Goal: Task Accomplishment & Management: Use online tool/utility

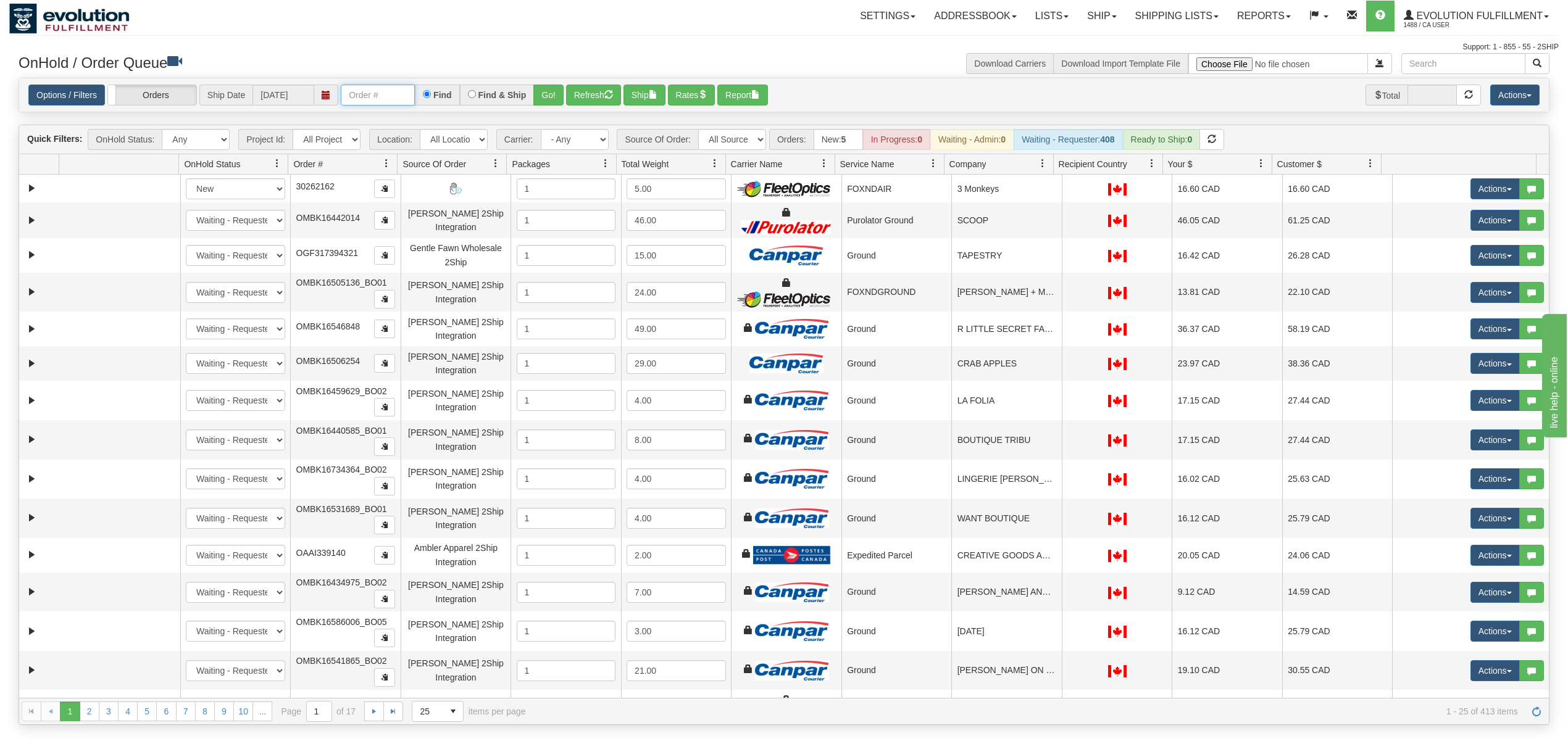
click at [405, 104] on input "text" at bounding box center [378, 95] width 74 height 21
type input "OEMU0030469001"
click at [549, 100] on button "Go!" at bounding box center [548, 95] width 30 height 21
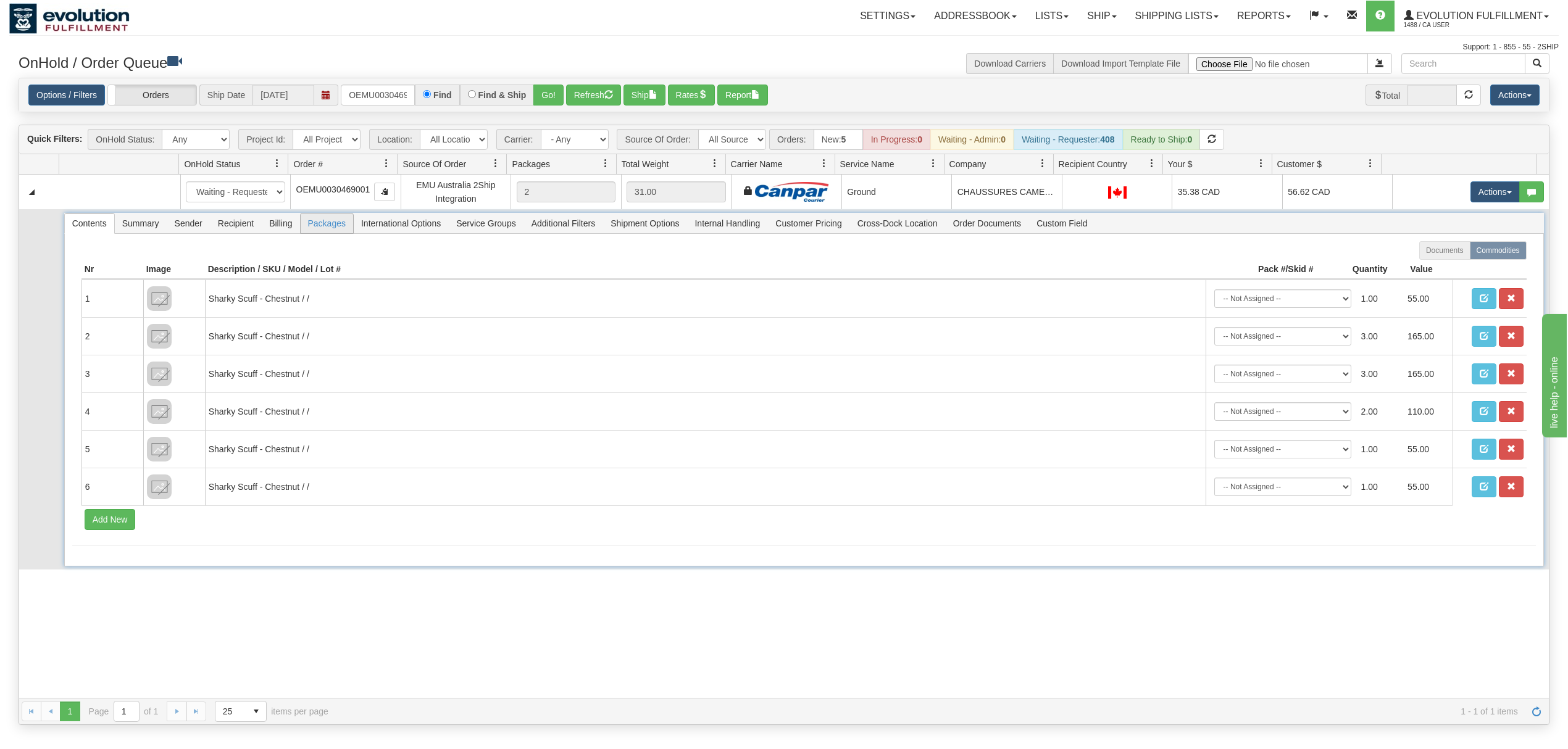
click at [338, 230] on span "Packages" at bounding box center [326, 223] width 52 height 20
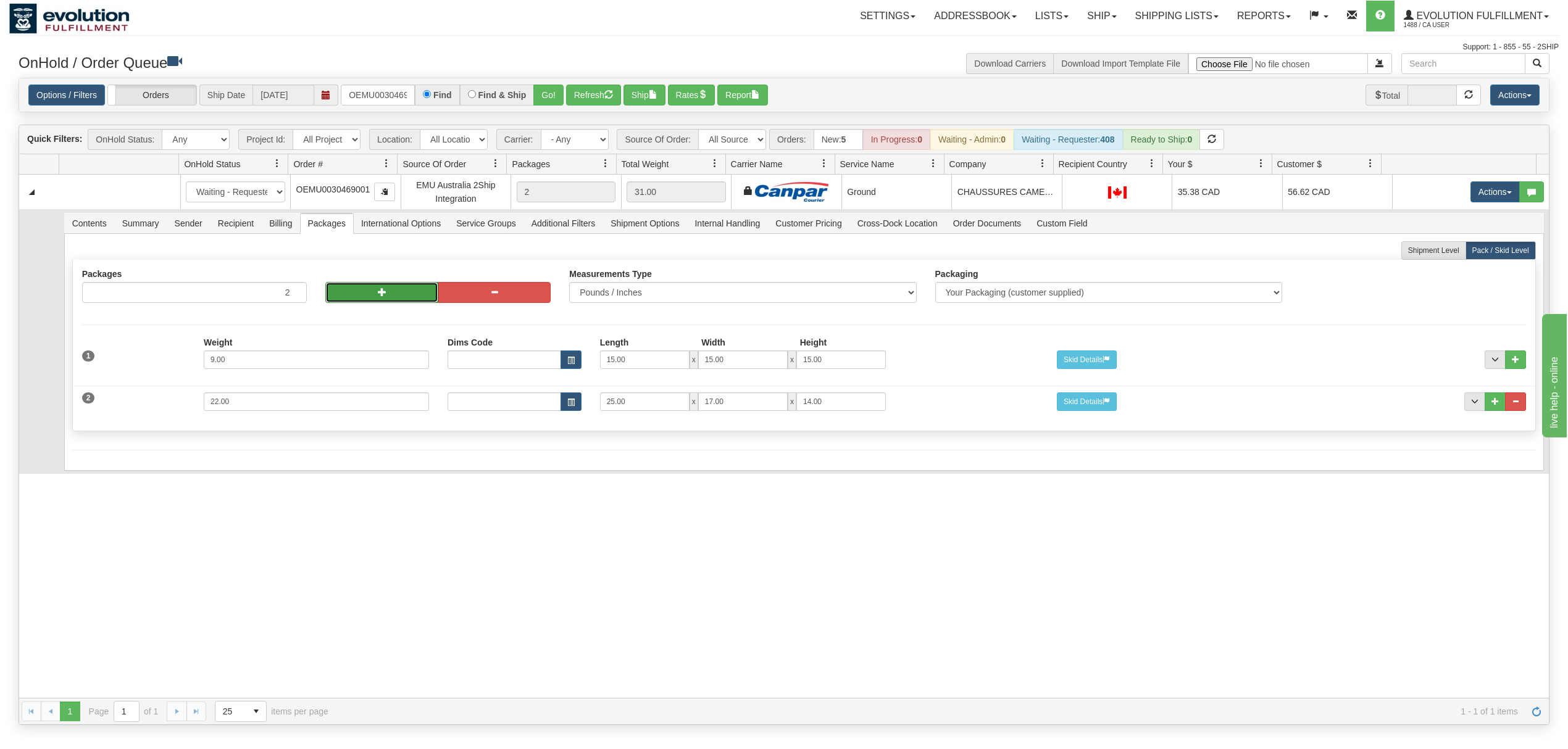
click at [351, 294] on button "button" at bounding box center [381, 292] width 113 height 21
type input "4"
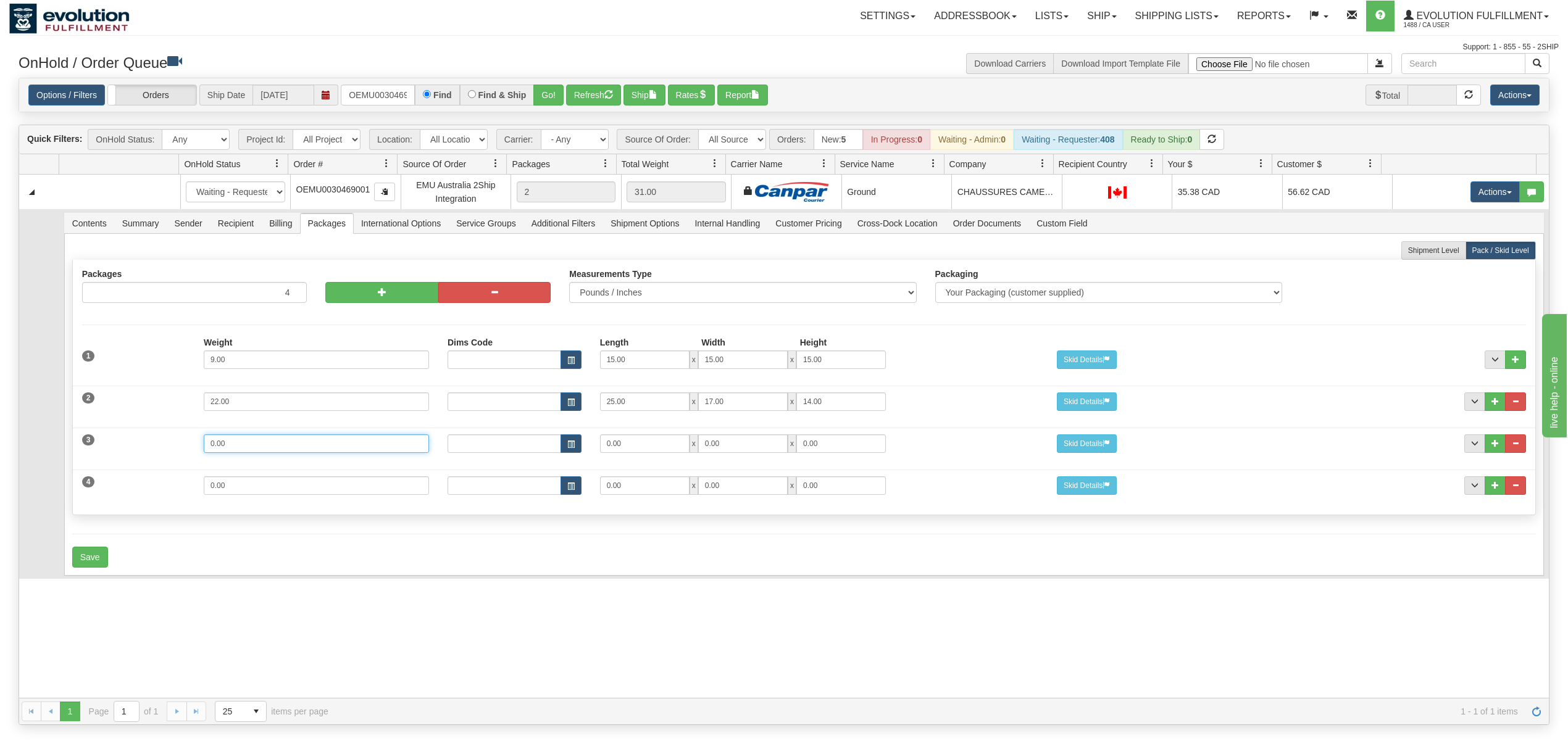
drag, startPoint x: 252, startPoint y: 446, endPoint x: 112, endPoint y: 431, distance: 140.8
click at [108, 440] on div "3 Weight 0.00 Dims Code Length Width Height 0.00 x 0.00 x" at bounding box center [804, 442] width 1462 height 41
type input "17"
type input "25"
type input "17"
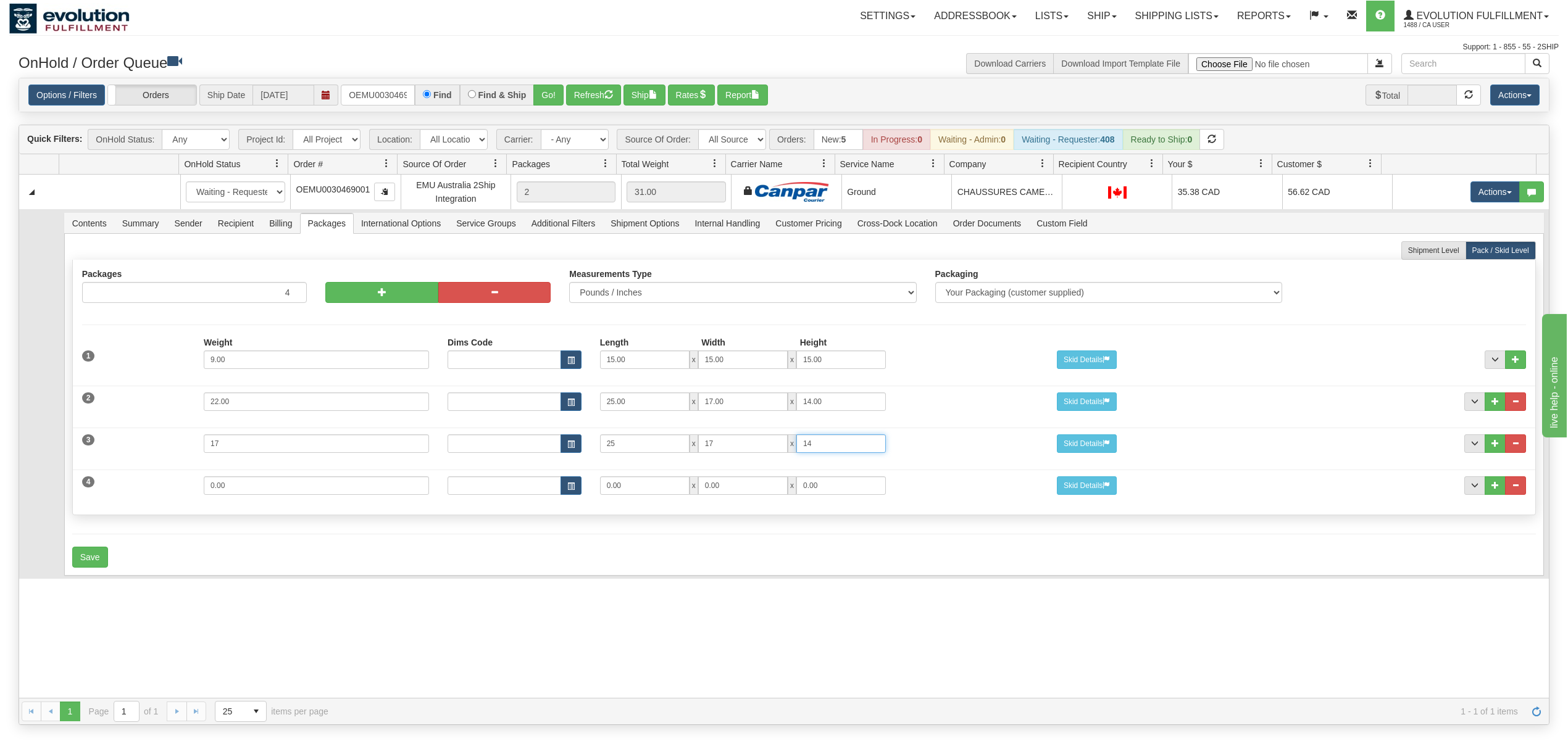
type input "14"
drag, startPoint x: 253, startPoint y: 500, endPoint x: 71, endPoint y: 482, distance: 182.9
click at [71, 482] on div "Shipment Level Pack / Skid Level Packages 4 4 Measurements Type" at bounding box center [804, 405] width 1479 height 342
type input "9"
type input "15"
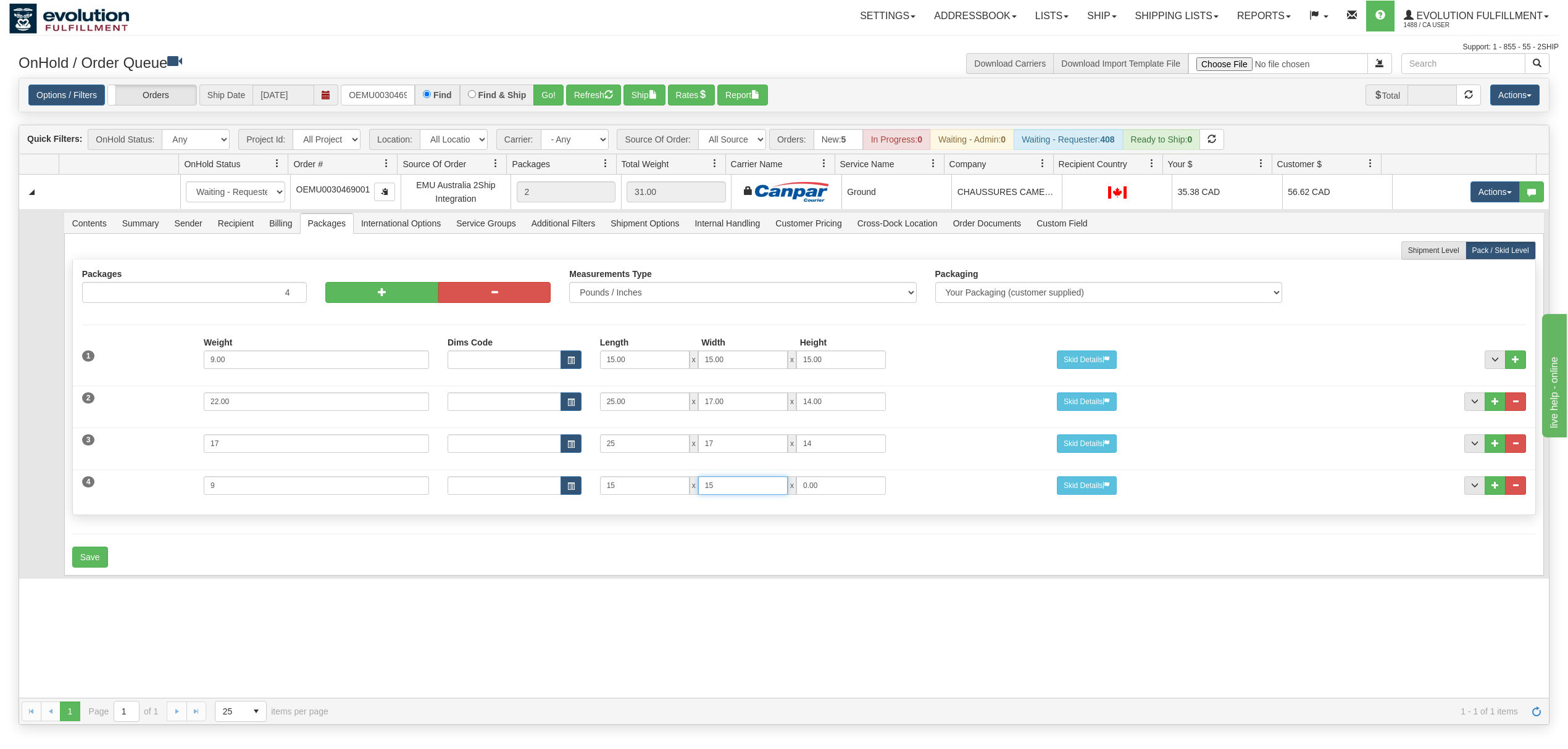
type input "15"
click at [91, 563] on button "Save" at bounding box center [90, 557] width 36 height 21
click at [238, 223] on span "Recipient" at bounding box center [236, 223] width 51 height 20
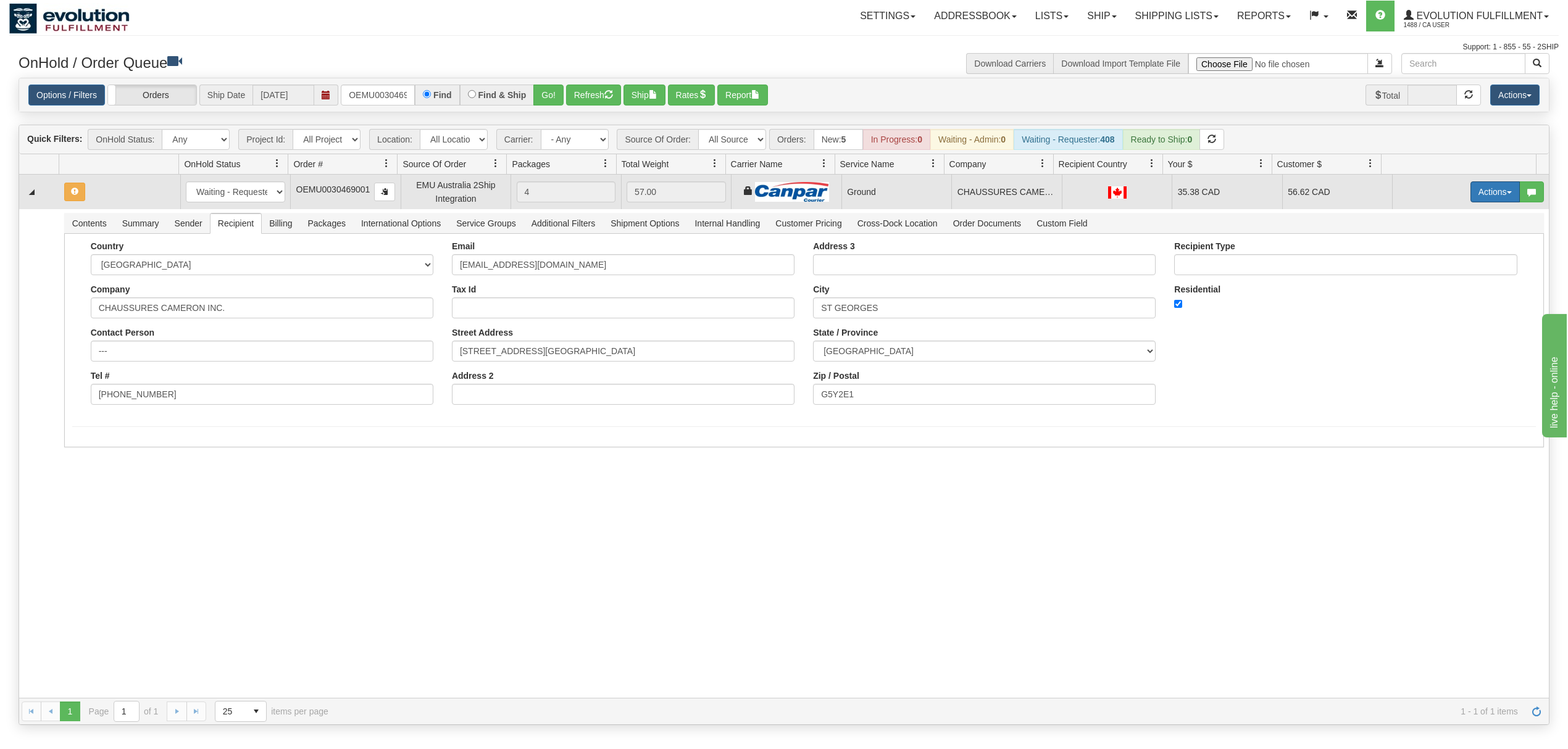
click at [1486, 201] on button "Actions" at bounding box center [1494, 192] width 49 height 21
click at [1444, 247] on span "Rate All Services" at bounding box center [1469, 247] width 74 height 9
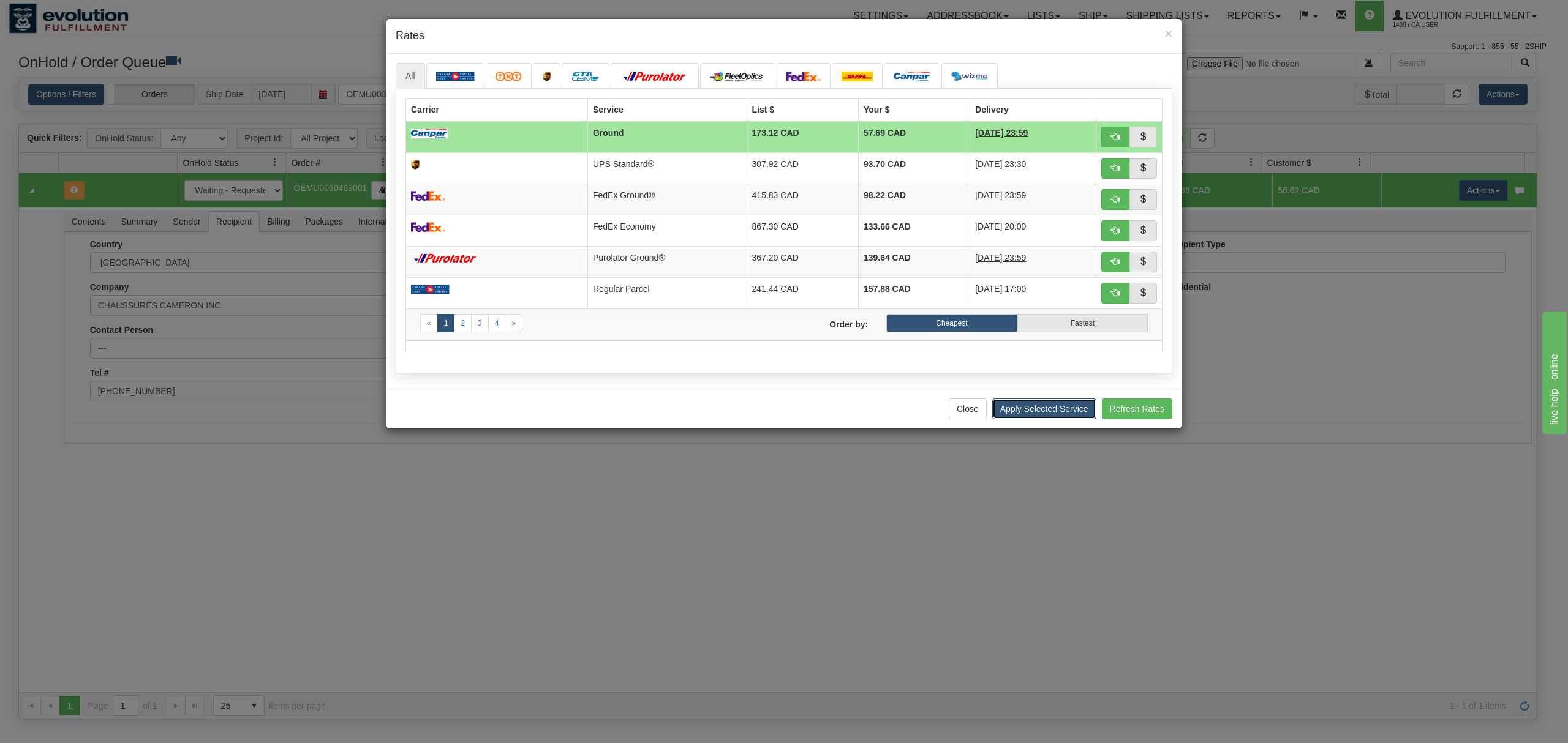
click at [1034, 420] on button "Apply Selected Service" at bounding box center [1044, 409] width 104 height 20
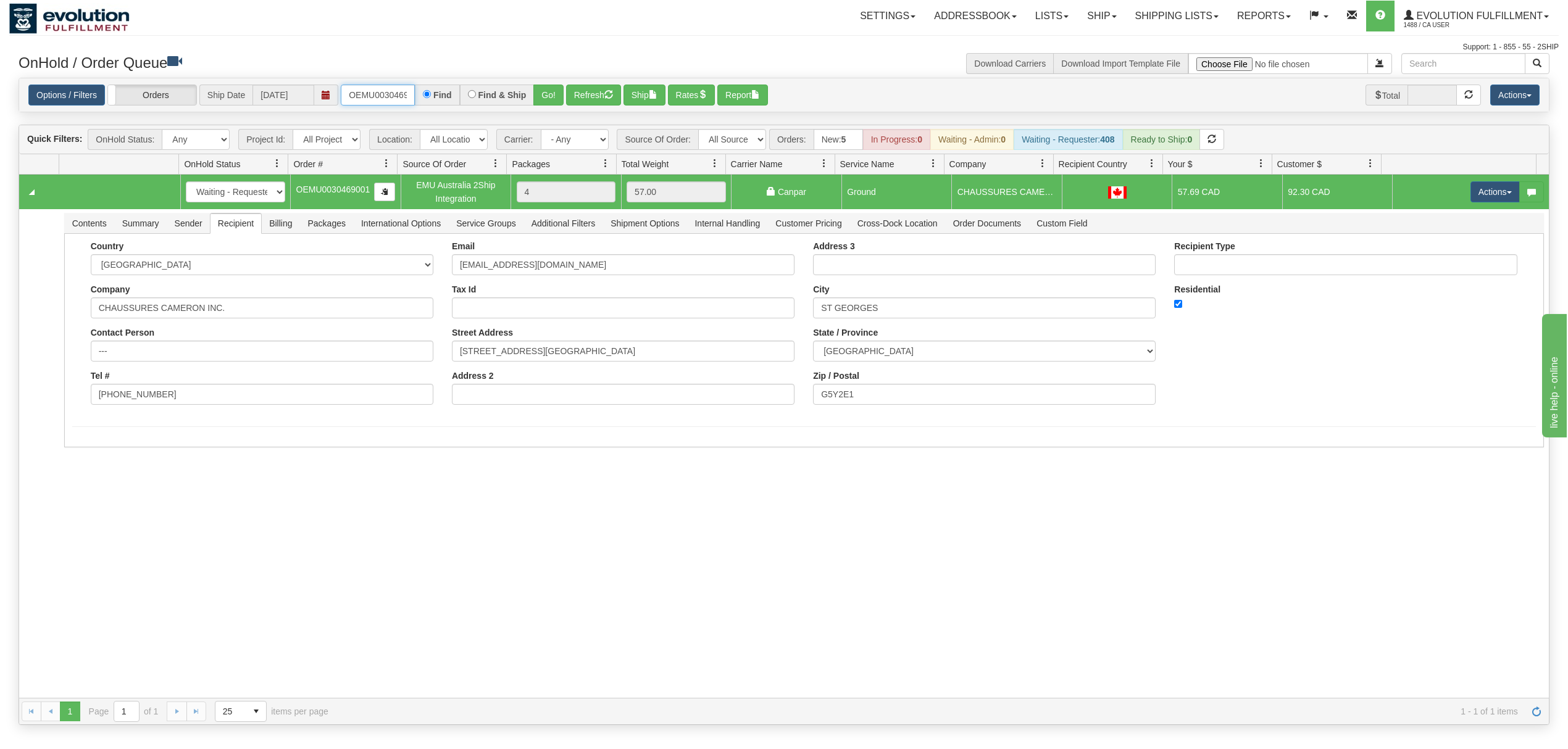
click at [361, 89] on input "OEMU0030469001" at bounding box center [378, 95] width 74 height 21
click at [361, 89] on input "OEMU0030469001" at bounding box center [378, 95] width 74 height 21
click at [544, 95] on button "Go!" at bounding box center [548, 95] width 30 height 21
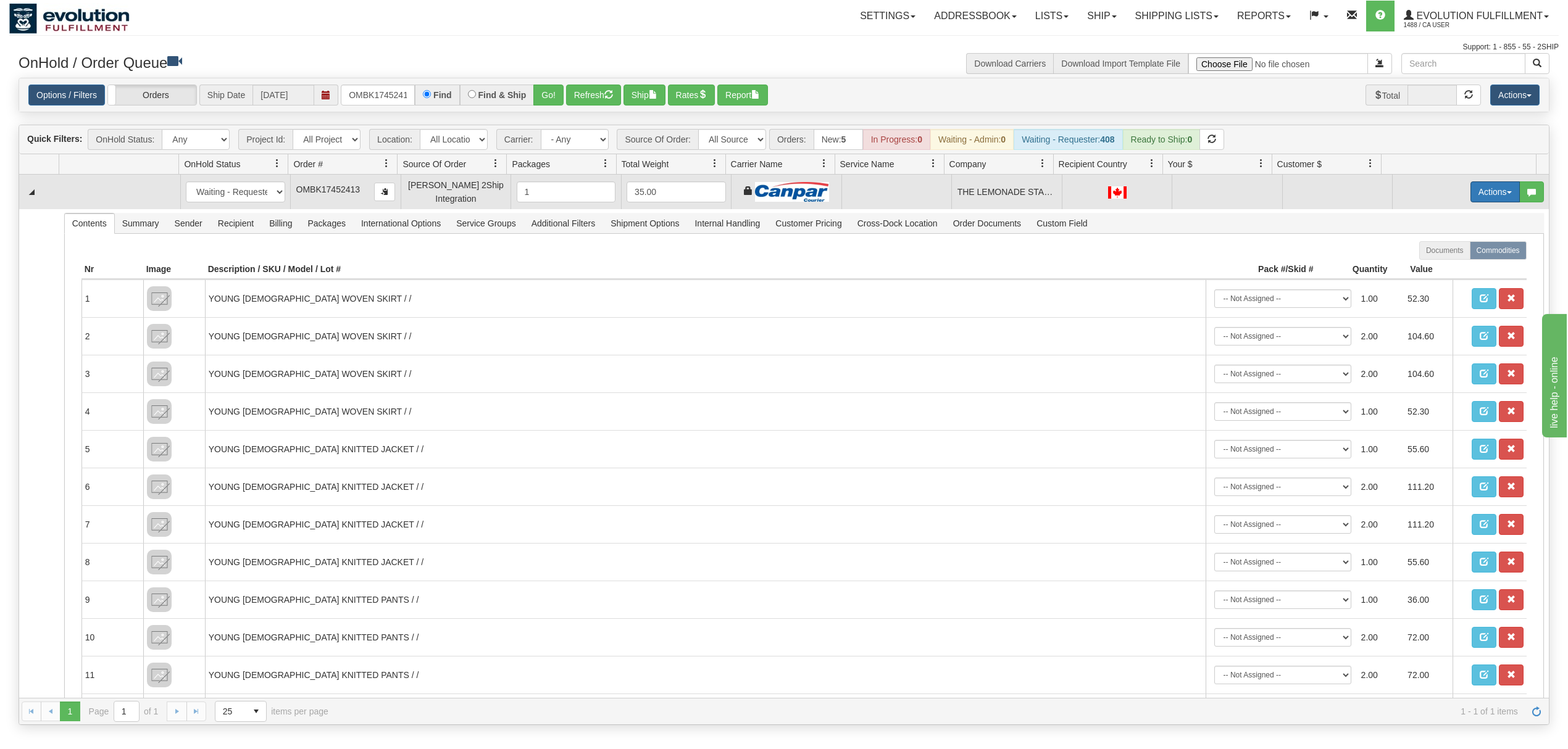
click at [1485, 200] on button "Actions" at bounding box center [1494, 192] width 49 height 21
click at [1460, 250] on span "Rate All Services" at bounding box center [1469, 247] width 74 height 9
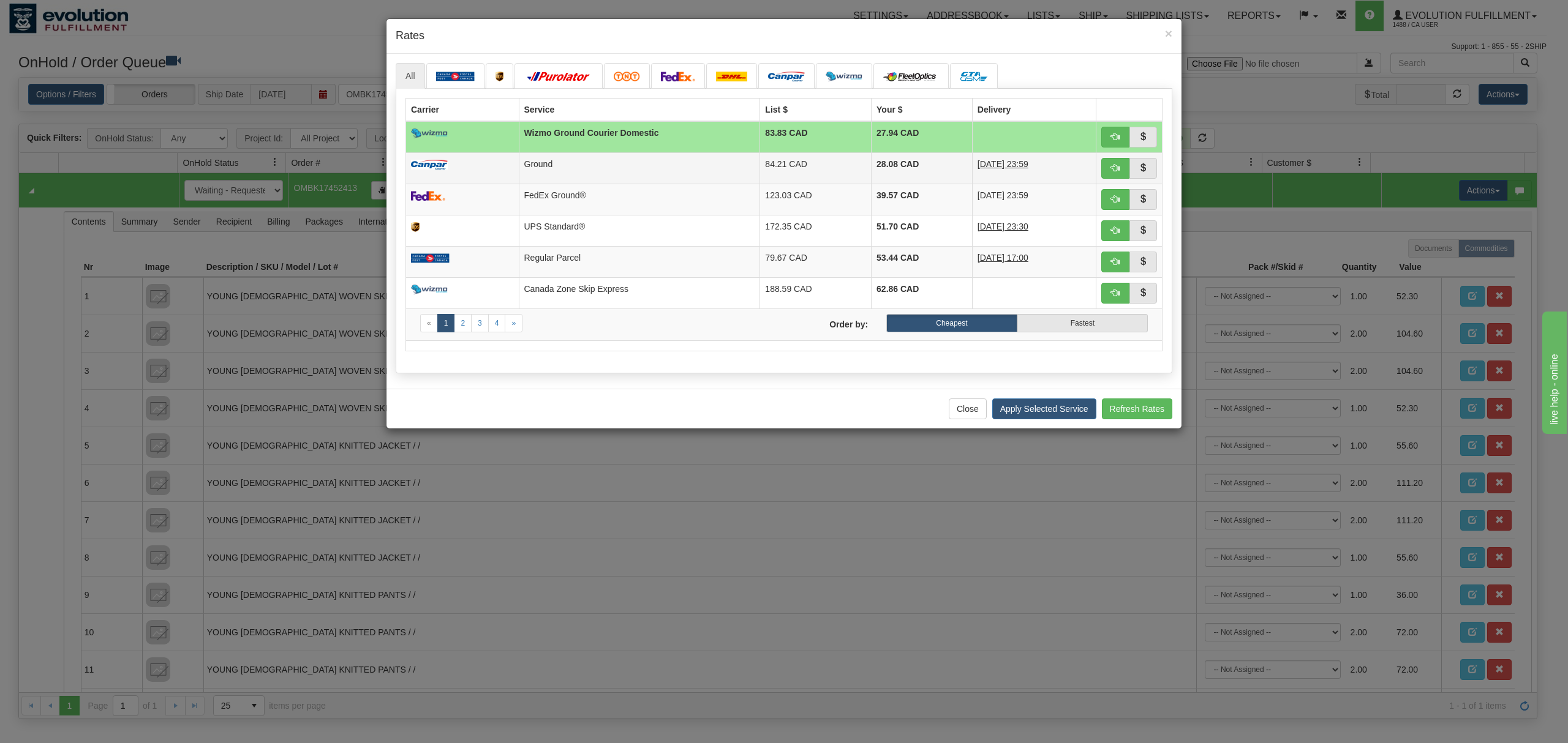
drag, startPoint x: 749, startPoint y: 165, endPoint x: 766, endPoint y: 168, distance: 17.3
click at [760, 165] on td "84.21 CAD" at bounding box center [815, 168] width 112 height 32
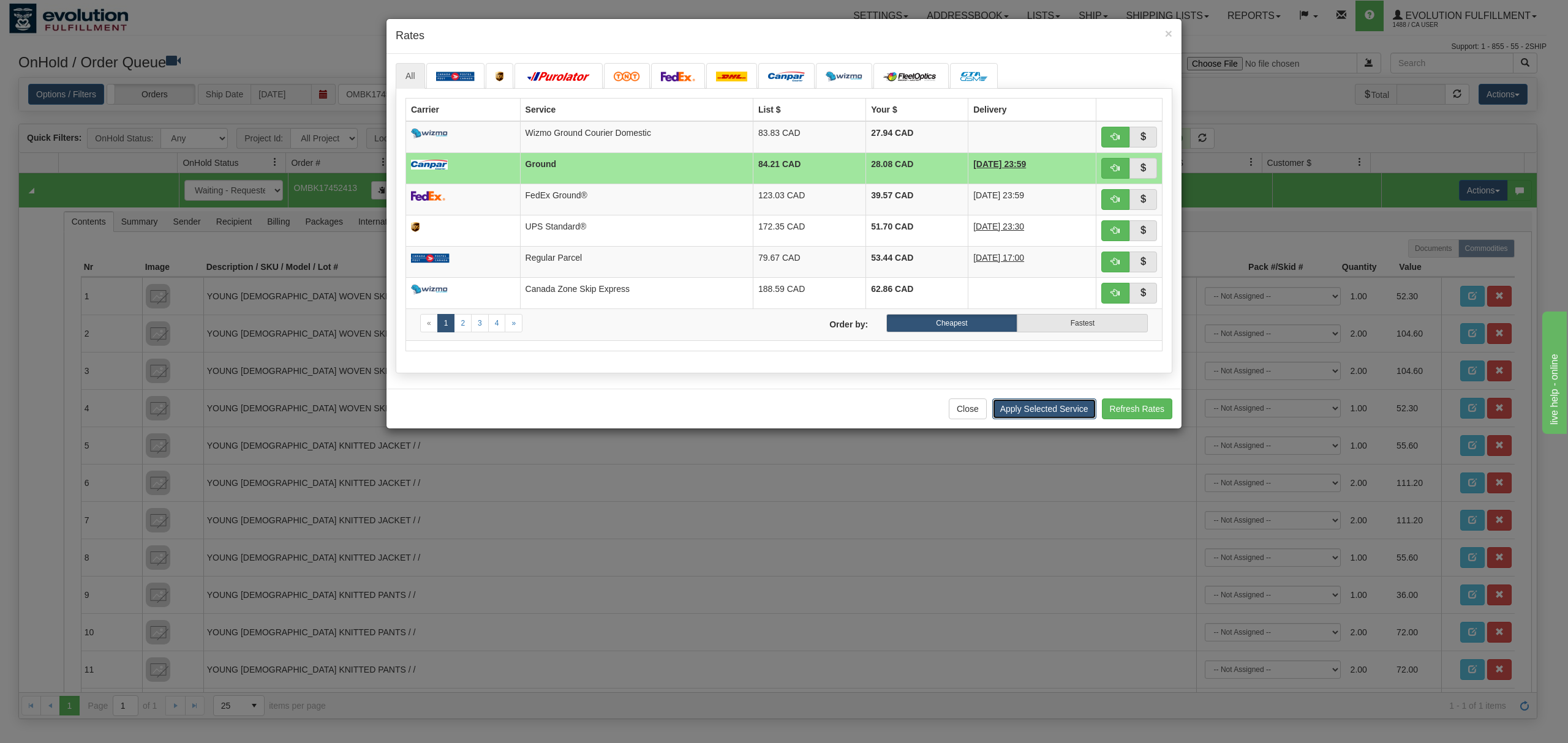
click at [1023, 420] on button "Apply Selected Service" at bounding box center [1044, 409] width 104 height 20
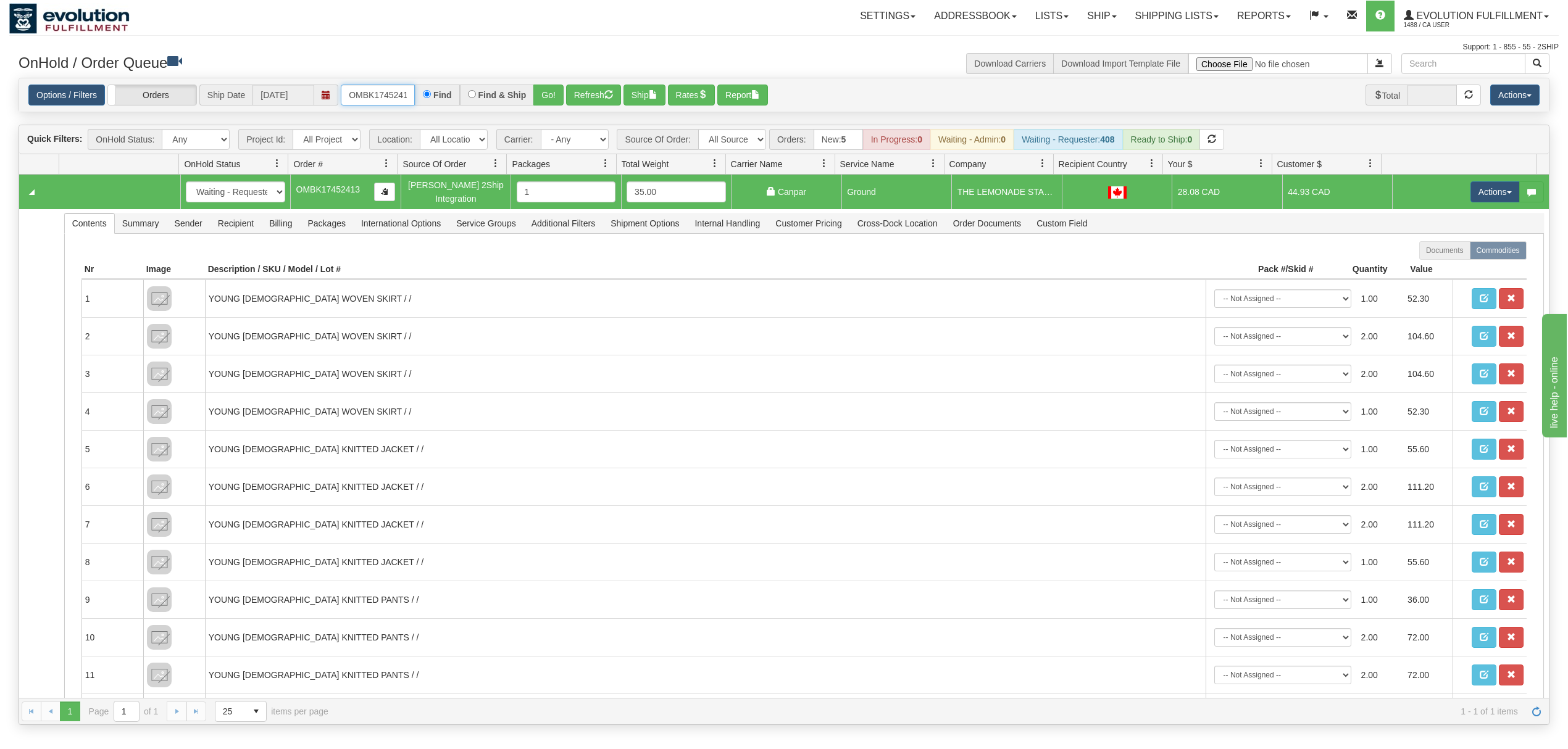
click at [374, 95] on input "OMBK17452413" at bounding box center [378, 95] width 74 height 21
click at [551, 86] on button "Go!" at bounding box center [548, 95] width 30 height 21
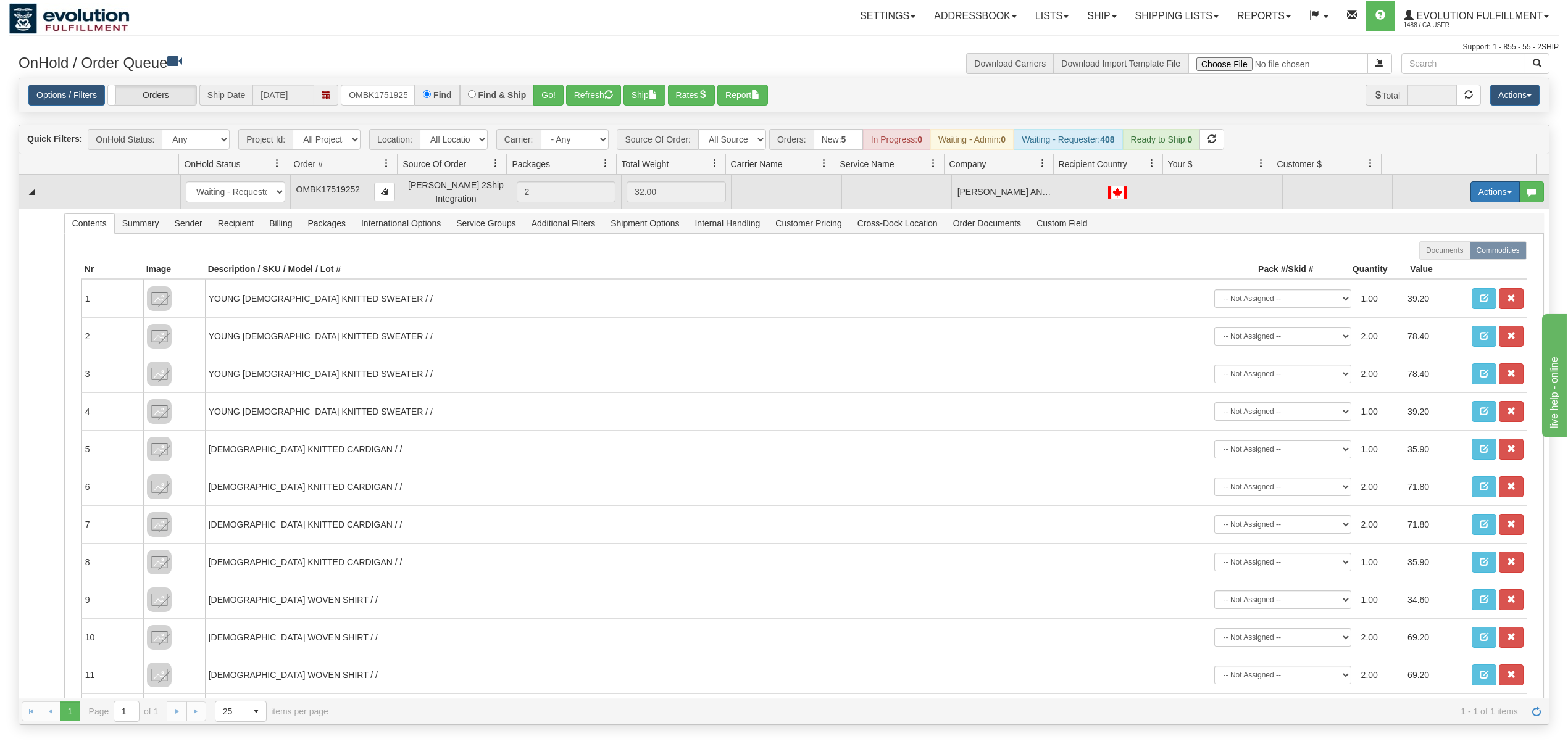
click at [1480, 187] on button "Actions" at bounding box center [1494, 192] width 49 height 21
click at [1450, 252] on span "Rate All Services" at bounding box center [1469, 247] width 74 height 9
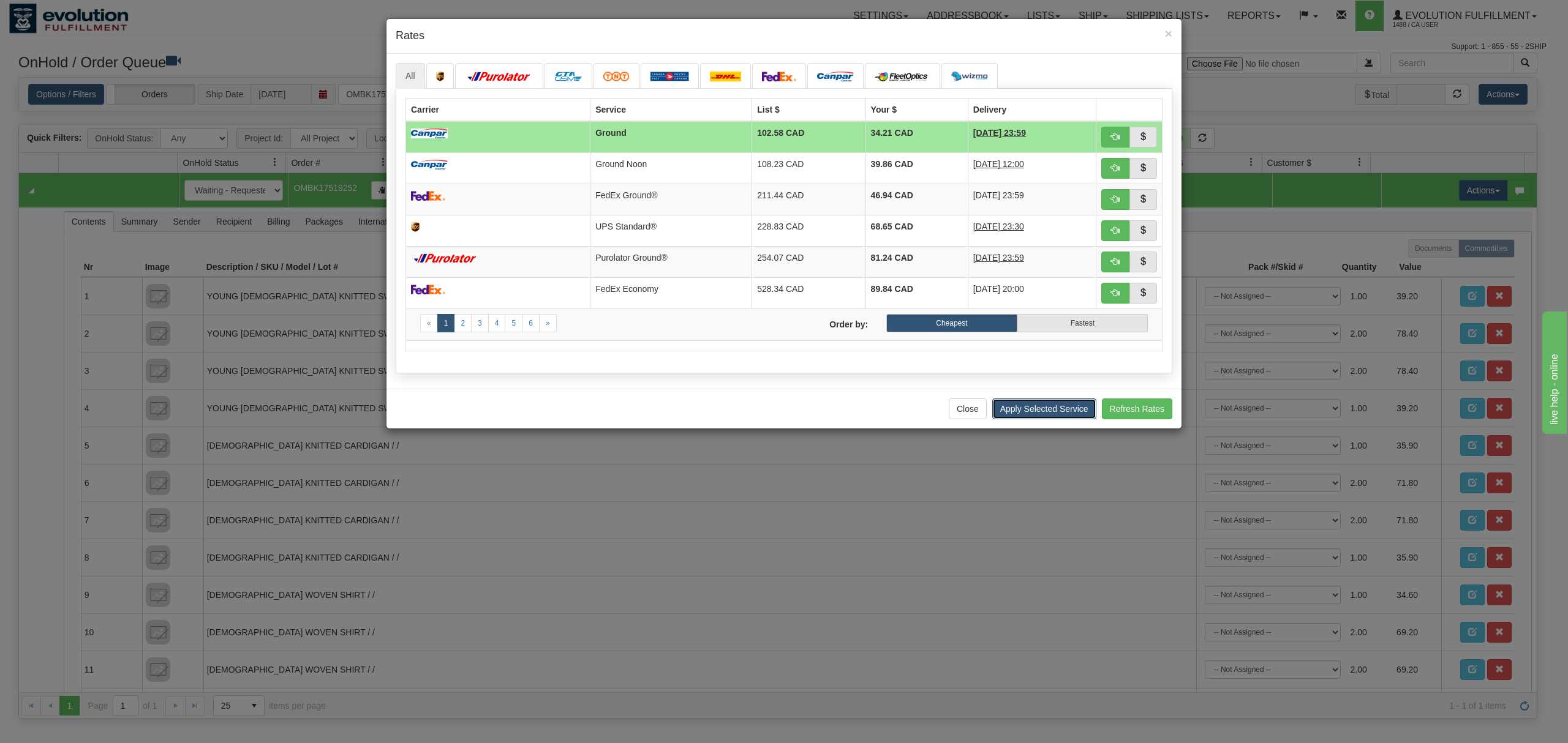
click at [1044, 420] on button "Apply Selected Service" at bounding box center [1044, 409] width 104 height 20
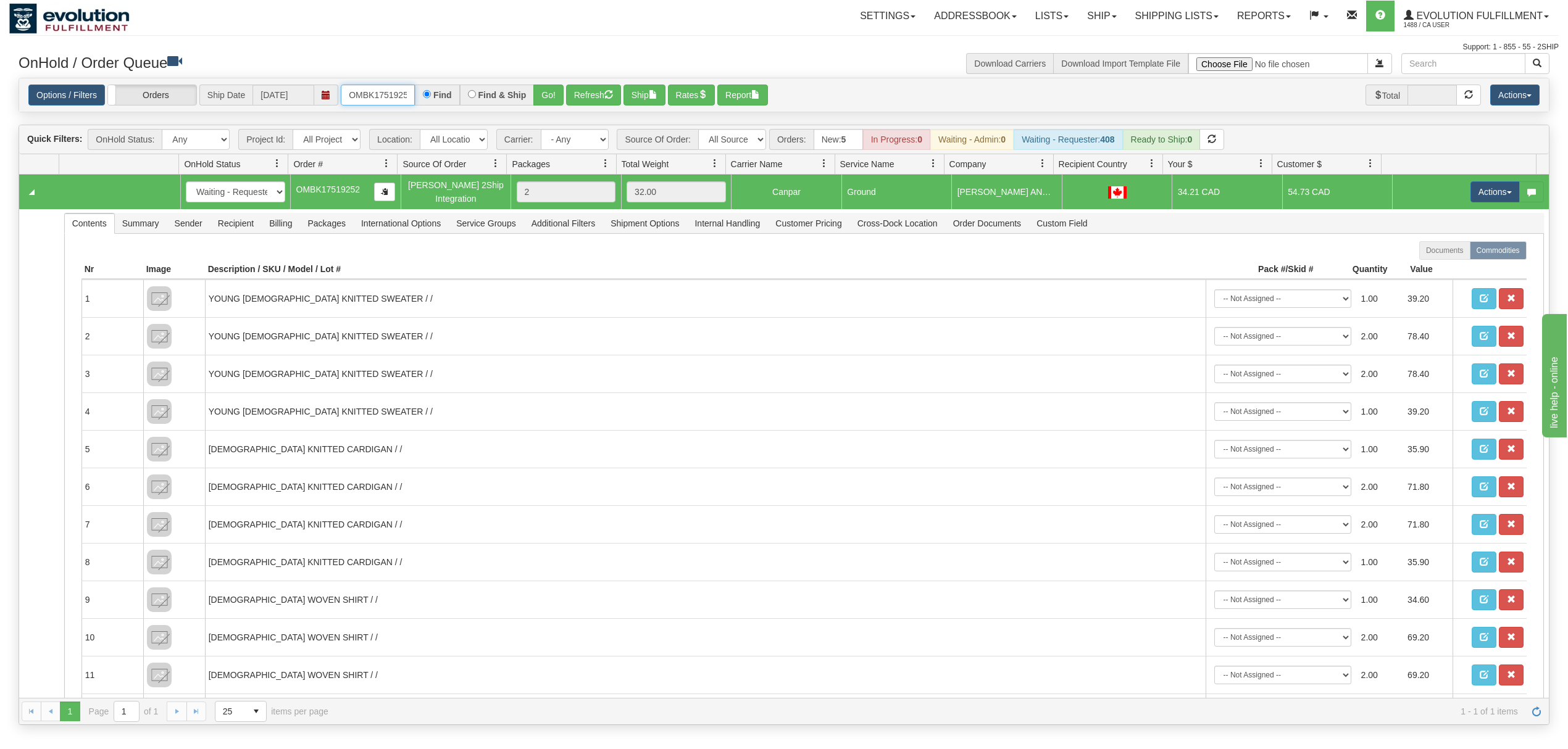
click at [398, 95] on input "OMBK17519252" at bounding box center [378, 95] width 74 height 21
type input "OGF318021699"
click at [556, 91] on button "Go!" at bounding box center [548, 95] width 30 height 21
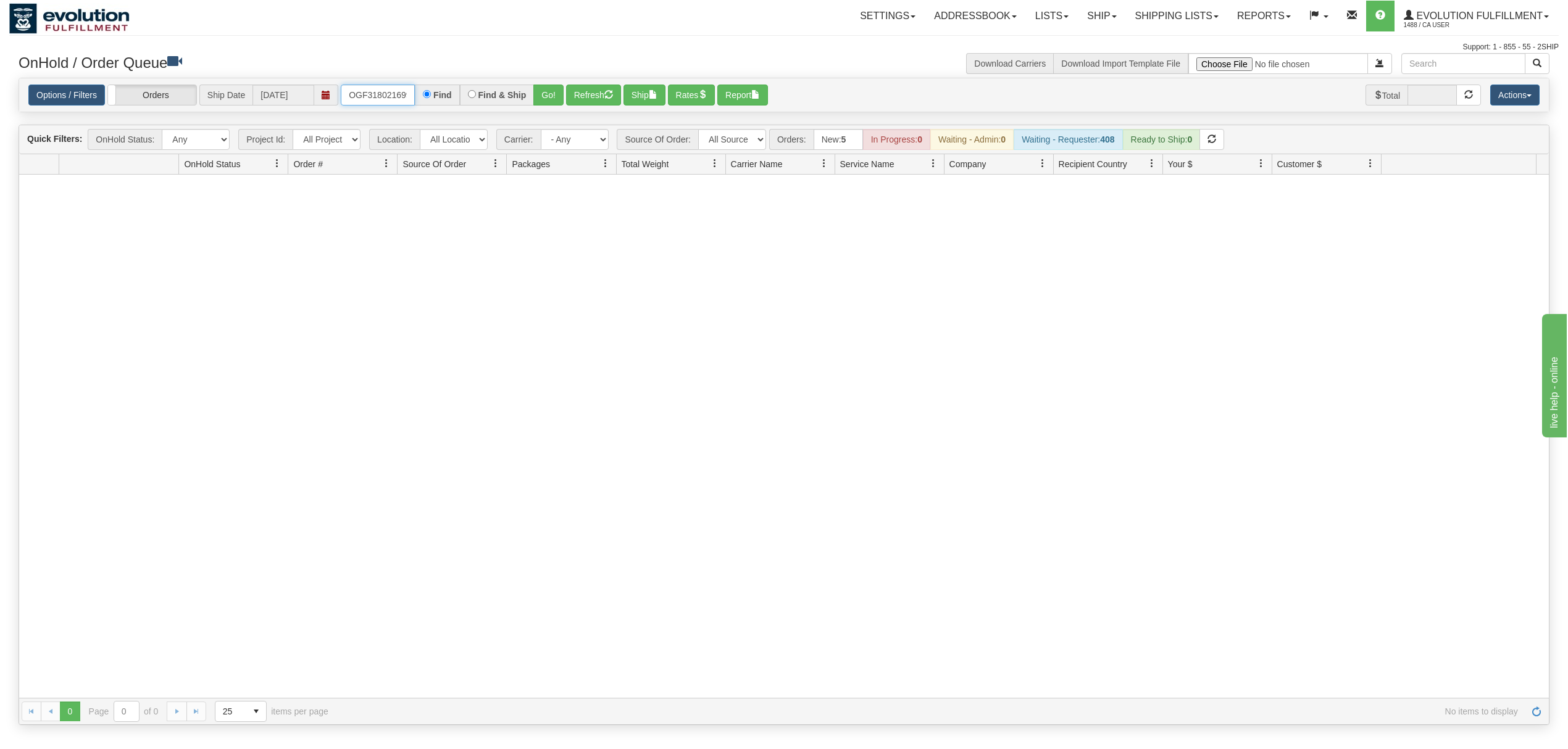
scroll to position [0, 3]
drag, startPoint x: 347, startPoint y: 97, endPoint x: 489, endPoint y: 100, distance: 142.0
click at [489, 100] on div "OGF318021699 Find Find & Ship Go!" at bounding box center [452, 95] width 223 height 21
click at [550, 84] on button "Go!" at bounding box center [548, 95] width 30 height 21
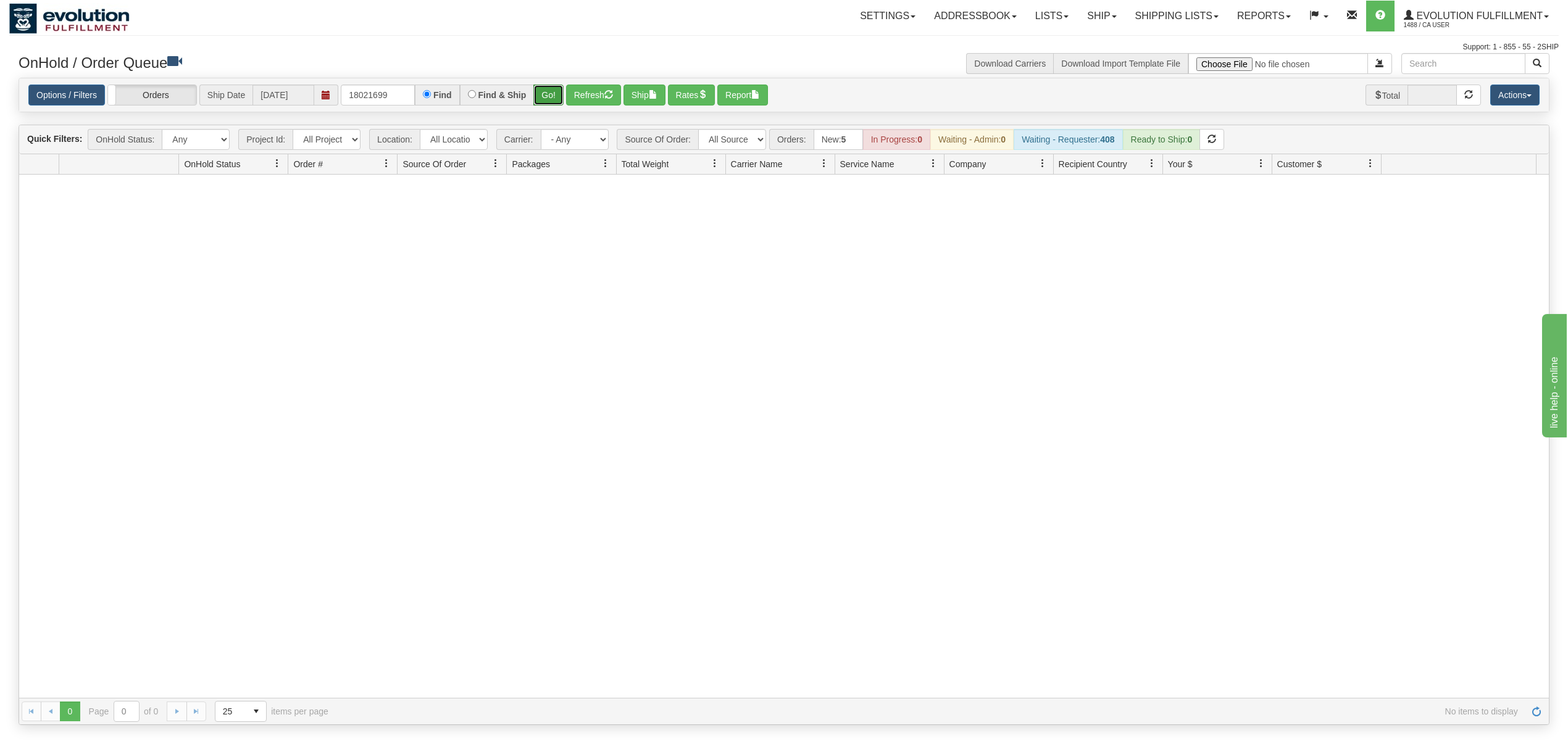
click at [542, 94] on button "Go!" at bounding box center [548, 95] width 30 height 21
drag, startPoint x: 397, startPoint y: 101, endPoint x: 277, endPoint y: 104, distance: 120.0
click at [277, 104] on div "Options / Filters Group Shipments Orders Ship Date 08/20/2025 18021699 Find Fin…" at bounding box center [784, 95] width 1511 height 21
click at [550, 93] on button "Go!" at bounding box center [548, 95] width 30 height 21
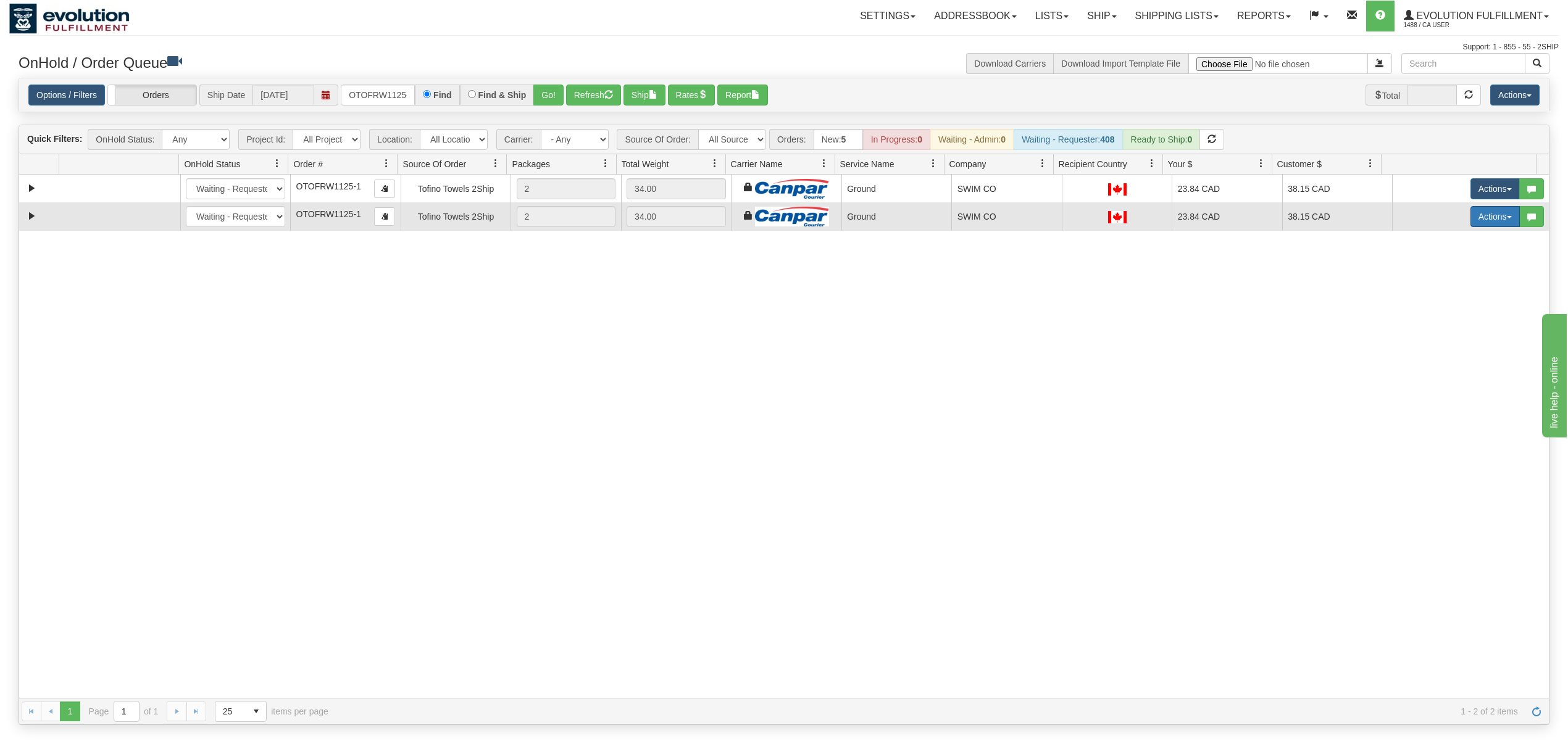
click at [1470, 219] on button "Actions" at bounding box center [1494, 217] width 49 height 21
click at [1423, 311] on link "Delete" at bounding box center [1469, 304] width 99 height 16
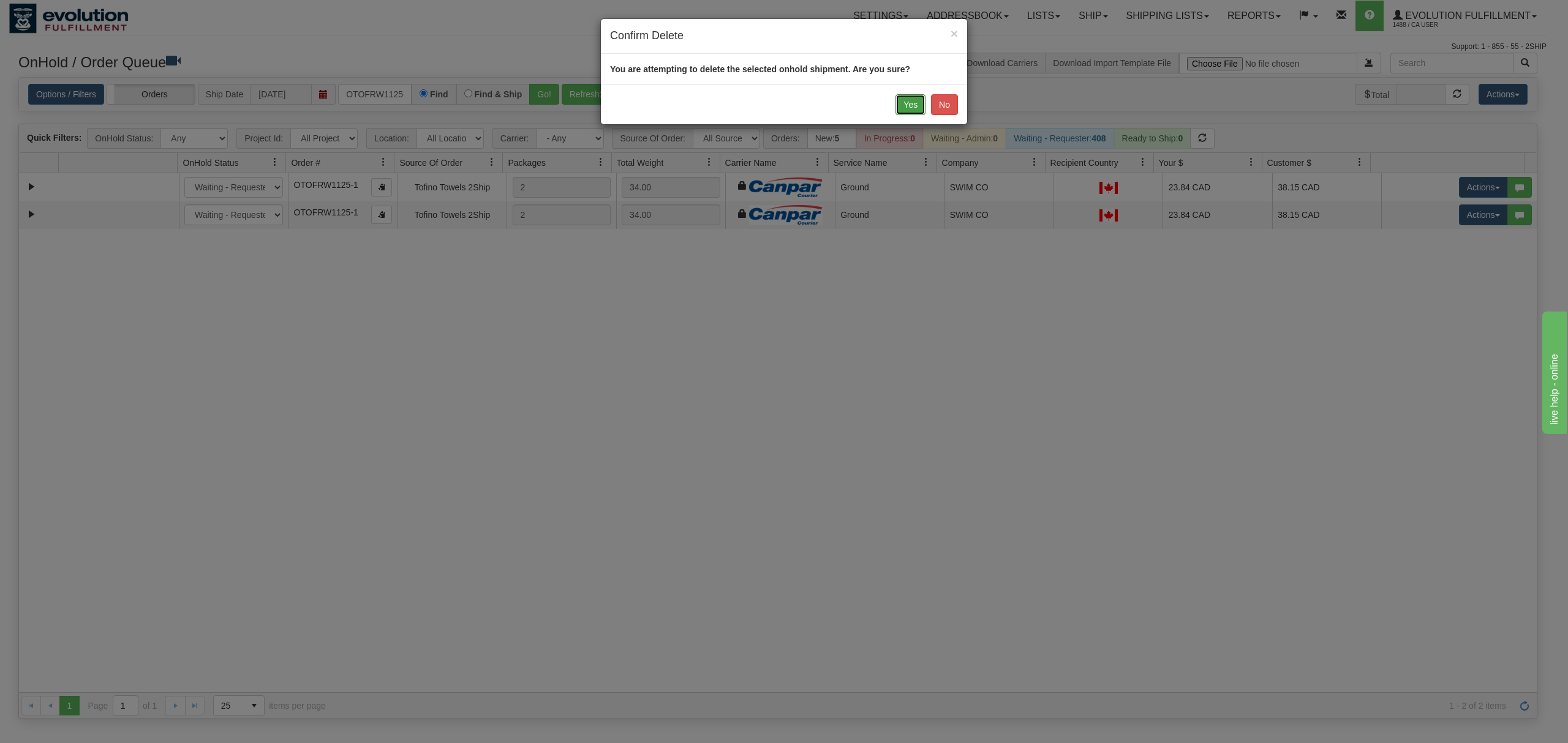
click at [905, 107] on button "Yes" at bounding box center [910, 105] width 30 height 20
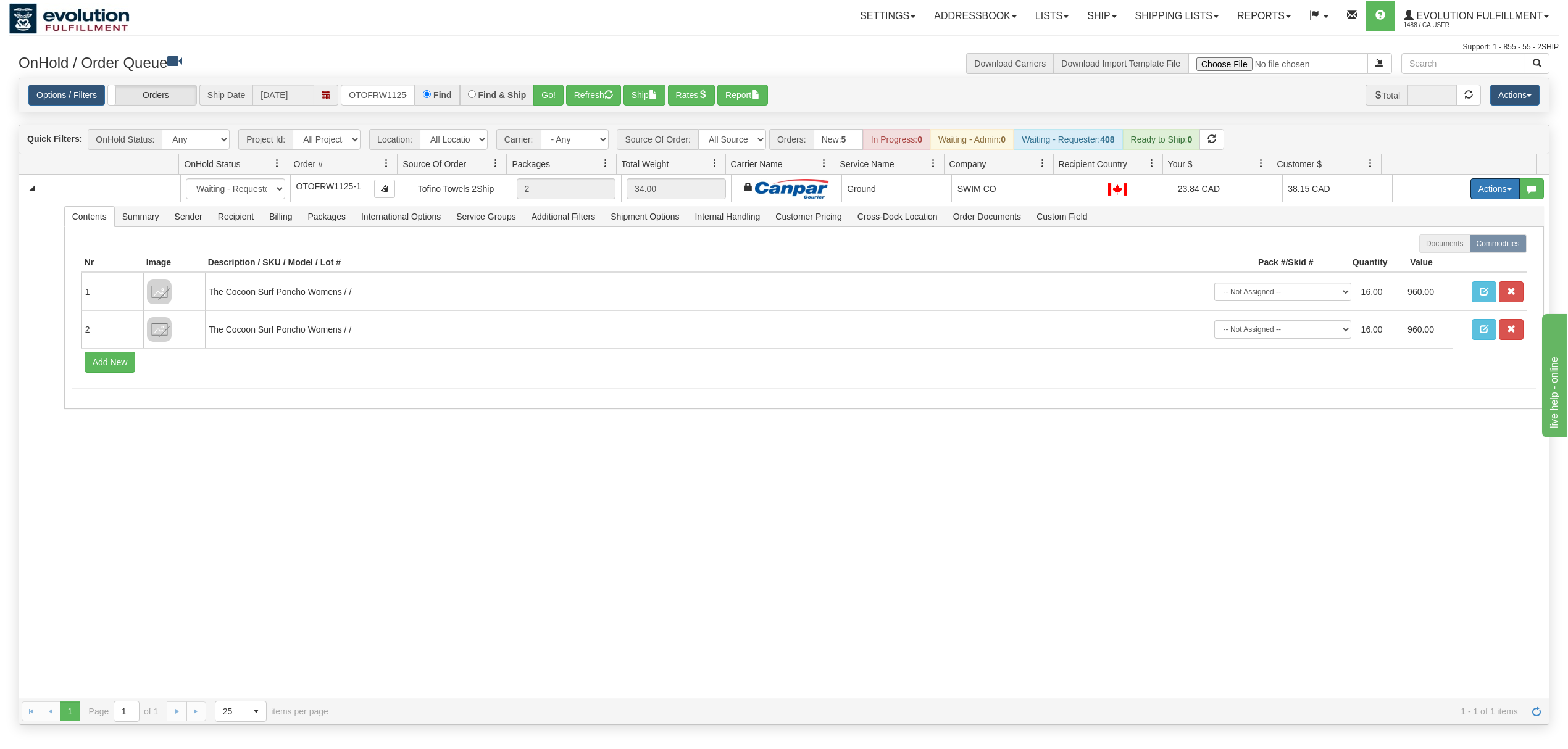
click at [1482, 193] on button "Actions" at bounding box center [1494, 188] width 49 height 21
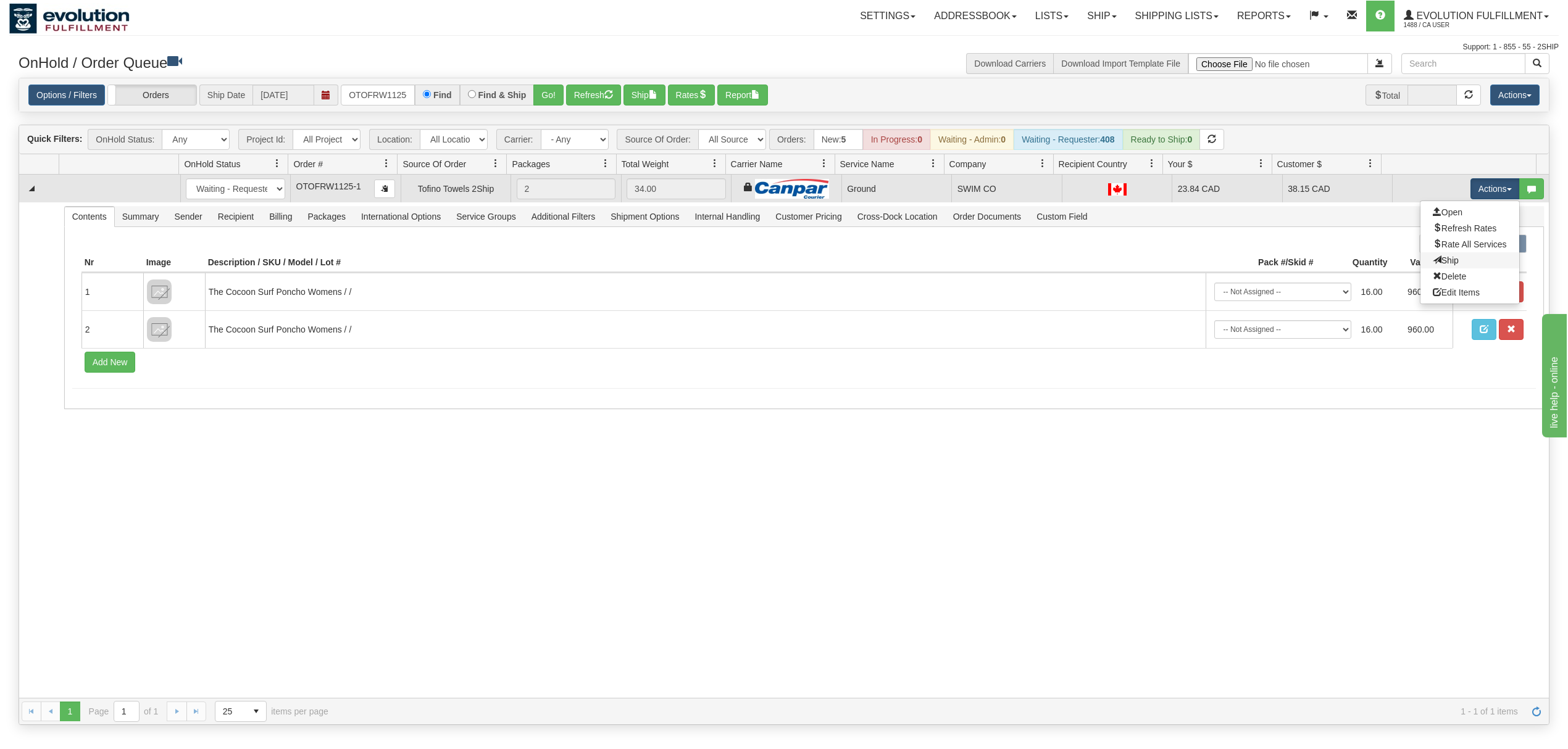
click at [1430, 257] on link "Ship" at bounding box center [1469, 260] width 99 height 16
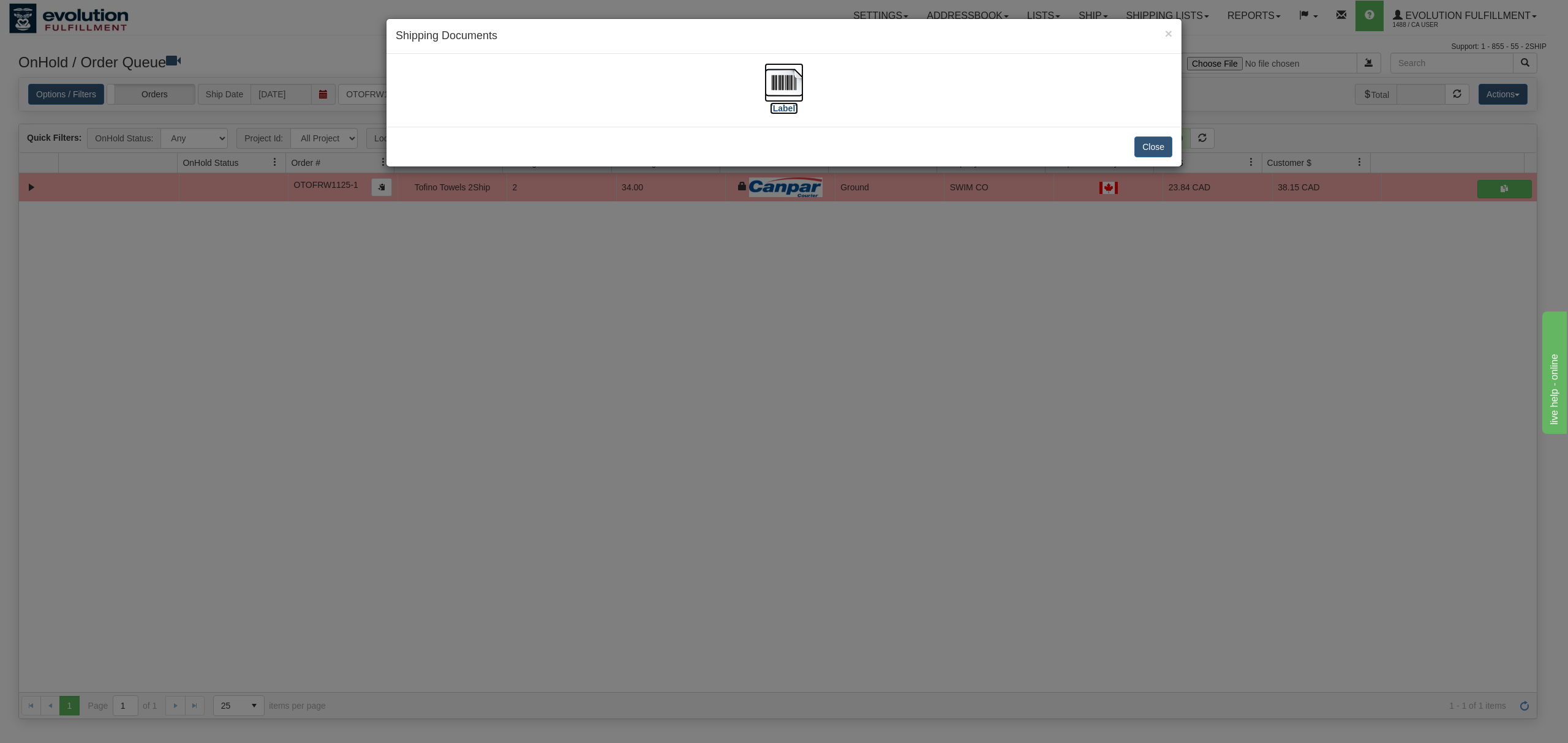
click at [789, 84] on img at bounding box center [784, 83] width 39 height 39
click at [1154, 146] on button "Close" at bounding box center [1153, 147] width 38 height 20
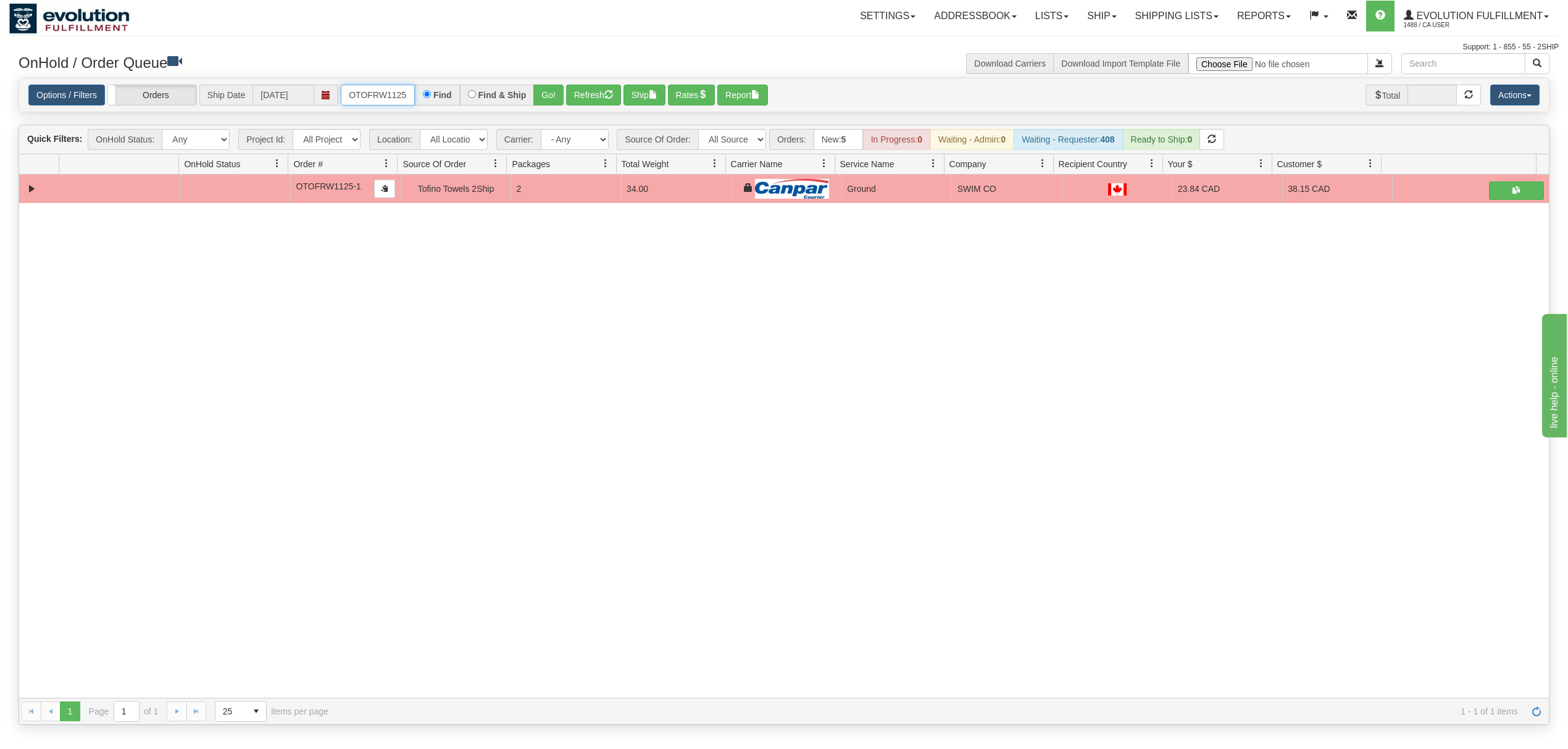
click at [363, 89] on input "OTOFRW1125-1" at bounding box center [378, 95] width 74 height 21
click at [547, 90] on button "Go!" at bounding box center [548, 95] width 30 height 21
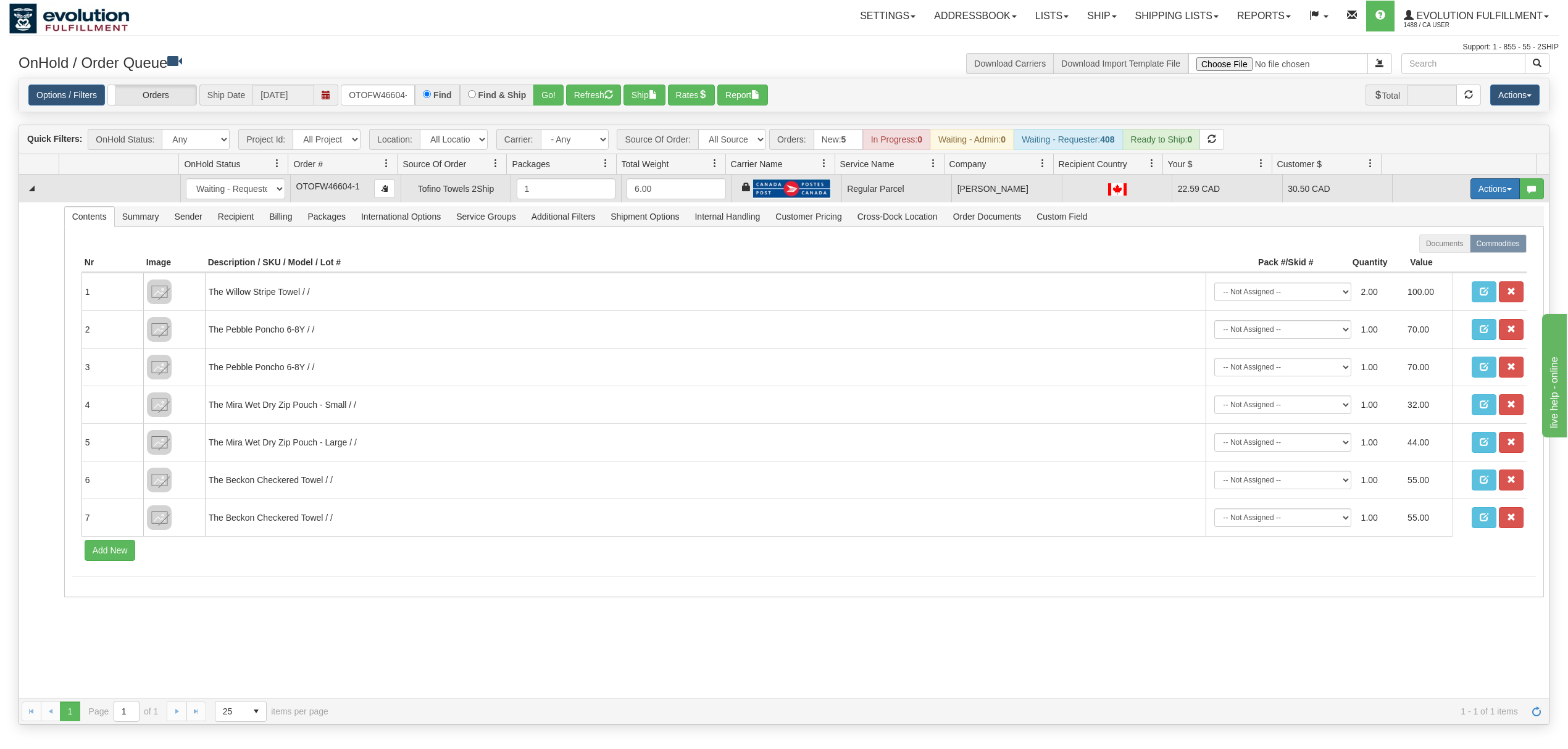
click at [1470, 191] on button "Actions" at bounding box center [1494, 188] width 49 height 21
click at [1435, 242] on ul "Open Refresh Rates Rate All Services Ship Delete Edit Items" at bounding box center [1469, 252] width 100 height 104
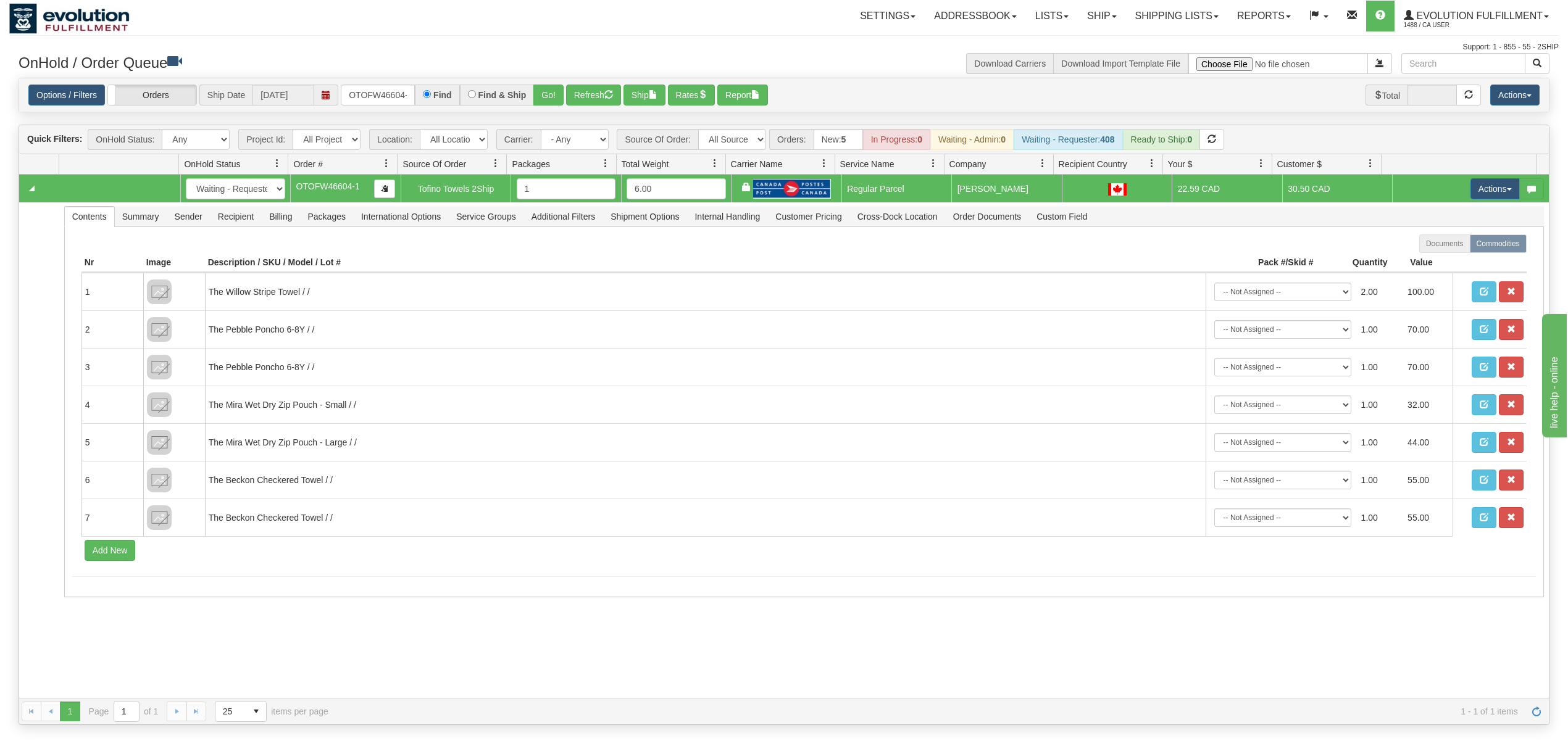
click at [1398, 127] on div "Quick Filters: OnHold Status: Any New In Progress Waiting - Admin Waiting - Req…" at bounding box center [784, 140] width 1529 height 29
click at [1476, 186] on button "Actions" at bounding box center [1494, 188] width 49 height 21
click at [1464, 247] on span "Rate All Services" at bounding box center [1469, 243] width 74 height 9
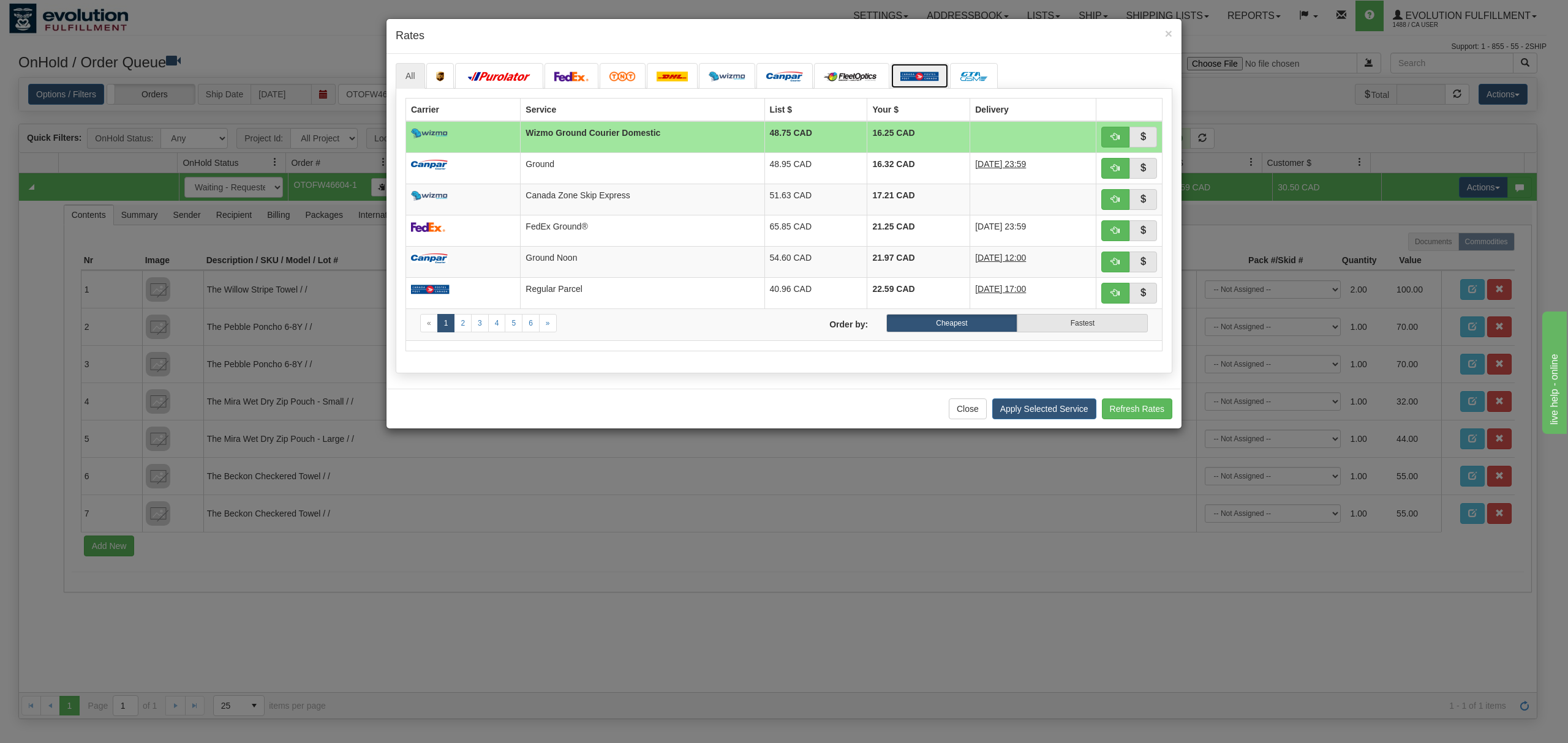
click at [917, 73] on img at bounding box center [919, 76] width 38 height 9
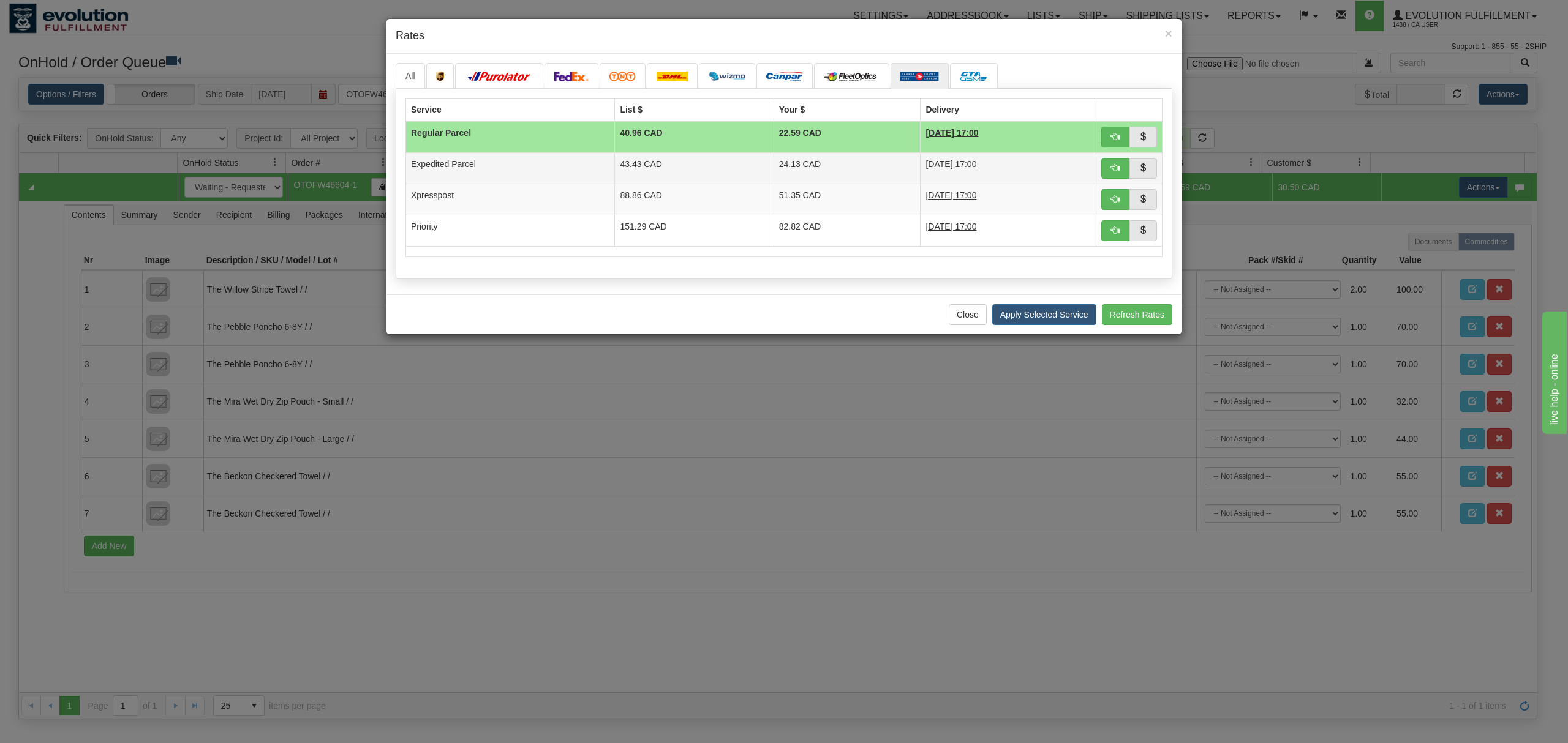
drag, startPoint x: 679, startPoint y: 172, endPoint x: 703, endPoint y: 177, distance: 24.5
click at [679, 172] on td "43.43 CAD" at bounding box center [694, 168] width 159 height 32
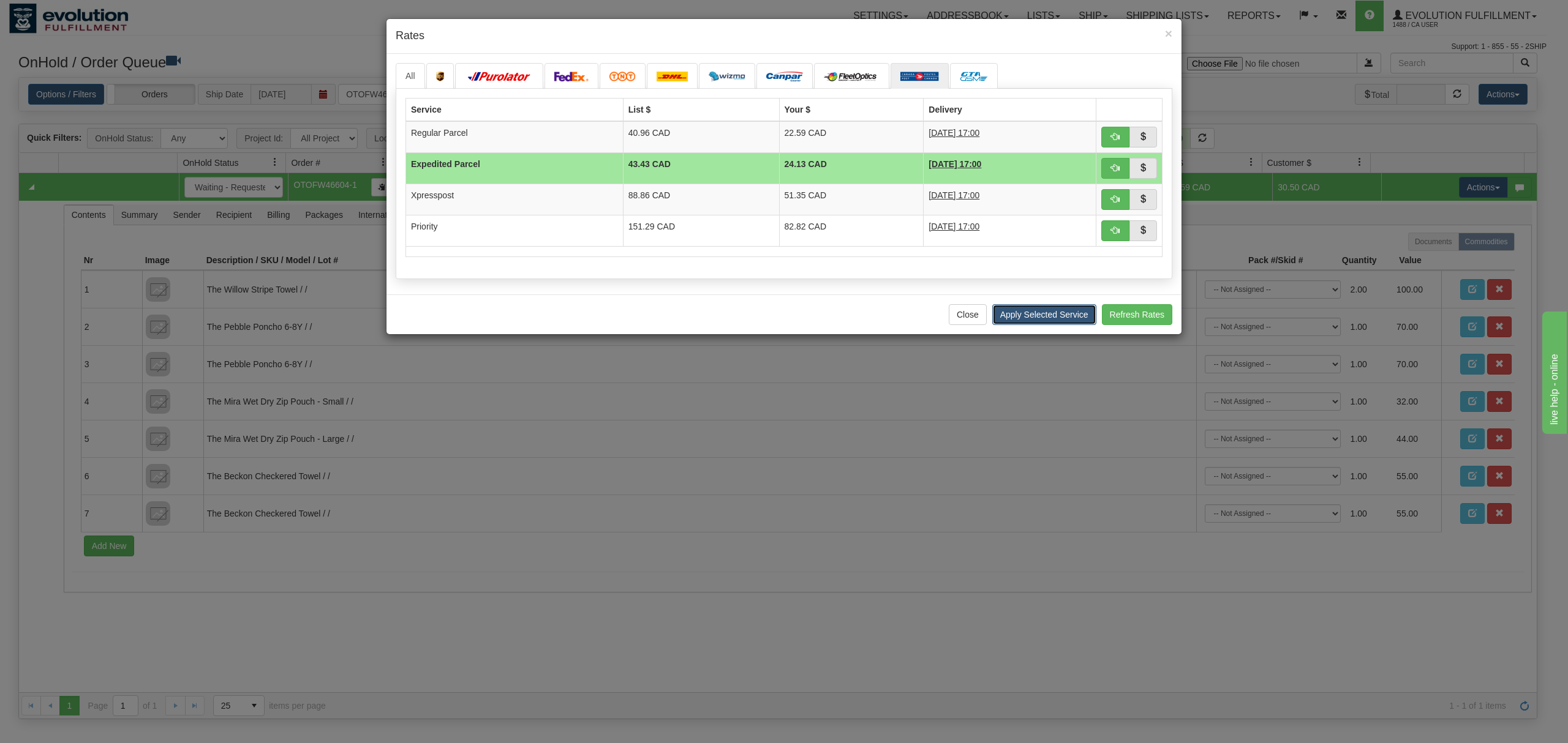
click at [1011, 311] on button "Apply Selected Service" at bounding box center [1044, 315] width 104 height 20
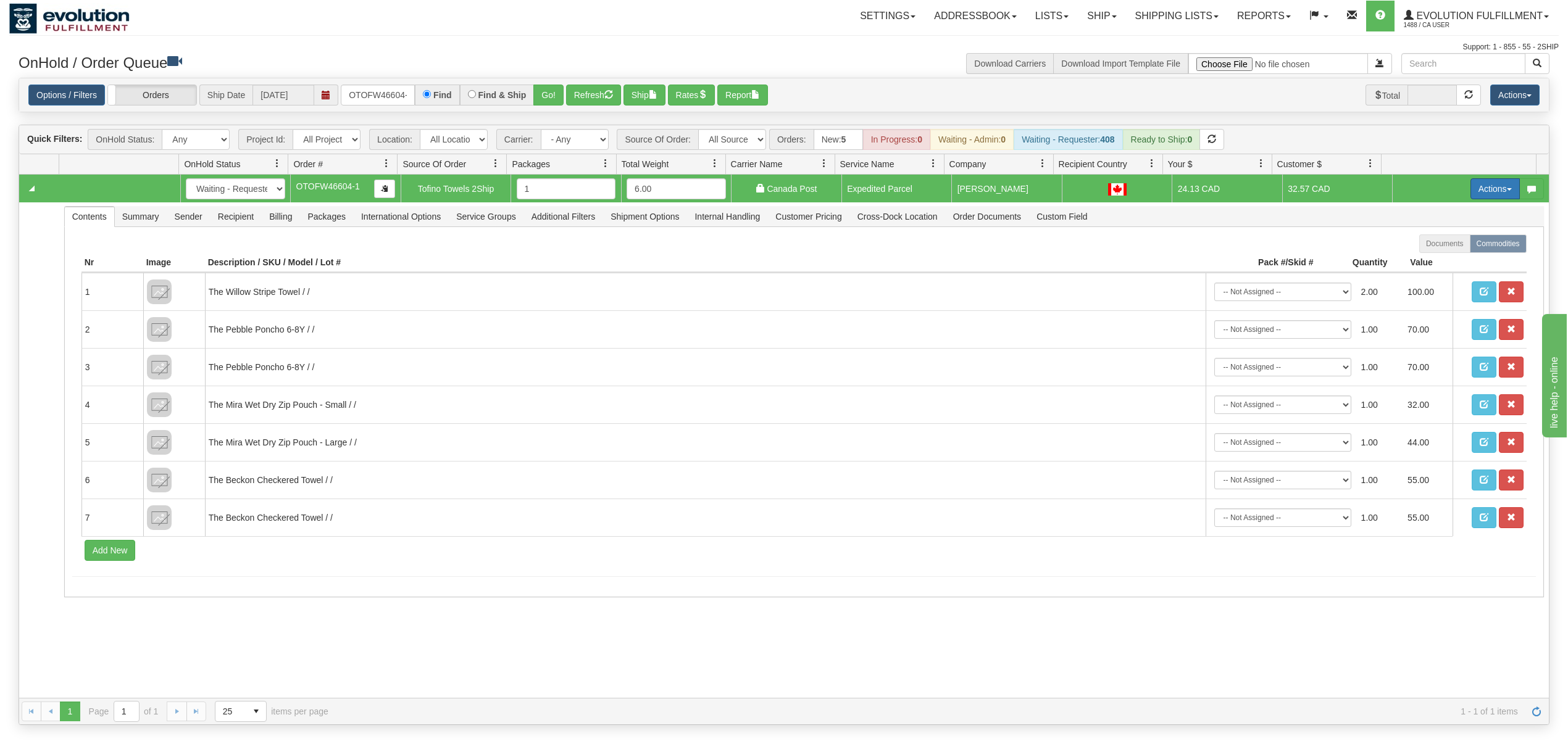
click at [1481, 193] on button "Actions" at bounding box center [1494, 188] width 49 height 21
click at [1432, 259] on span "Ship" at bounding box center [1445, 260] width 26 height 9
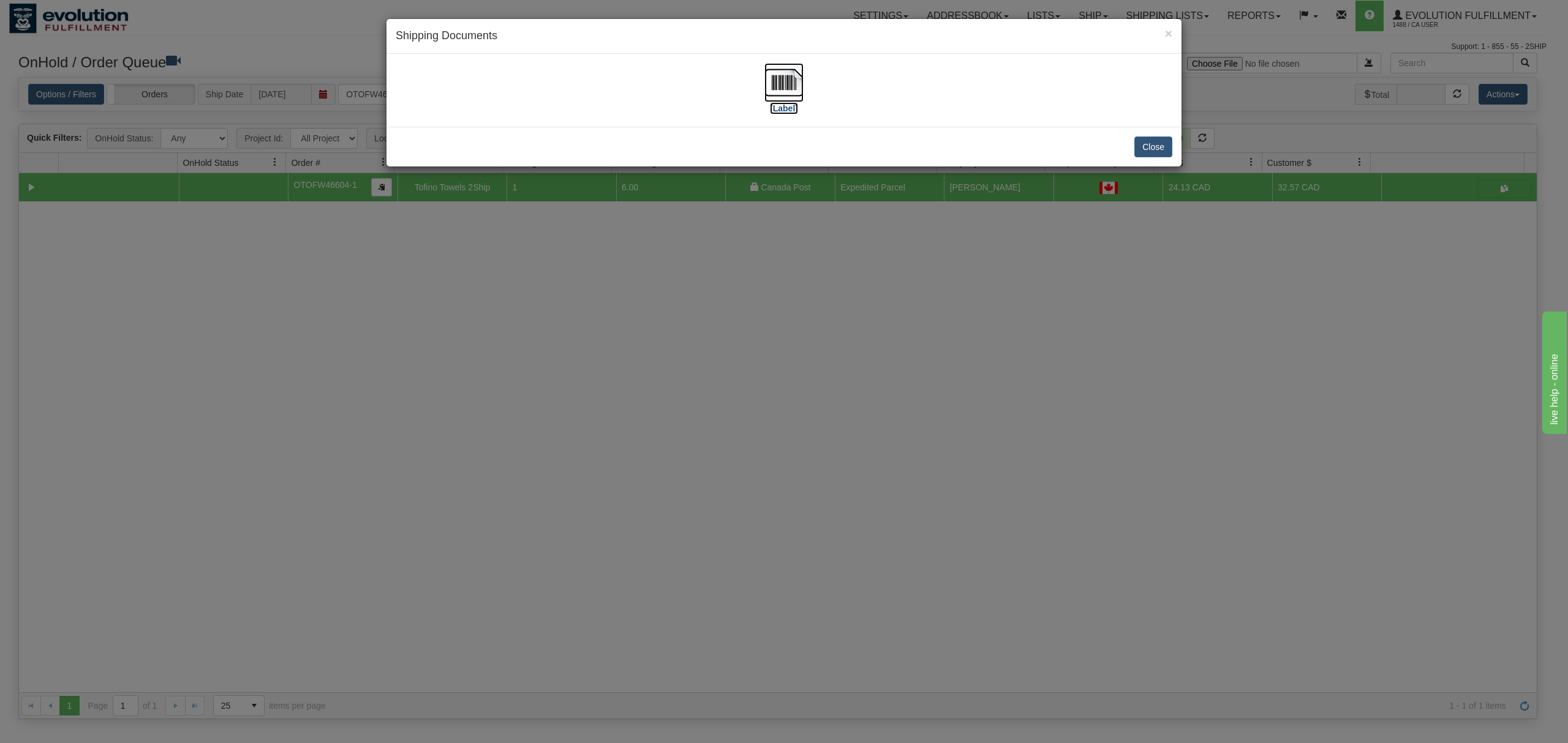
click at [780, 90] on img at bounding box center [784, 83] width 39 height 39
click at [1166, 140] on button "Close" at bounding box center [1153, 147] width 38 height 20
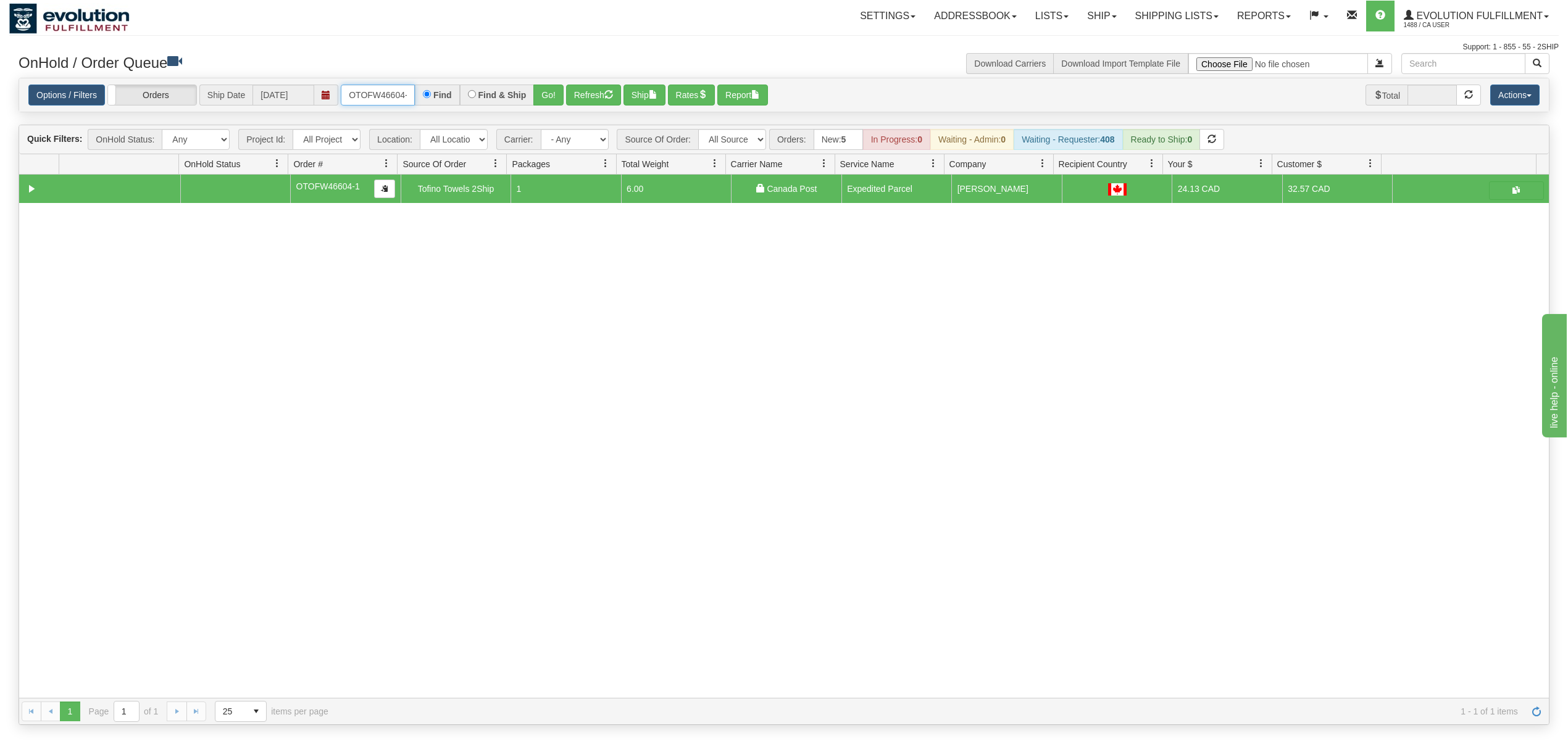
click at [396, 93] on input "OTOFW46604-1" at bounding box center [378, 95] width 74 height 21
click at [558, 99] on button "Go!" at bounding box center [548, 95] width 30 height 21
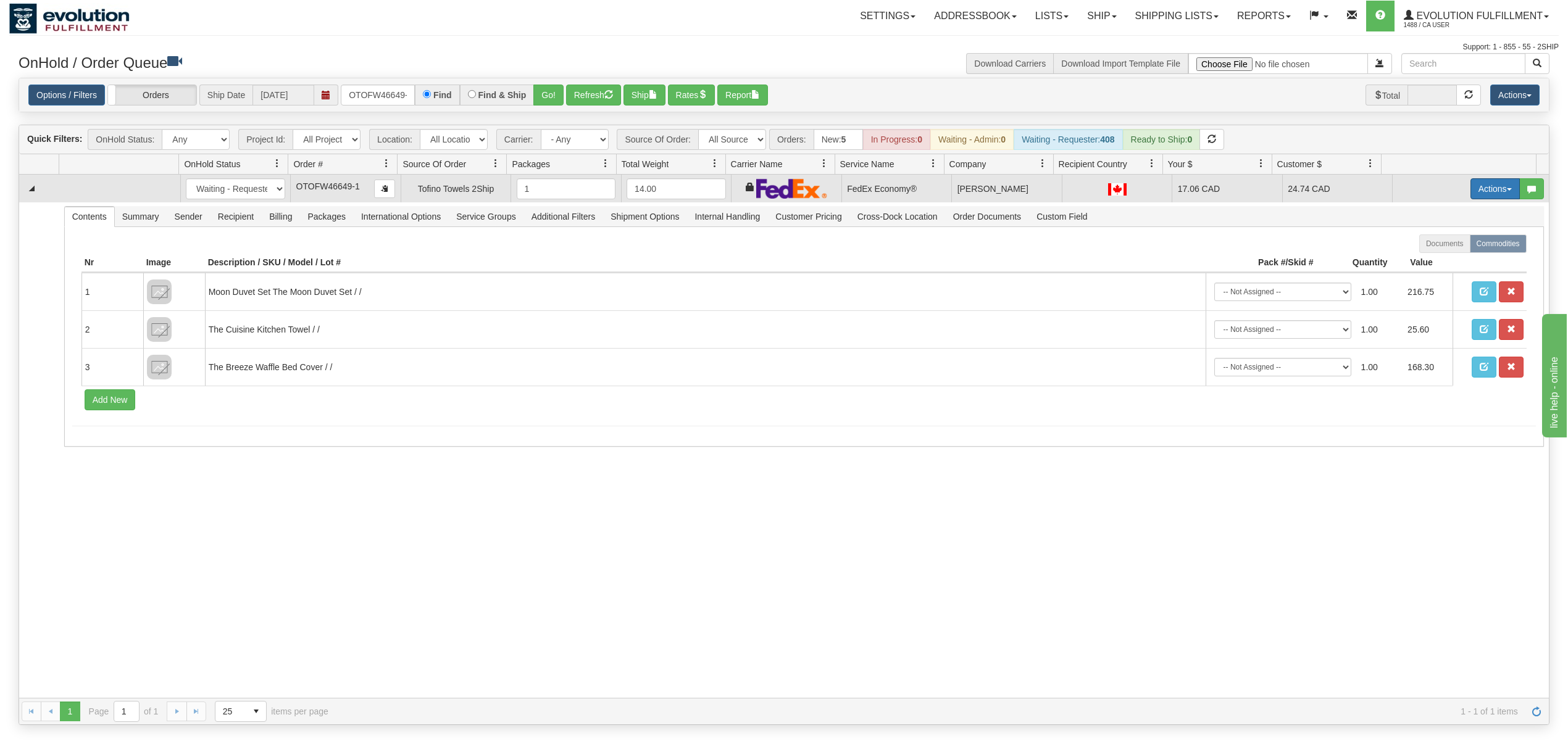
click at [1487, 193] on button "Actions" at bounding box center [1494, 188] width 49 height 21
click at [1438, 261] on span "Ship" at bounding box center [1445, 260] width 26 height 9
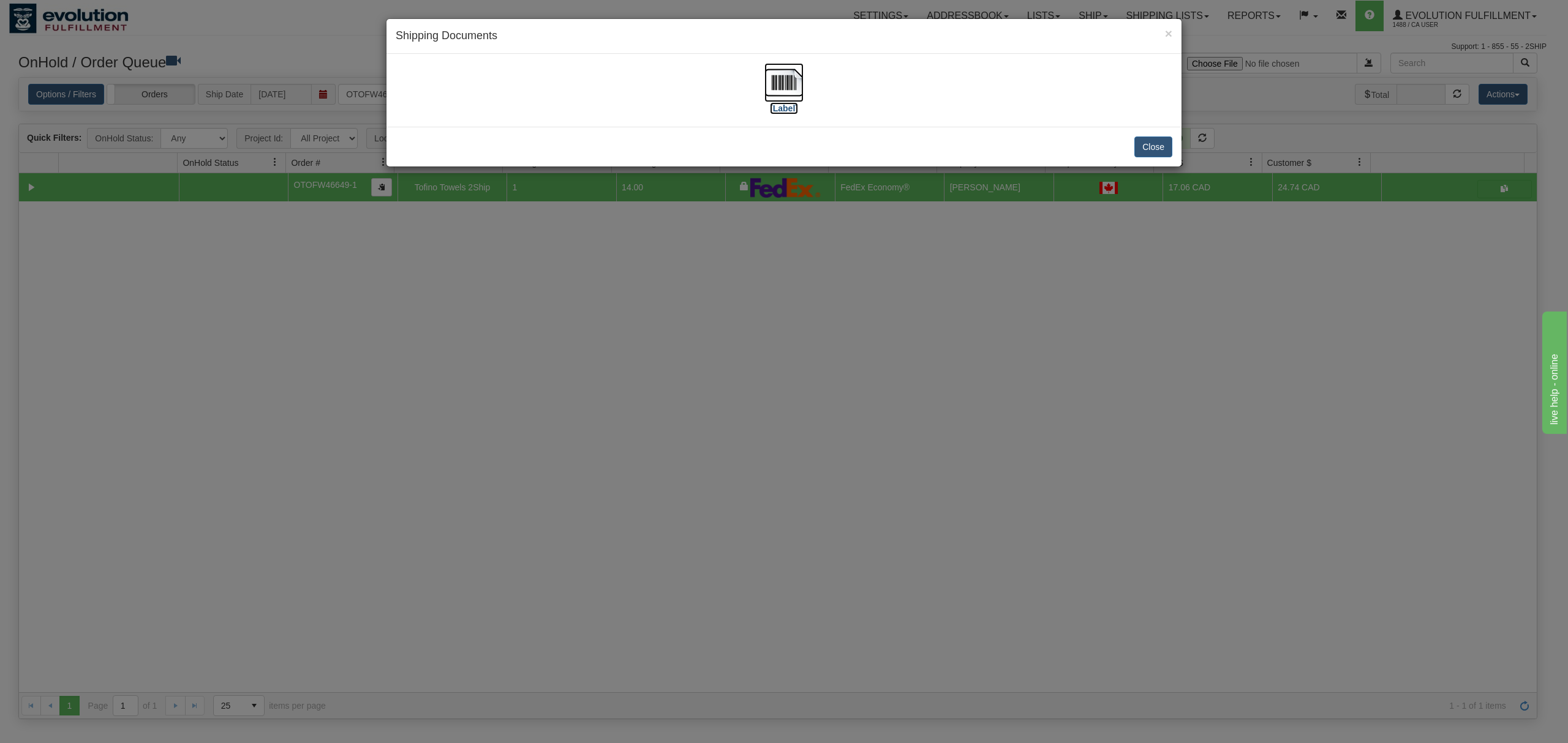
click at [784, 84] on img at bounding box center [784, 83] width 39 height 39
click at [1140, 142] on button "Close" at bounding box center [1153, 147] width 38 height 20
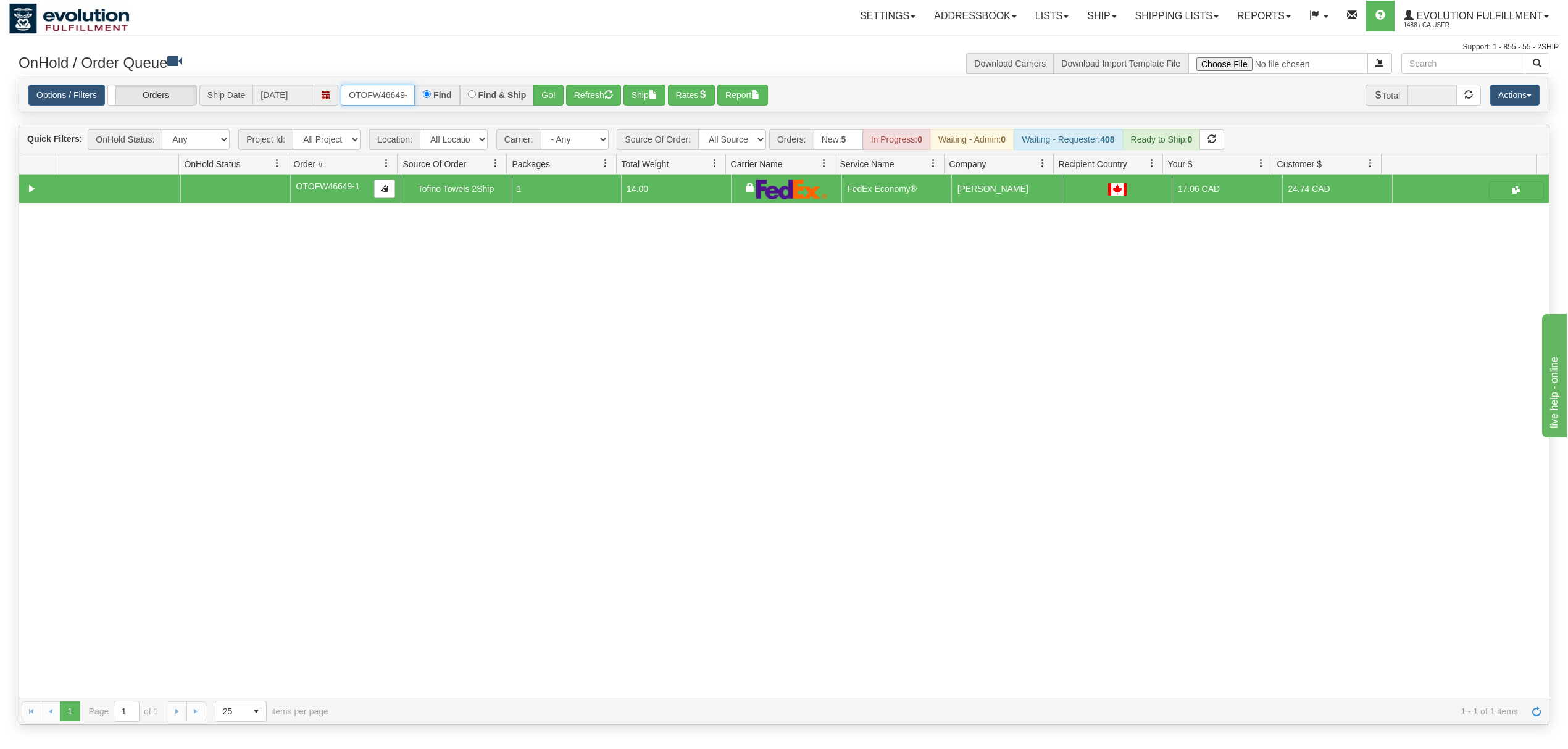
click at [388, 95] on input "OTOFW46649-1" at bounding box center [378, 95] width 74 height 21
click at [549, 91] on button "Go!" at bounding box center [548, 95] width 30 height 21
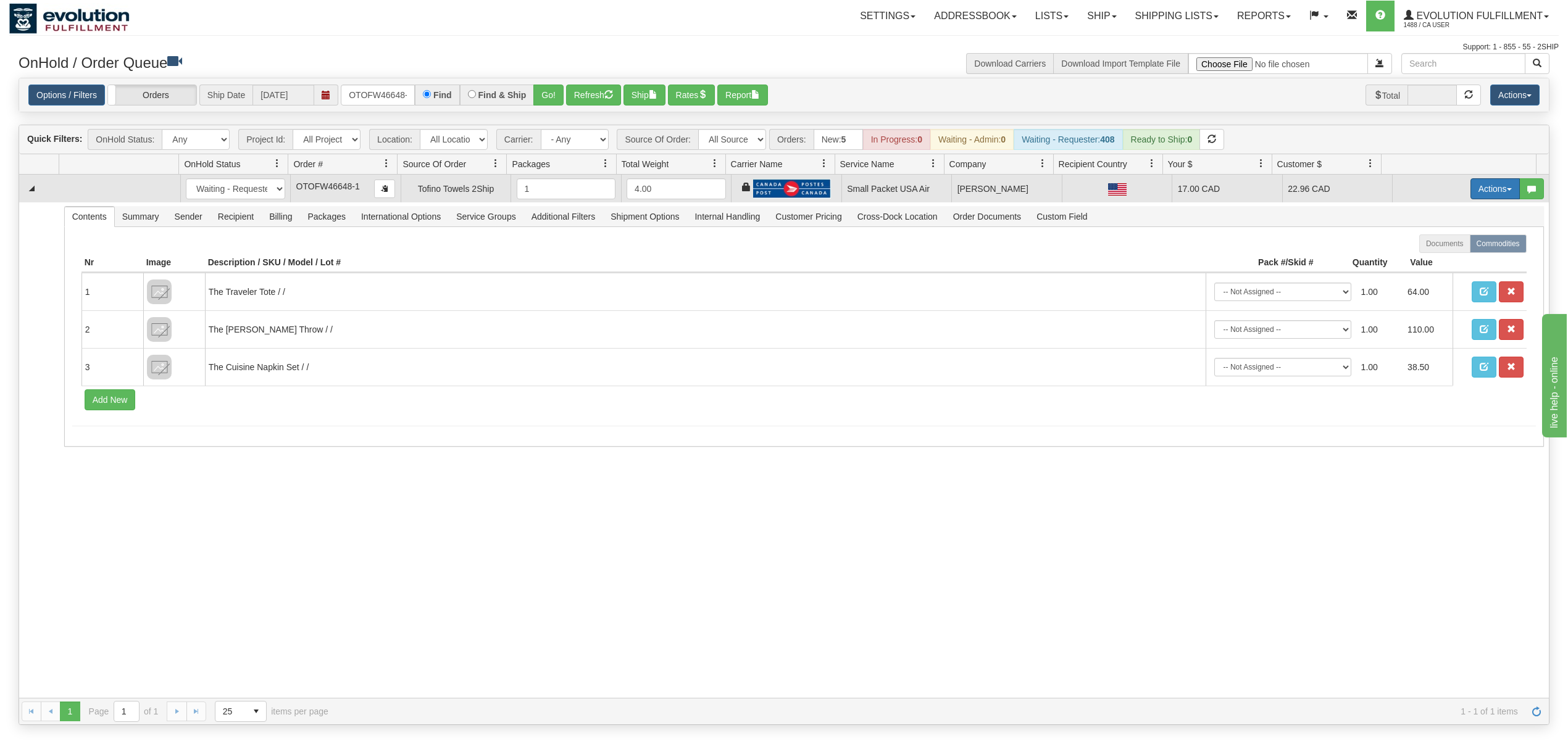
click at [1472, 191] on button "Actions" at bounding box center [1494, 188] width 49 height 21
click at [1445, 247] on span "Rate All Services" at bounding box center [1469, 243] width 74 height 9
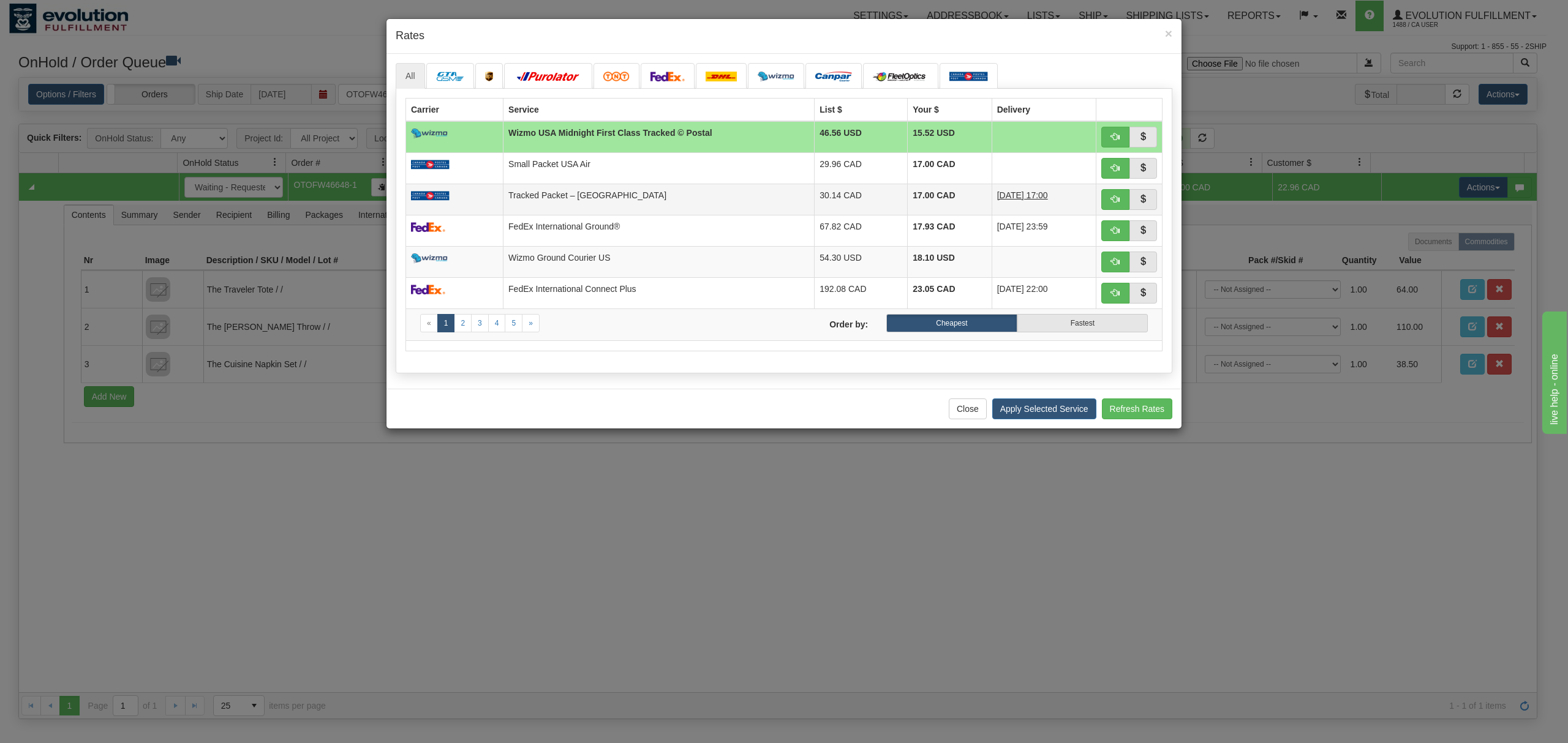
click at [613, 206] on td "Tracked Packet – USA" at bounding box center [659, 199] width 312 height 32
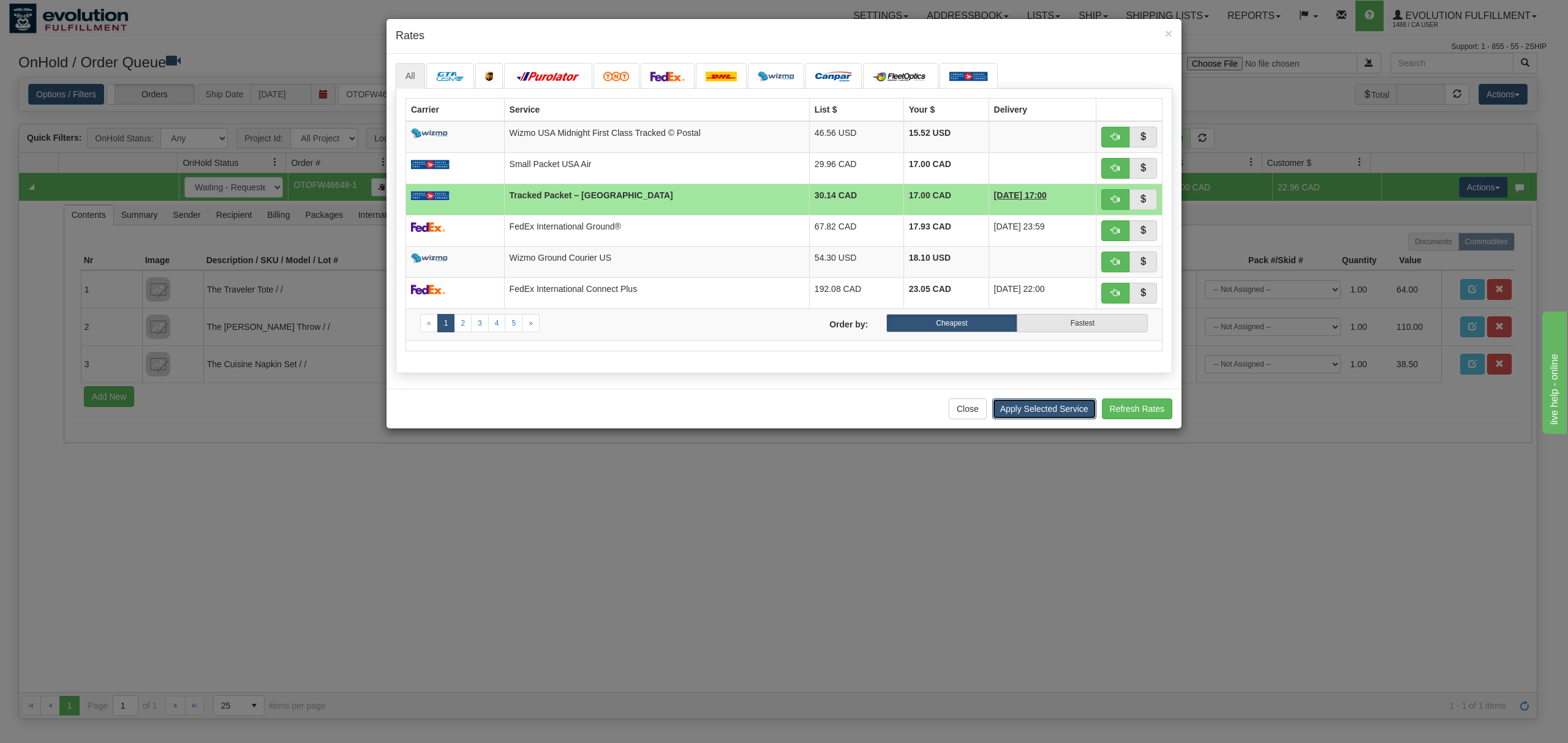
click at [1008, 411] on button "Apply Selected Service" at bounding box center [1044, 409] width 104 height 20
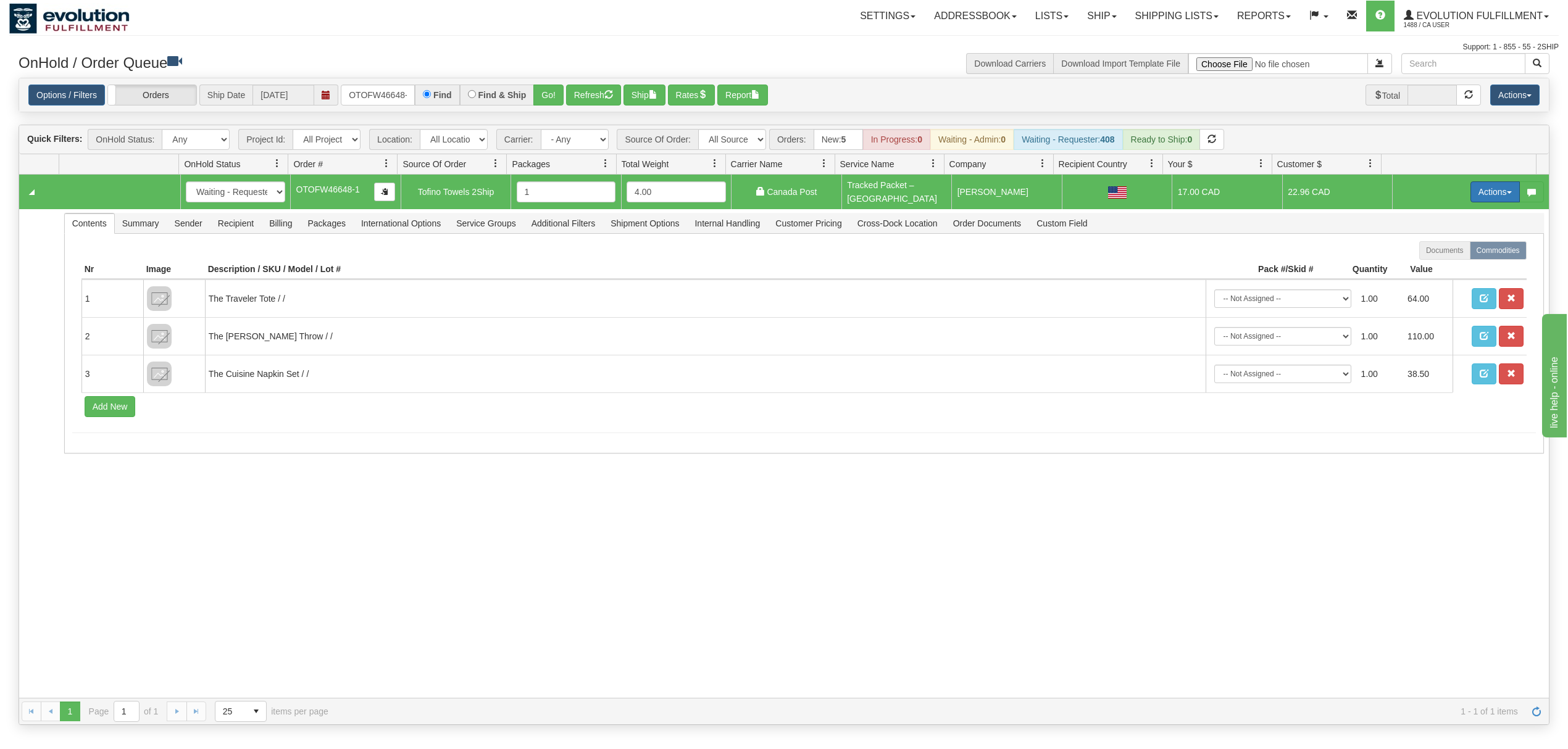
click at [1472, 184] on button "Actions" at bounding box center [1494, 192] width 49 height 21
click at [1435, 257] on link "Ship" at bounding box center [1469, 263] width 99 height 16
click at [1470, 193] on button "Actions" at bounding box center [1494, 192] width 49 height 21
click at [1442, 218] on span "Open" at bounding box center [1447, 215] width 29 height 9
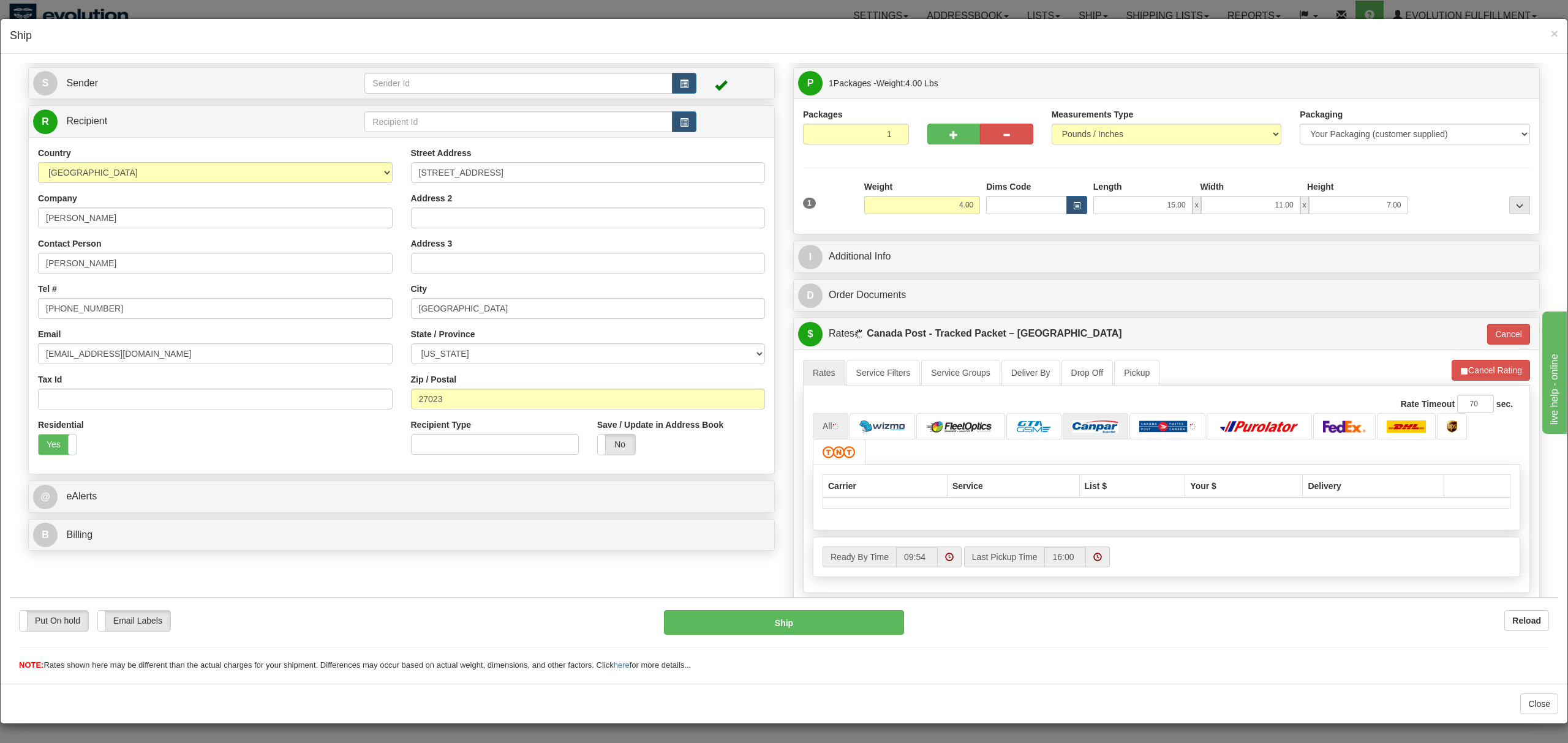
scroll to position [198, 0]
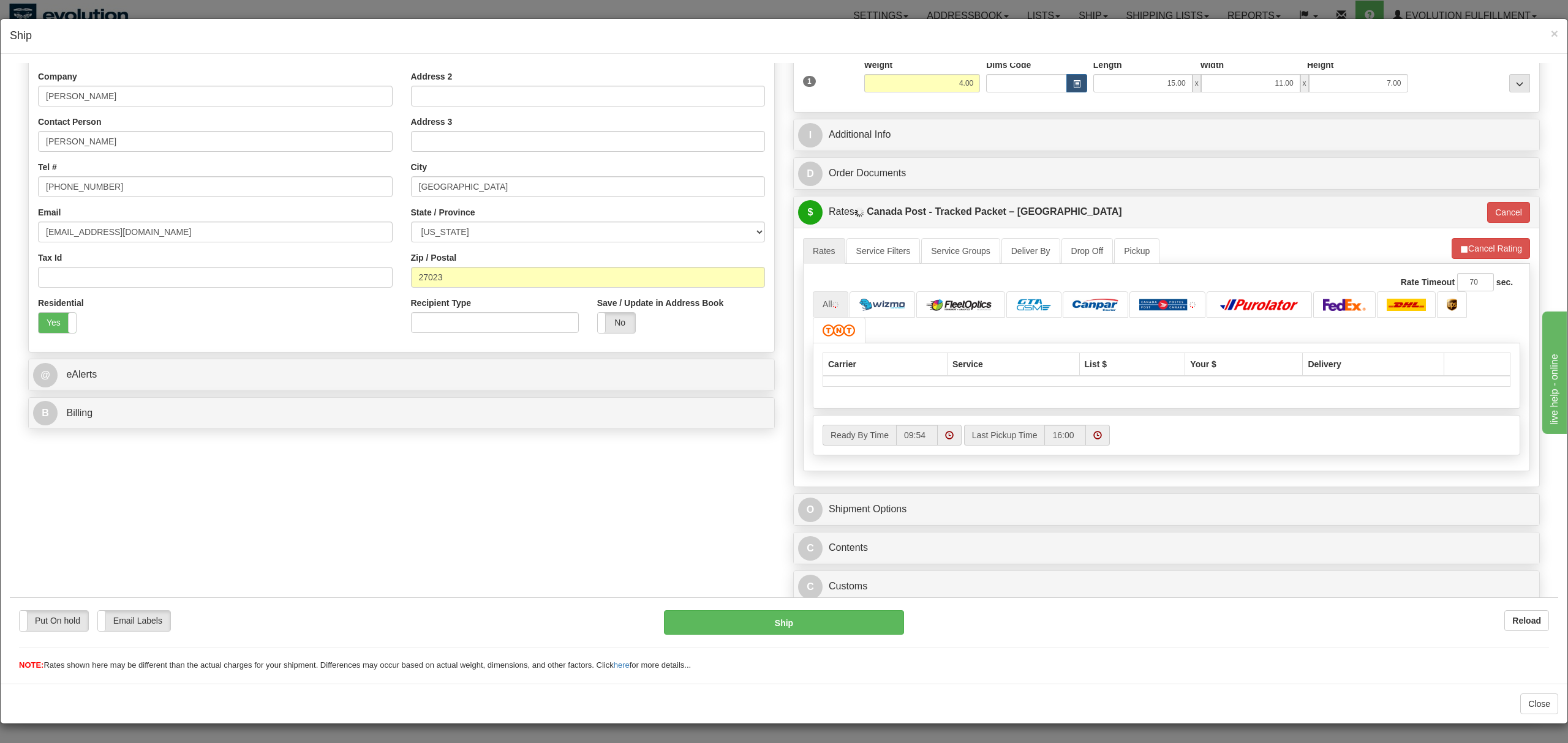
click at [947, 571] on div "C Customs Duties / Taxes" at bounding box center [1166, 586] width 745 height 32
click at [947, 581] on link "C Customs" at bounding box center [1166, 585] width 737 height 25
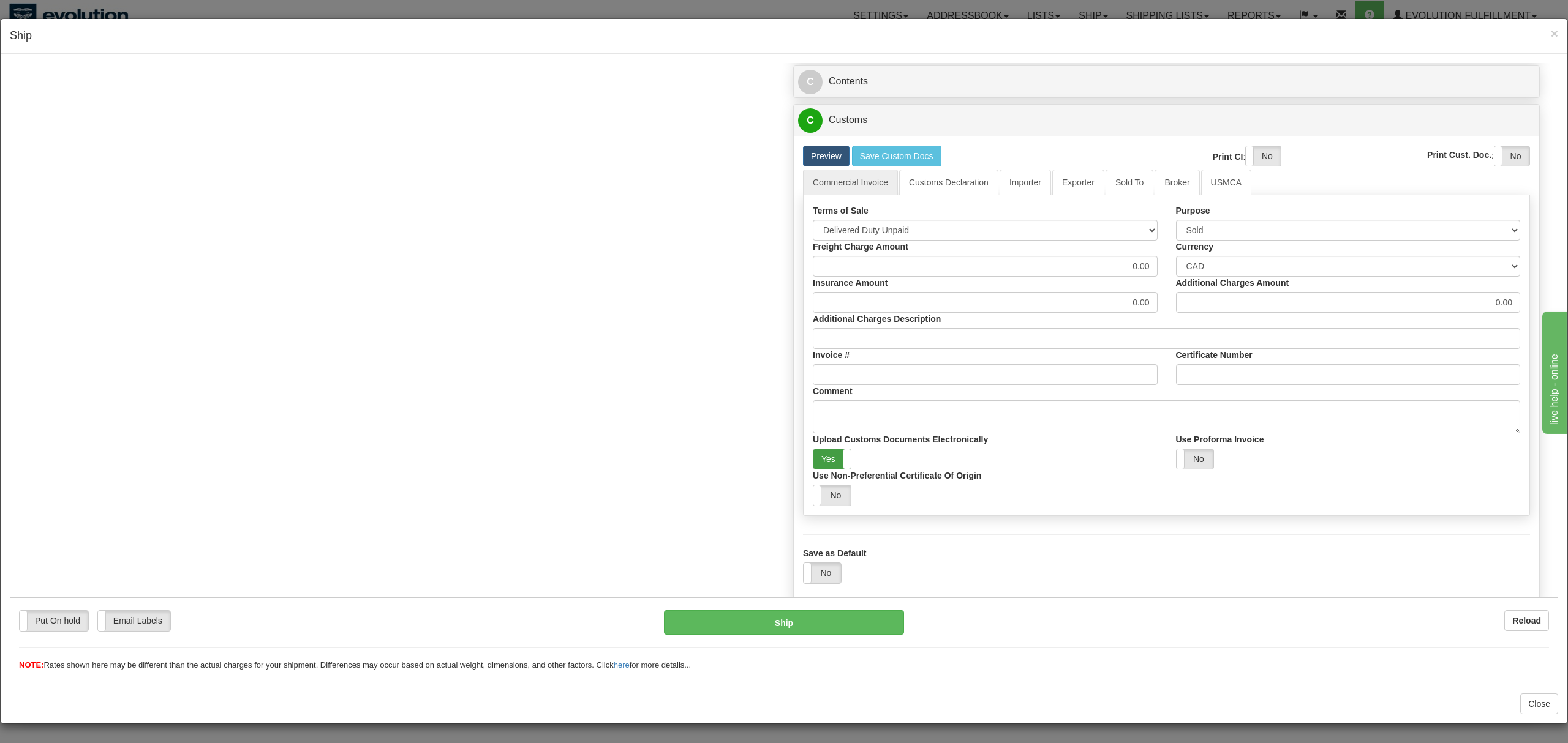
click at [831, 450] on label "Yes" at bounding box center [832, 459] width 38 height 20
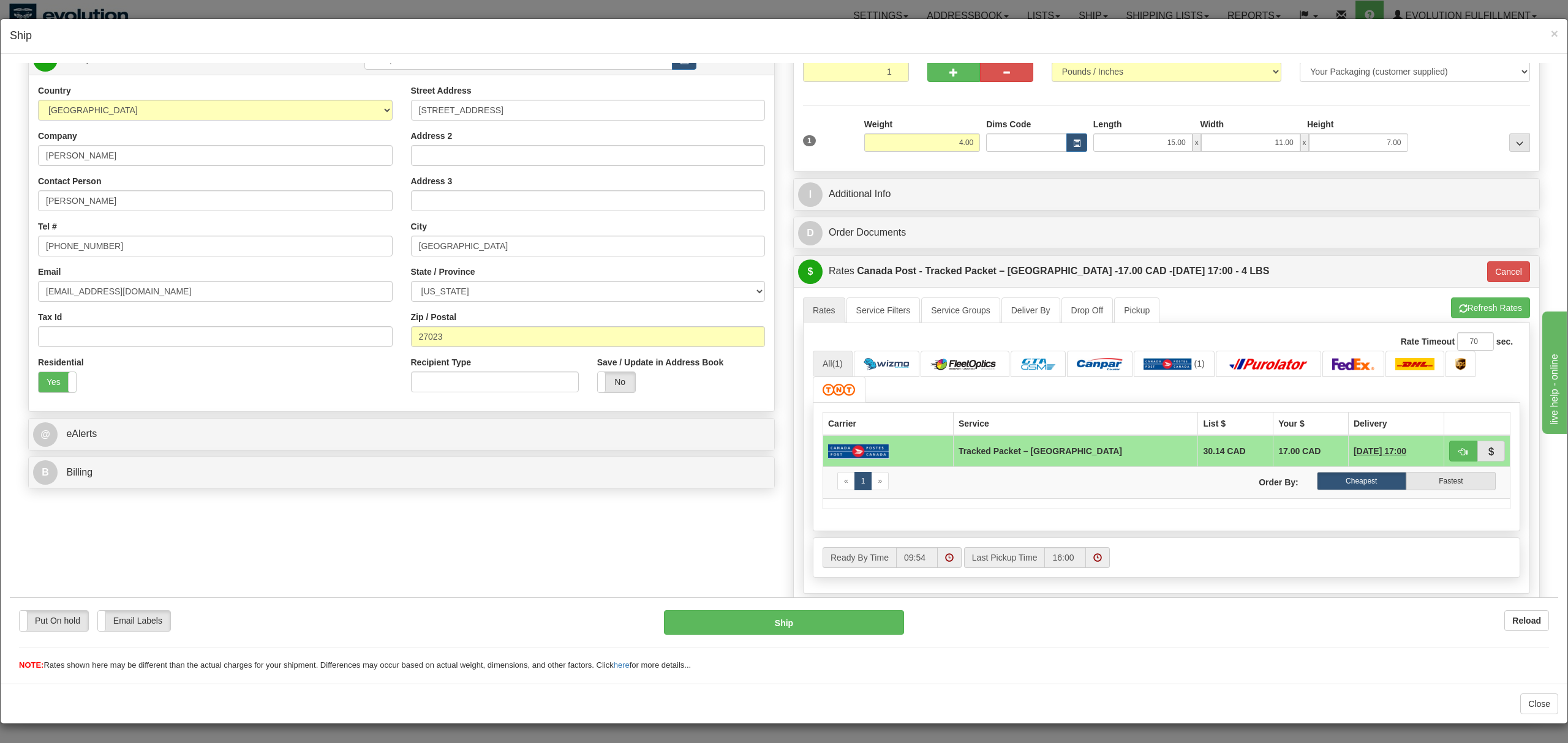
scroll to position [326, 0]
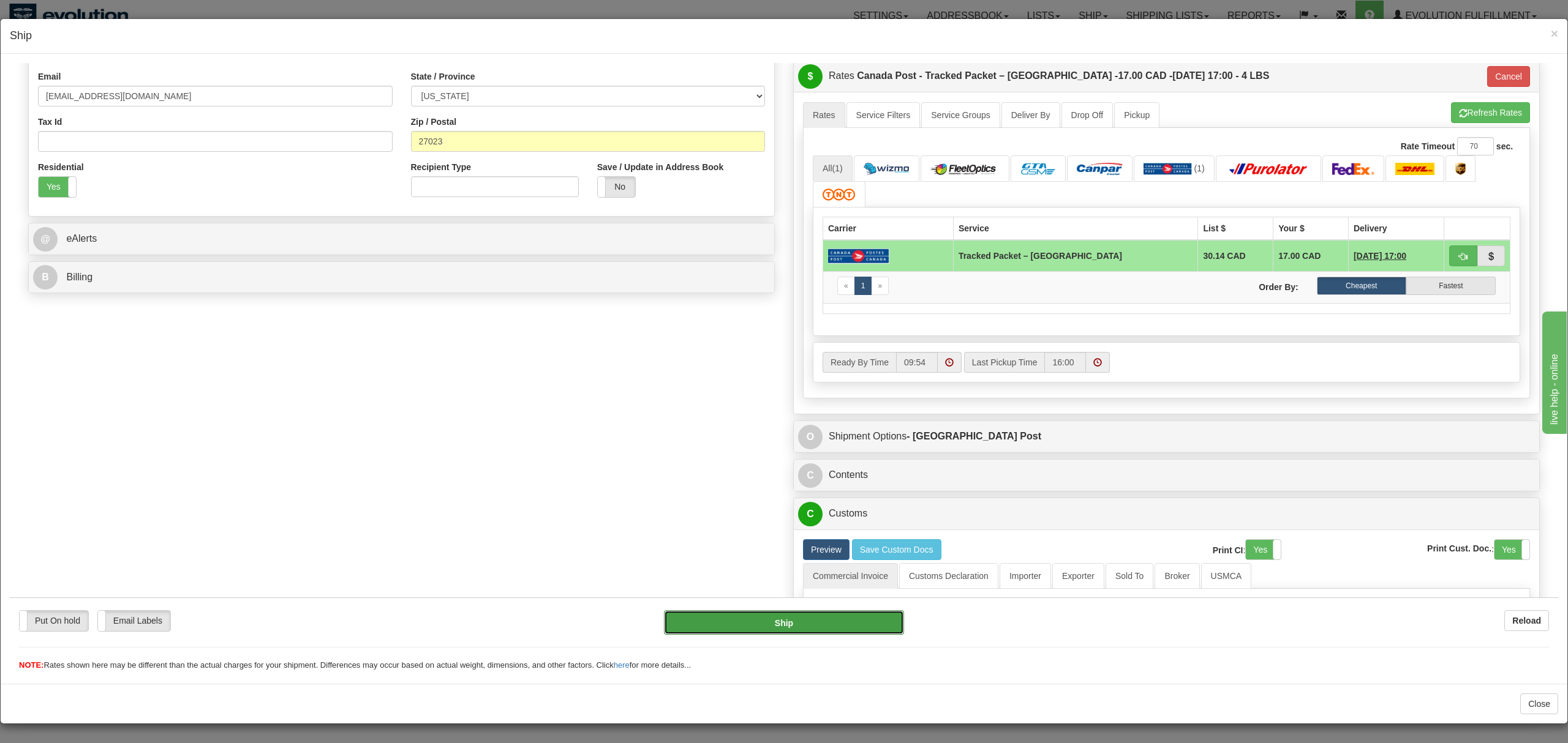
click at [837, 617] on button "Ship" at bounding box center [784, 622] width 240 height 25
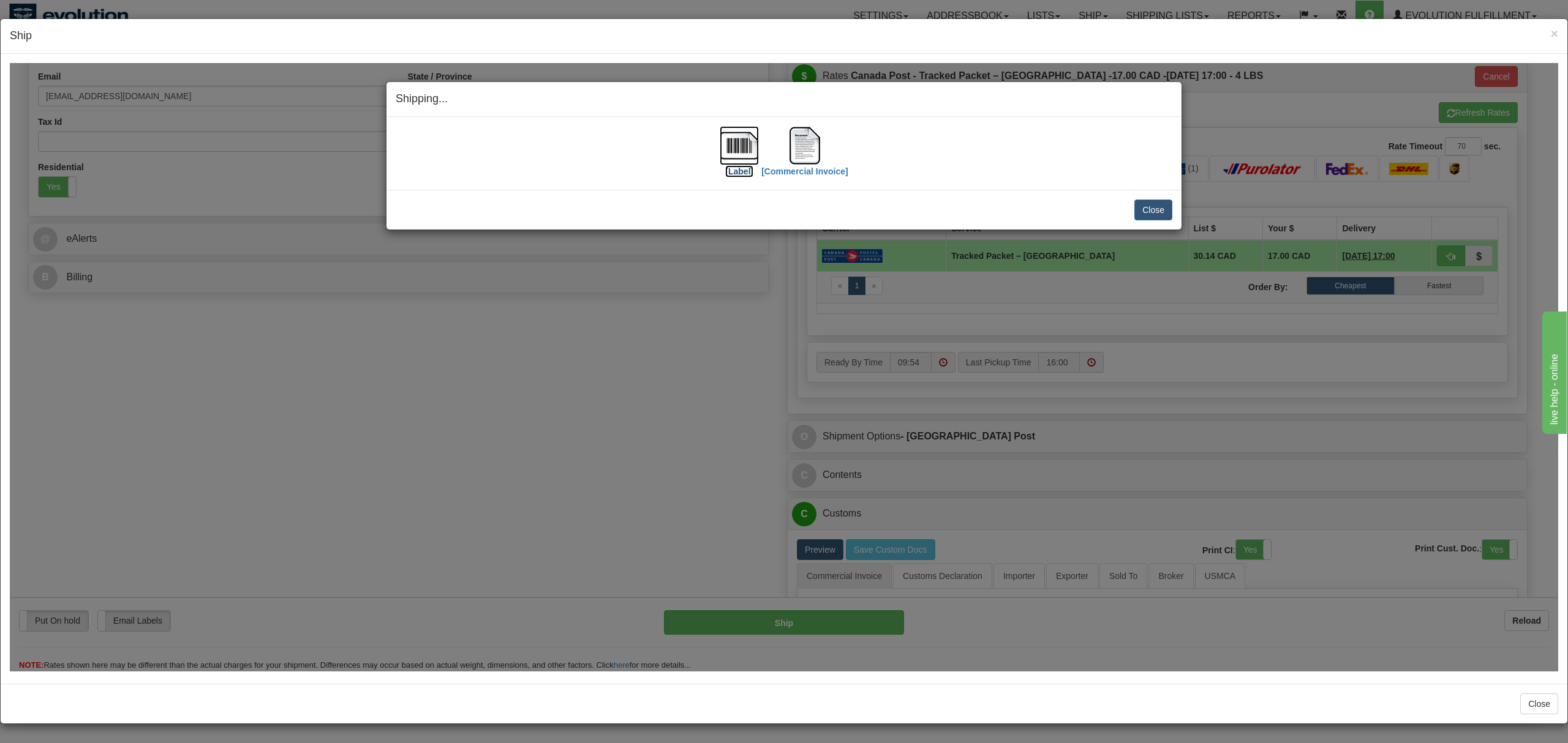
click at [736, 133] on img at bounding box center [739, 145] width 39 height 39
click at [1150, 207] on button "Close" at bounding box center [1153, 209] width 38 height 20
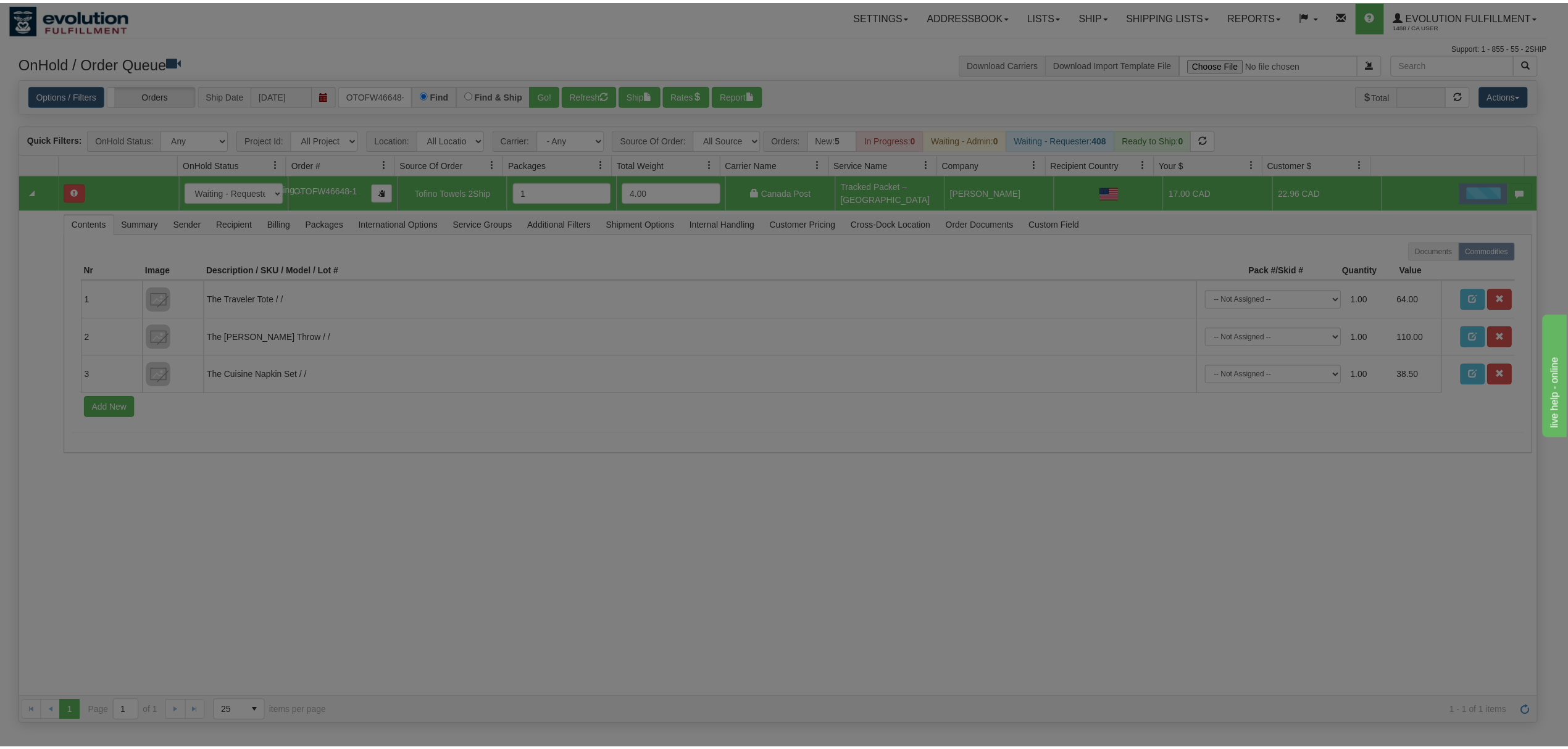
scroll to position [0, 0]
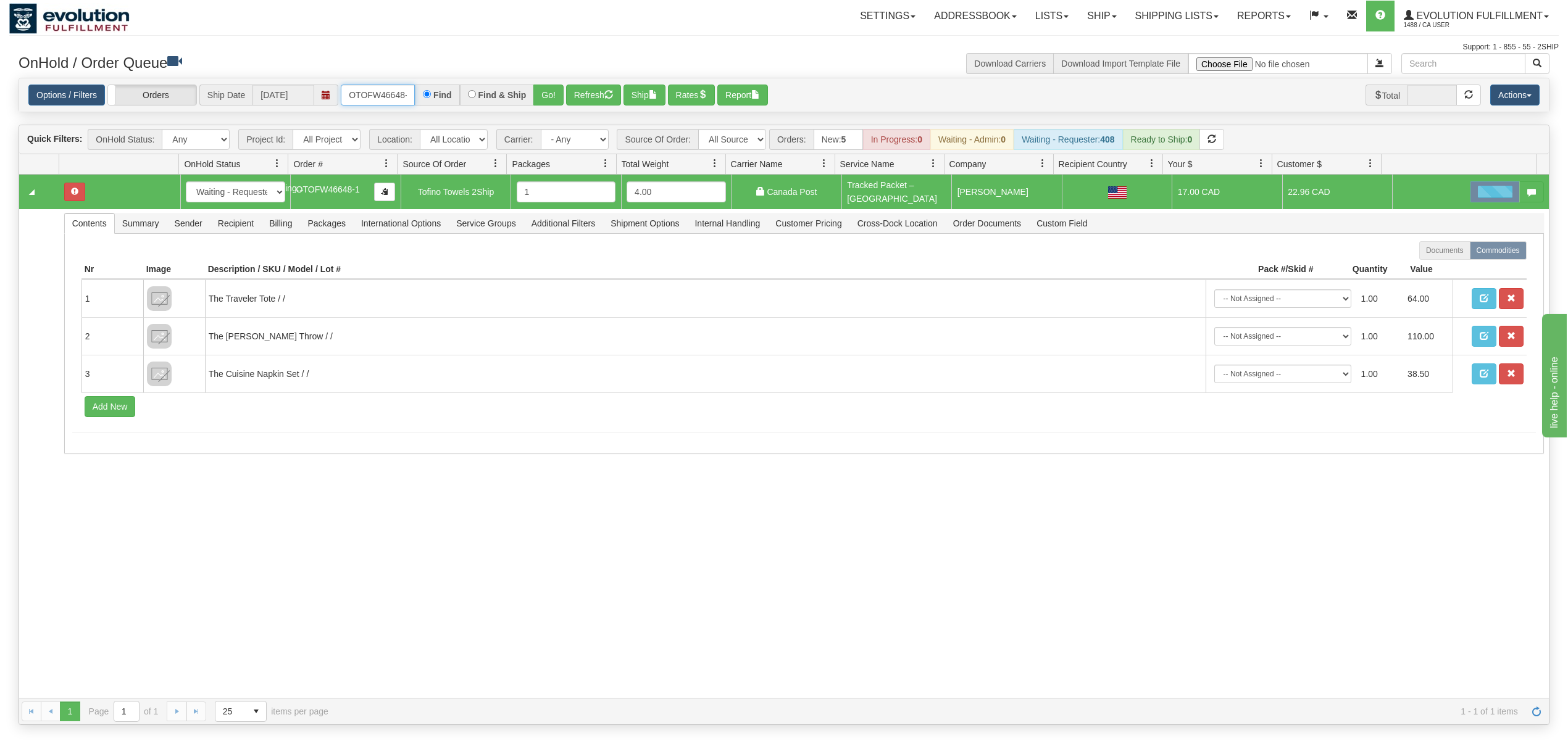
click at [380, 92] on input "OTOFW46648-1" at bounding box center [378, 95] width 74 height 21
click at [381, 92] on input "OTOFW46648-1" at bounding box center [378, 95] width 74 height 21
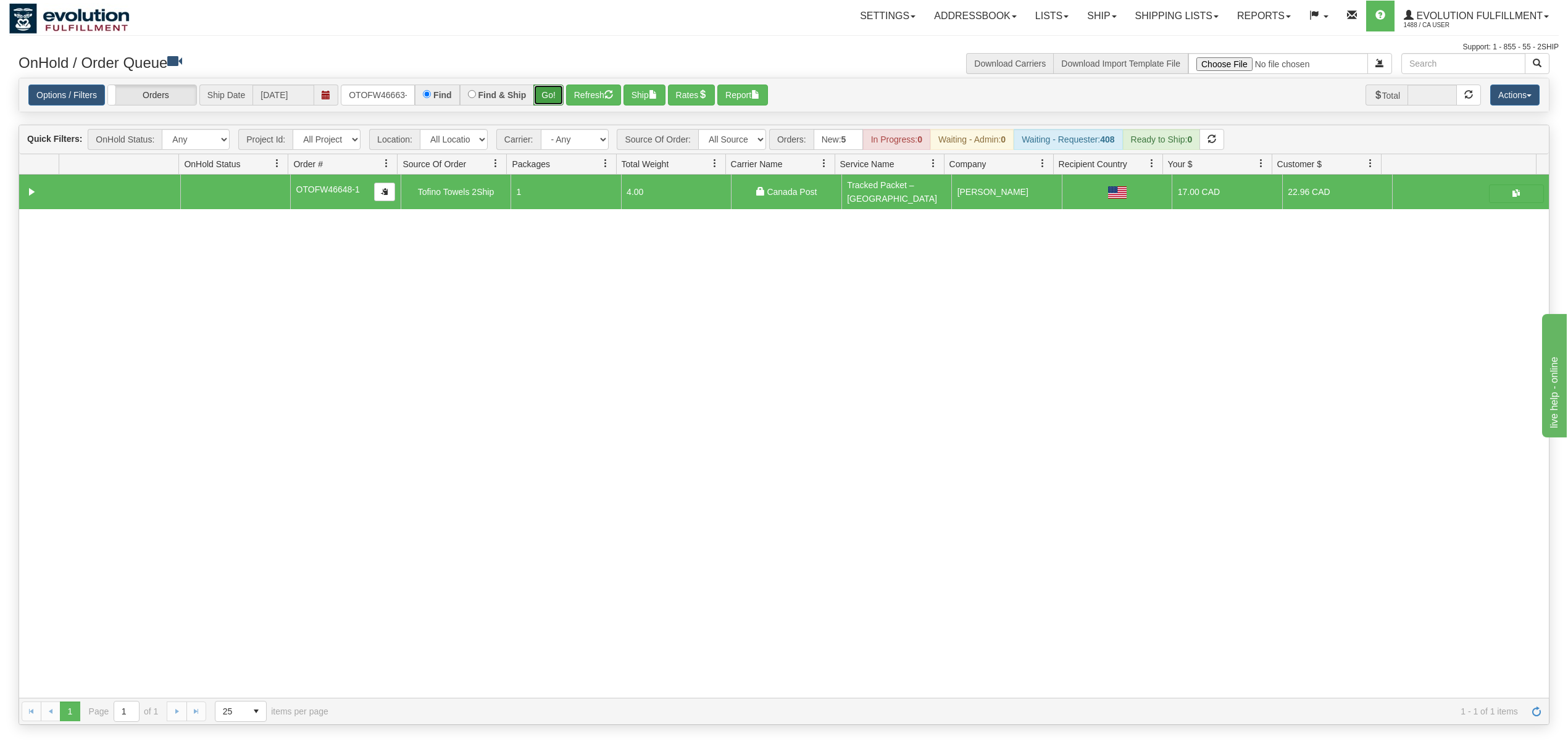
click at [551, 97] on button "Go!" at bounding box center [548, 95] width 30 height 21
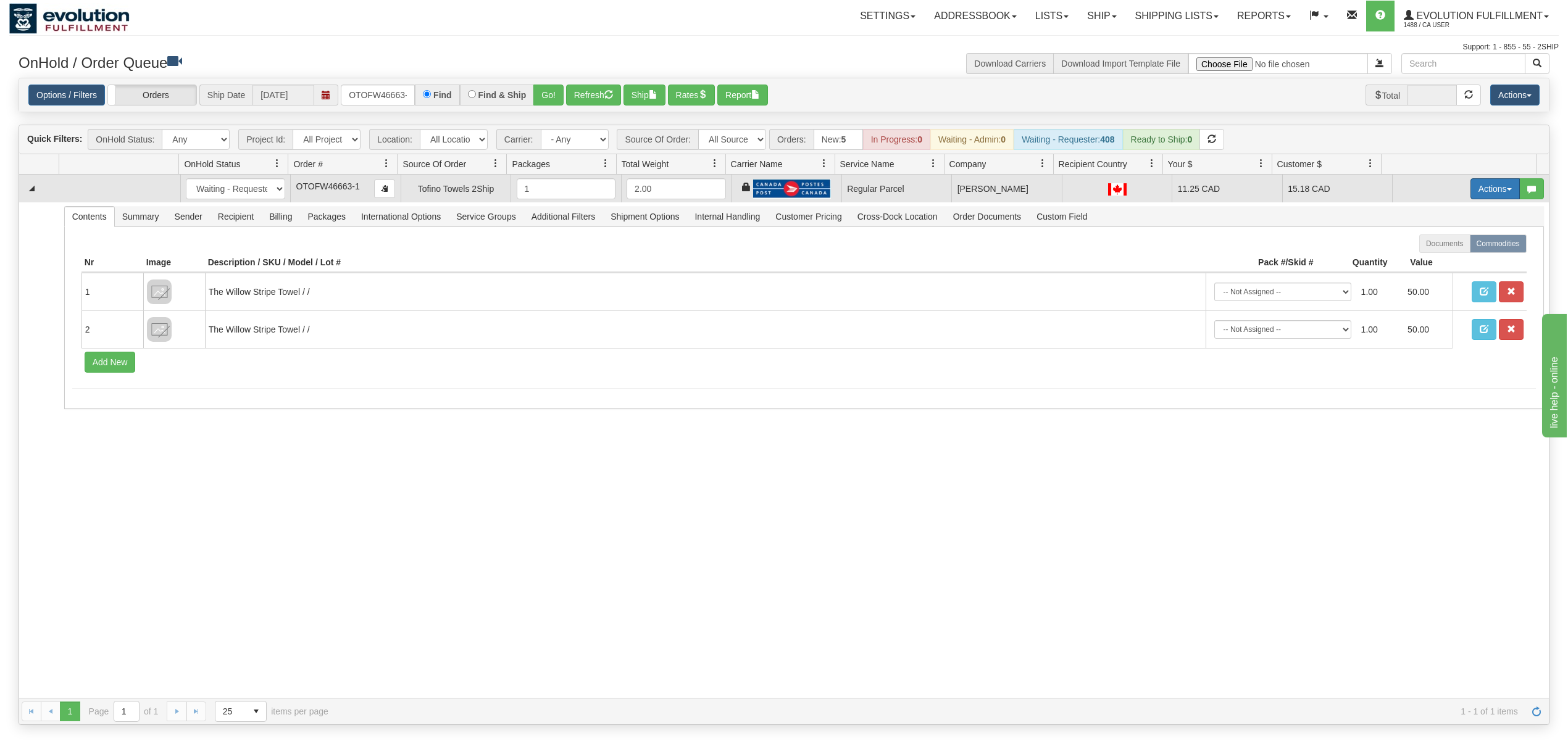
click at [1470, 187] on button "Actions" at bounding box center [1494, 188] width 49 height 21
click at [1452, 243] on span "Rate All Services" at bounding box center [1469, 243] width 74 height 9
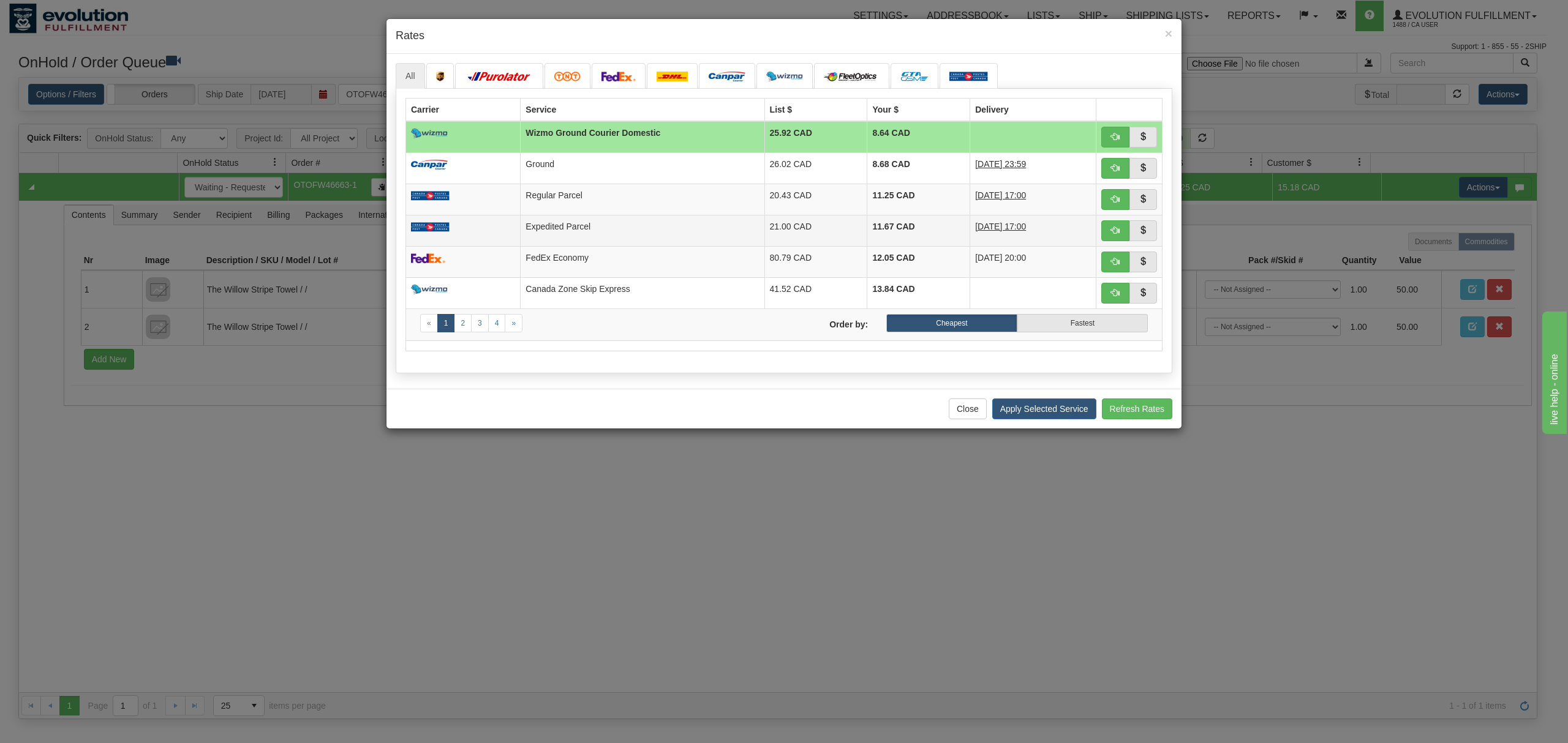
drag, startPoint x: 562, startPoint y: 225, endPoint x: 601, endPoint y: 236, distance: 40.5
click at [562, 225] on td "Expedited Parcel" at bounding box center [643, 230] width 244 height 32
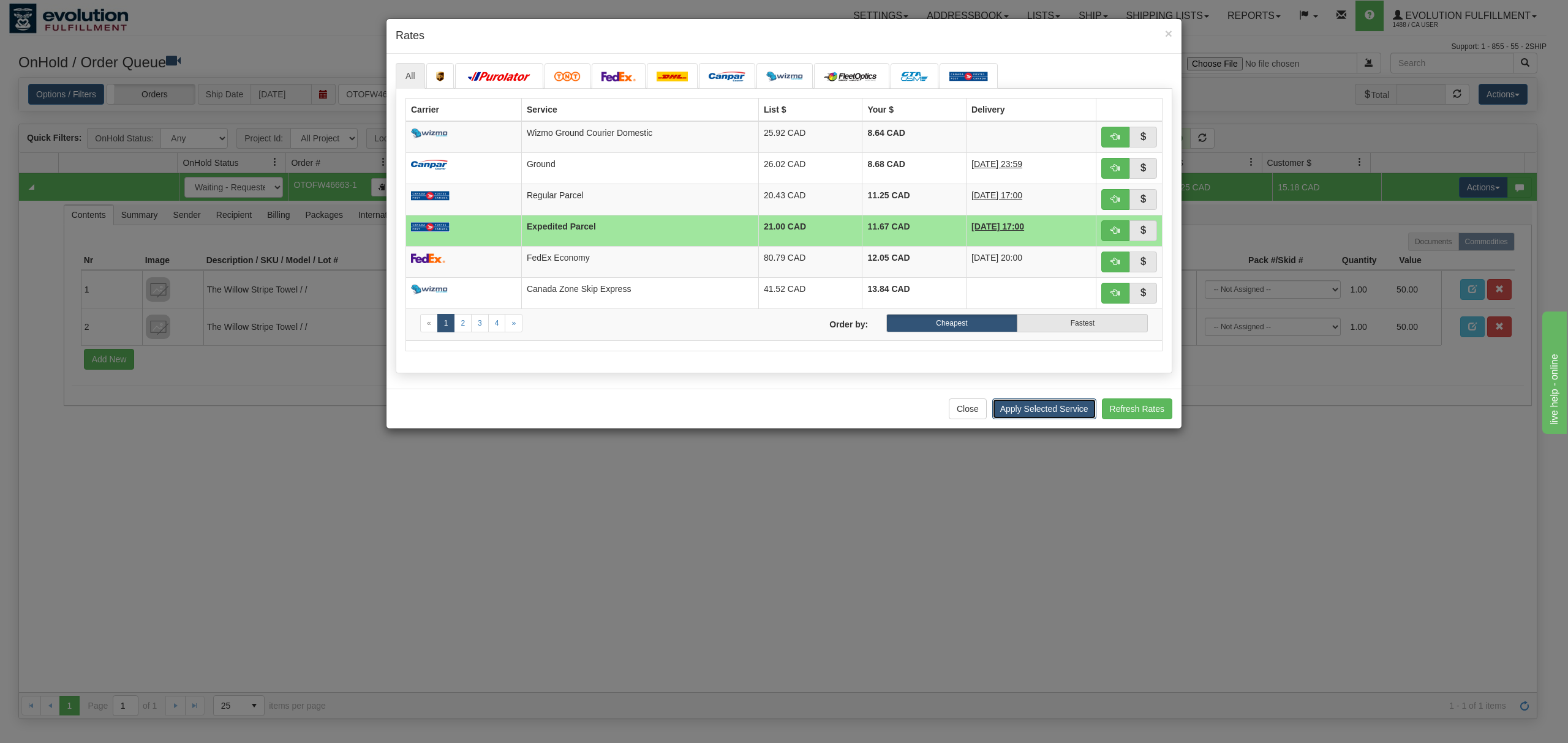
click at [1014, 417] on button "Apply Selected Service" at bounding box center [1044, 409] width 104 height 20
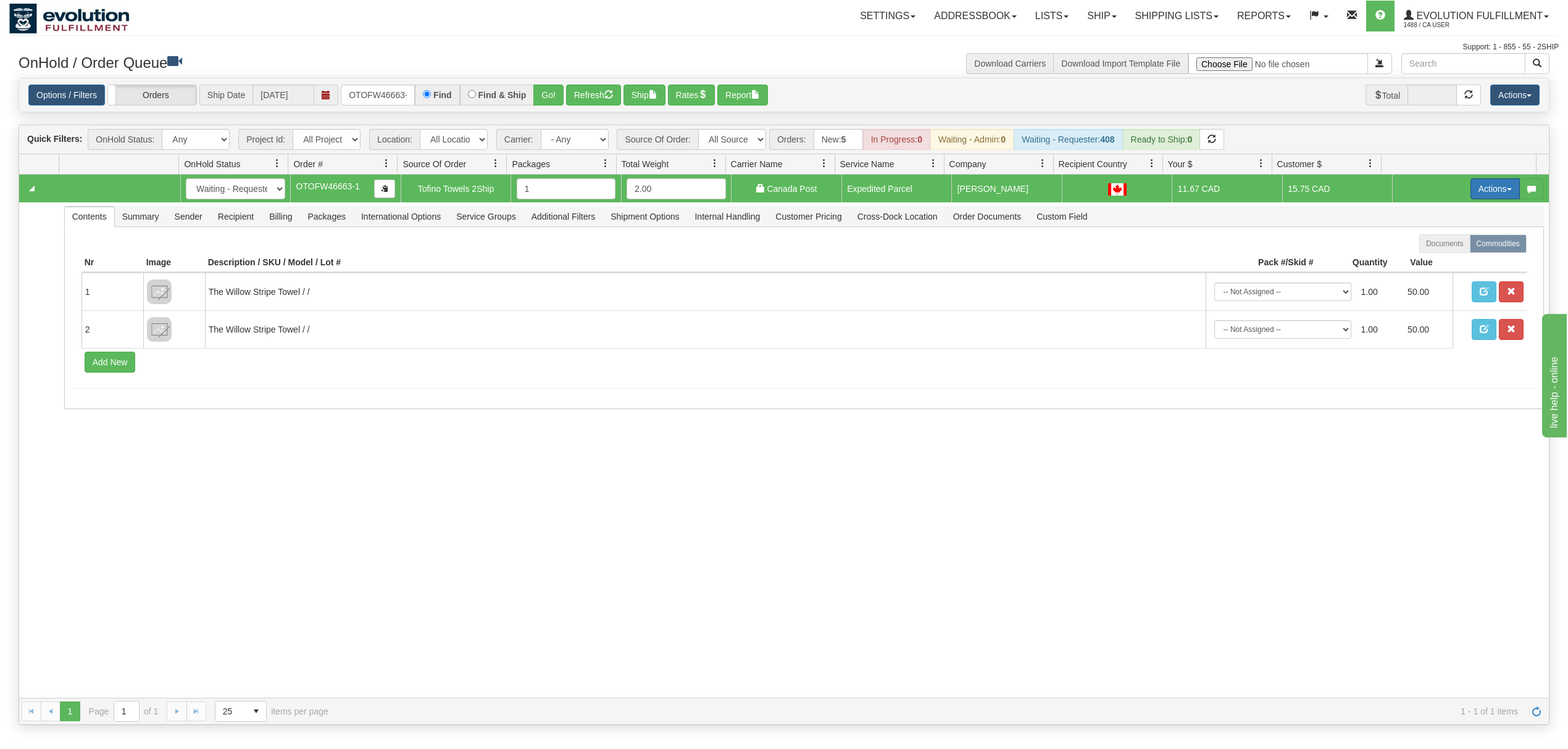
click at [1490, 190] on button "Actions" at bounding box center [1494, 188] width 49 height 21
click at [1432, 264] on span at bounding box center [1436, 260] width 9 height 9
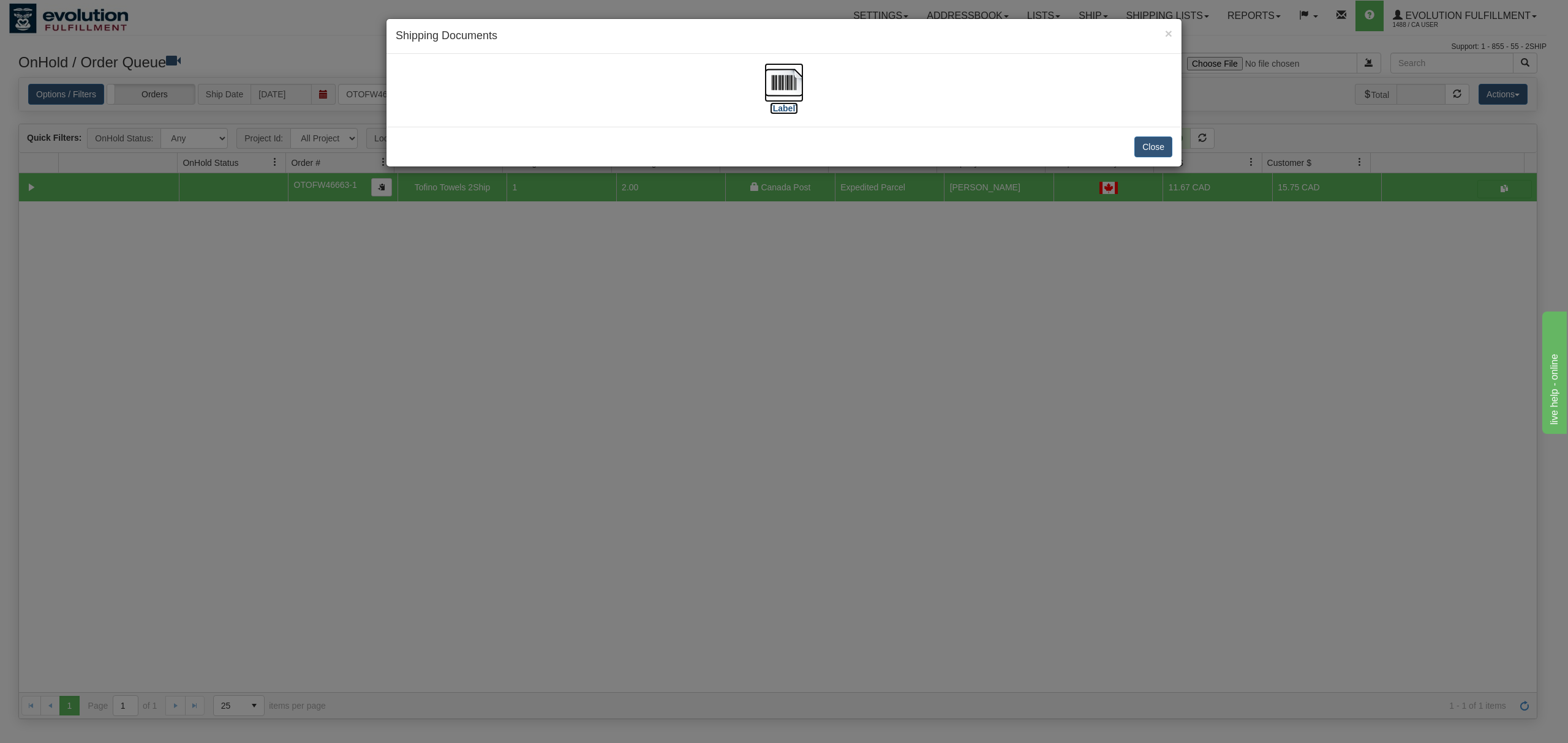
click at [782, 81] on img at bounding box center [784, 83] width 39 height 39
click at [1152, 149] on button "Close" at bounding box center [1153, 147] width 38 height 20
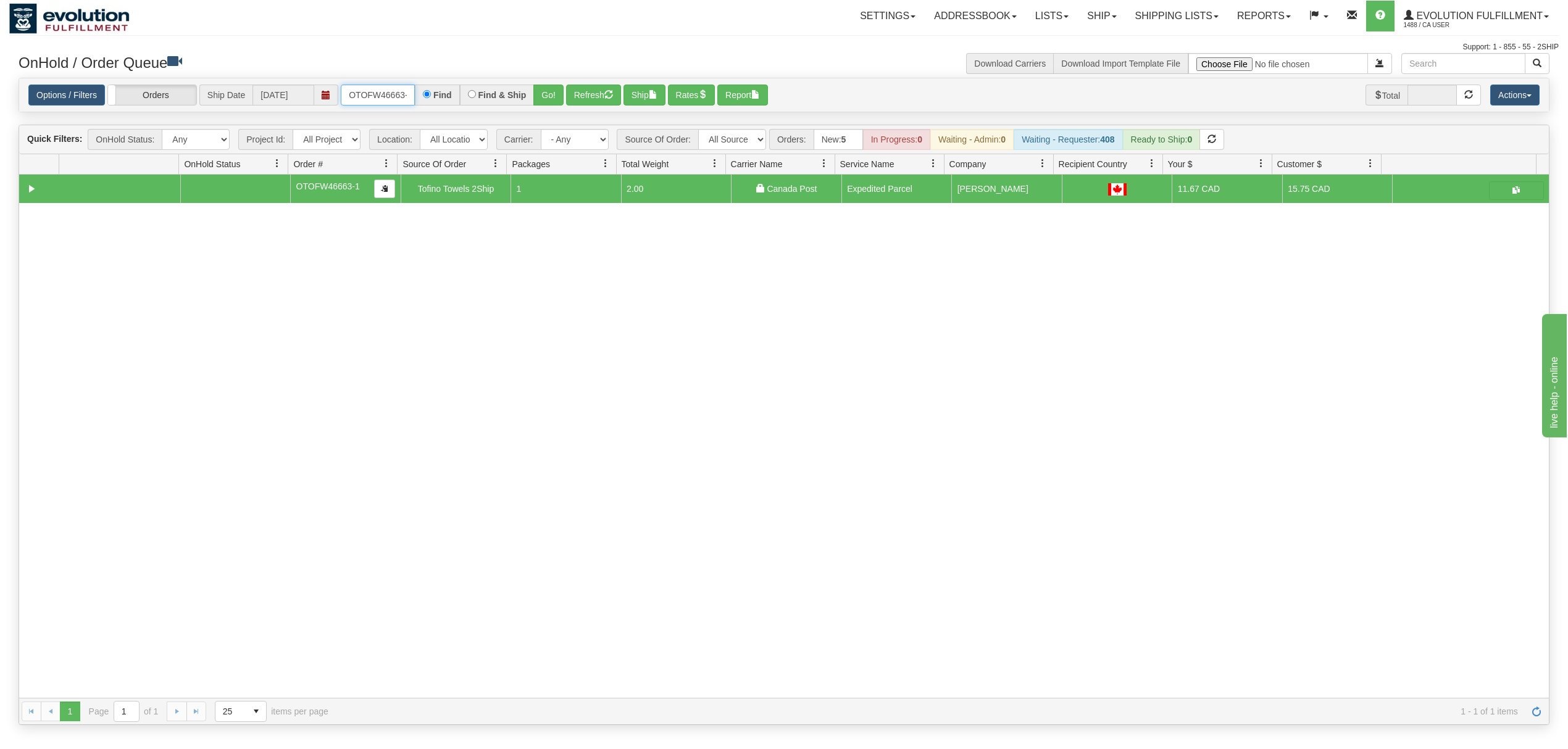
click at [366, 92] on input "OTOFW46663-1" at bounding box center [378, 95] width 74 height 21
click at [554, 101] on button "Go!" at bounding box center [548, 95] width 30 height 21
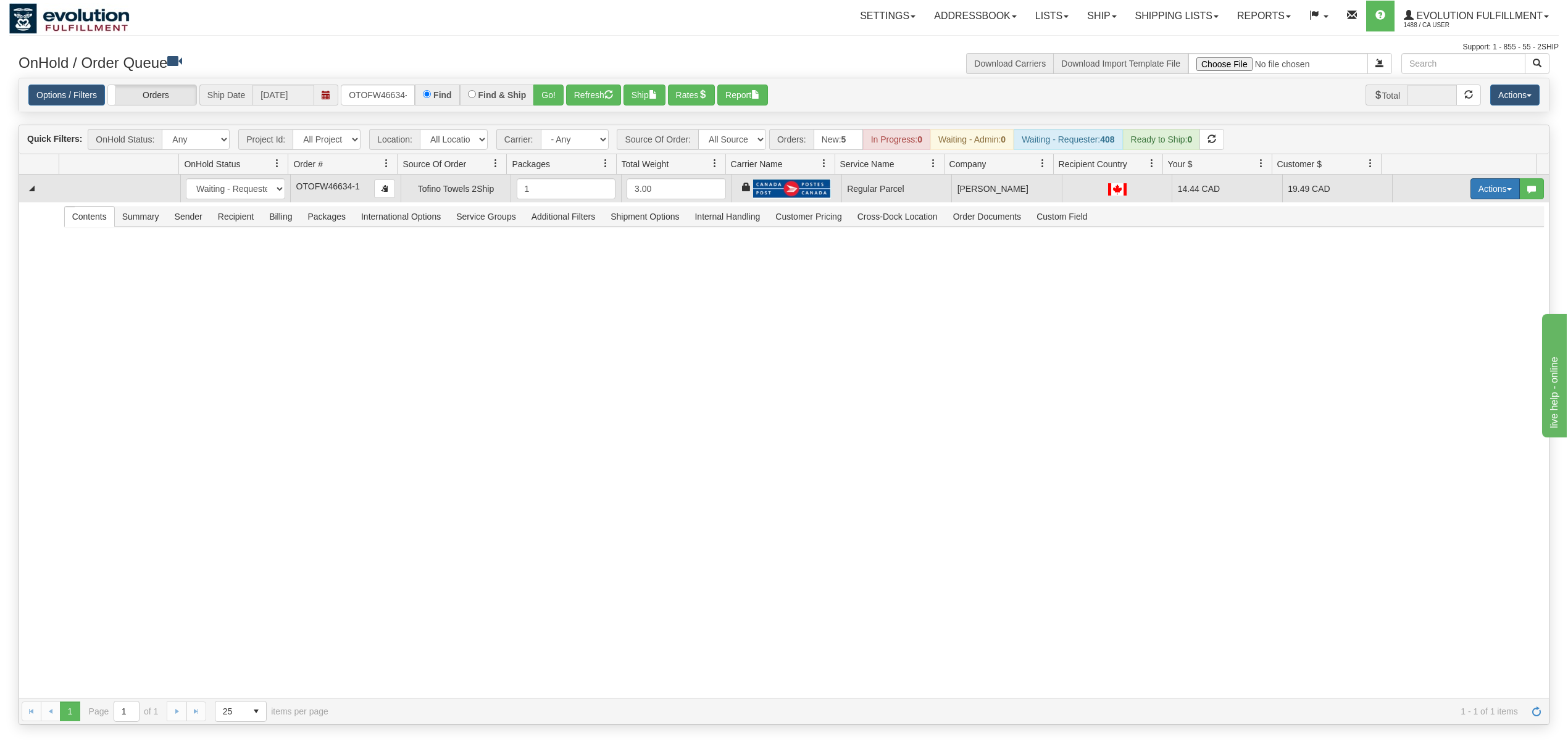
click at [1487, 191] on button "Actions" at bounding box center [1494, 188] width 49 height 21
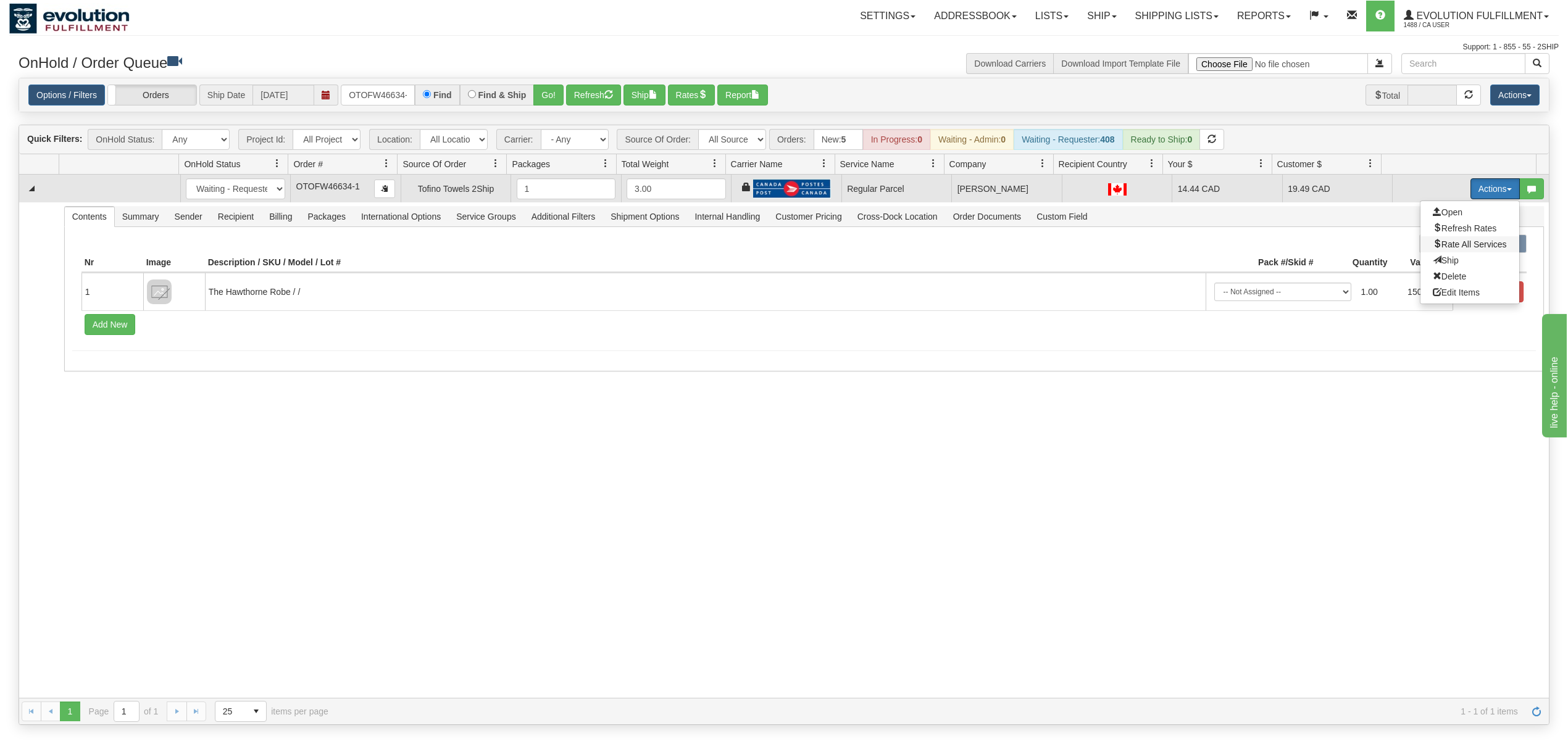
click at [1452, 243] on span "Rate All Services" at bounding box center [1469, 243] width 74 height 9
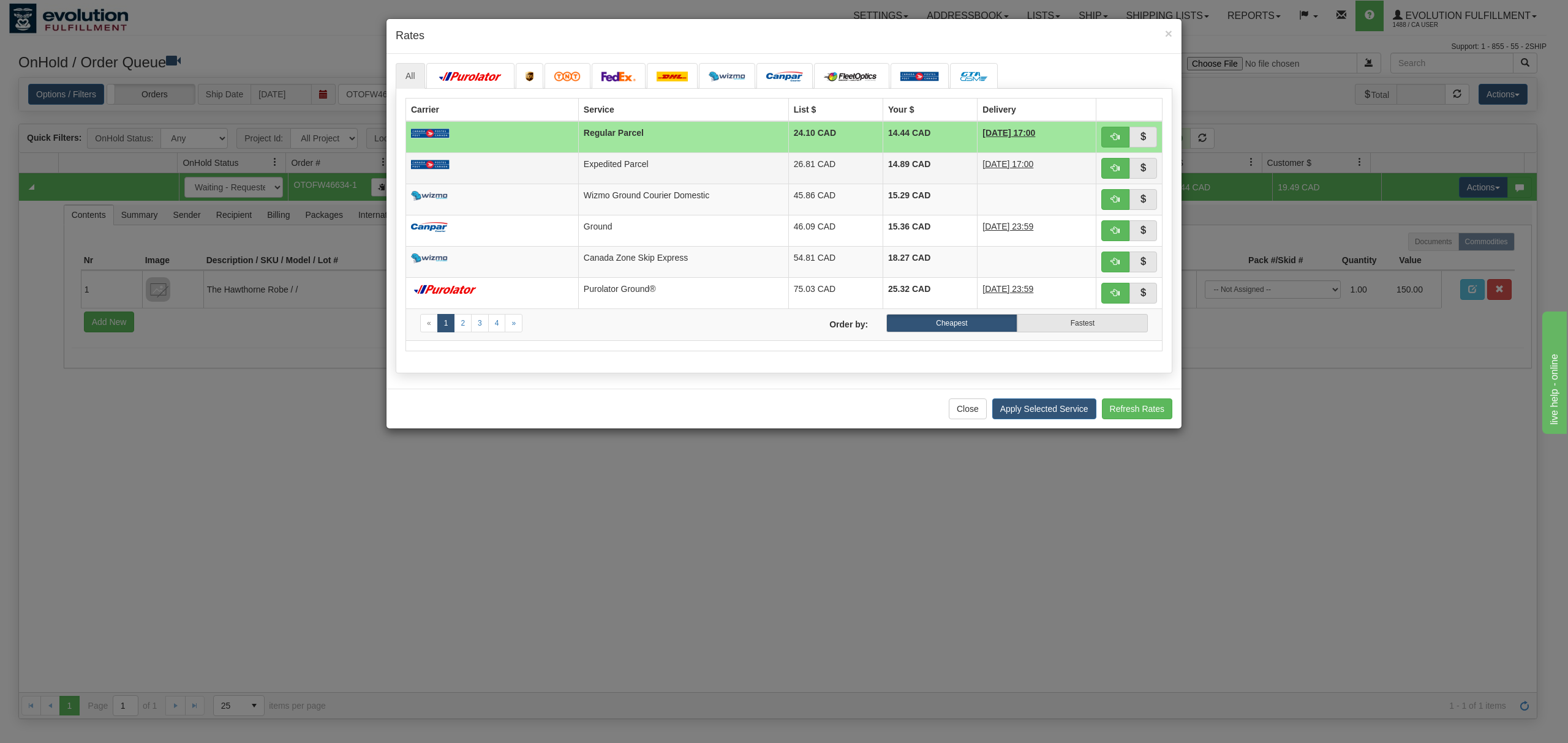
click at [632, 165] on td "Expedited Parcel" at bounding box center [683, 168] width 210 height 32
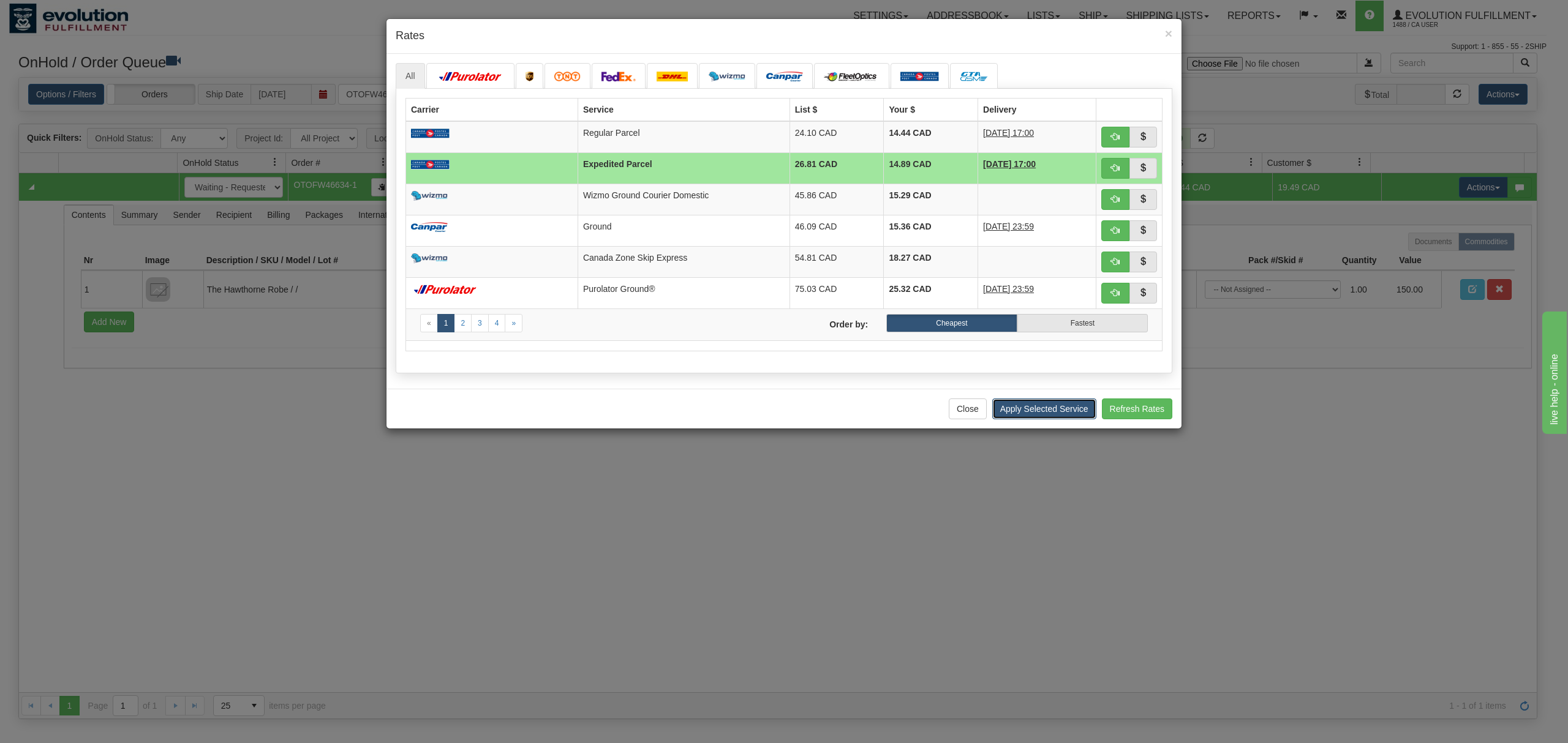
click at [1042, 420] on button "Apply Selected Service" at bounding box center [1044, 409] width 104 height 20
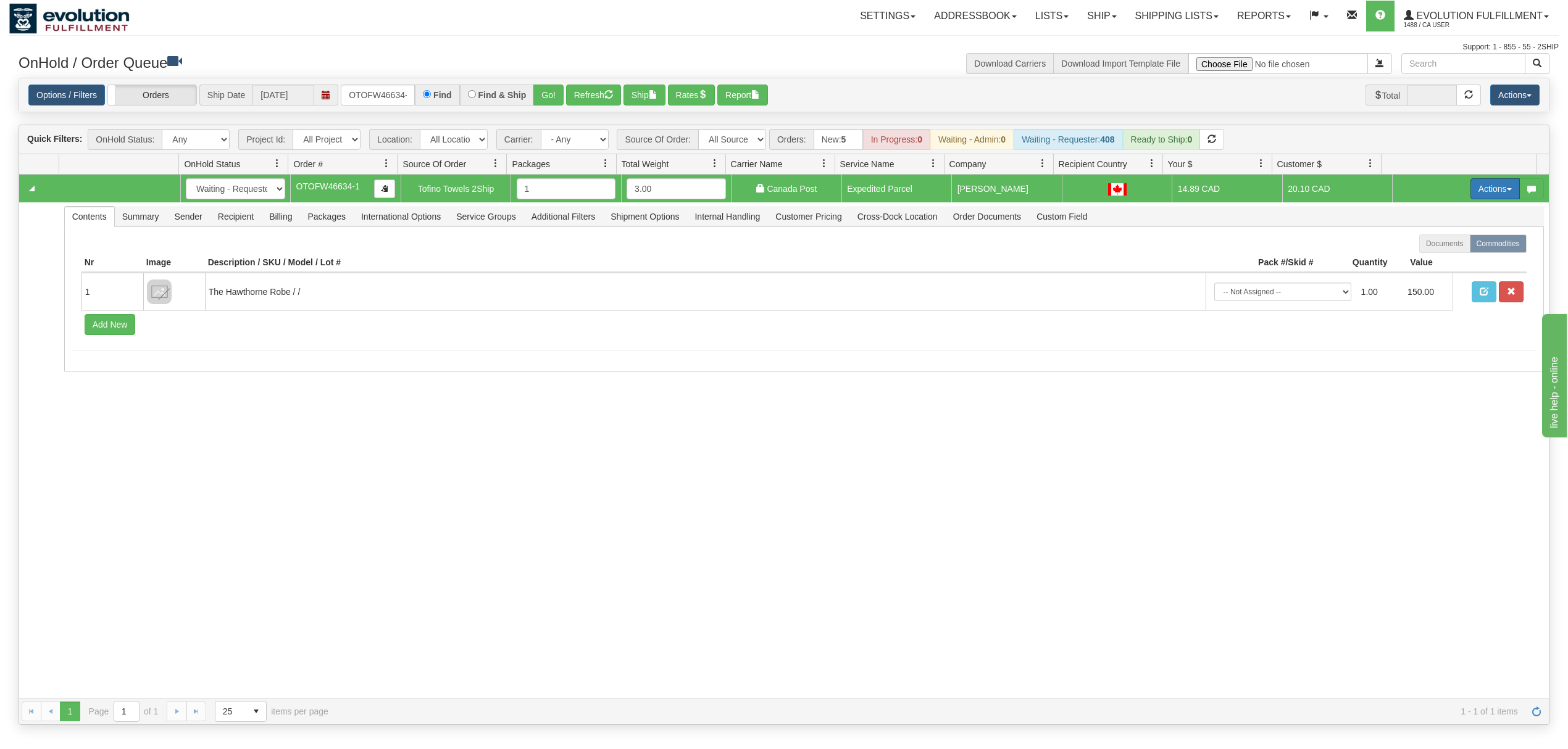
click at [1487, 195] on button "Actions" at bounding box center [1494, 188] width 49 height 21
click at [1437, 262] on span "Ship" at bounding box center [1445, 260] width 26 height 9
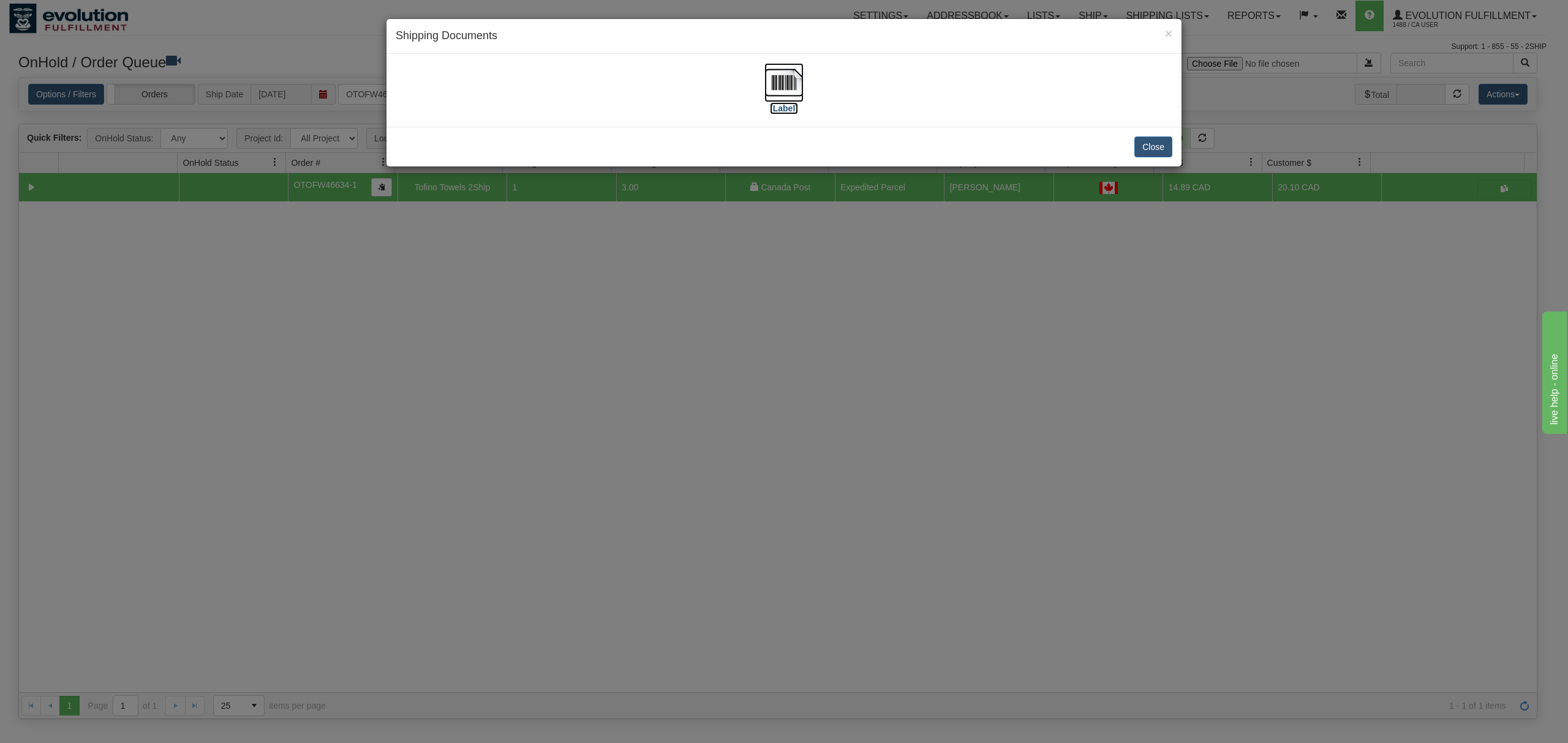
click at [782, 86] on img at bounding box center [784, 83] width 39 height 39
click at [1144, 152] on button "Close" at bounding box center [1153, 147] width 38 height 20
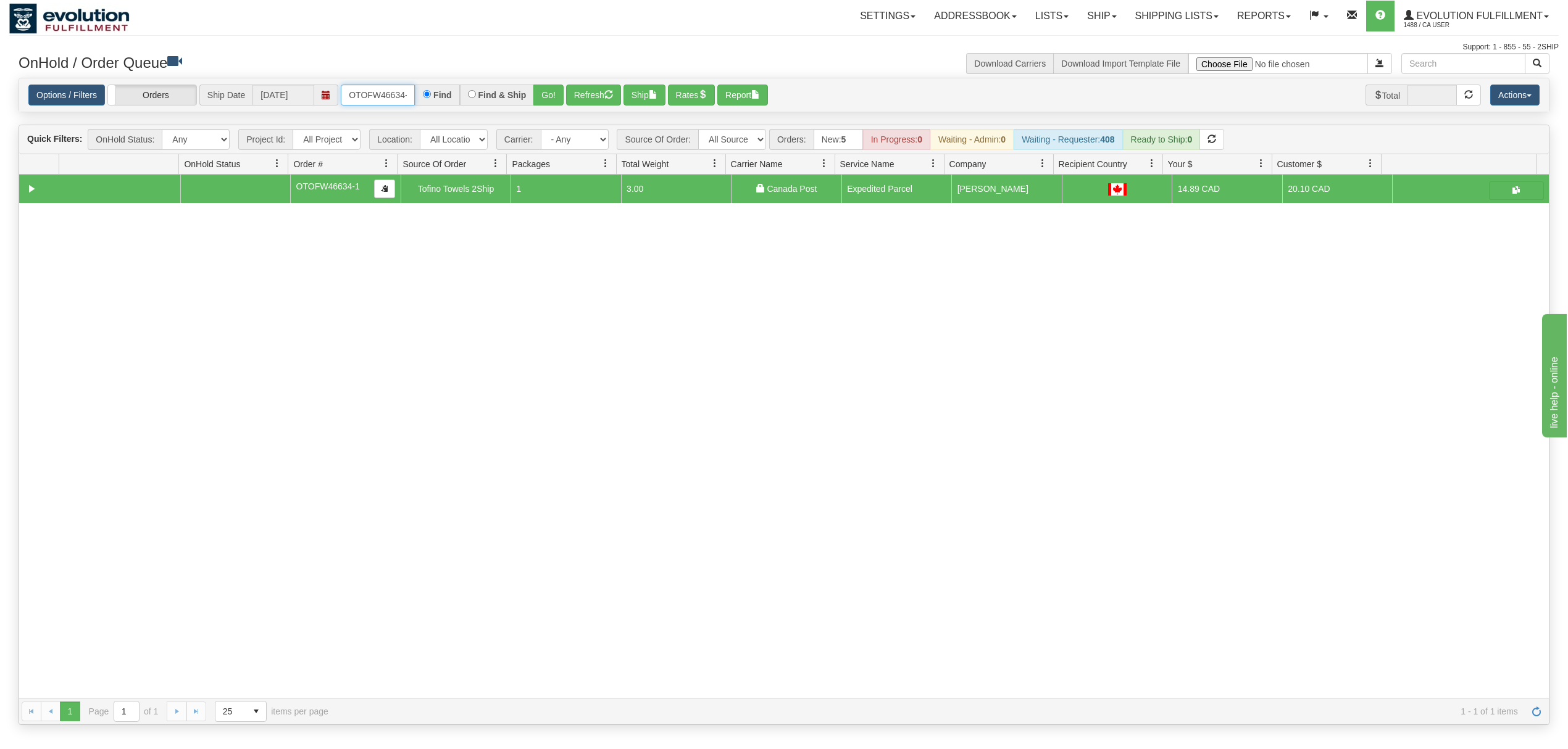
click at [381, 101] on input "OTOFW46634-1" at bounding box center [378, 95] width 74 height 21
click at [546, 90] on button "Go!" at bounding box center [548, 95] width 30 height 21
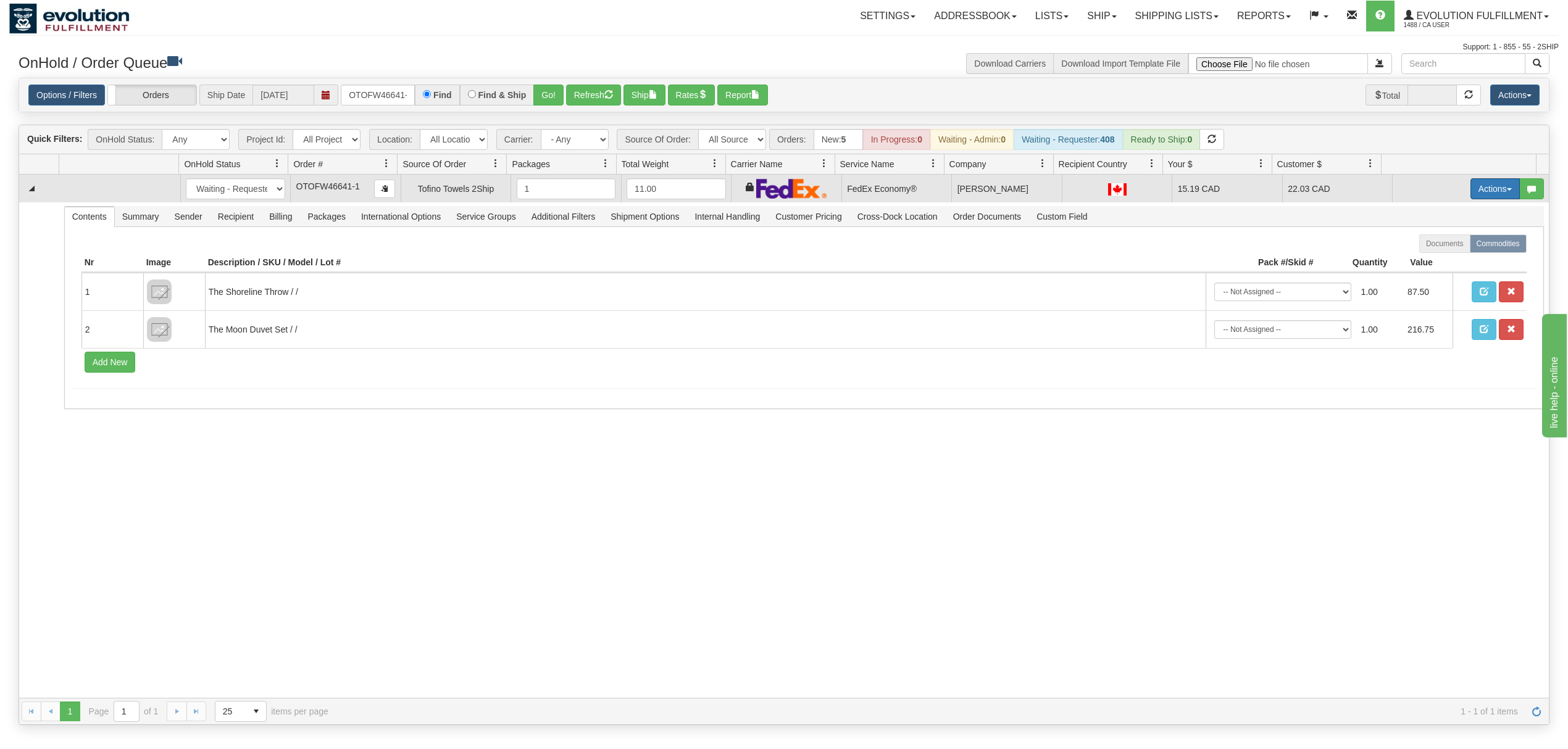
click at [1487, 187] on button "Actions" at bounding box center [1494, 188] width 49 height 21
click at [1432, 261] on span "Ship" at bounding box center [1445, 260] width 26 height 9
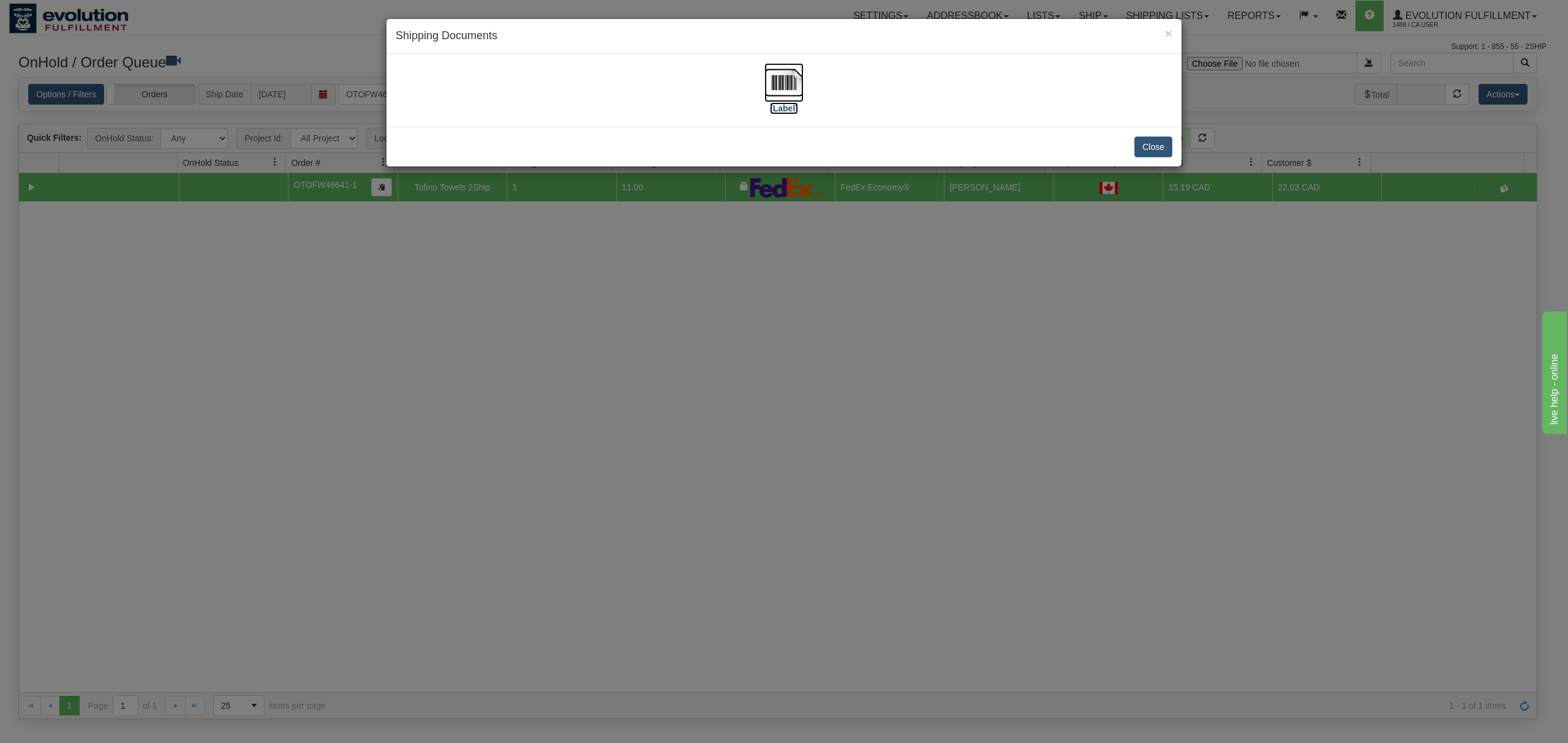
click at [787, 78] on img at bounding box center [784, 83] width 39 height 39
click at [1146, 155] on button "Close" at bounding box center [1153, 147] width 38 height 20
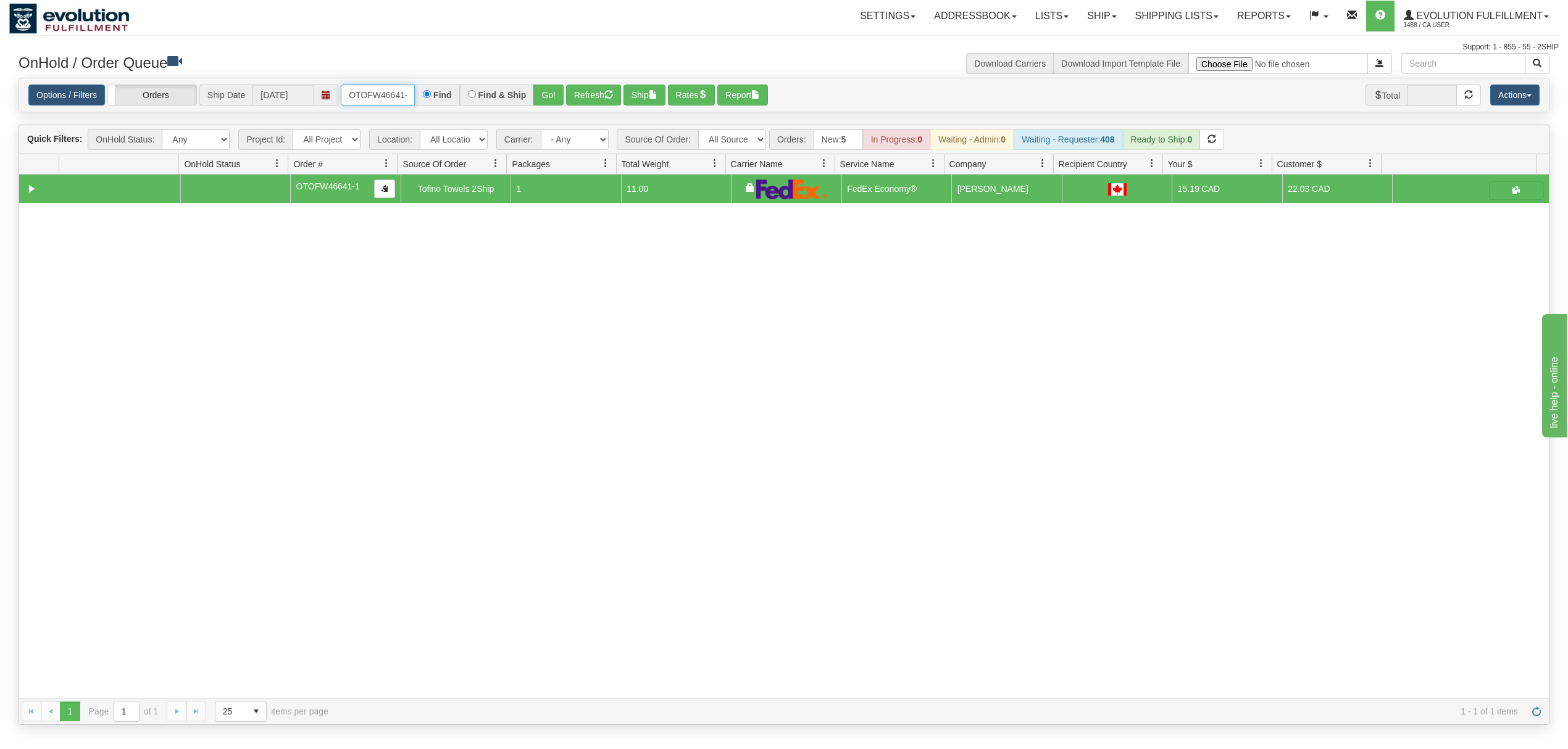
click at [381, 89] on input "OTOFW46641-1" at bounding box center [378, 95] width 74 height 21
click at [550, 102] on button "Go!" at bounding box center [548, 95] width 30 height 21
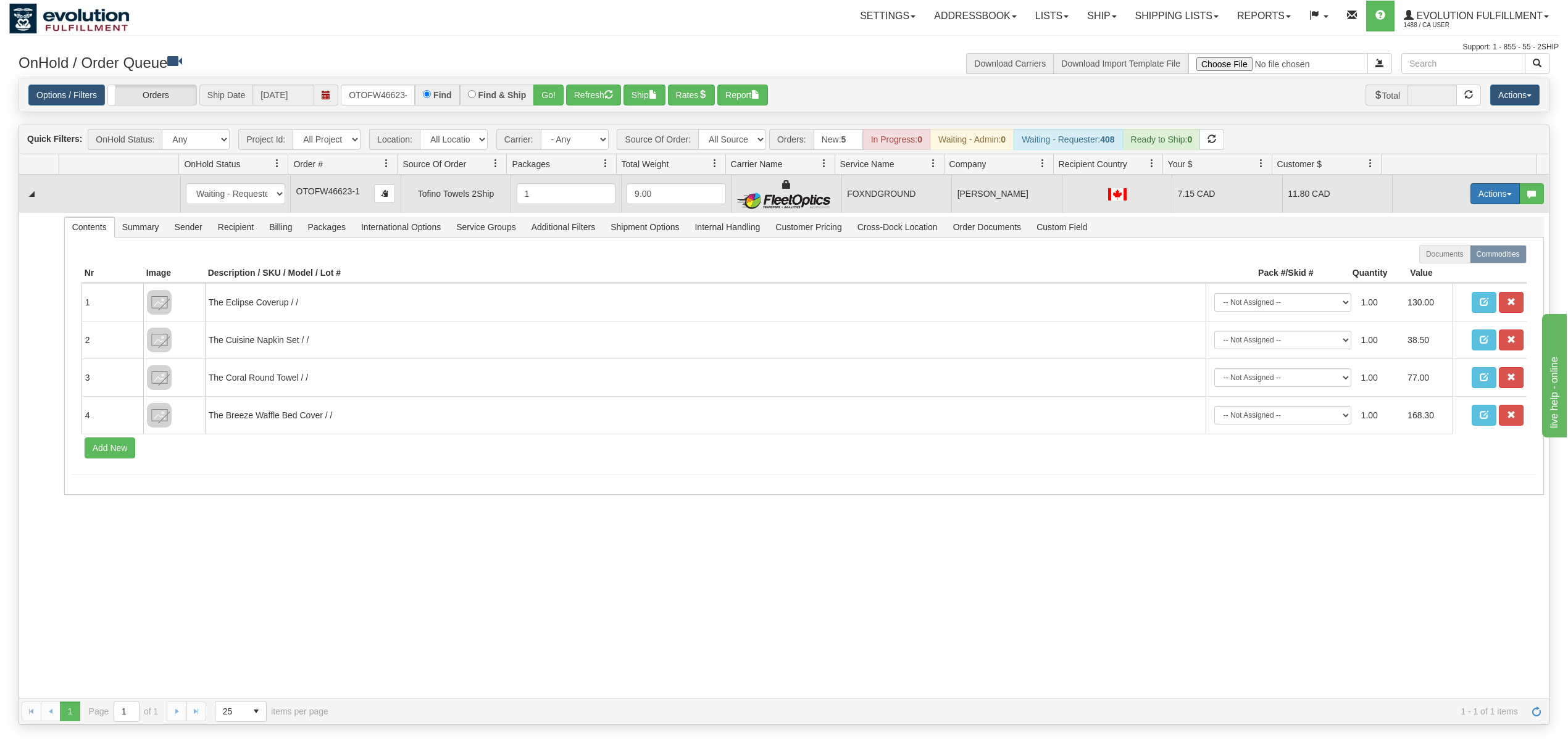
click at [1472, 193] on button "Actions" at bounding box center [1494, 193] width 49 height 21
click at [1432, 265] on span "Ship" at bounding box center [1445, 265] width 26 height 9
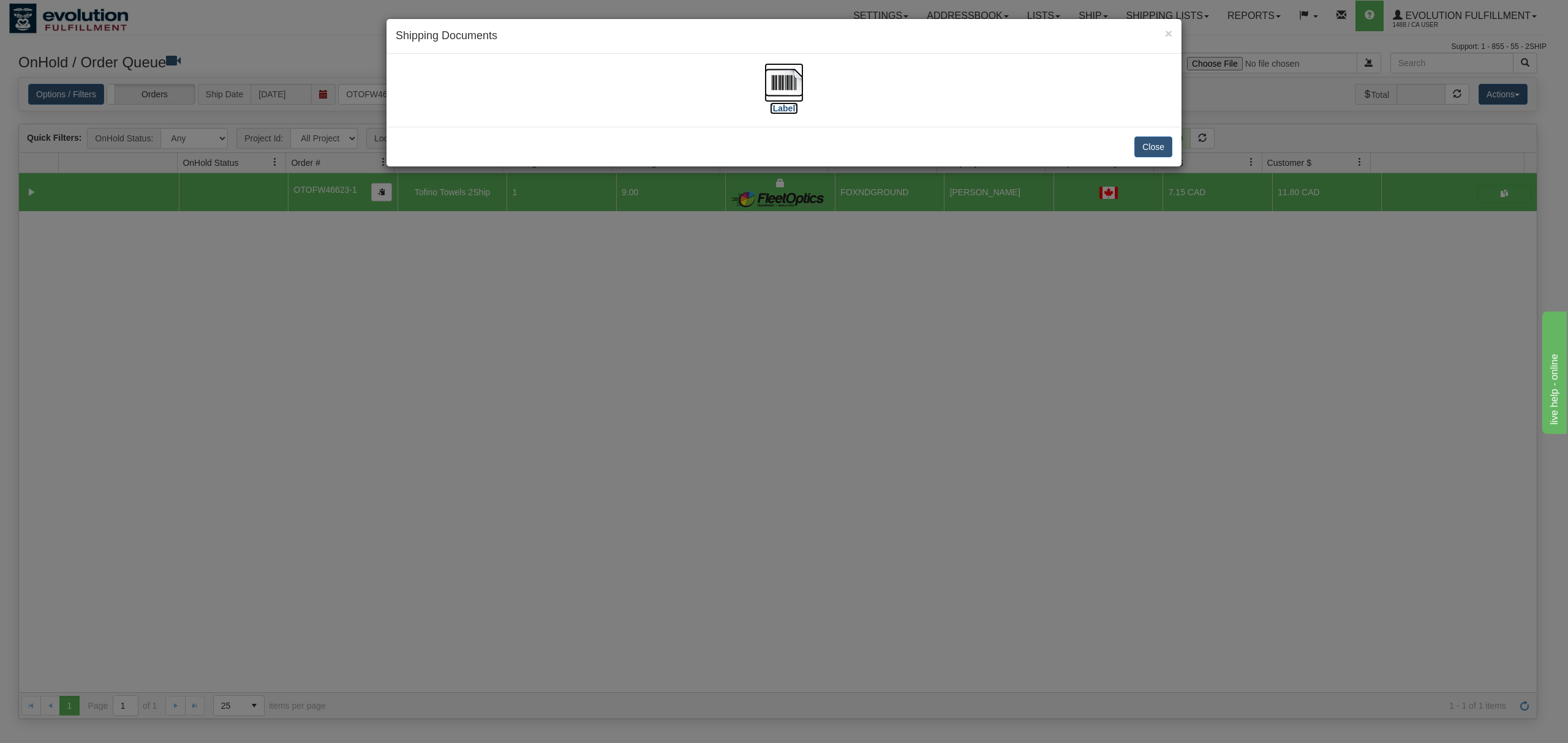
click at [791, 79] on img at bounding box center [784, 83] width 39 height 39
click at [1155, 148] on button "Close" at bounding box center [1153, 147] width 38 height 20
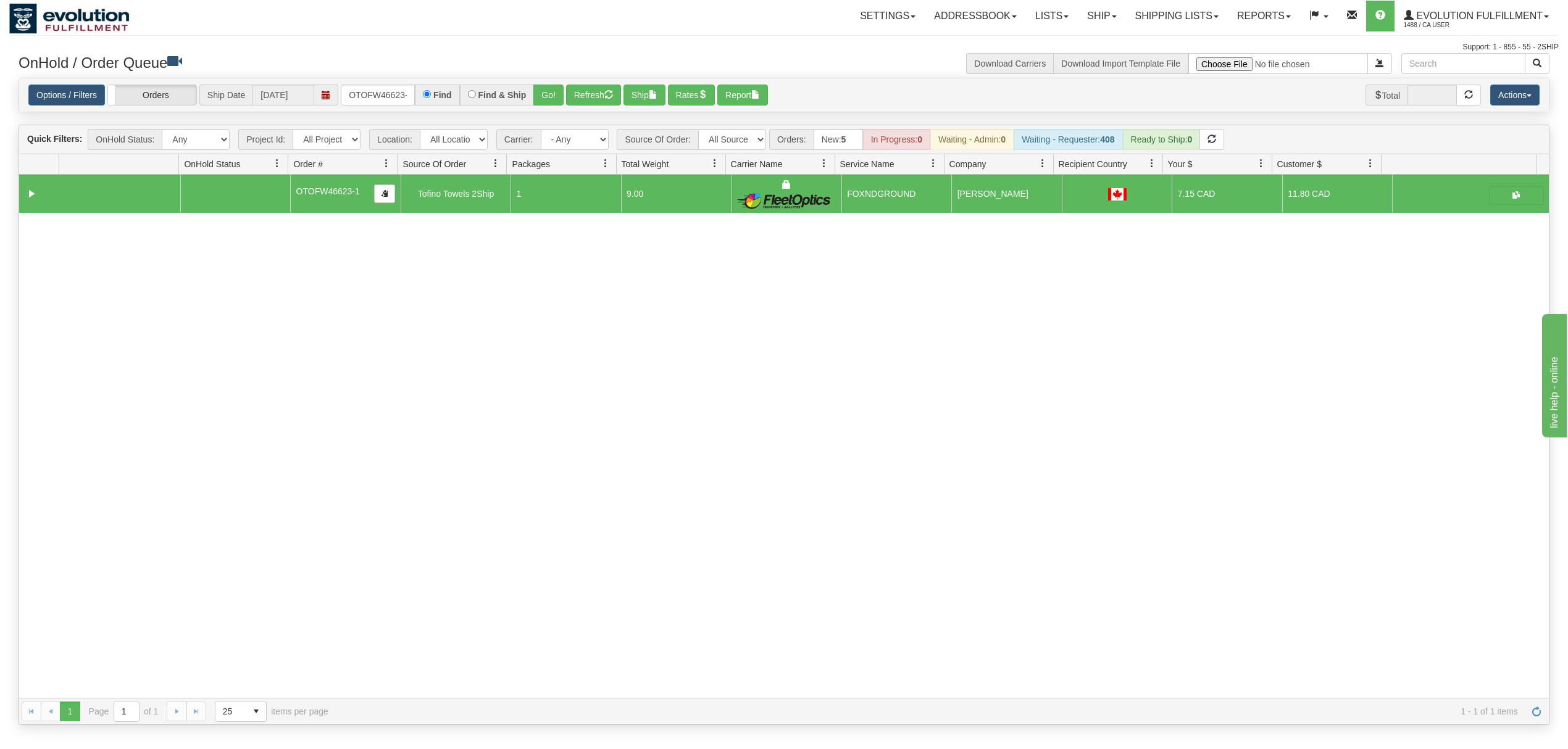
click at [372, 84] on div "Options / Filters Group Shipments Orders Ship Date 08/20/2025 OTOFW46623-1 Find…" at bounding box center [784, 95] width 1529 height 34
click at [379, 90] on input "OTOFW46623-1" at bounding box center [378, 95] width 74 height 21
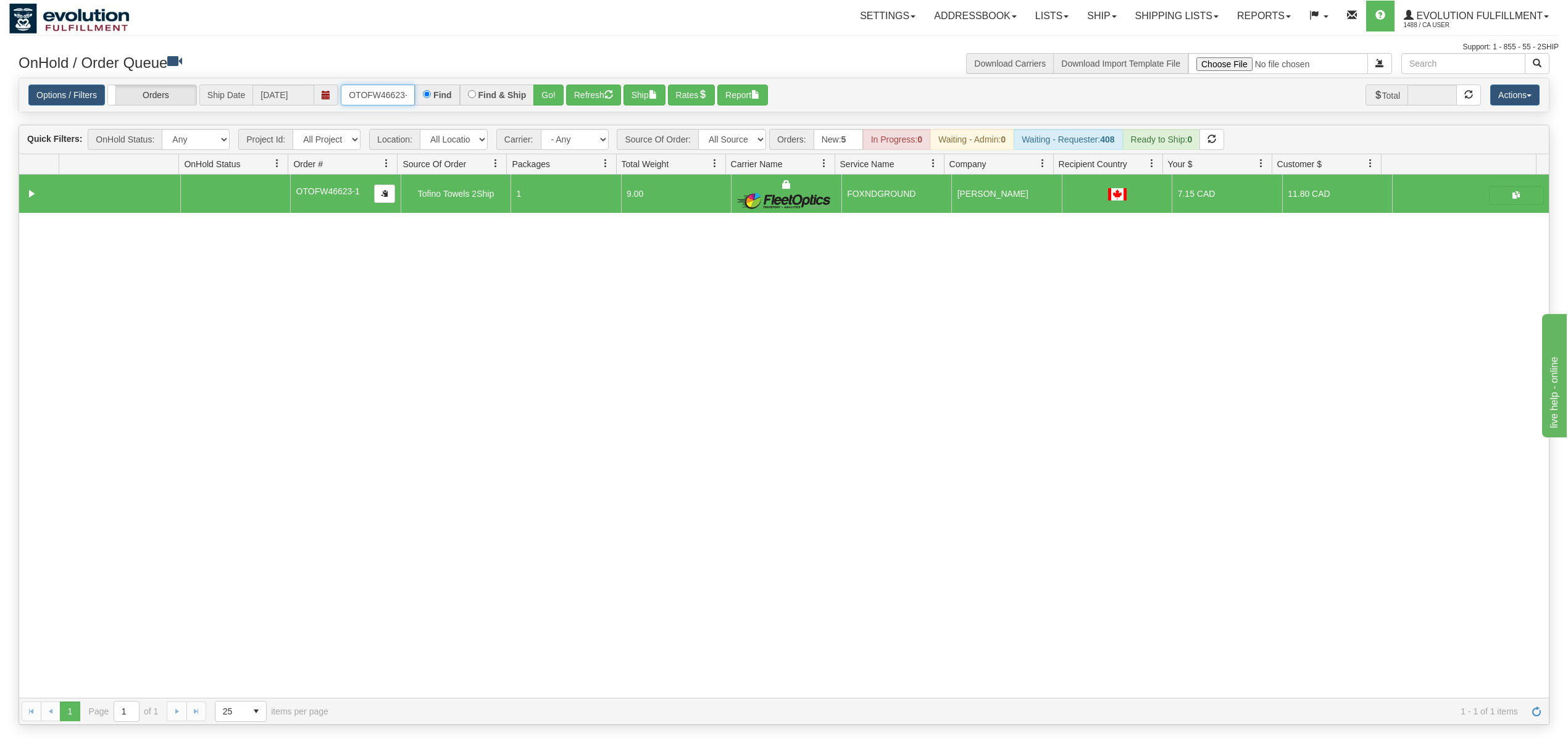
click at [376, 96] on input "OTOFW46623-1" at bounding box center [378, 95] width 74 height 21
click at [561, 93] on button "Go!" at bounding box center [548, 95] width 30 height 21
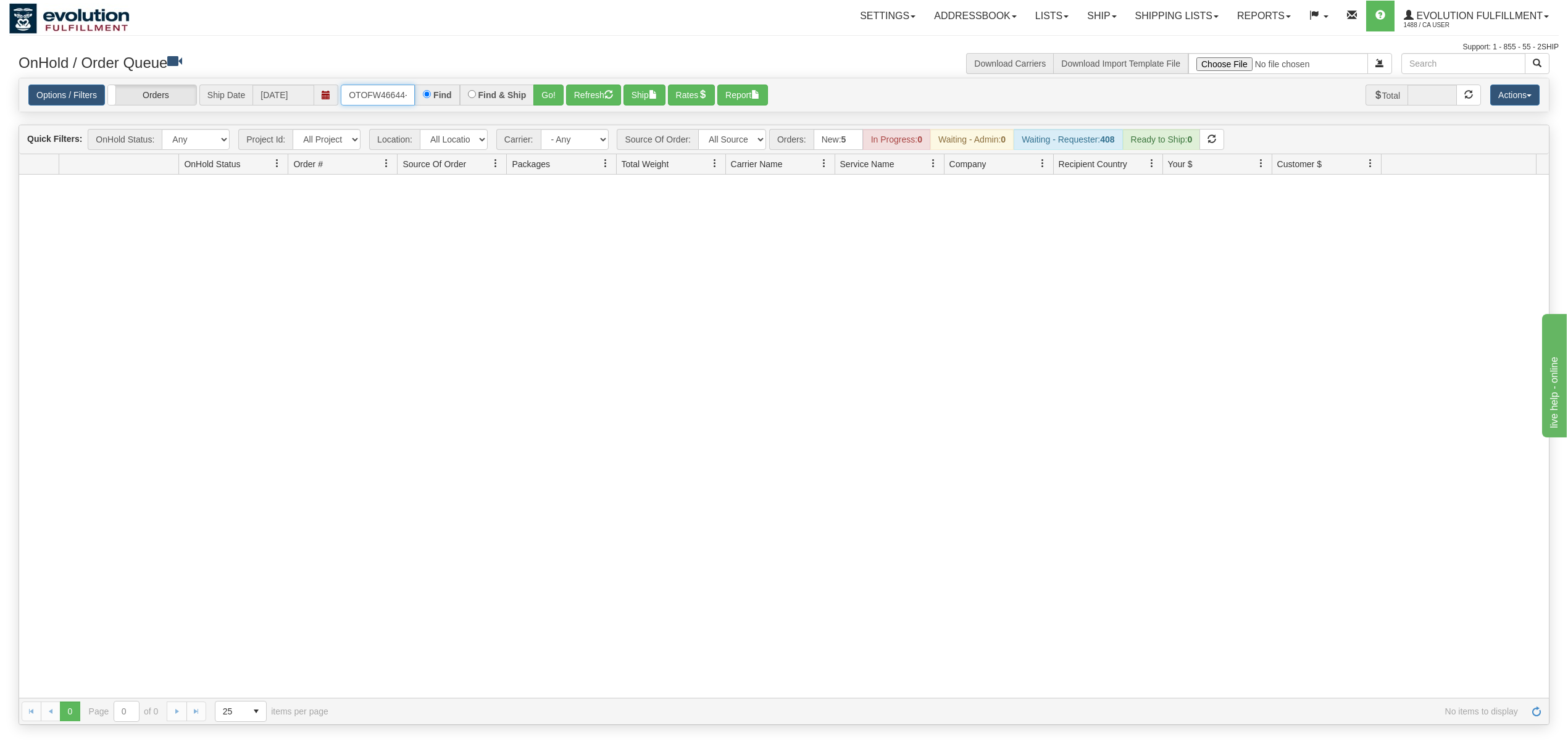
scroll to position [0, 14]
drag, startPoint x: 344, startPoint y: 95, endPoint x: 500, endPoint y: 97, distance: 156.0
click at [479, 95] on div "OTOFW46644-1-1 Find Find & Ship Go!" at bounding box center [452, 95] width 223 height 21
click at [543, 96] on button "Go!" at bounding box center [548, 95] width 30 height 21
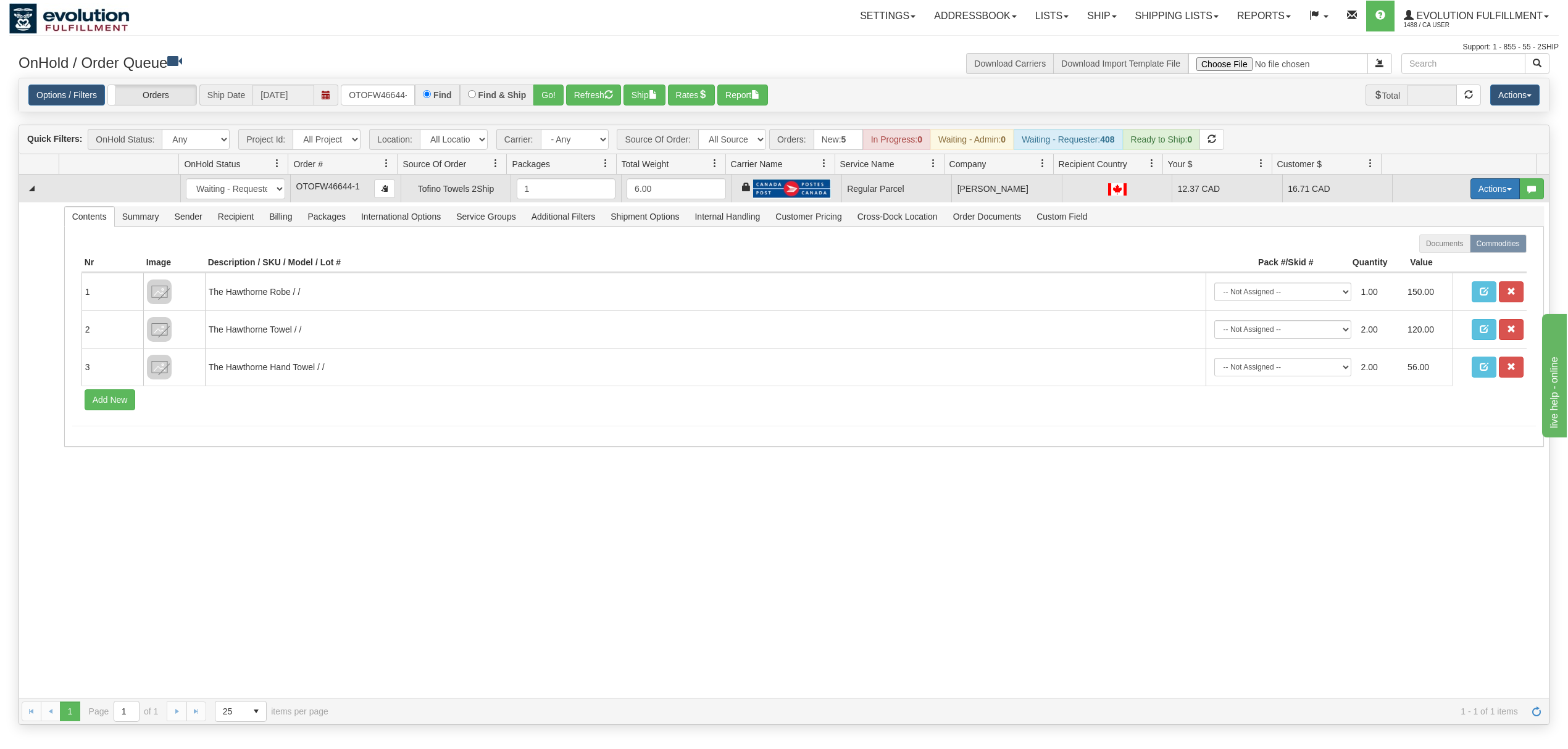
click at [1507, 190] on span "button" at bounding box center [1510, 189] width 5 height 3
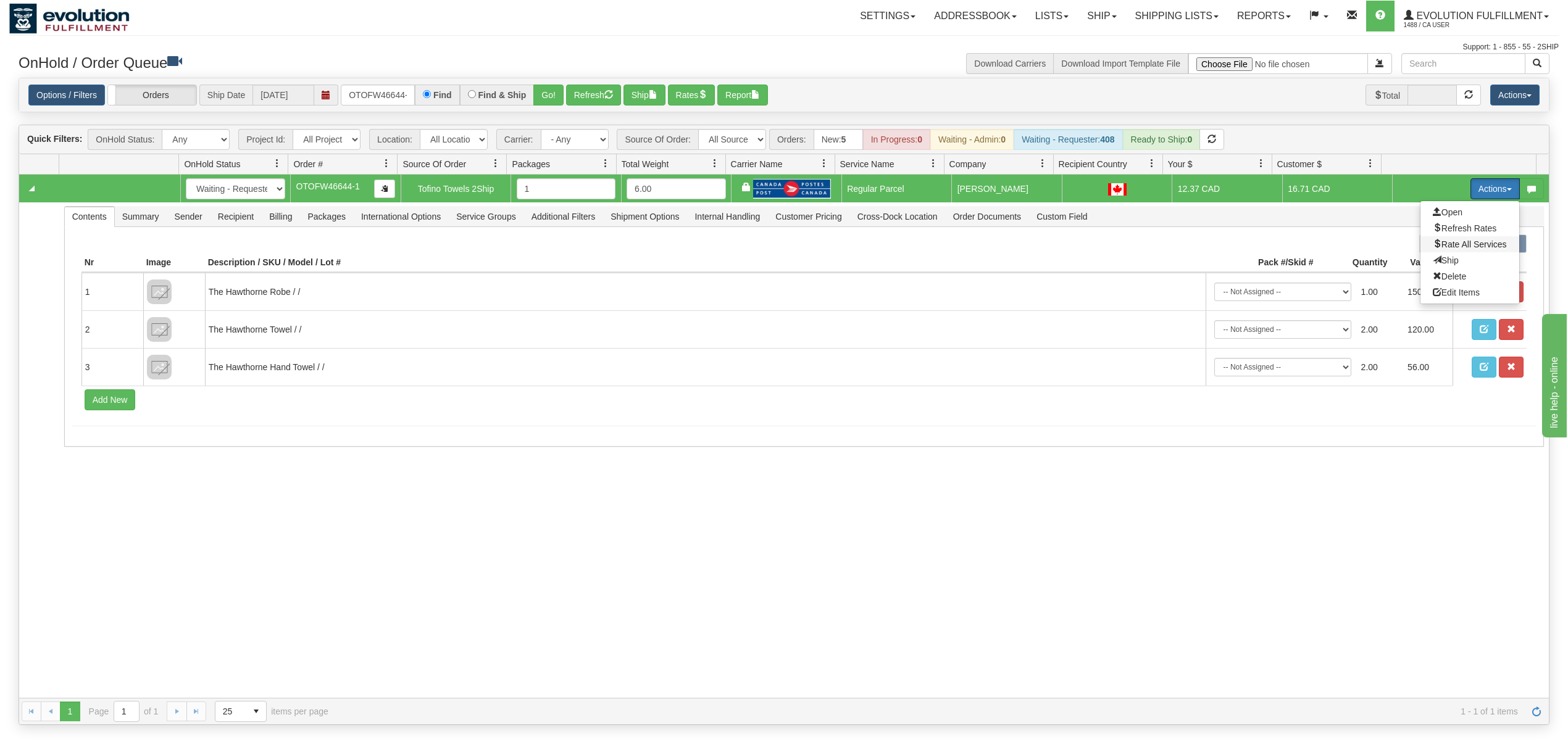
click at [1444, 247] on span "Rate All Services" at bounding box center [1469, 243] width 74 height 9
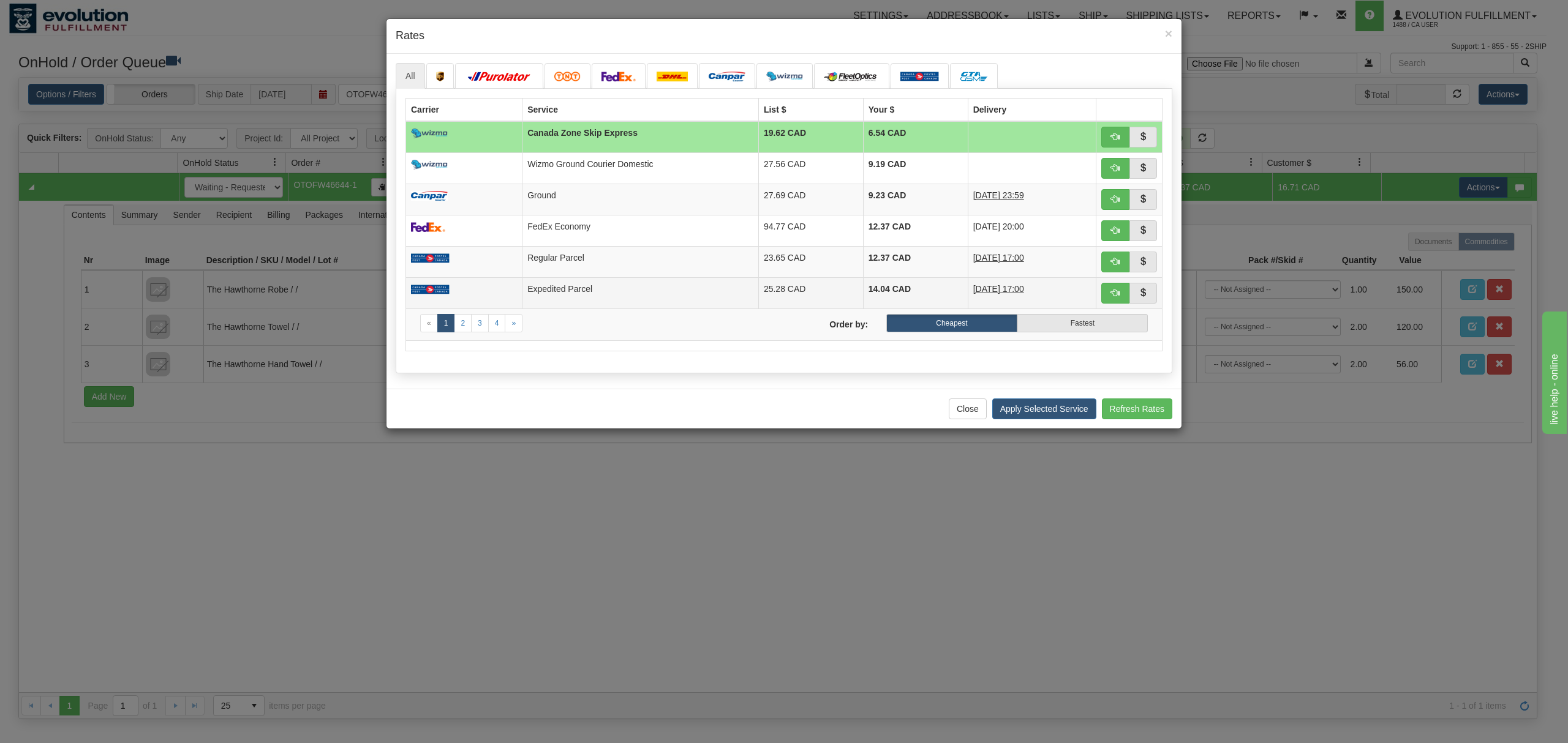
click at [578, 287] on td "Expedited Parcel" at bounding box center [640, 293] width 236 height 32
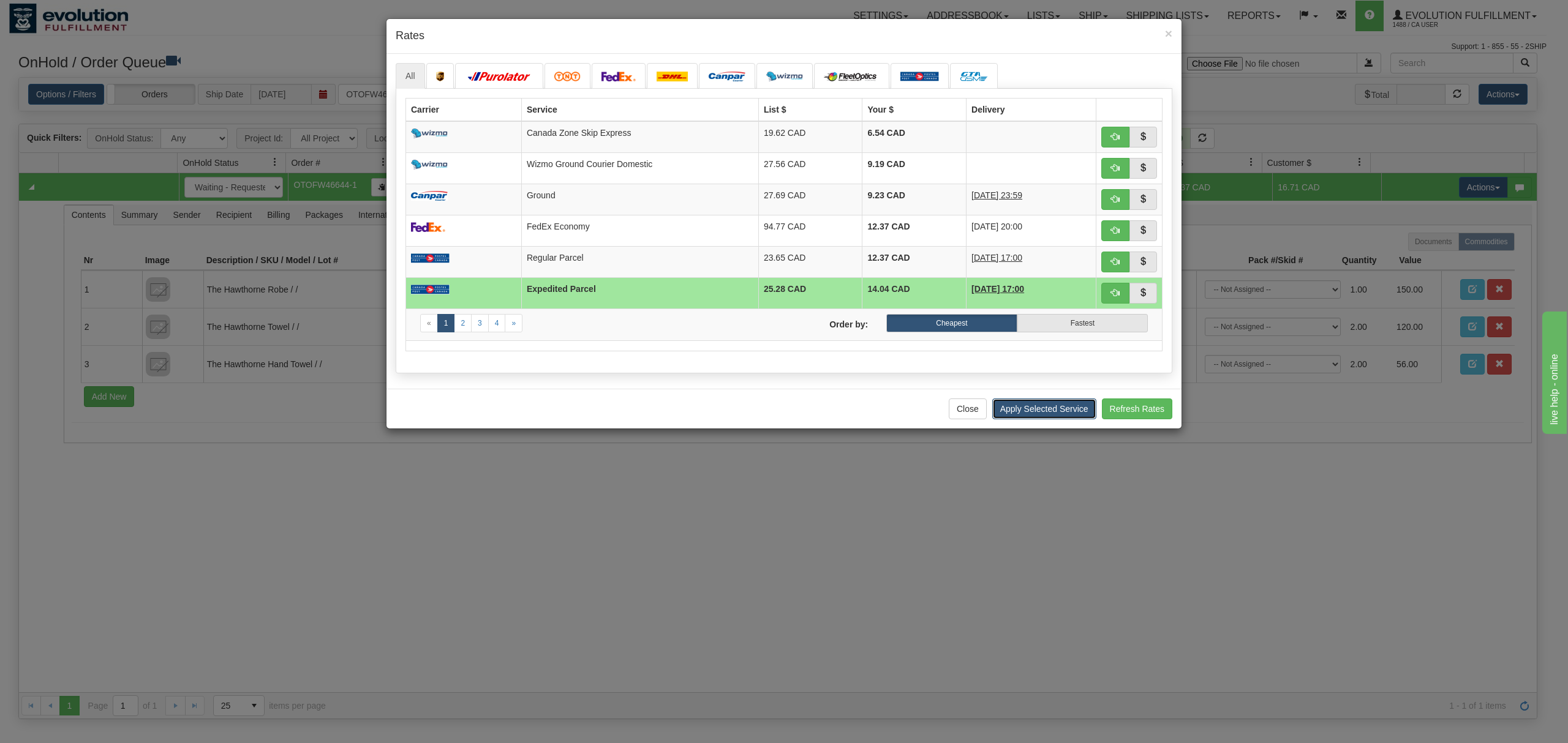
click at [1044, 408] on button "Apply Selected Service" at bounding box center [1044, 409] width 104 height 20
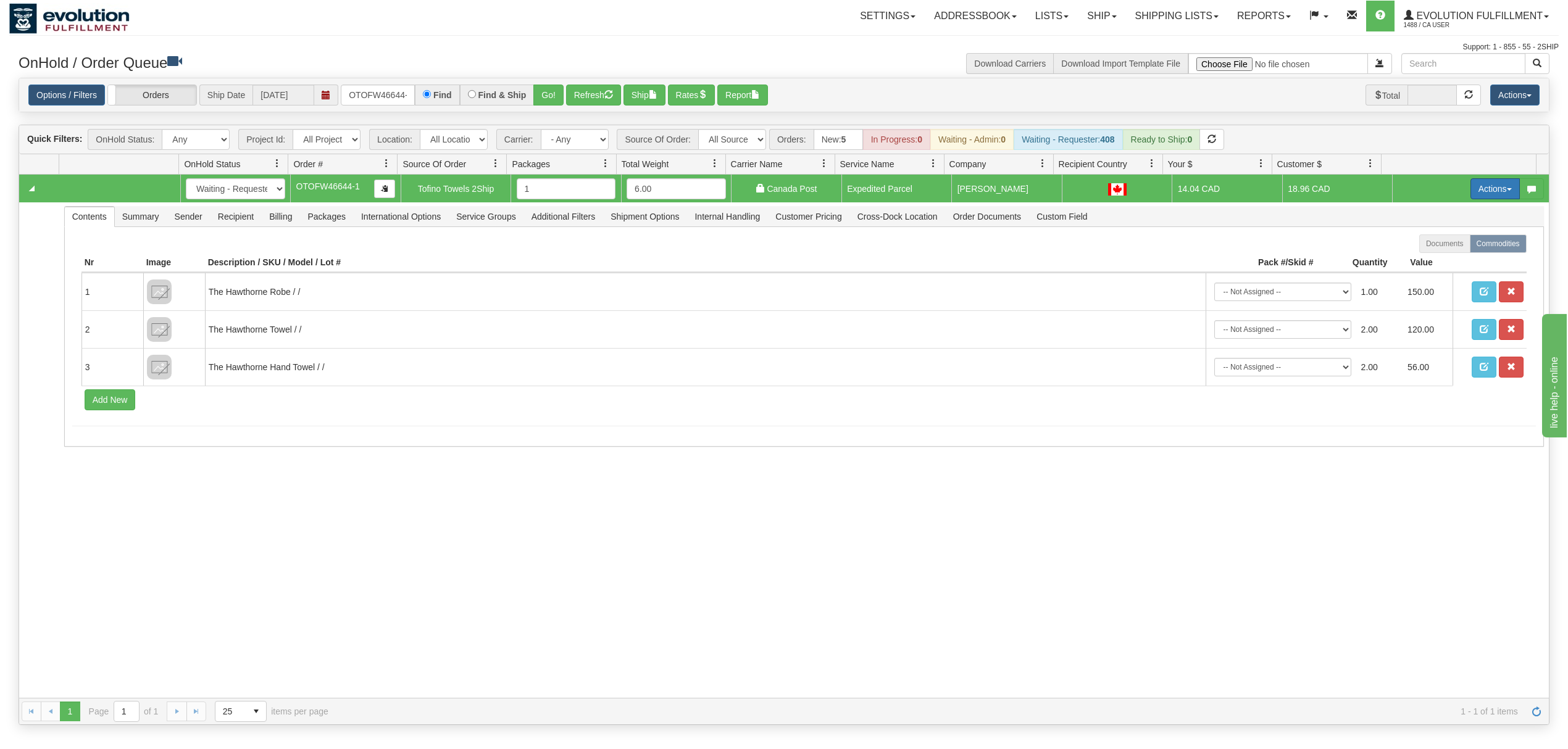
click at [1486, 198] on button "Actions" at bounding box center [1494, 188] width 49 height 21
click at [1435, 262] on span "Ship" at bounding box center [1445, 260] width 26 height 9
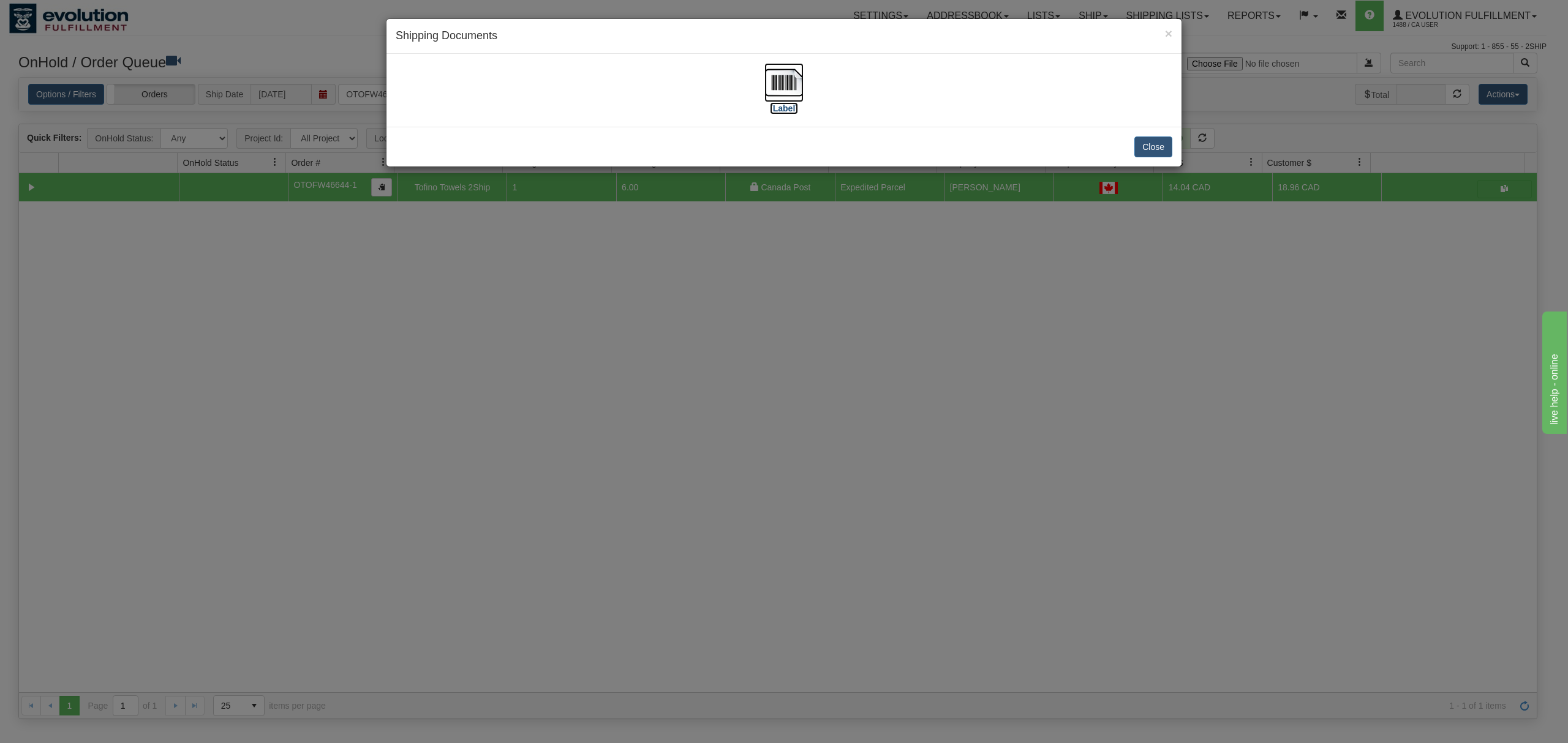
click at [780, 74] on img at bounding box center [784, 83] width 39 height 39
click at [1157, 150] on button "Close" at bounding box center [1153, 147] width 38 height 20
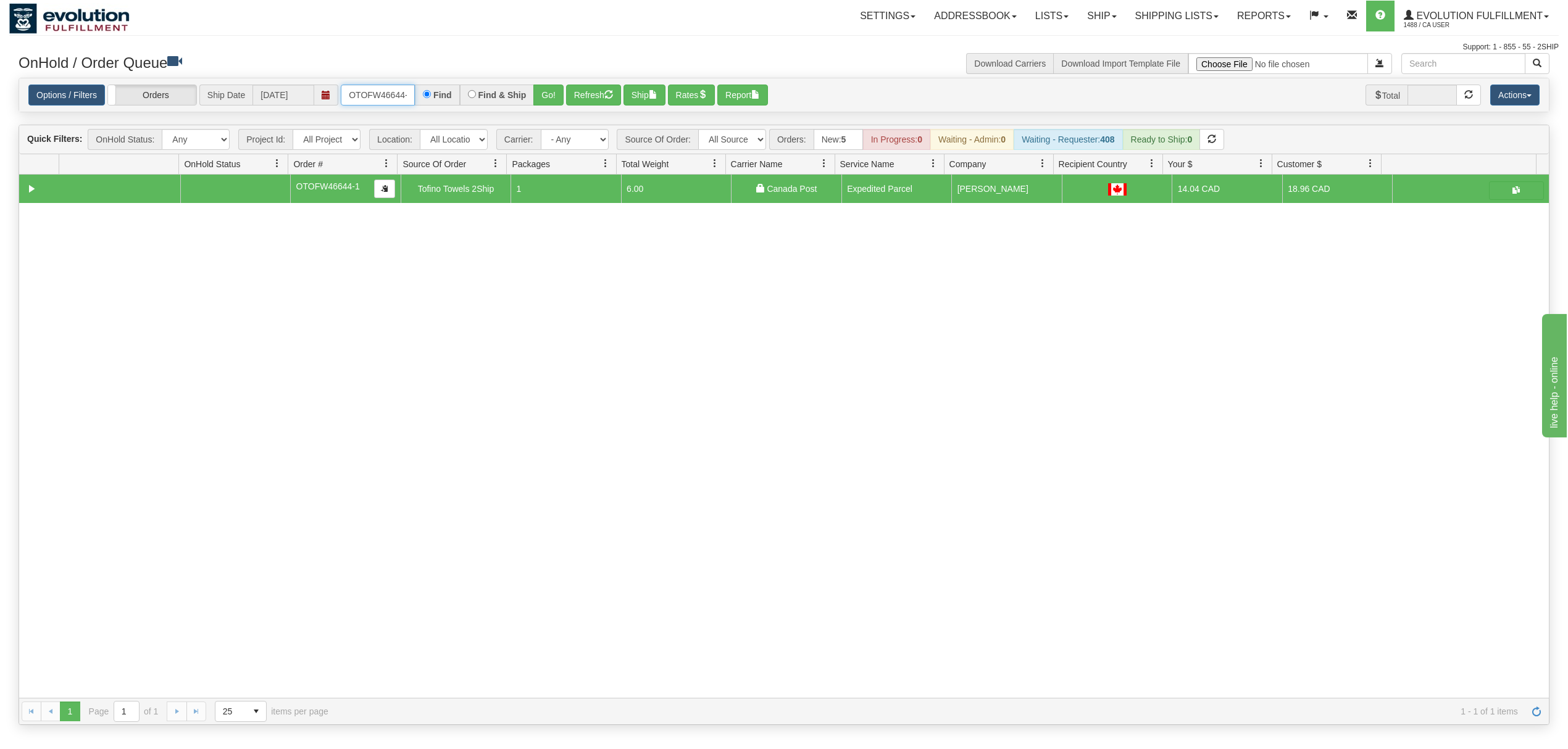
click at [383, 95] on input "OTOFW46644-1" at bounding box center [378, 95] width 74 height 21
click at [384, 100] on input "OTOFW46644-1" at bounding box center [378, 95] width 74 height 21
type input "OGF318278019"
click at [554, 90] on button "Go!" at bounding box center [548, 95] width 30 height 21
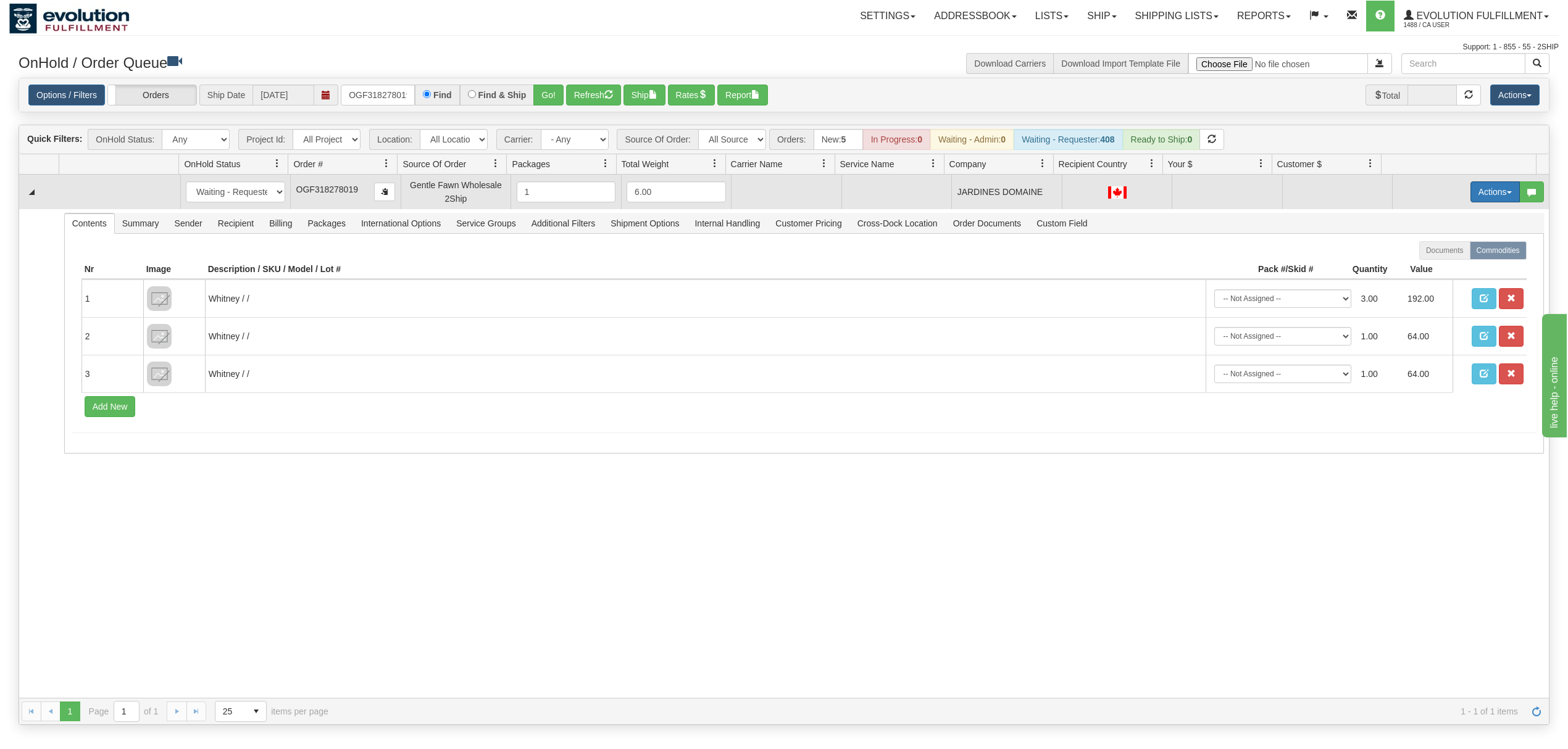
click at [1476, 195] on button "Actions" at bounding box center [1494, 192] width 49 height 21
click at [1432, 250] on span "Rate All Services" at bounding box center [1469, 247] width 74 height 9
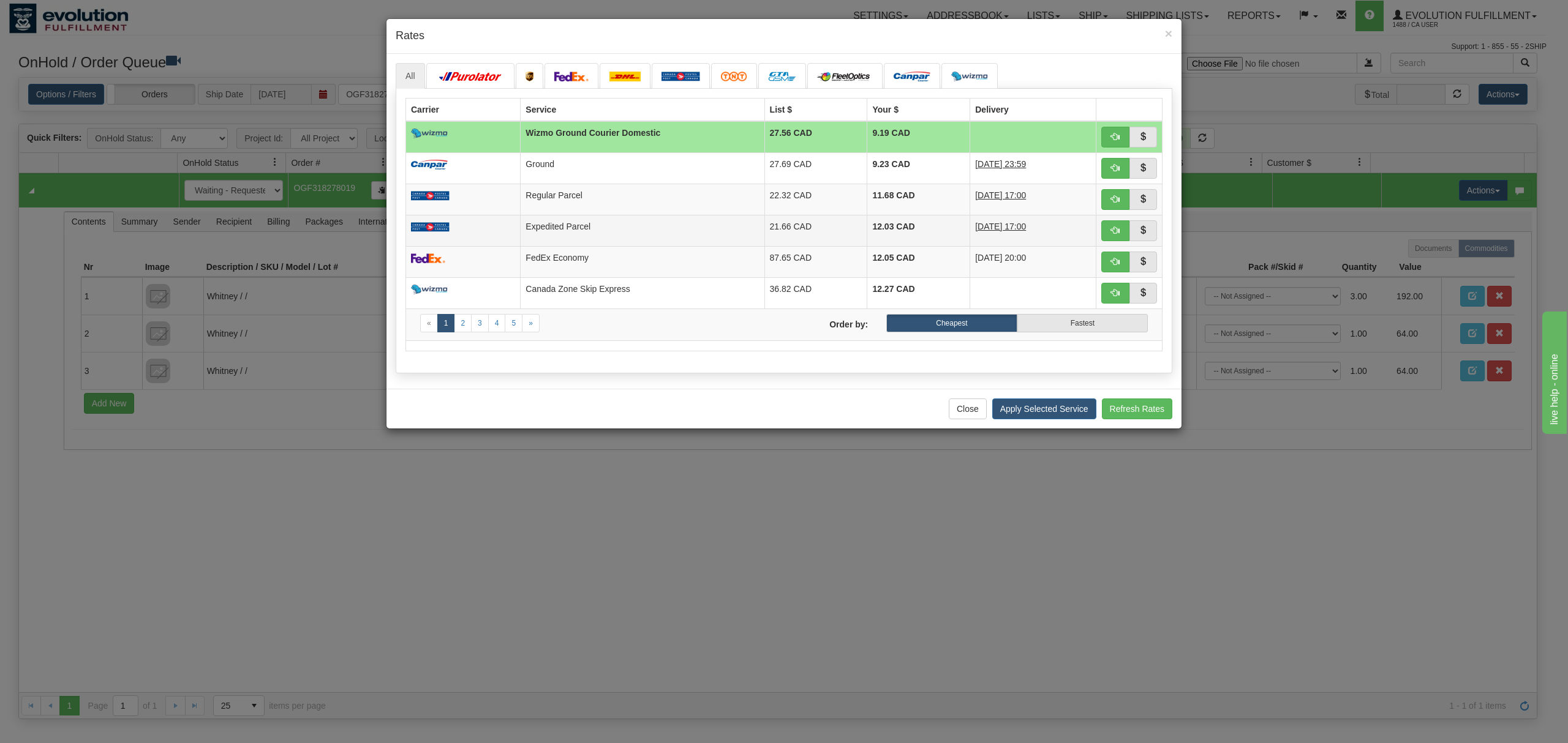
drag, startPoint x: 541, startPoint y: 230, endPoint x: 557, endPoint y: 231, distance: 16.0
click at [541, 230] on td "Expedited Parcel" at bounding box center [643, 230] width 244 height 32
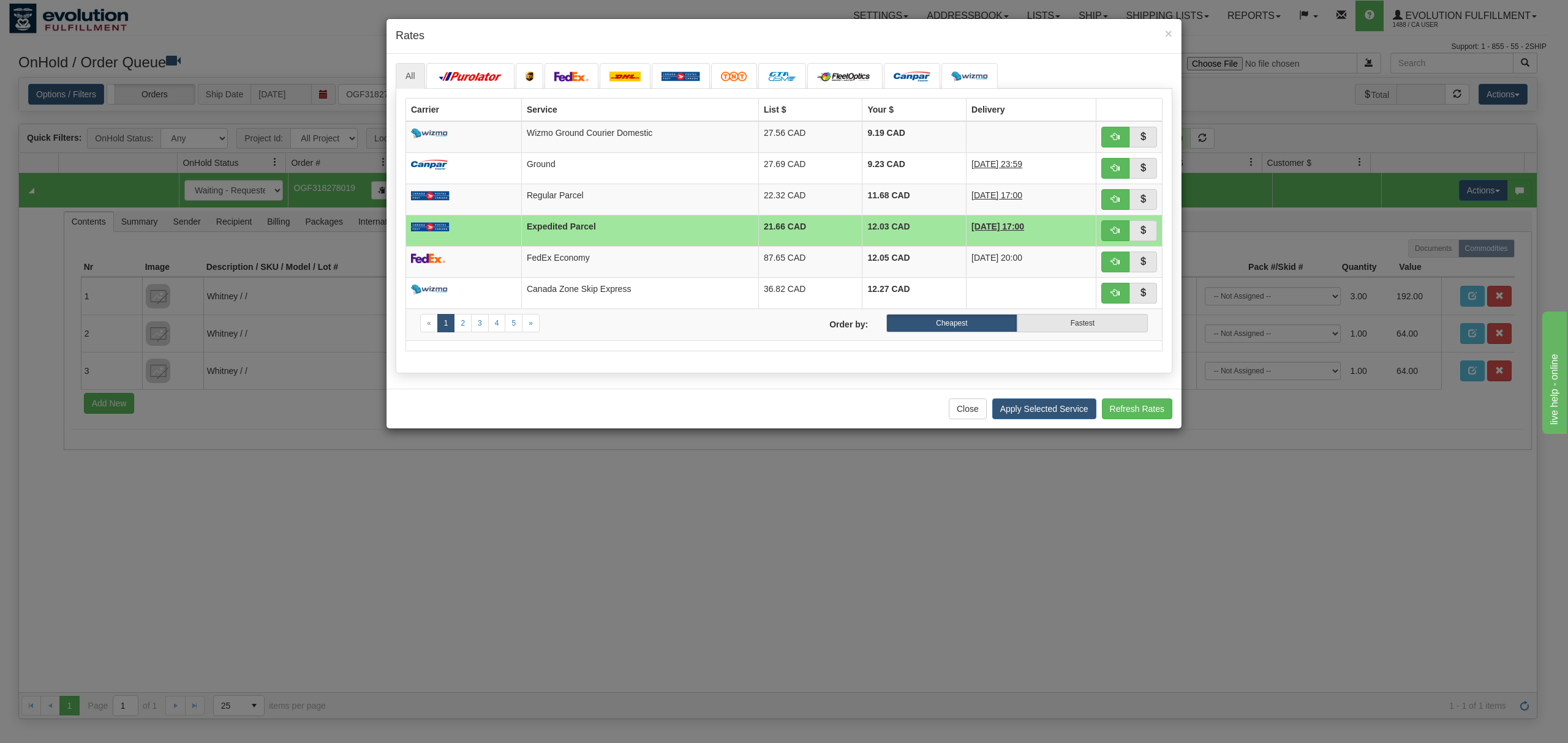
click at [1058, 427] on div "Close Apply Selected Service Refresh Rates" at bounding box center [784, 409] width 795 height 40
click at [1058, 420] on button "Apply Selected Service" at bounding box center [1044, 409] width 104 height 20
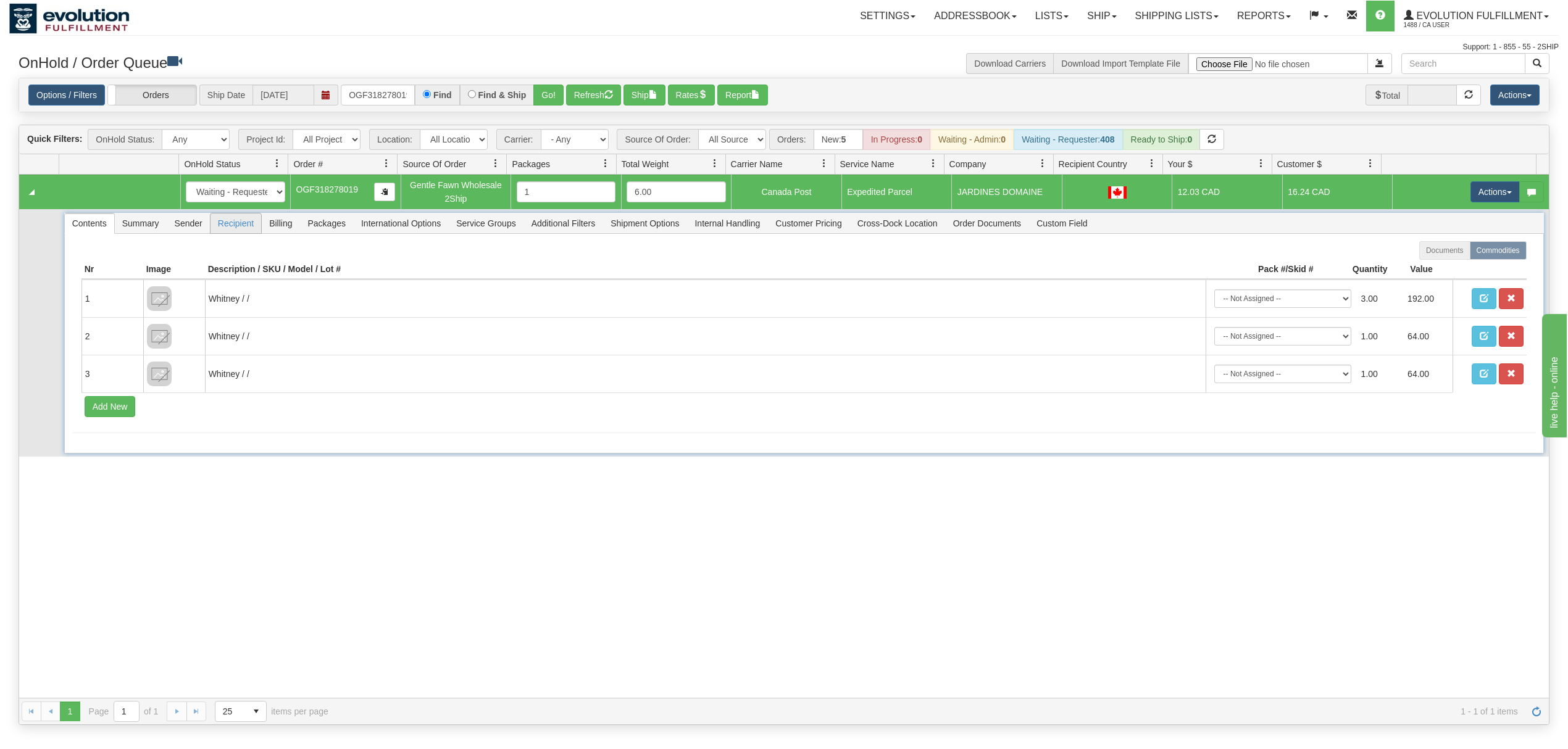
click at [252, 222] on span "Recipient" at bounding box center [236, 223] width 51 height 20
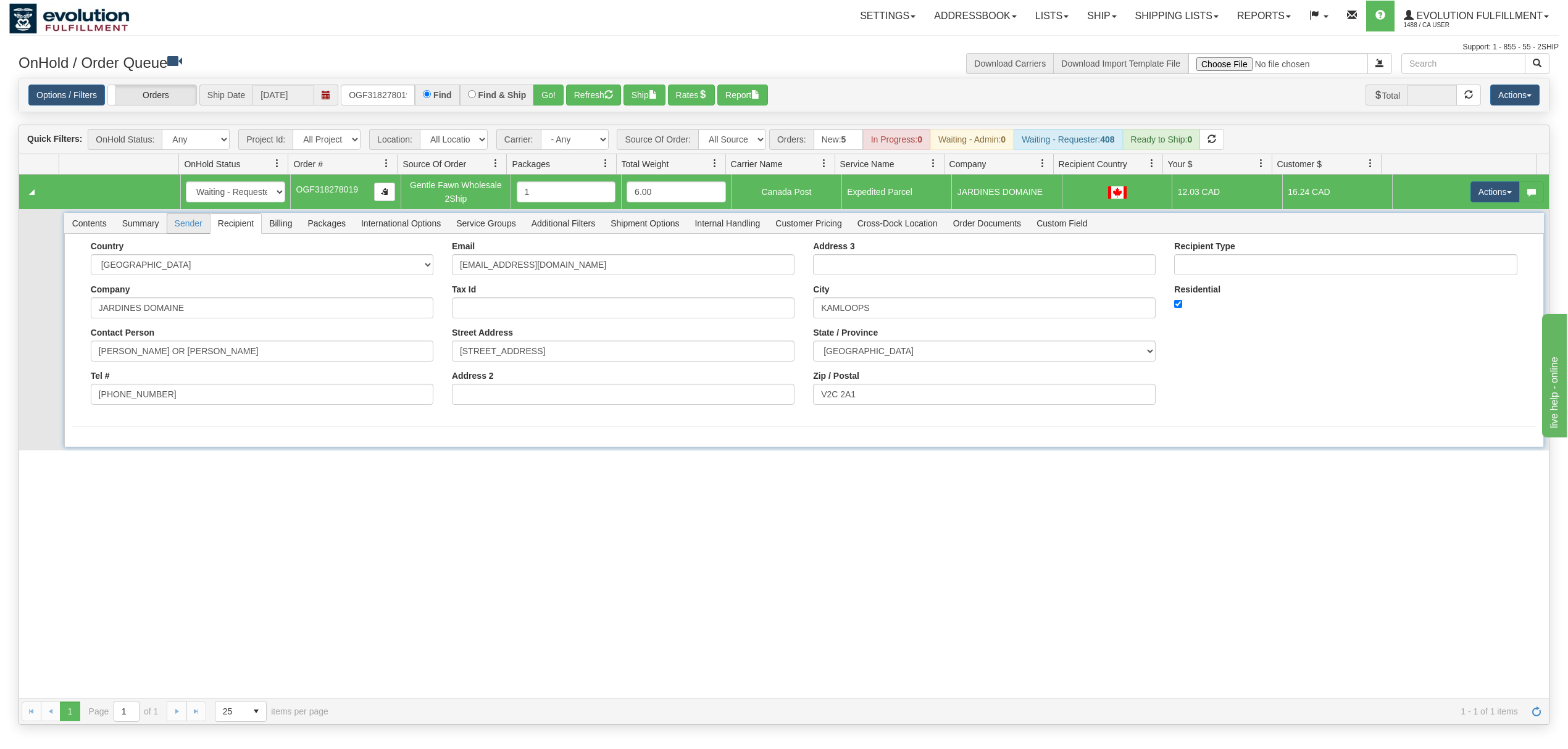
click at [199, 225] on span "Sender" at bounding box center [188, 223] width 43 height 20
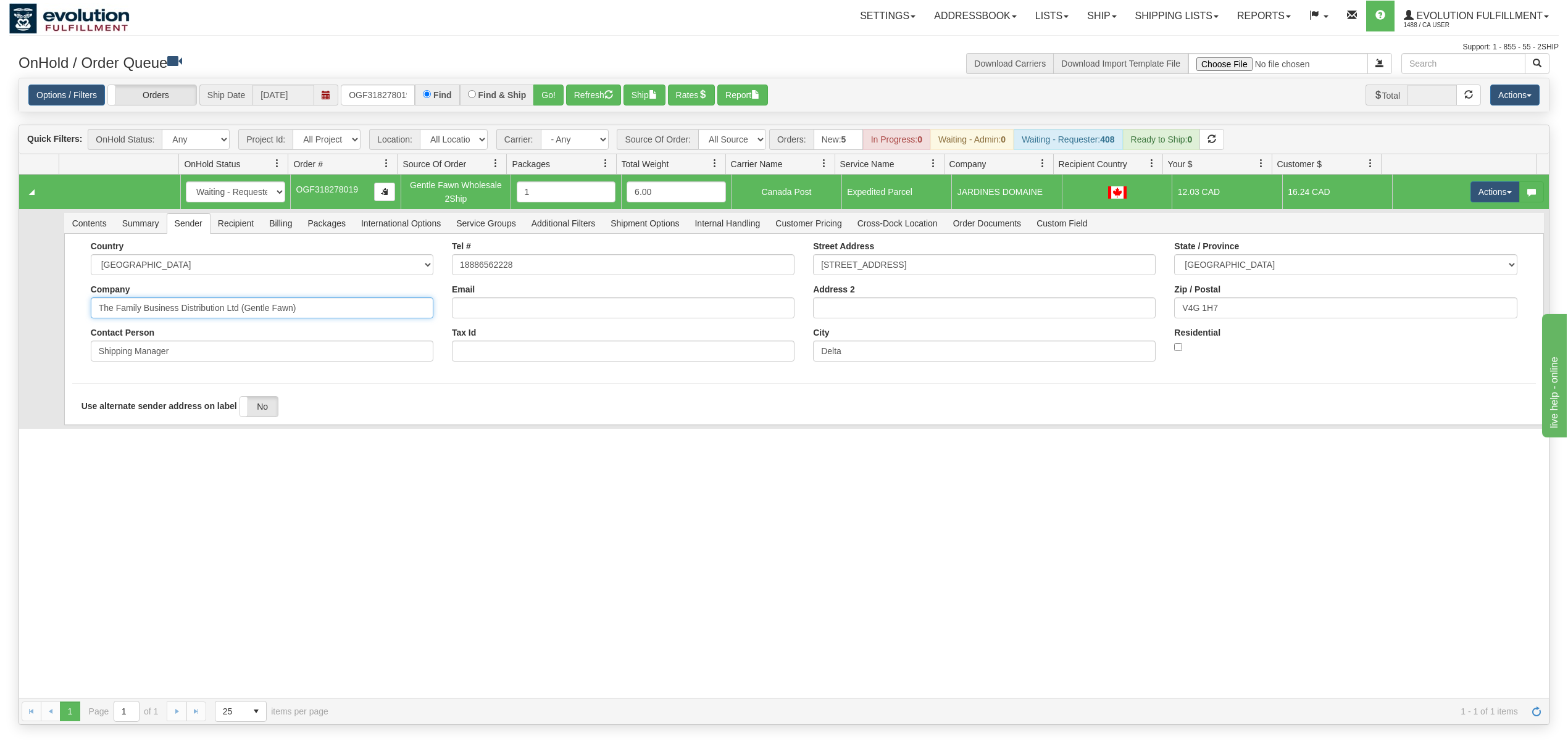
drag, startPoint x: 331, startPoint y: 310, endPoint x: 181, endPoint y: 326, distance: 150.9
click at [181, 326] on div "Country AFGHANISTAN ALAND ISLANDS ALBANIA ALGERIA AMERICAN SAMOA ANDORRA ANGOLA…" at bounding box center [262, 306] width 361 height 130
type input "The Family Business"
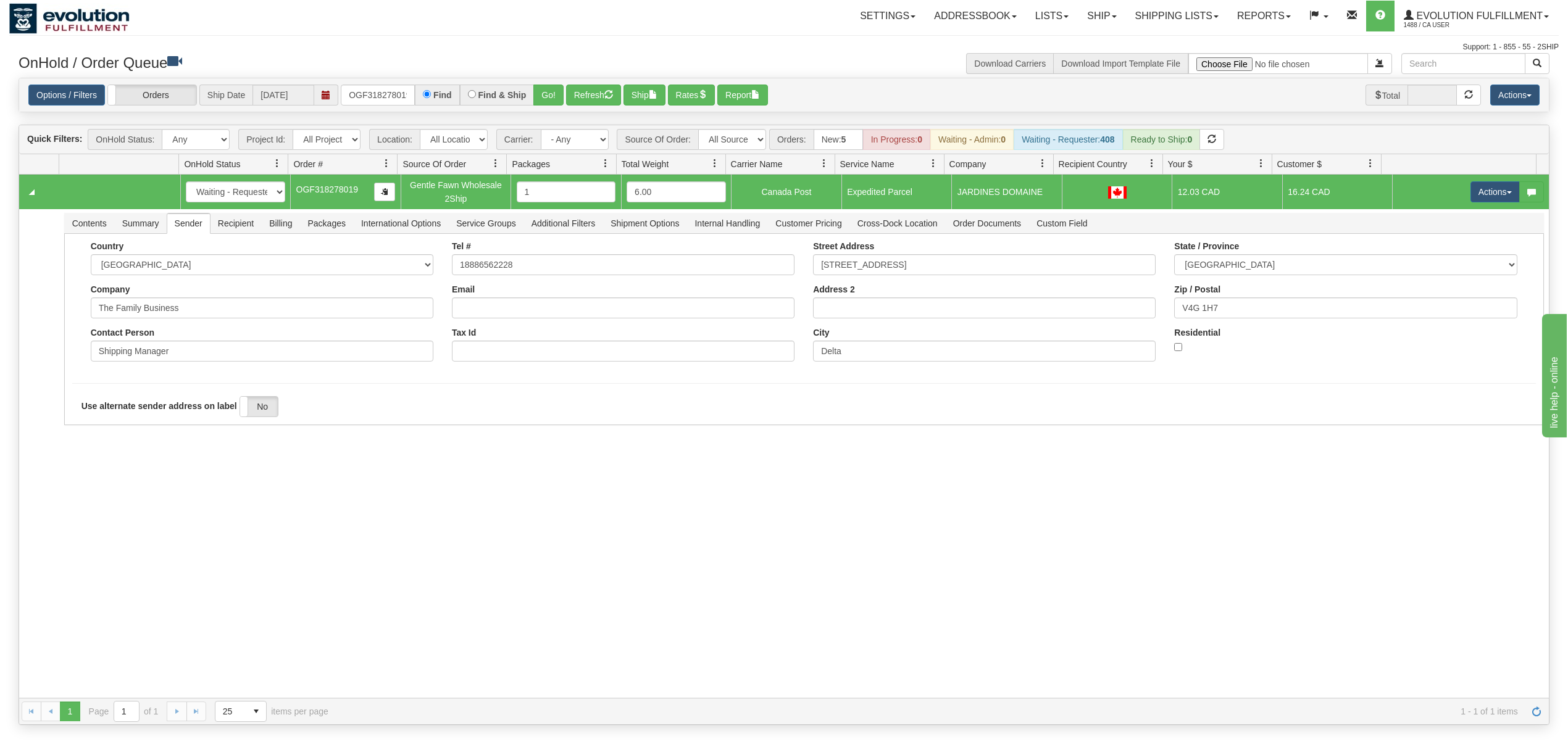
click at [117, 468] on div "31494922 EVOLUTION V3 90764927 0 New In Progress Waiting - Admin Waiting - Requ…" at bounding box center [784, 436] width 1529 height 523
click at [90, 437] on button "Save" at bounding box center [90, 427] width 36 height 21
click at [1485, 193] on button "Actions" at bounding box center [1494, 192] width 49 height 21
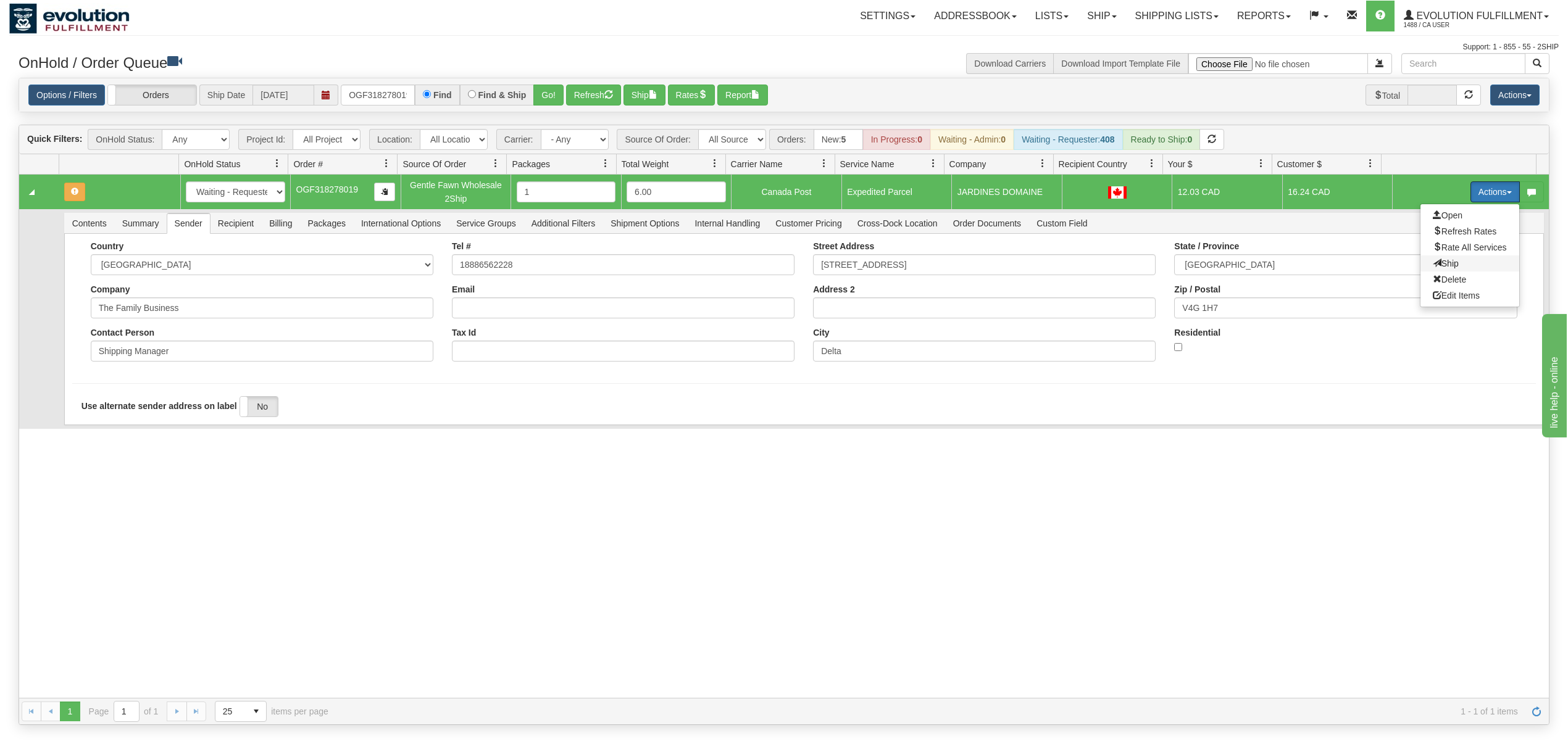
click at [1432, 261] on span "Ship" at bounding box center [1445, 263] width 26 height 9
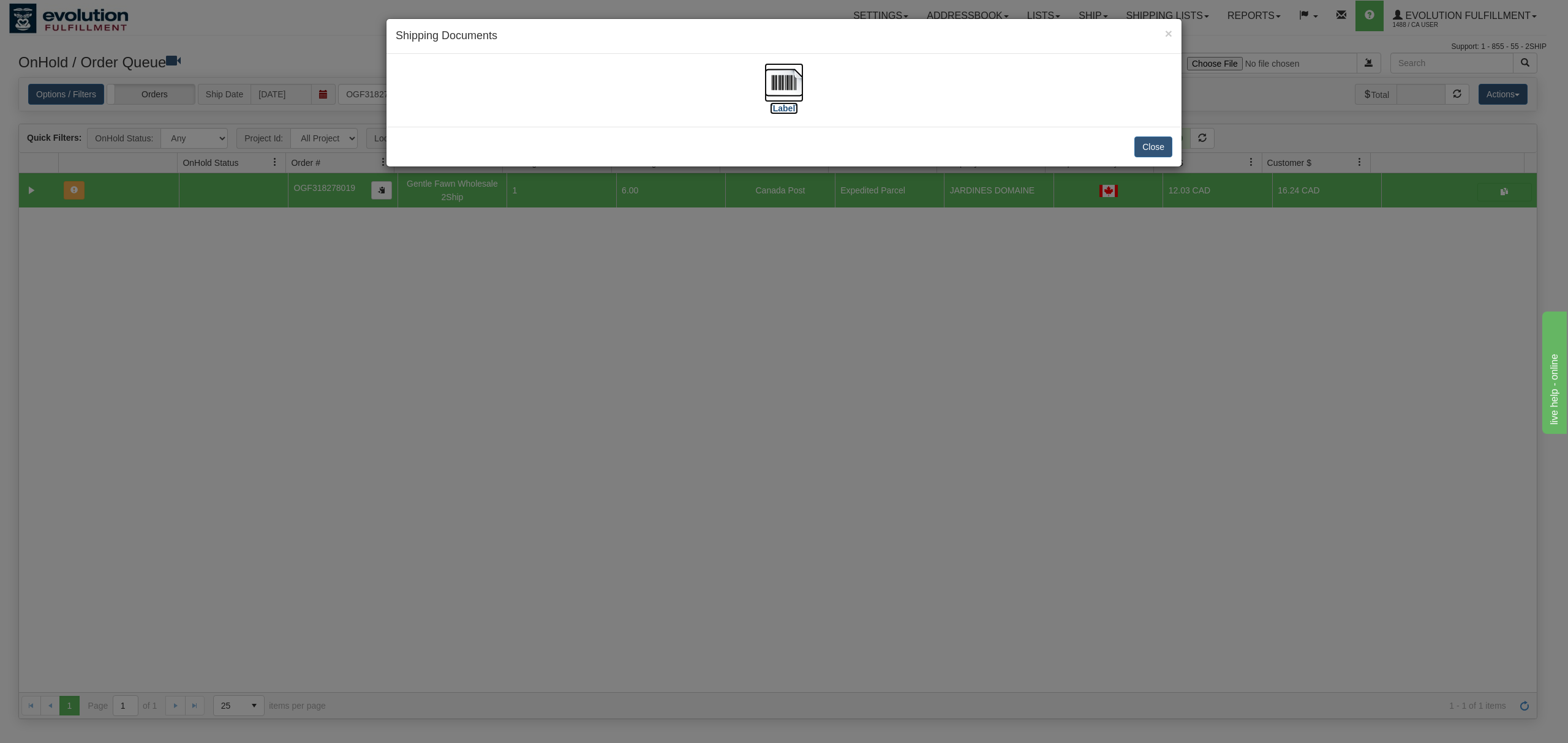
click at [786, 88] on img at bounding box center [784, 83] width 39 height 39
click at [1150, 152] on button "Close" at bounding box center [1153, 147] width 38 height 20
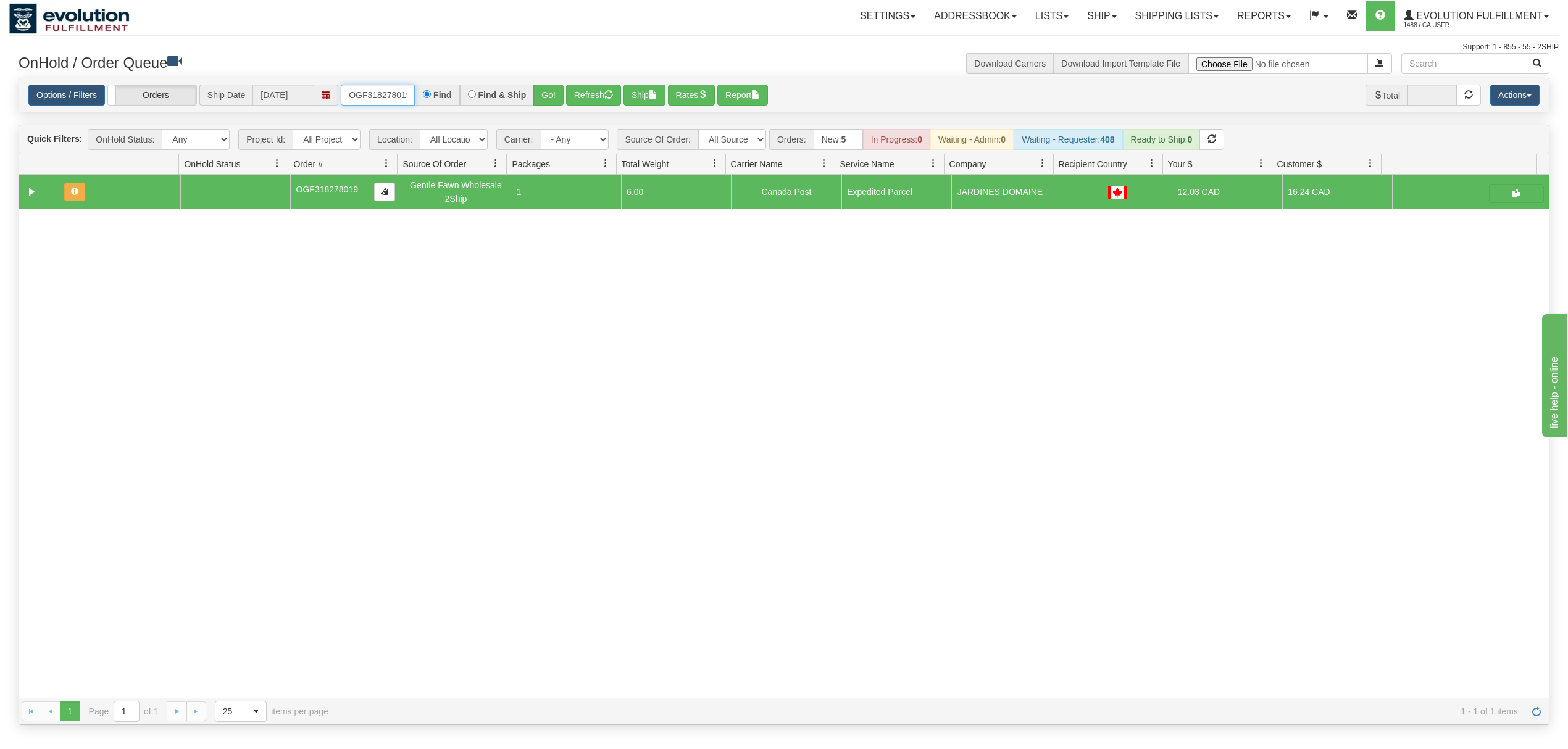
click at [389, 95] on input "OGF318278019" at bounding box center [378, 95] width 74 height 21
click at [561, 101] on button "Go!" at bounding box center [548, 95] width 30 height 21
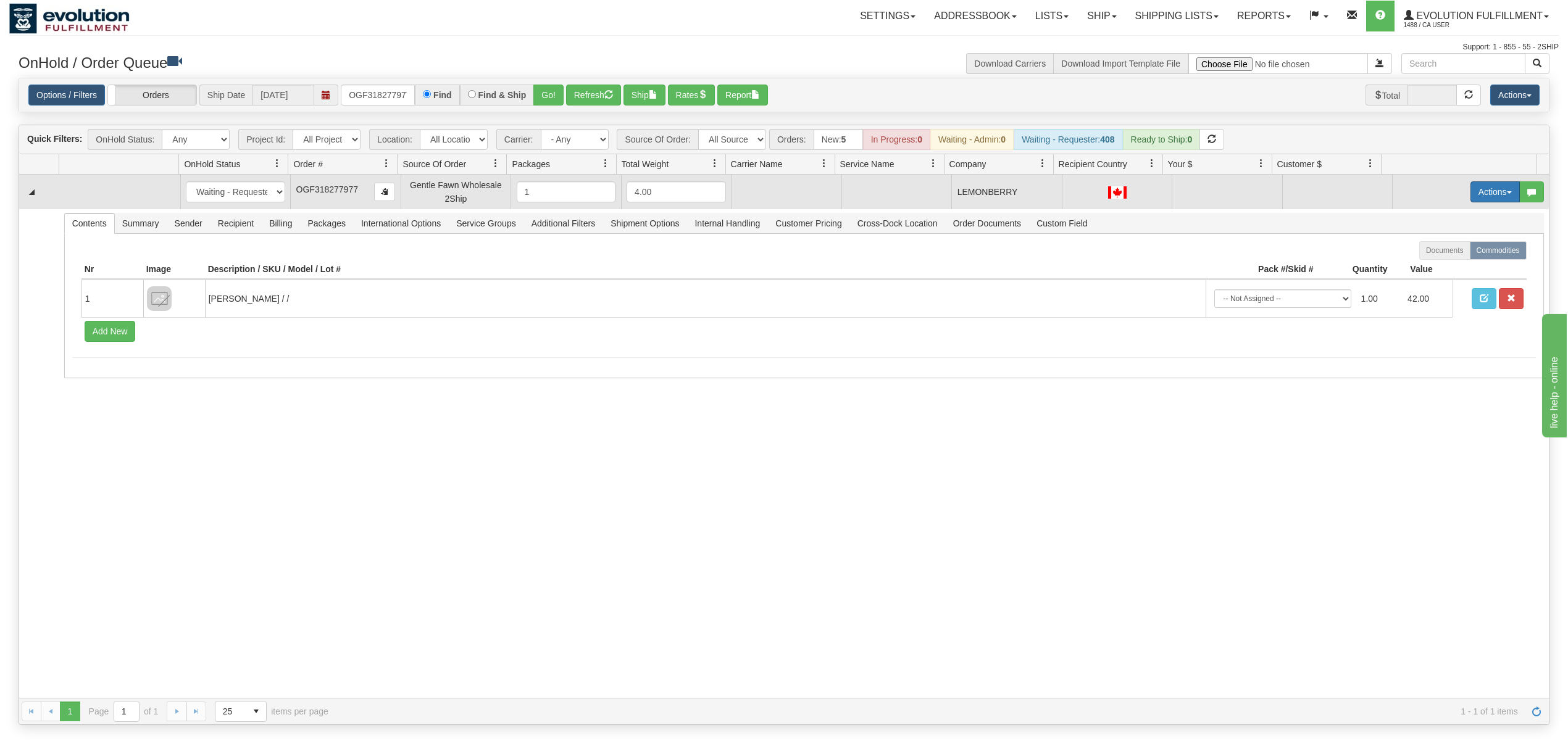
click at [1479, 195] on button "Actions" at bounding box center [1494, 192] width 49 height 21
click at [1461, 249] on span "Rate All Services" at bounding box center [1469, 247] width 74 height 9
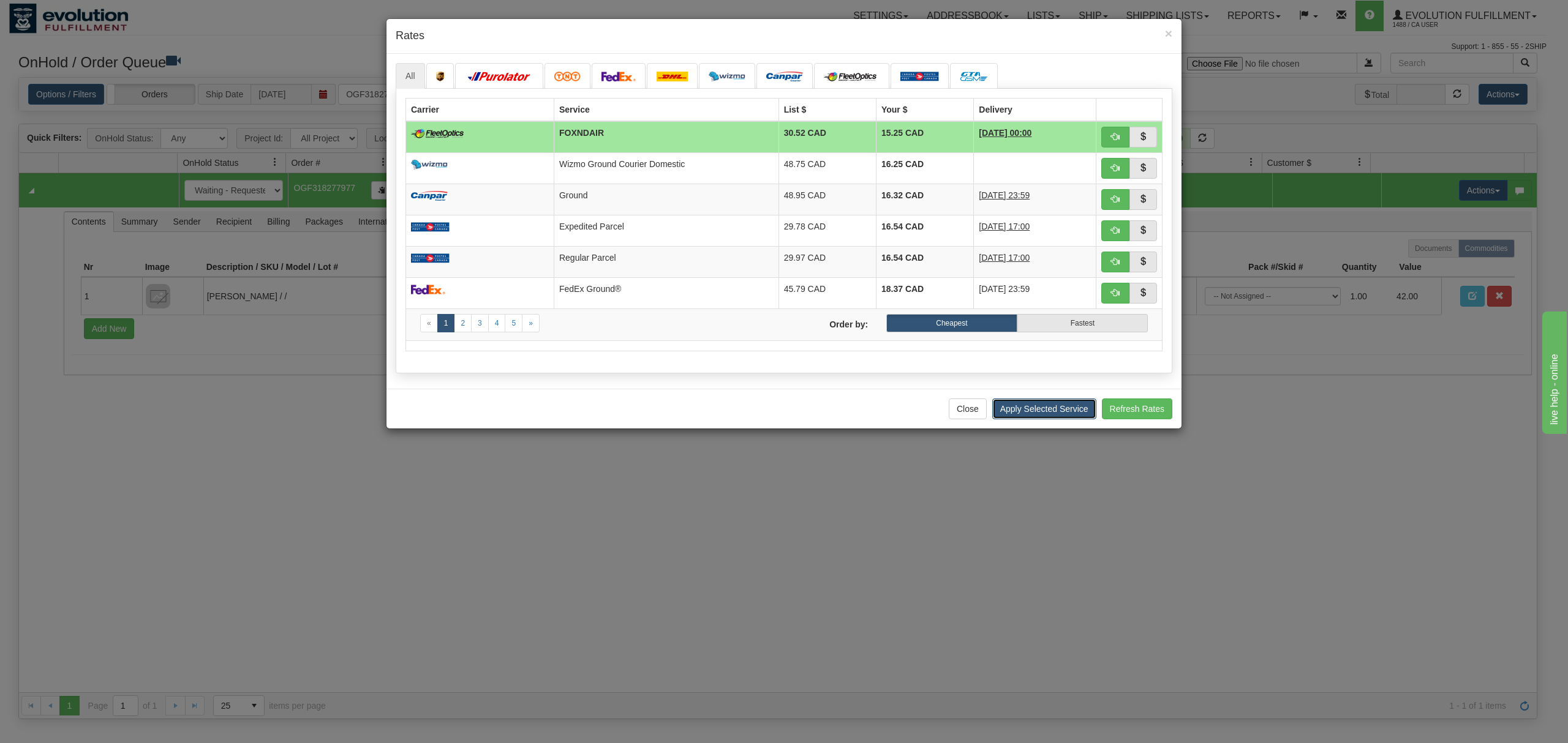
click at [1068, 406] on button "Apply Selected Service" at bounding box center [1044, 409] width 104 height 20
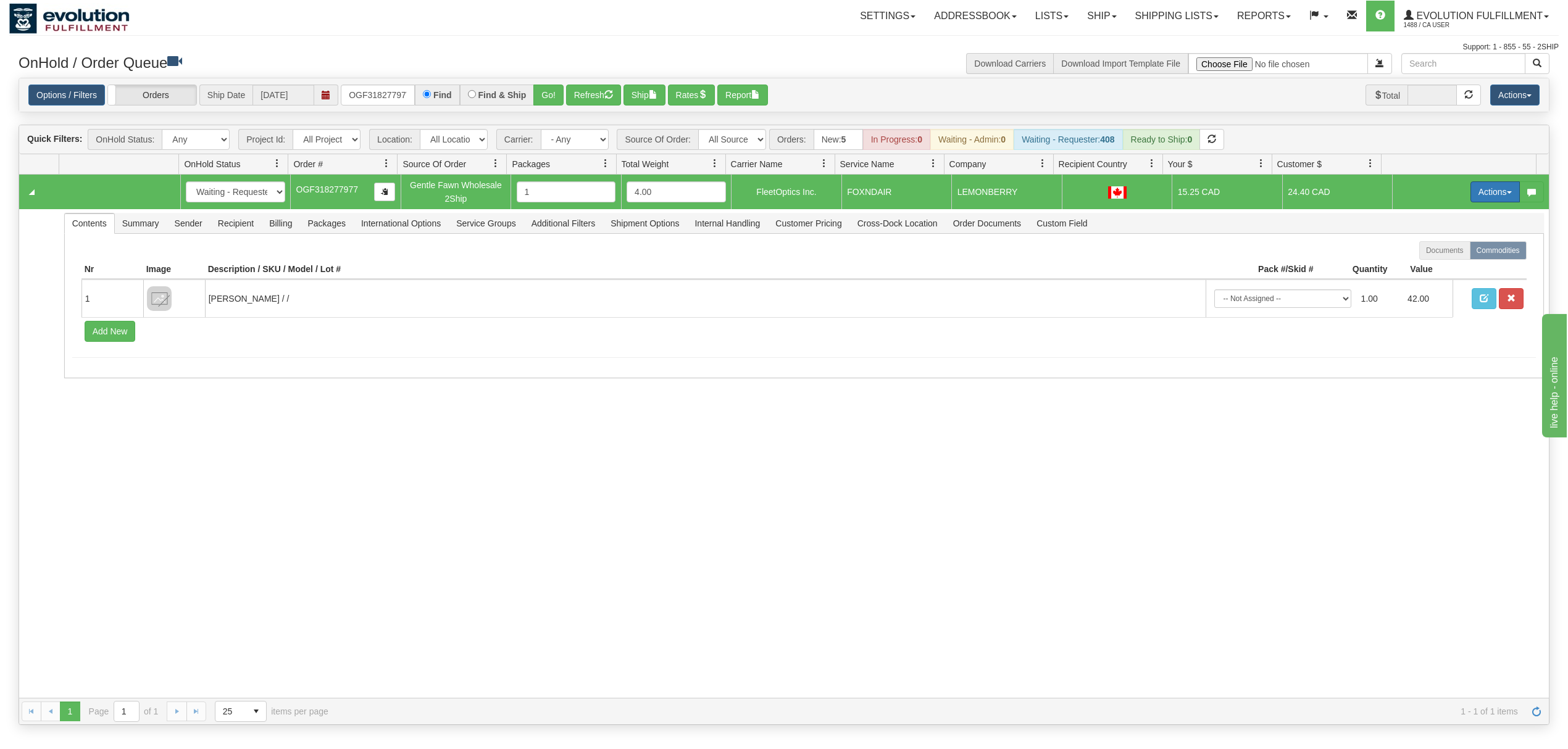
click at [1474, 187] on button "Actions" at bounding box center [1494, 192] width 49 height 21
click at [1432, 267] on span "Ship" at bounding box center [1445, 263] width 26 height 9
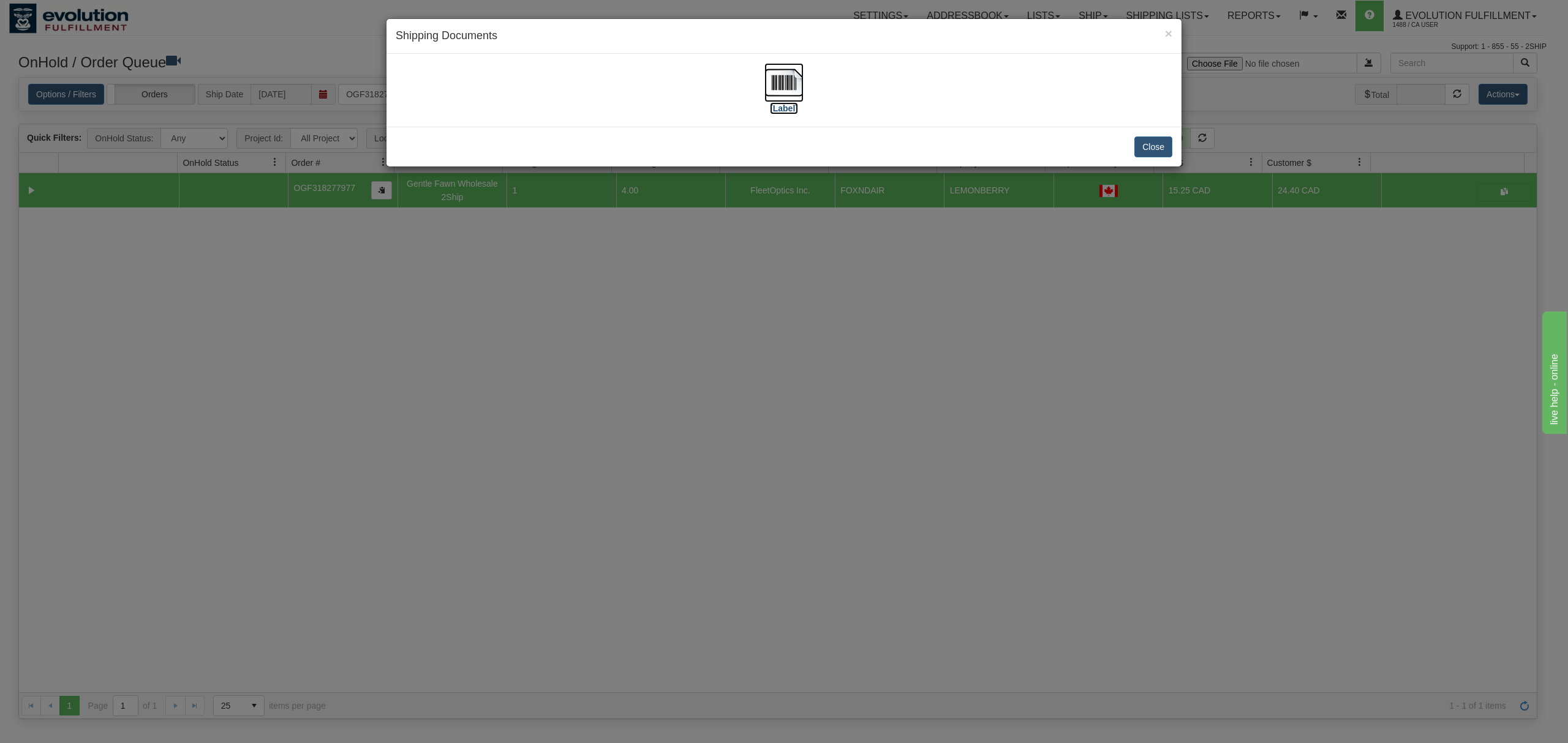
click at [782, 81] on img at bounding box center [784, 83] width 39 height 39
click at [1159, 143] on button "Close" at bounding box center [1153, 147] width 38 height 20
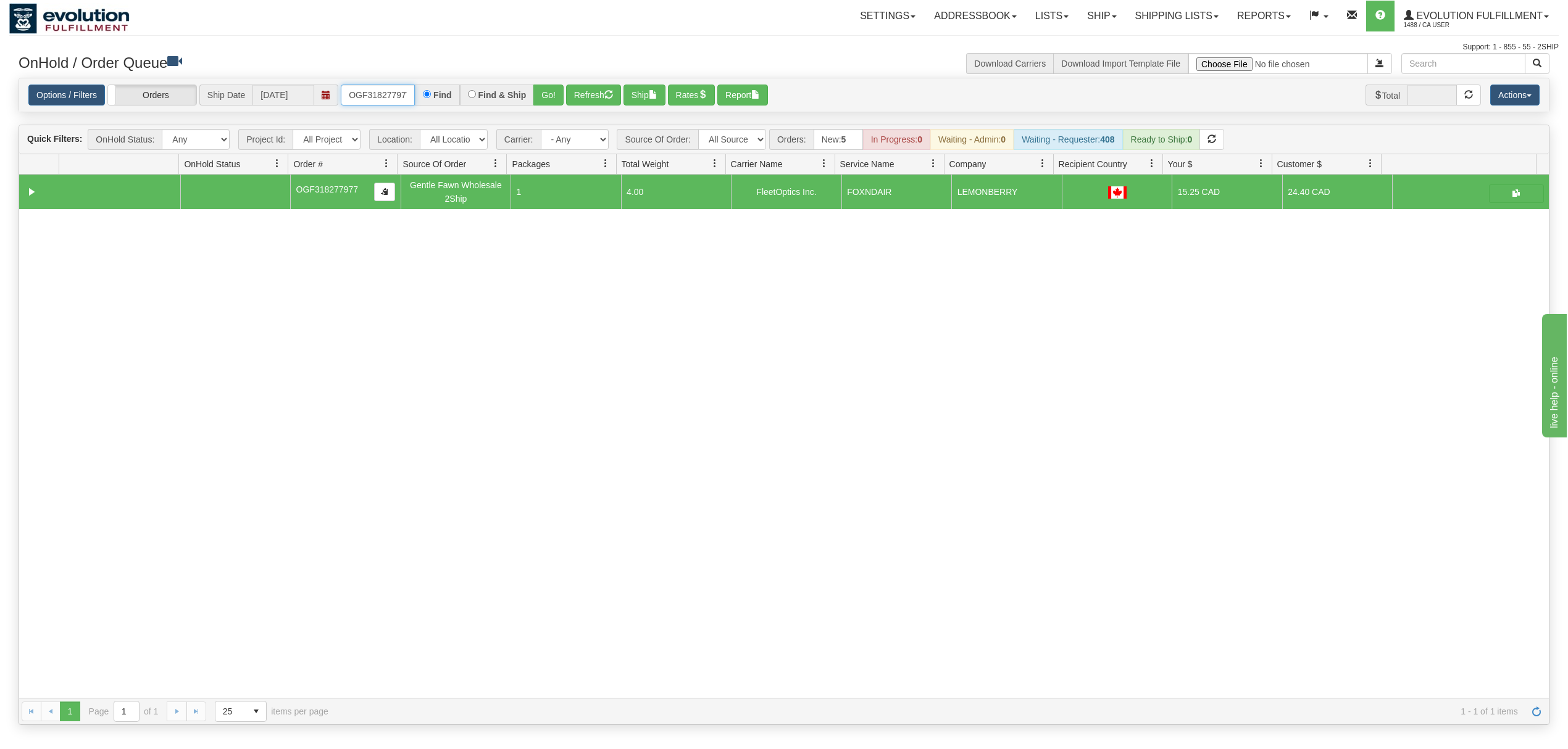
click at [395, 104] on input "OGF318277977" at bounding box center [378, 95] width 74 height 21
click at [556, 97] on button "Go!" at bounding box center [548, 95] width 30 height 21
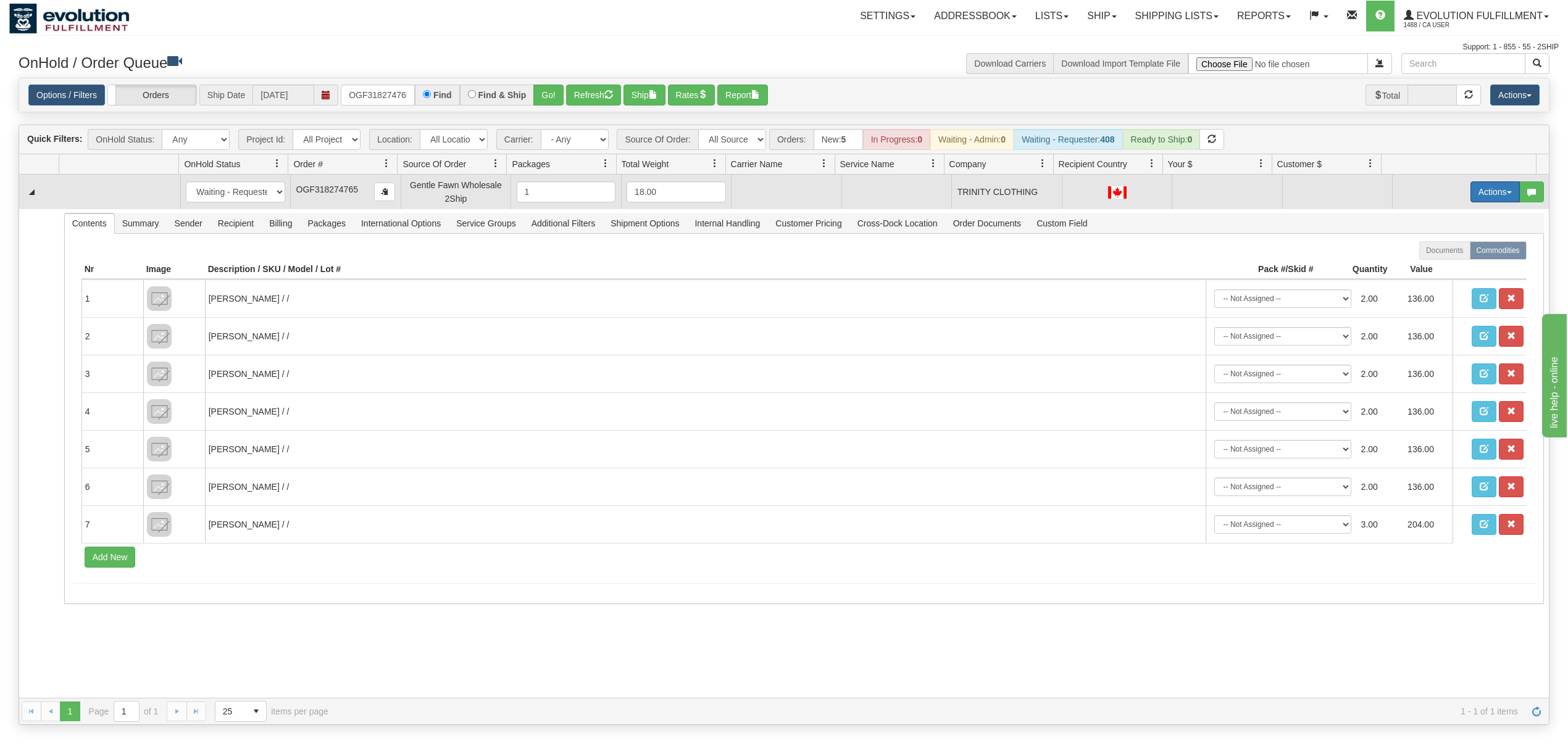
click at [1490, 196] on button "Actions" at bounding box center [1494, 192] width 49 height 21
click at [1448, 255] on link "Rate All Services" at bounding box center [1469, 247] width 99 height 16
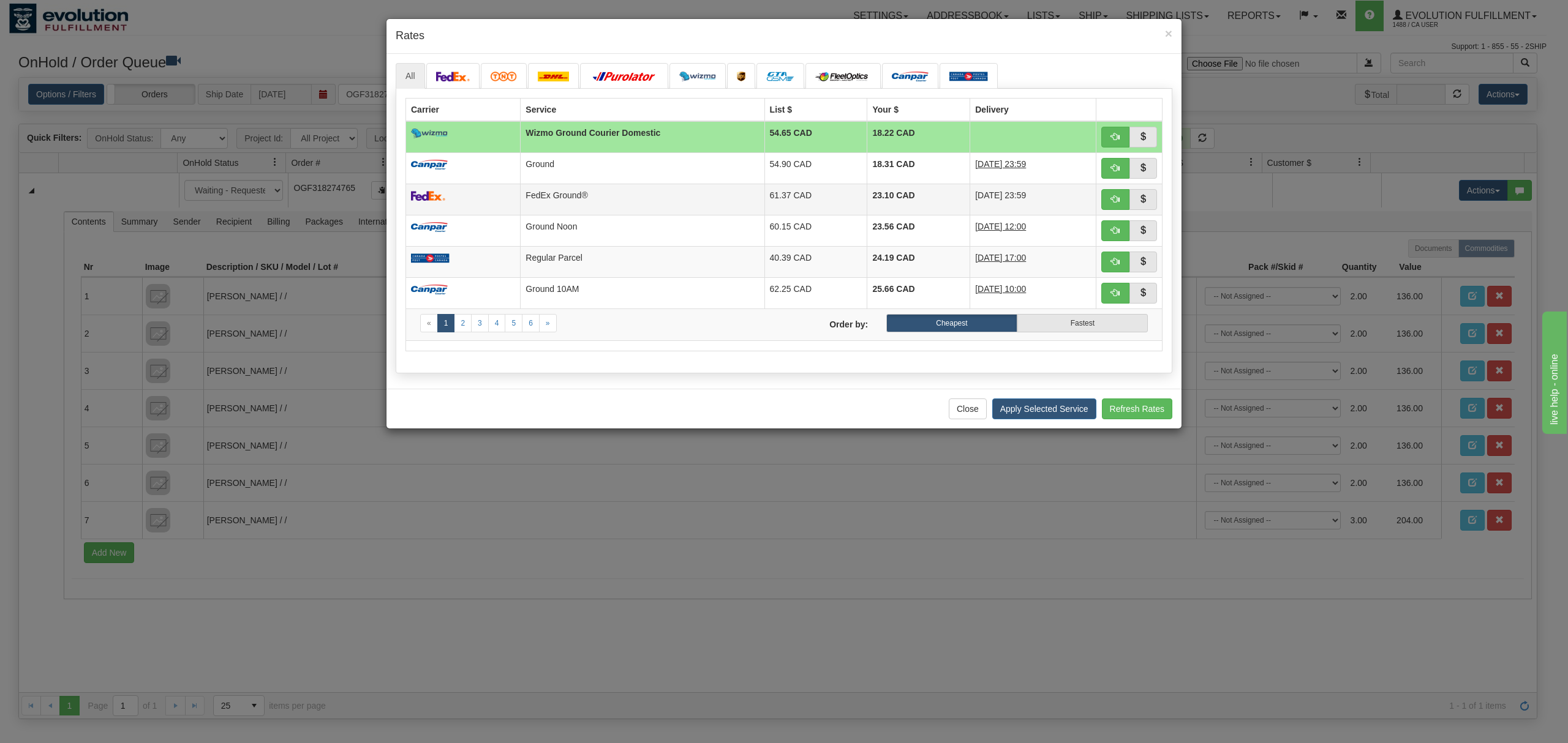
click at [539, 205] on td "FedEx Ground®" at bounding box center [643, 199] width 244 height 32
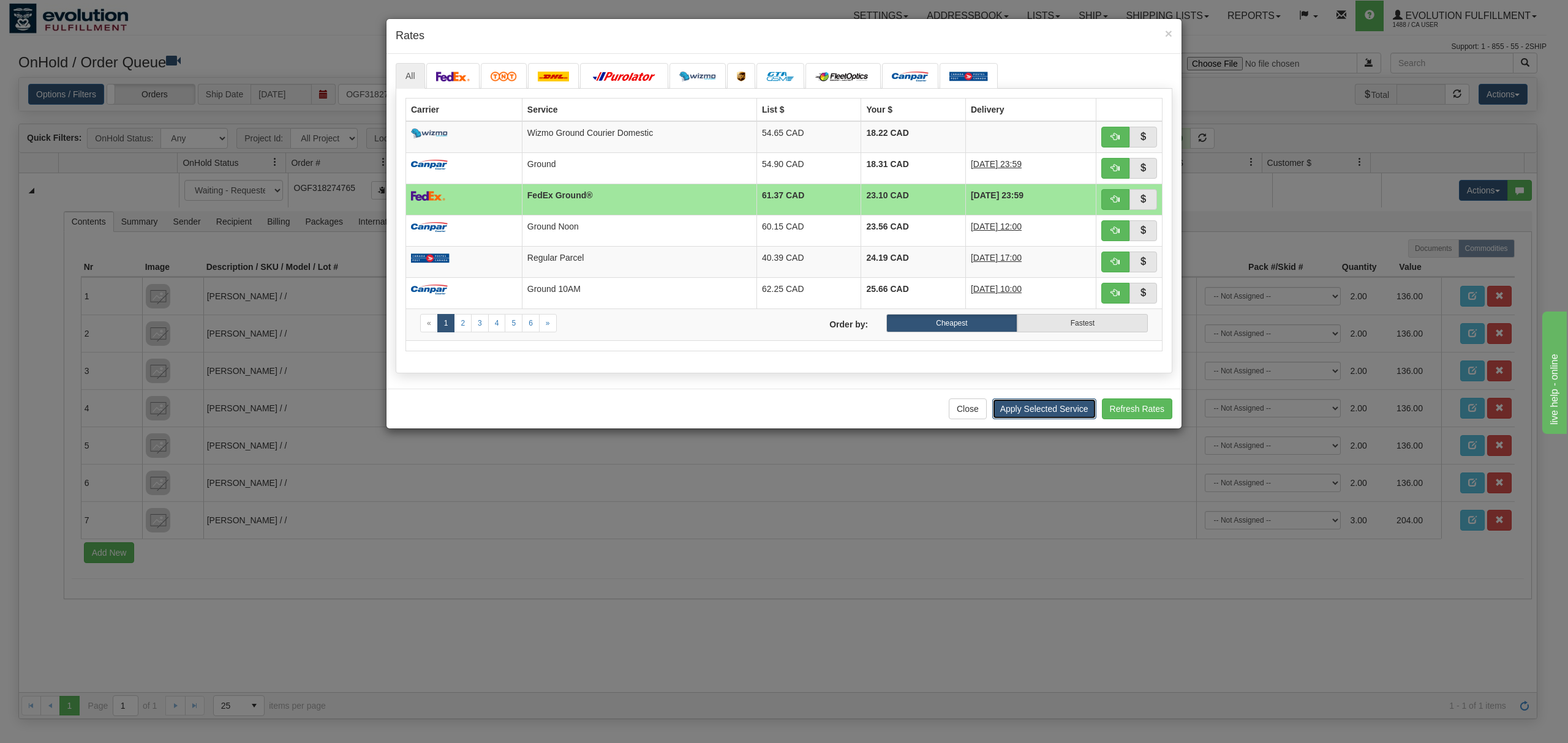
click at [1041, 415] on button "Apply Selected Service" at bounding box center [1044, 409] width 104 height 20
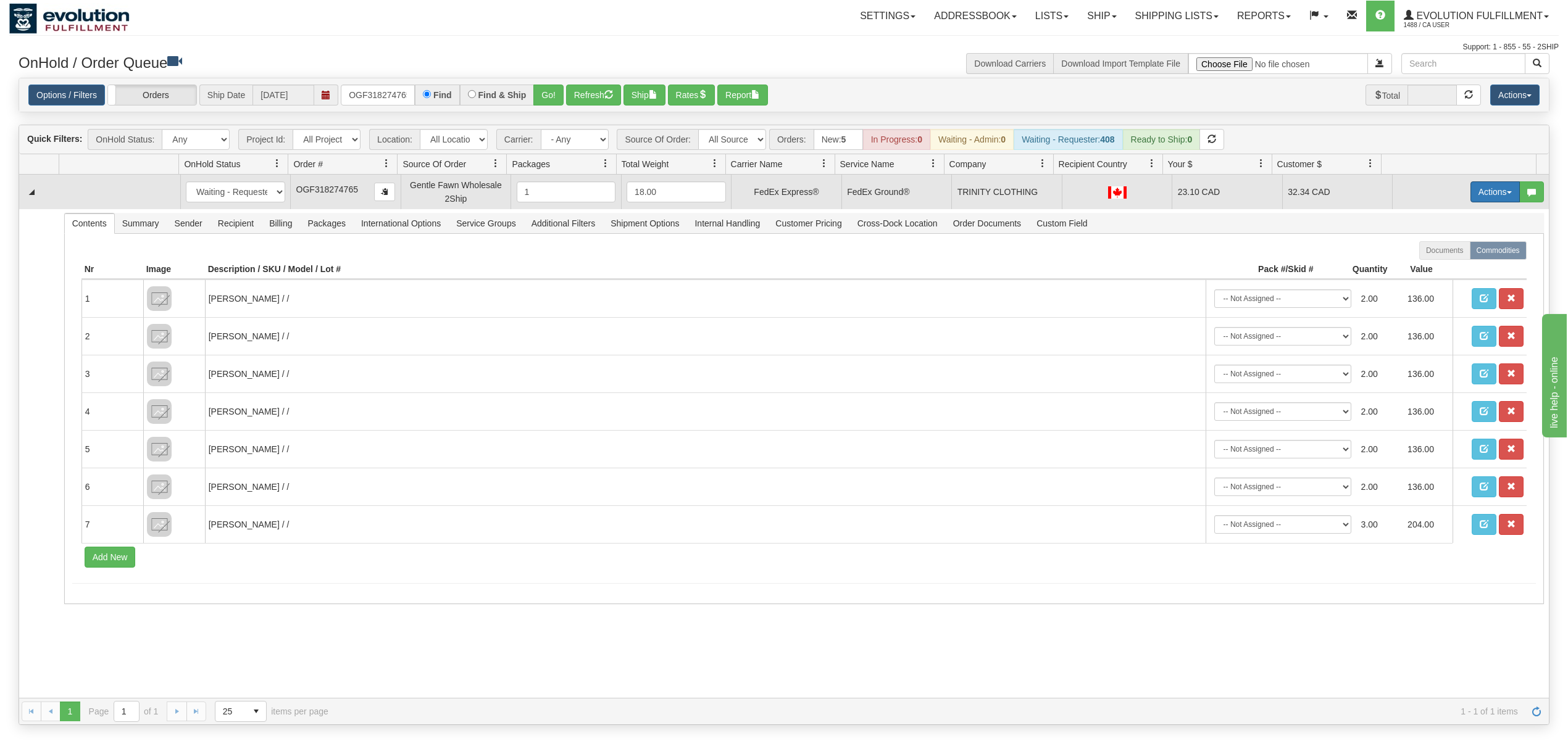
click at [1470, 193] on button "Actions" at bounding box center [1494, 192] width 49 height 21
click at [1433, 263] on span "Ship" at bounding box center [1445, 263] width 26 height 9
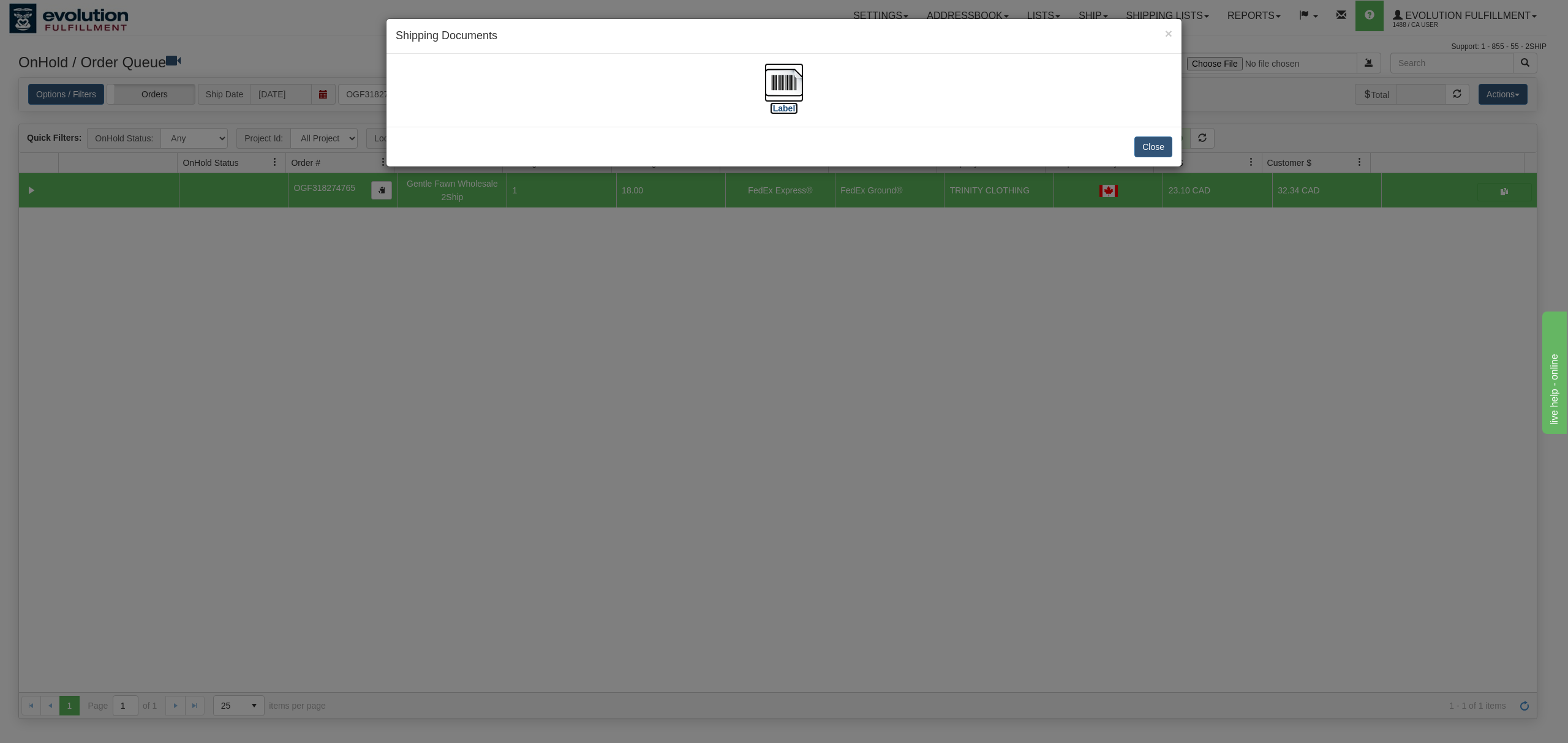
click at [779, 94] on img at bounding box center [784, 83] width 39 height 39
click at [1148, 148] on button "Close" at bounding box center [1153, 147] width 38 height 20
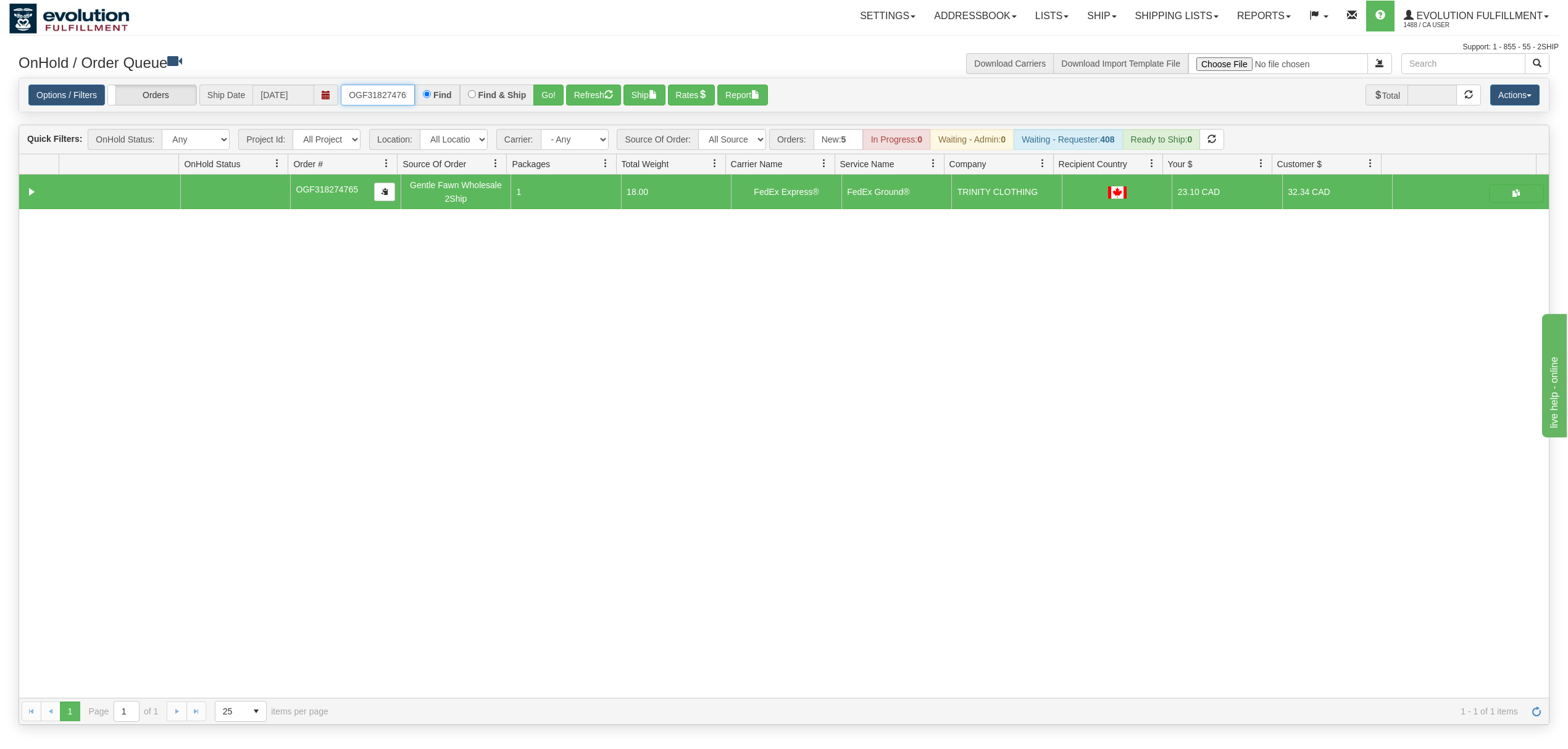
click at [378, 102] on input "OGF318274765" at bounding box center [378, 95] width 74 height 21
type input "OTOFW46675-1"
click at [553, 100] on button "Go!" at bounding box center [548, 95] width 30 height 21
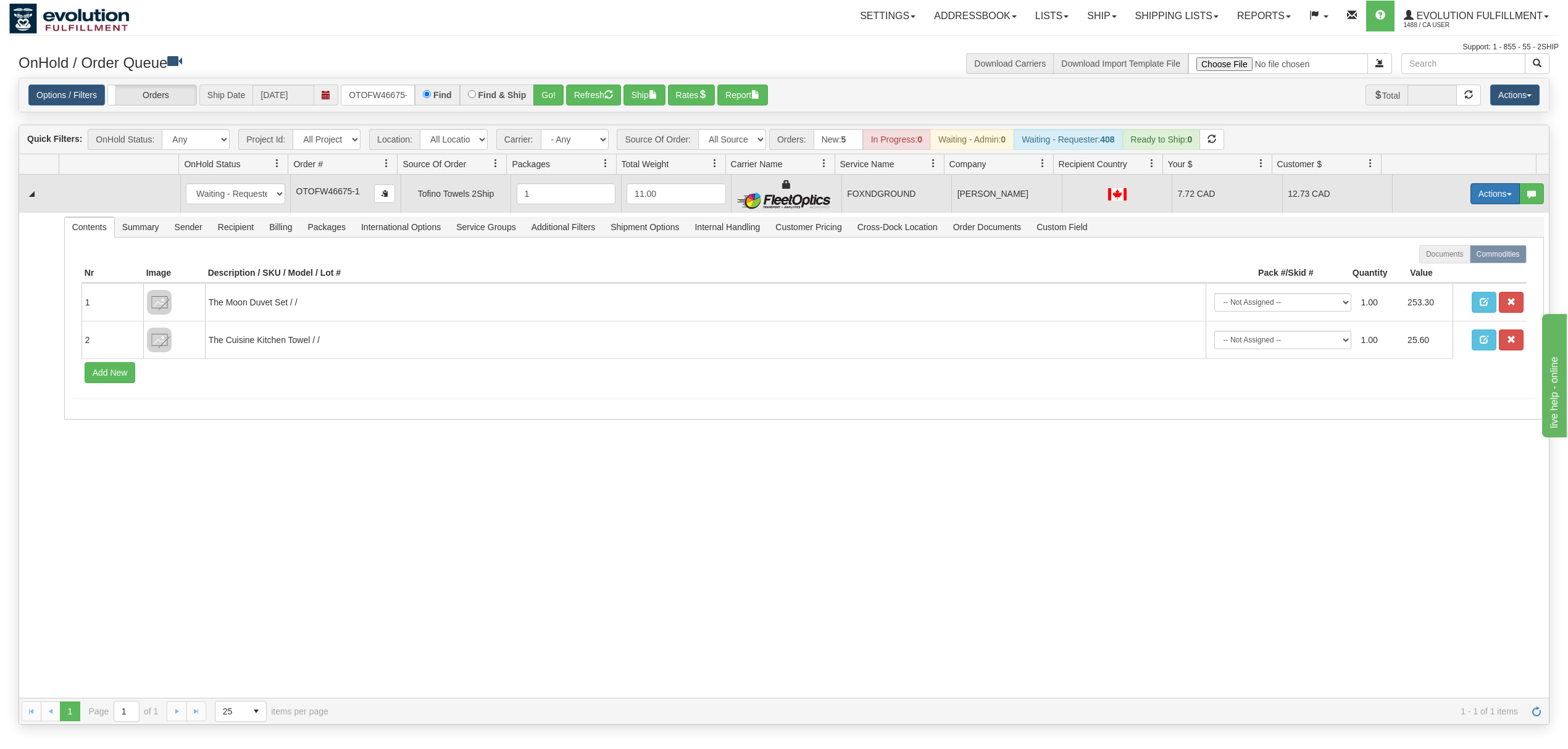
click at [1477, 191] on button "Actions" at bounding box center [1494, 193] width 49 height 21
click at [1432, 265] on span "Ship" at bounding box center [1445, 265] width 26 height 9
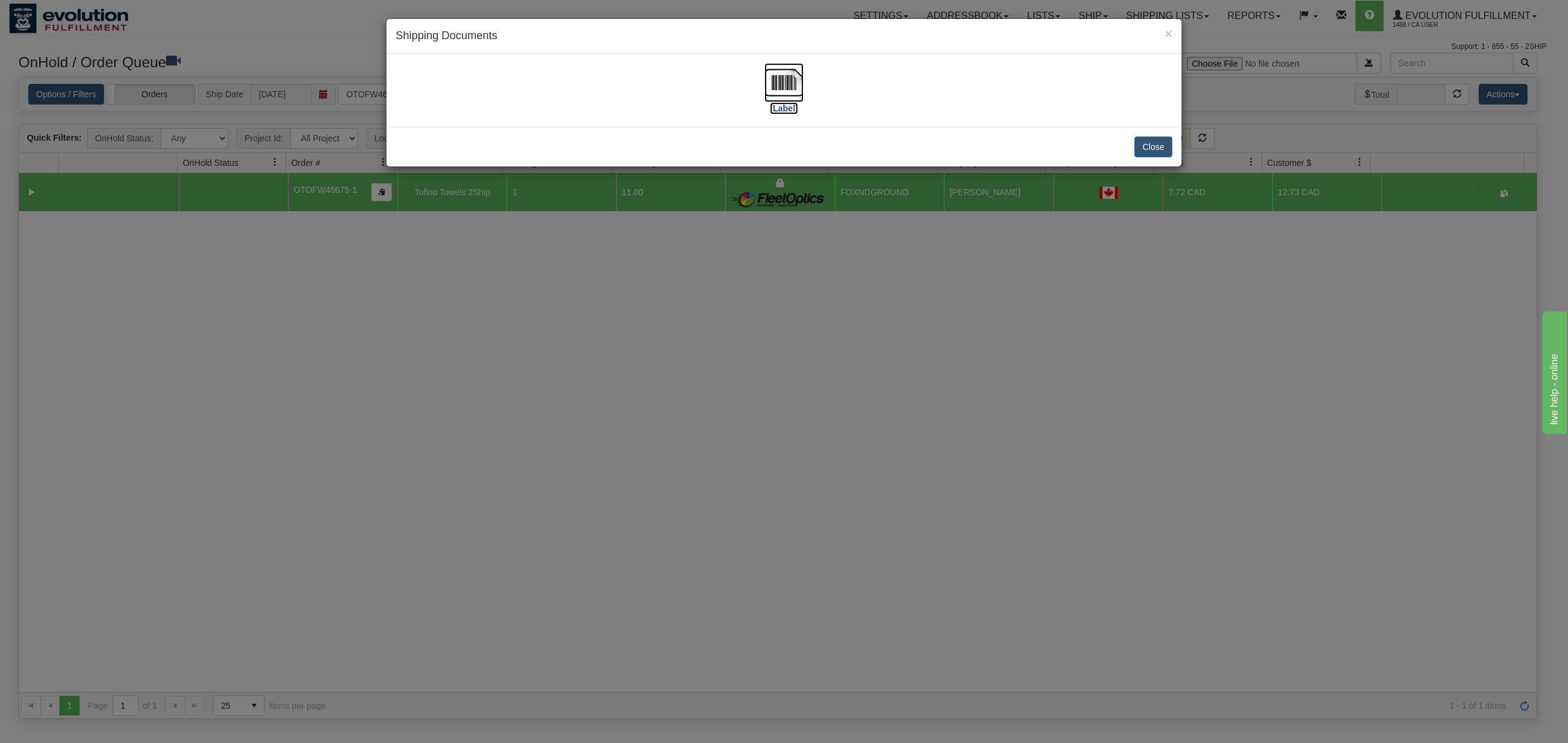
click at [779, 75] on img at bounding box center [784, 83] width 39 height 39
click at [1155, 146] on button "Close" at bounding box center [1153, 147] width 38 height 20
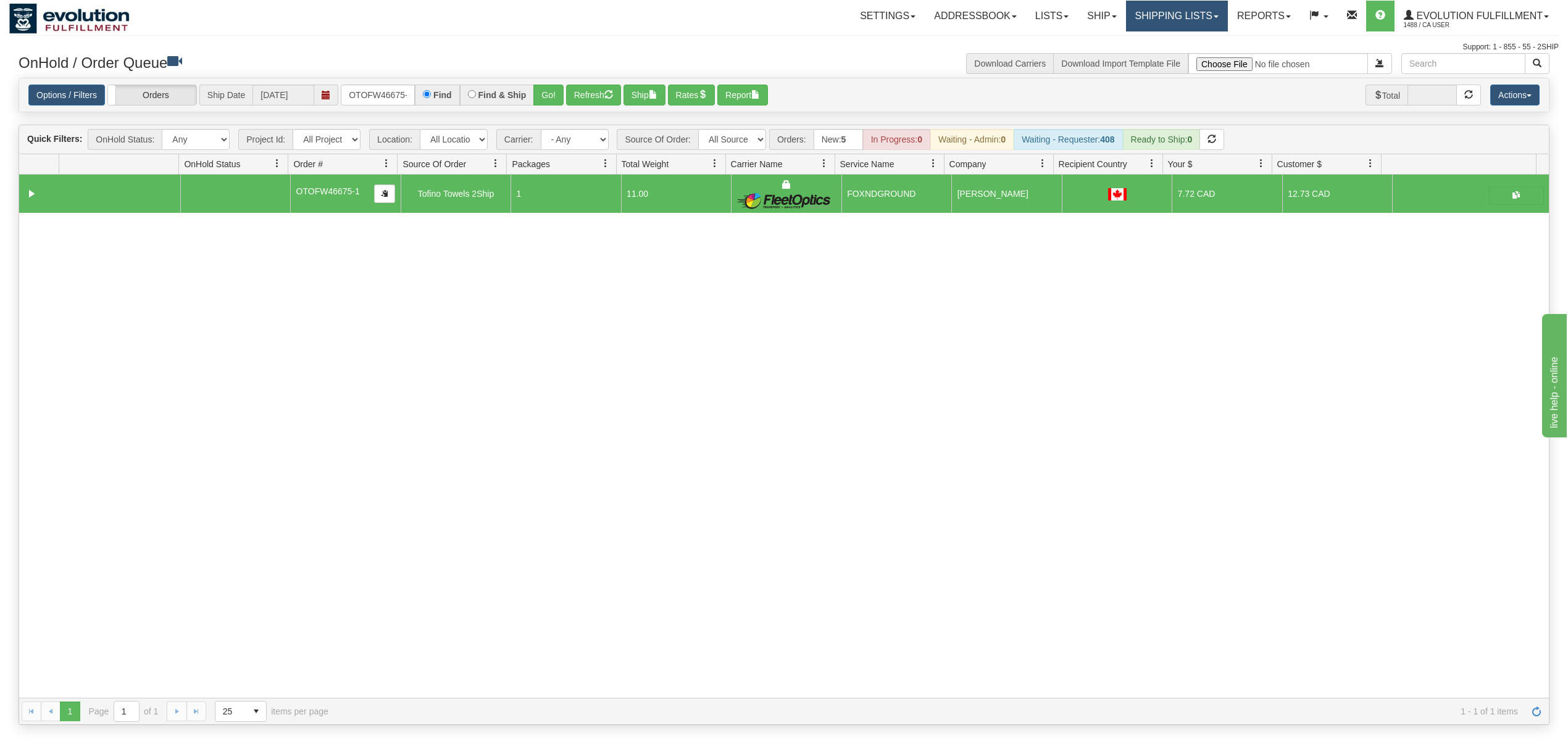
click at [1141, 11] on link "Shipping lists" at bounding box center [1177, 16] width 101 height 31
click at [1136, 42] on span "Current Shipments" at bounding box center [1155, 42] width 72 height 9
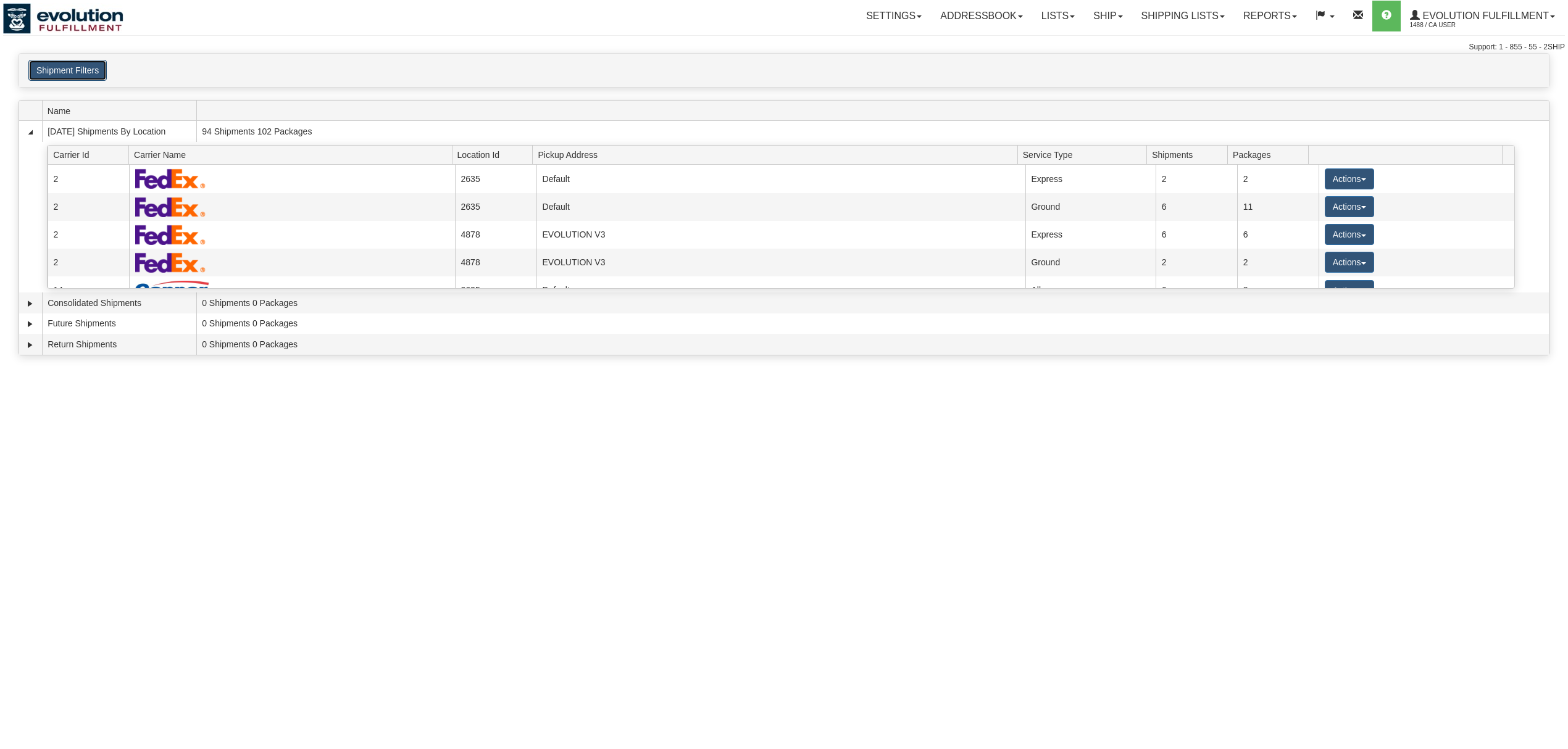
click at [94, 79] on button "Shipment Filters" at bounding box center [67, 71] width 78 height 21
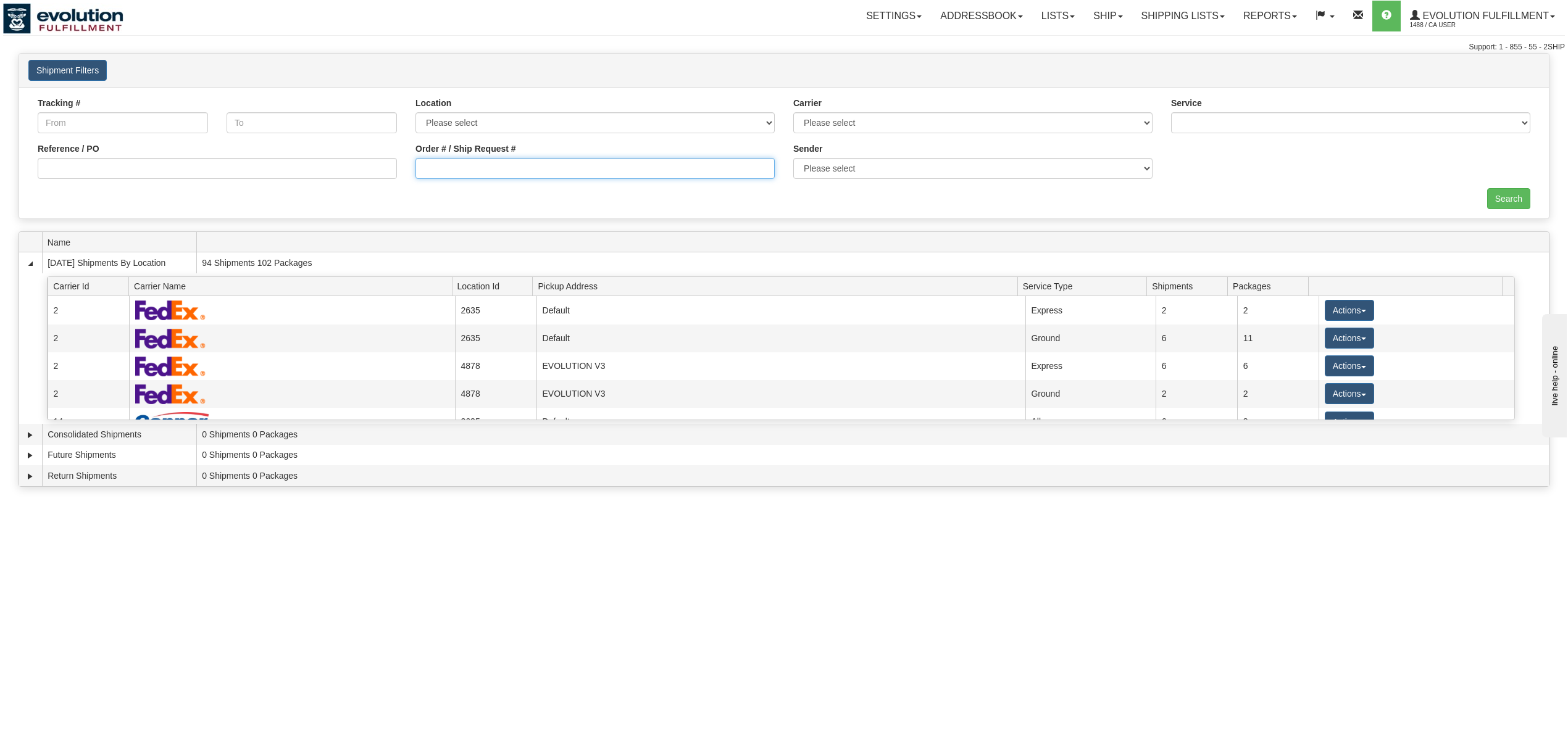
click at [464, 161] on input "Order # / Ship Request #" at bounding box center [595, 169] width 360 height 21
type input "4281"
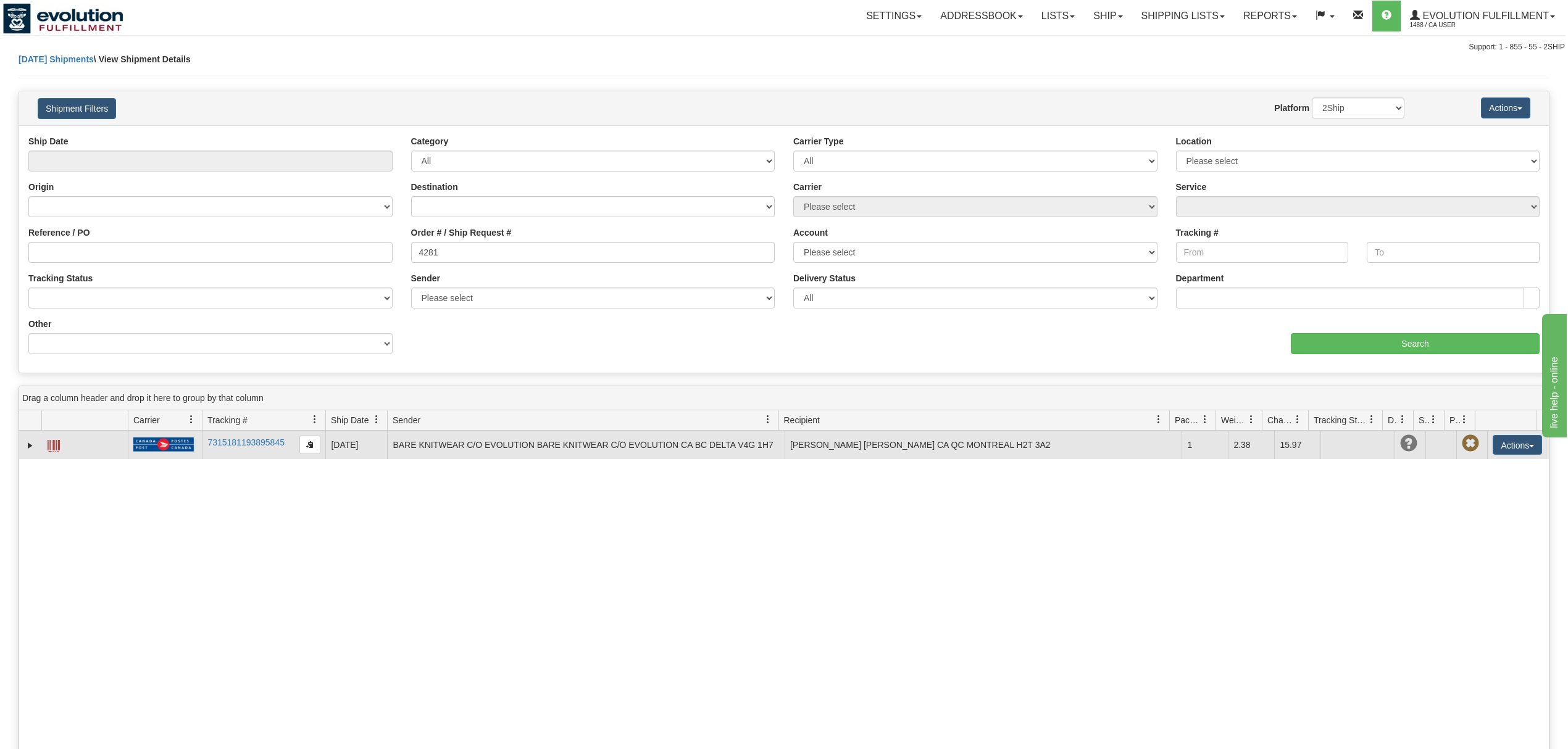
click at [52, 446] on span at bounding box center [53, 446] width 12 height 12
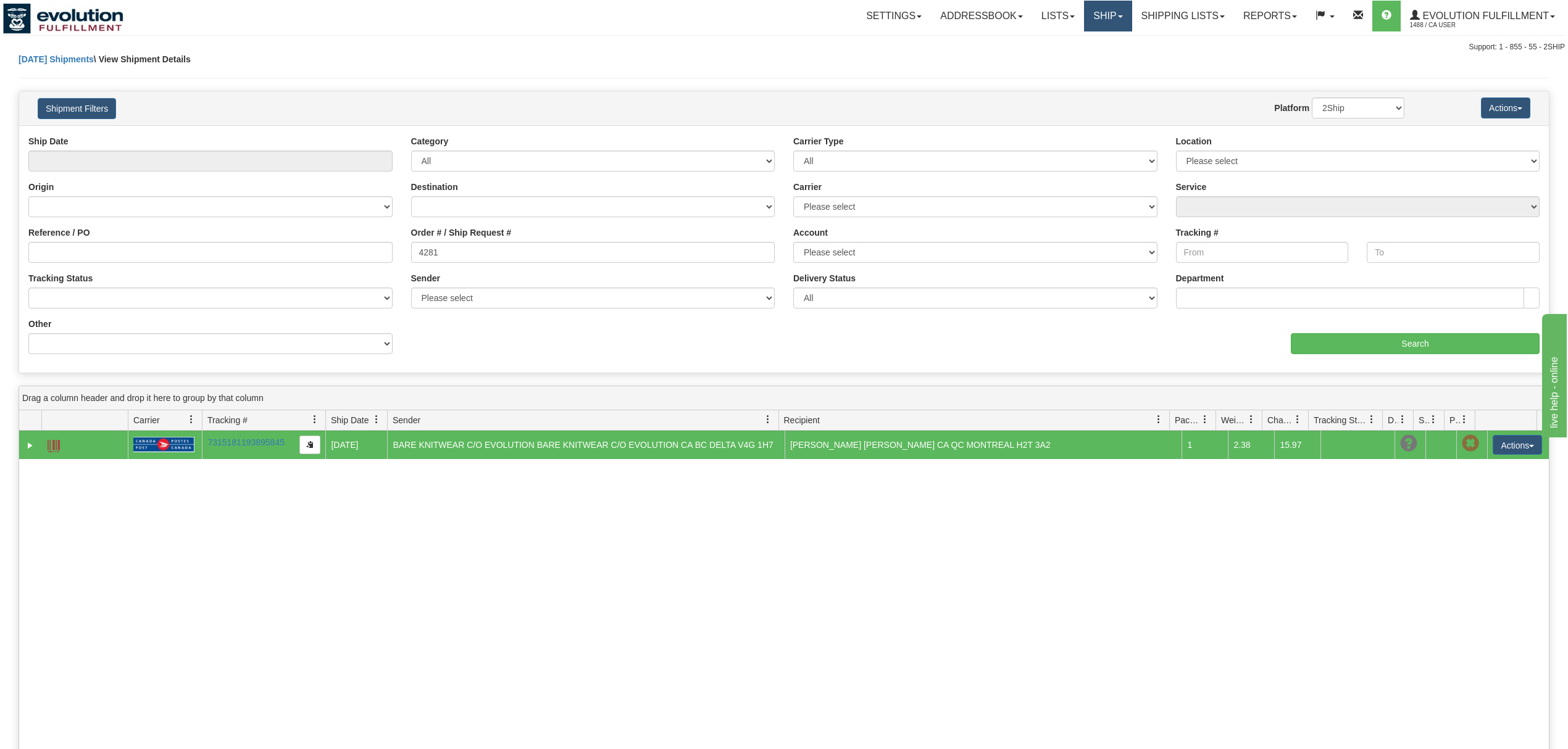
drag, startPoint x: 1082, startPoint y: 22, endPoint x: 1089, endPoint y: 25, distance: 7.6
click at [1084, 22] on link "Ship" at bounding box center [1107, 16] width 47 height 31
click at [1076, 58] on span "OnHold / Order Queue" at bounding box center [1075, 58] width 87 height 9
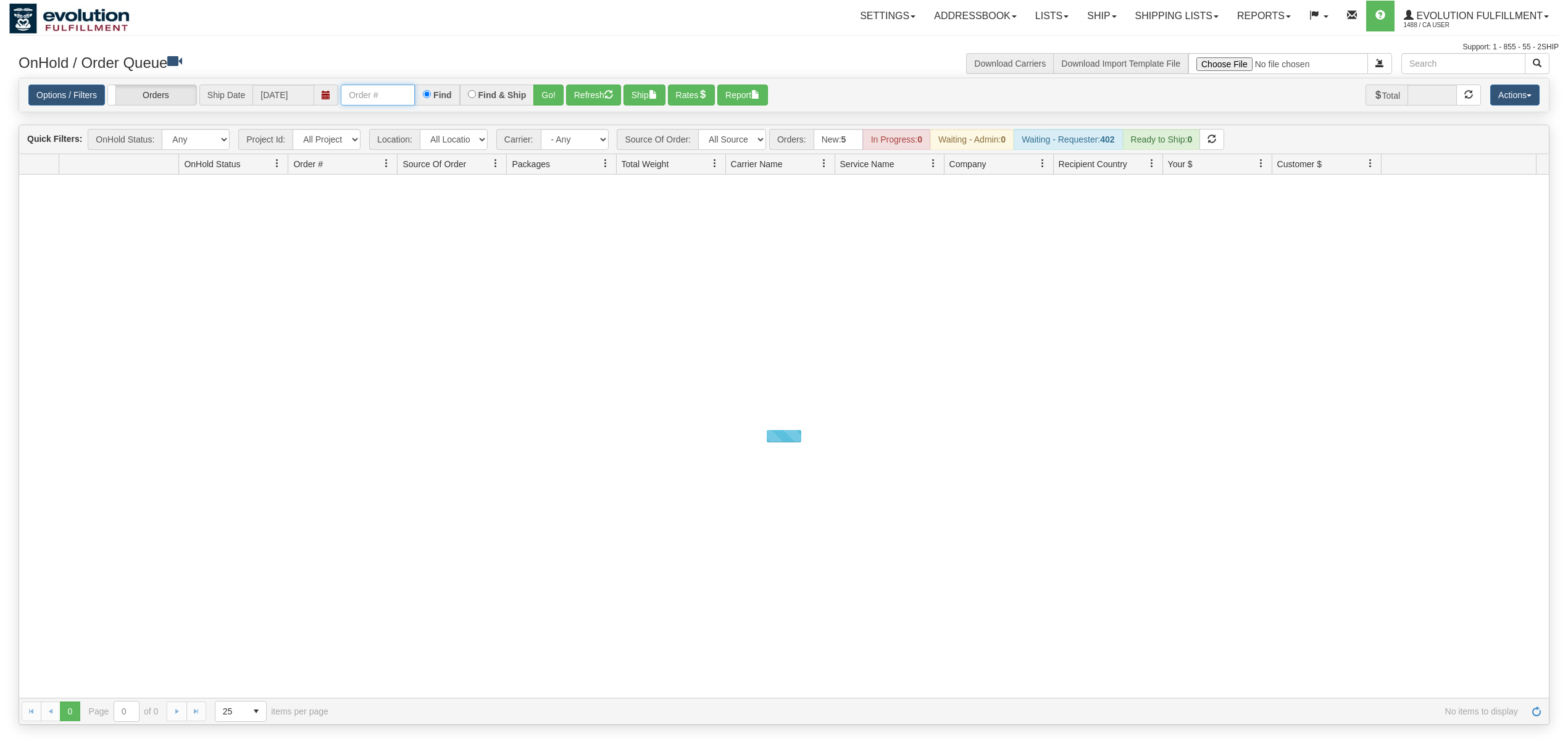
click at [389, 90] on input "text" at bounding box center [378, 95] width 74 height 21
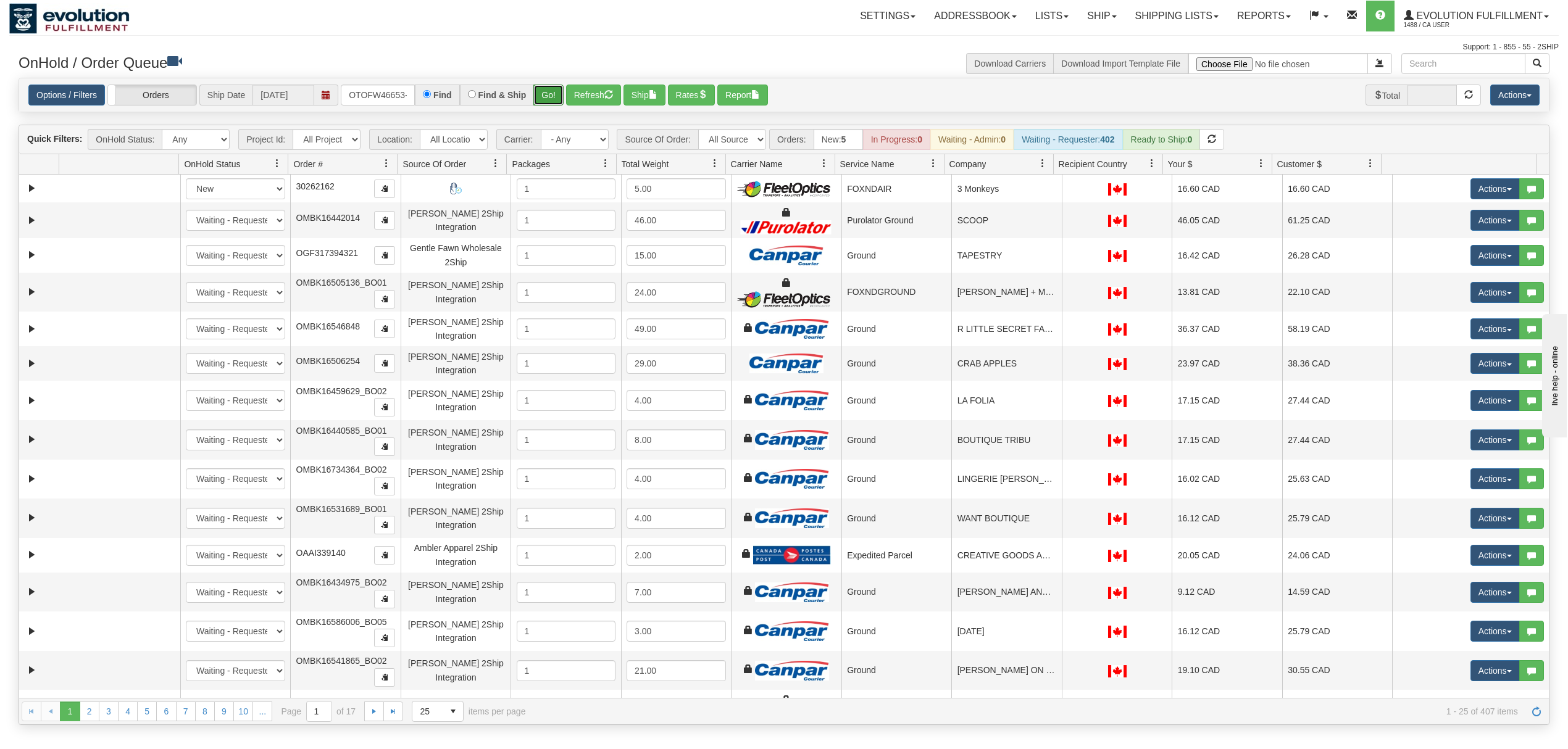
click at [541, 106] on button "Go!" at bounding box center [548, 95] width 30 height 21
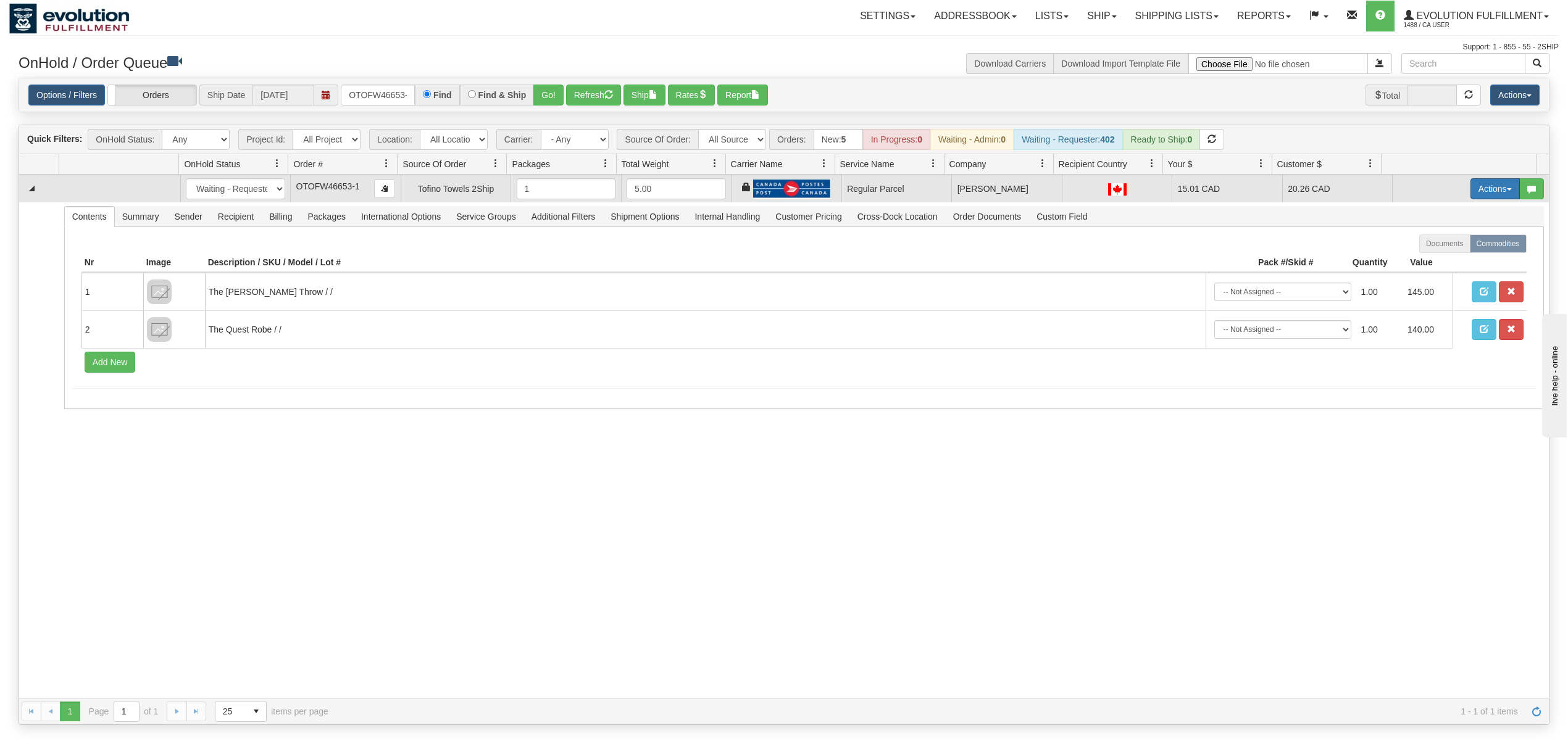
click at [1470, 195] on button "Actions" at bounding box center [1494, 188] width 49 height 21
click at [1445, 243] on span "Rate All Services" at bounding box center [1469, 243] width 74 height 9
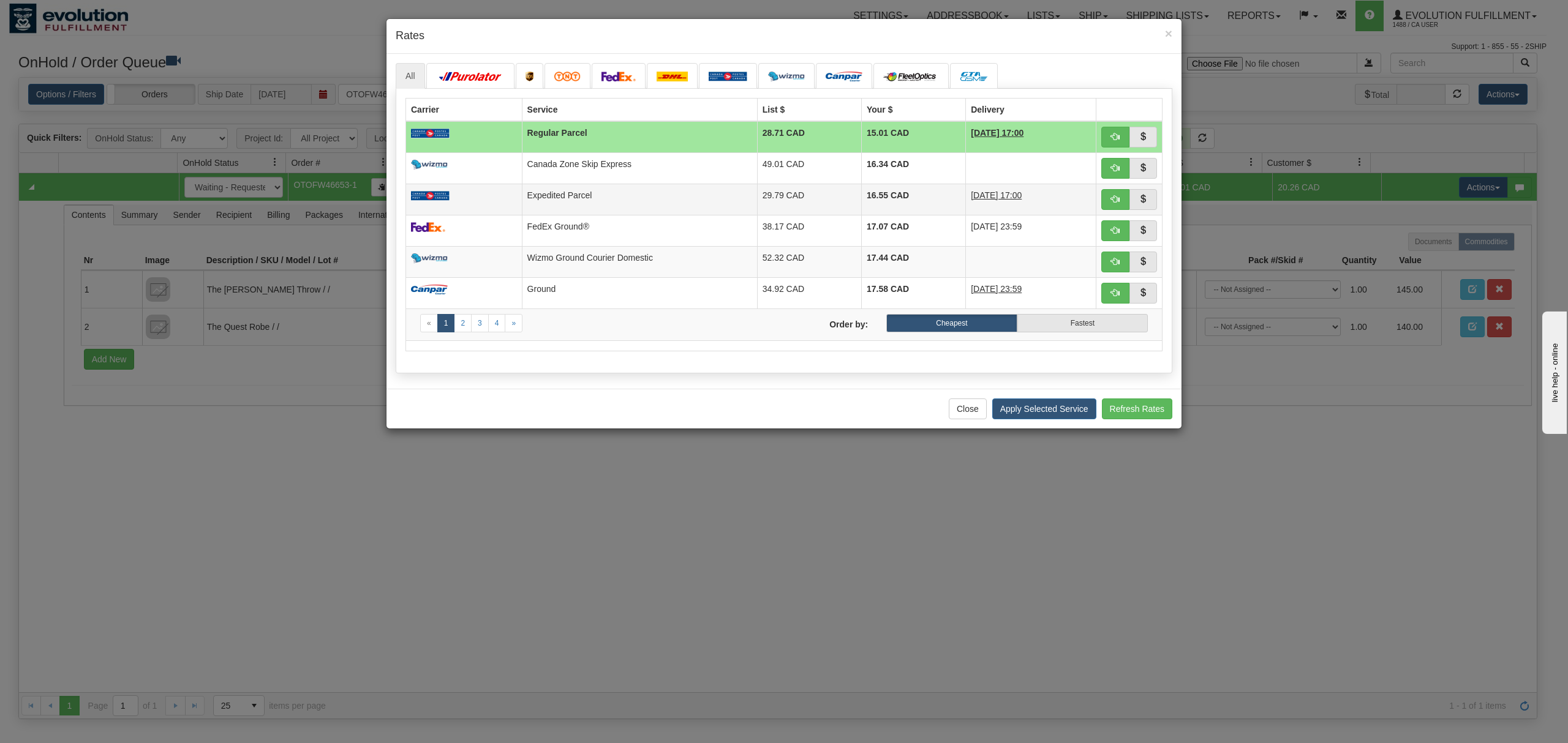
click at [585, 208] on td "Expedited Parcel" at bounding box center [639, 199] width 236 height 32
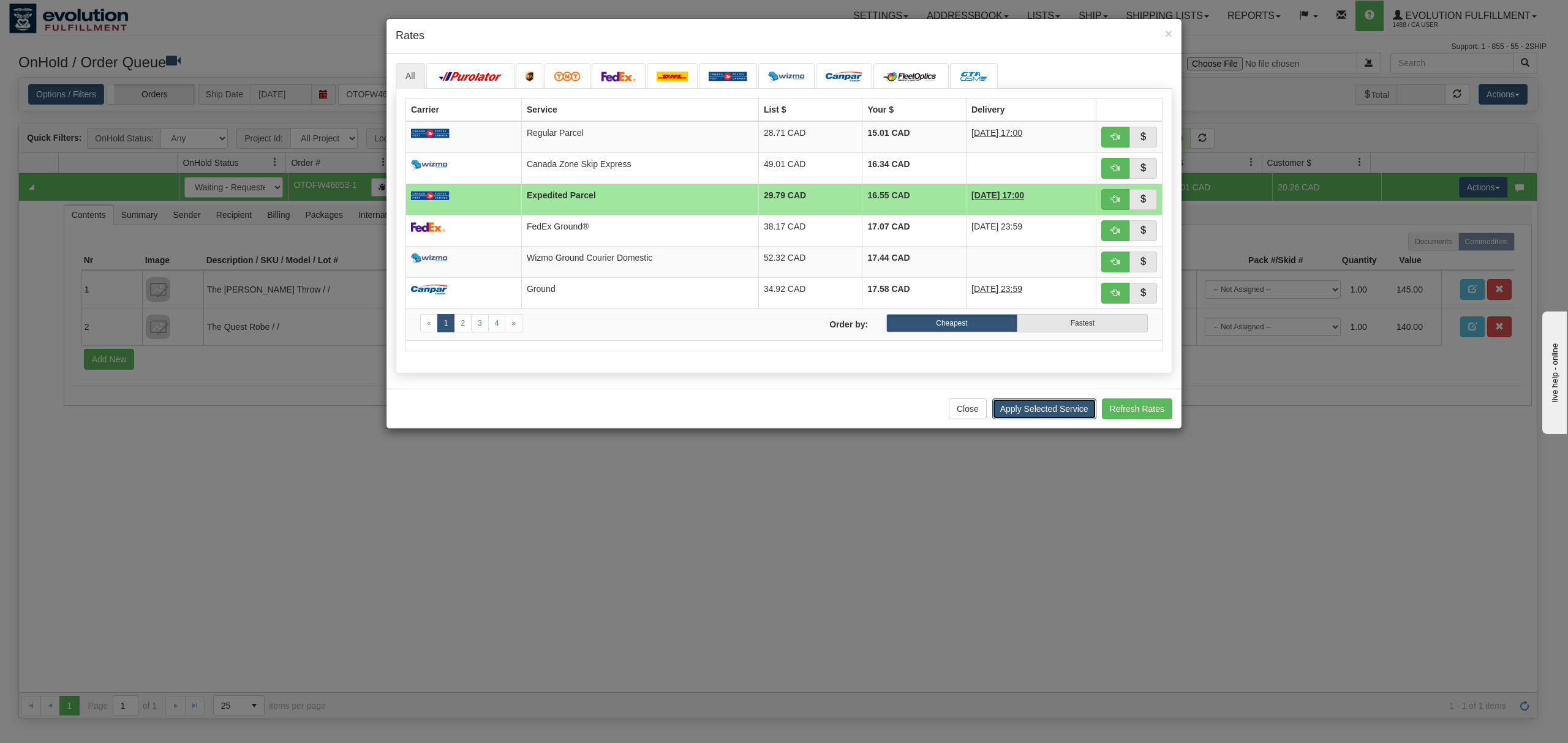
click at [1036, 410] on button "Apply Selected Service" at bounding box center [1044, 409] width 104 height 20
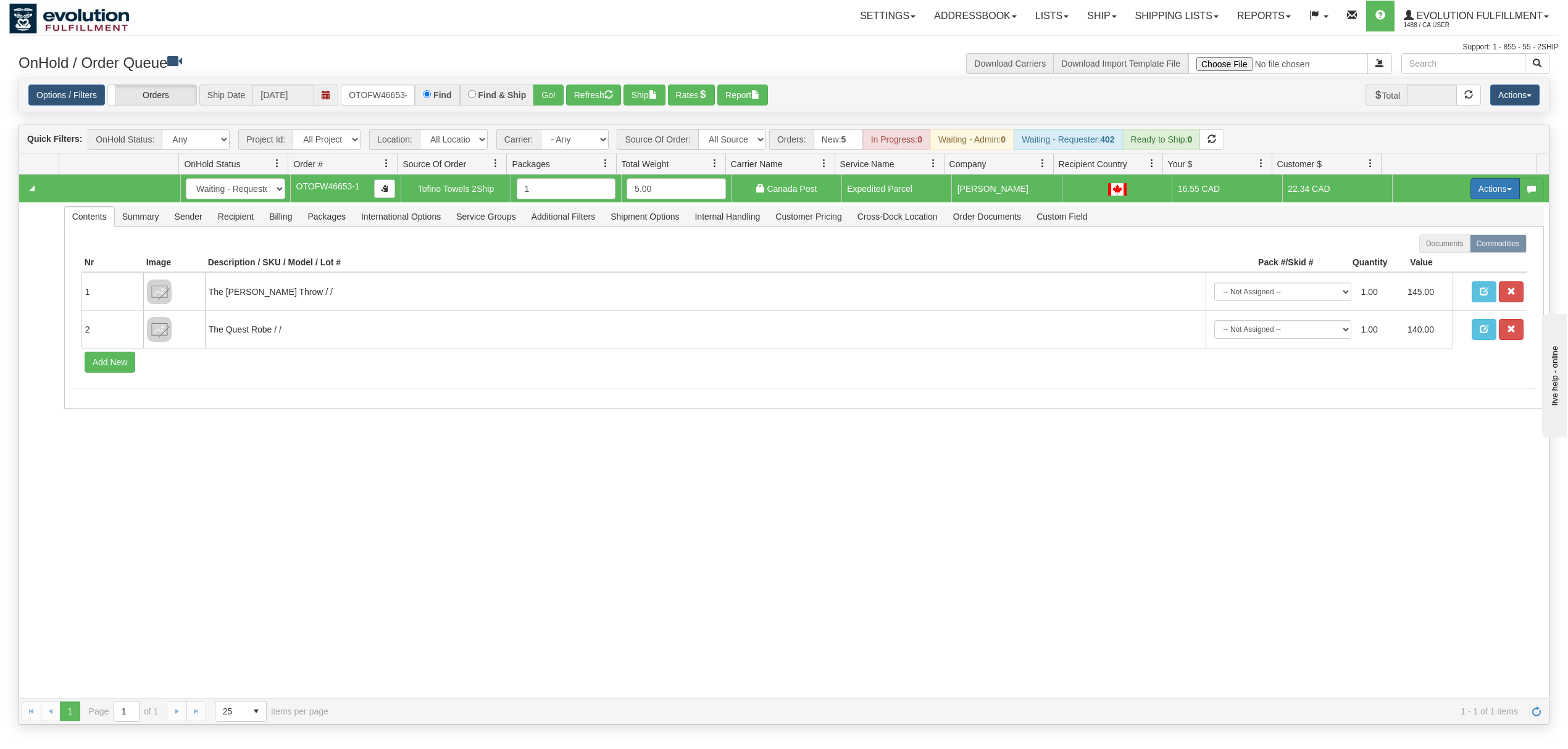
click at [1475, 193] on button "Actions" at bounding box center [1494, 188] width 49 height 21
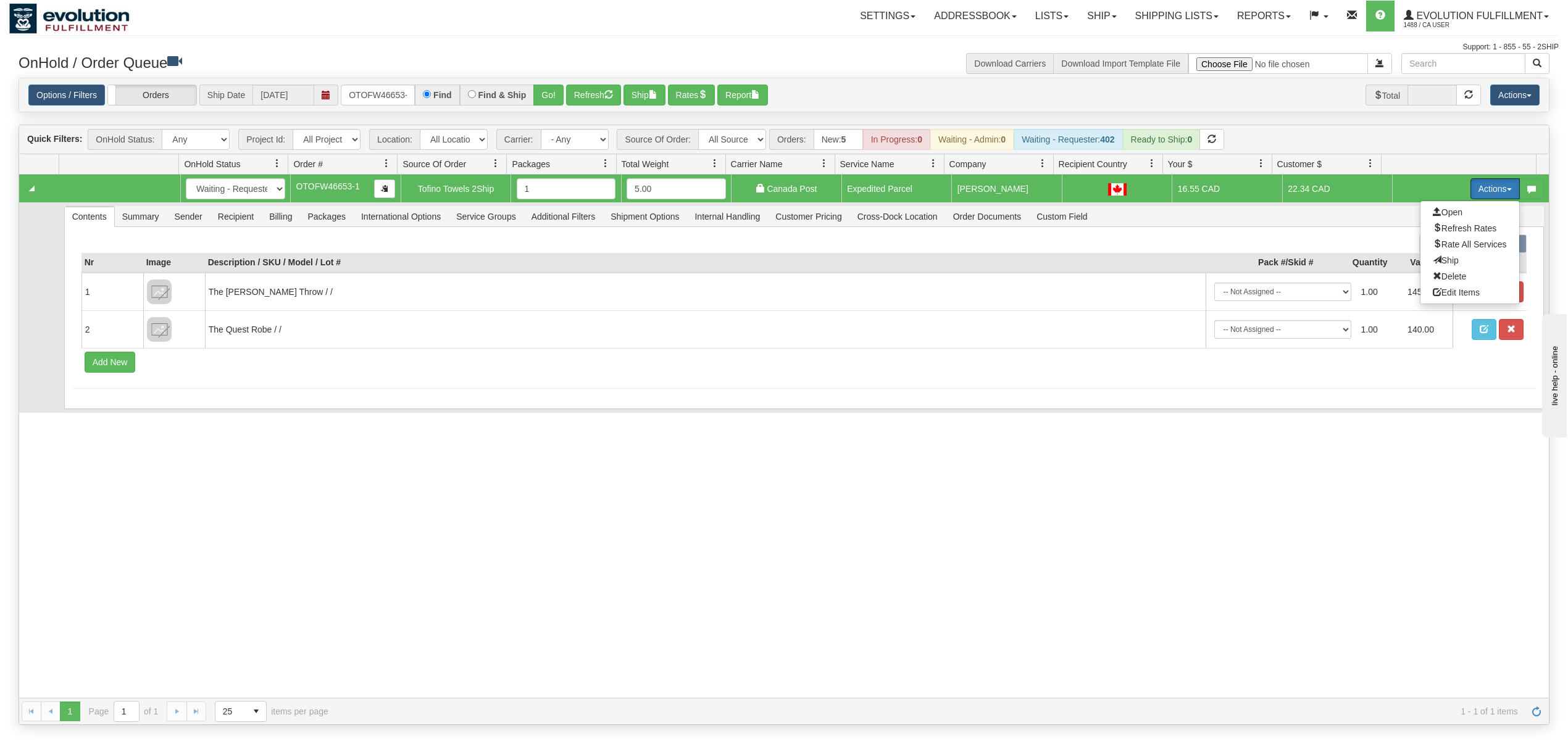
drag, startPoint x: 1418, startPoint y: 260, endPoint x: 1420, endPoint y: 269, distance: 9.2
click at [1432, 261] on span at bounding box center [1436, 260] width 9 height 9
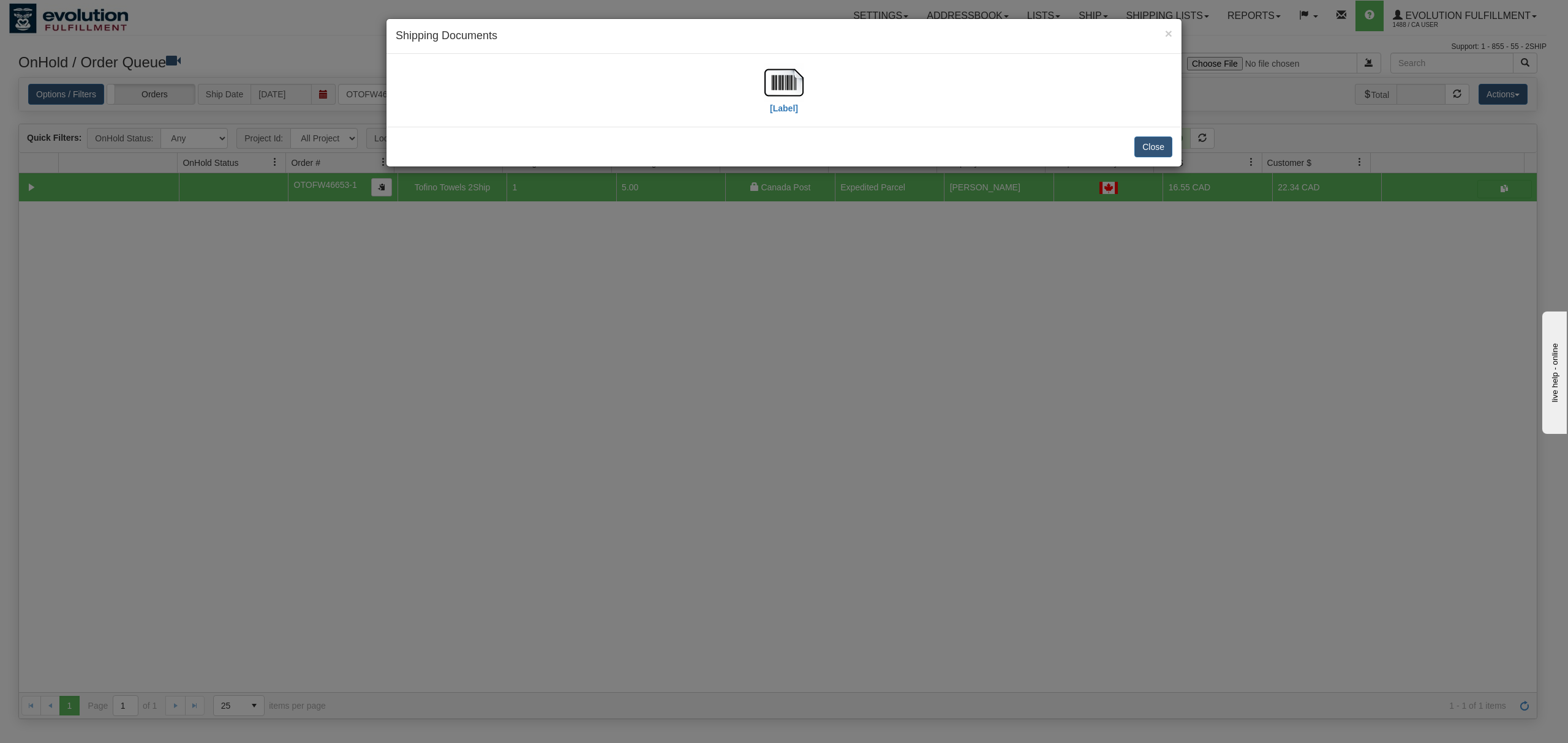
click at [758, 73] on div "[Label]" at bounding box center [784, 90] width 777 height 55
click at [783, 87] on img at bounding box center [784, 83] width 39 height 39
click at [1149, 147] on button "Close" at bounding box center [1153, 147] width 38 height 20
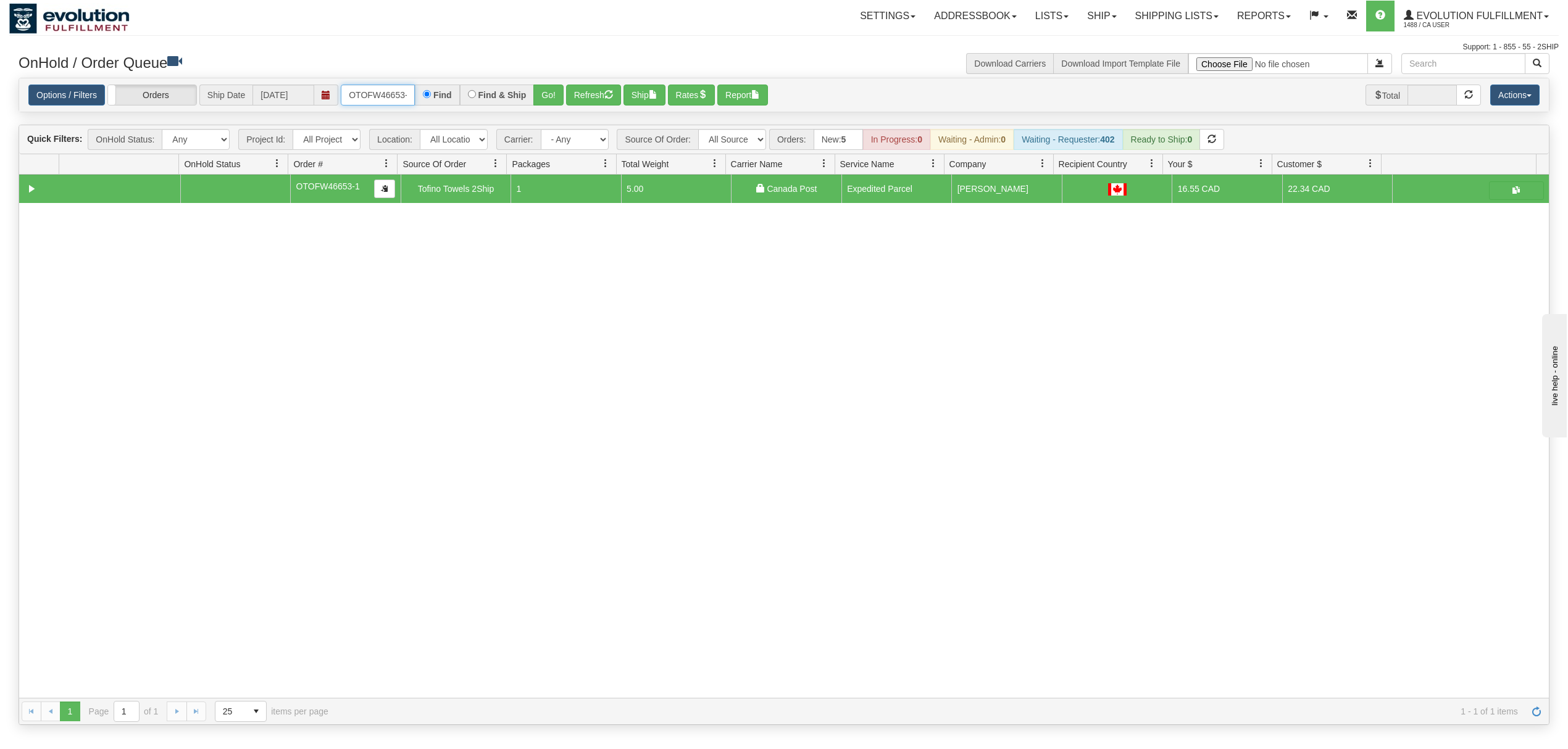
click at [366, 106] on input "OTOFW46653-1" at bounding box center [378, 95] width 74 height 21
click at [546, 96] on button "Go!" at bounding box center [548, 95] width 30 height 21
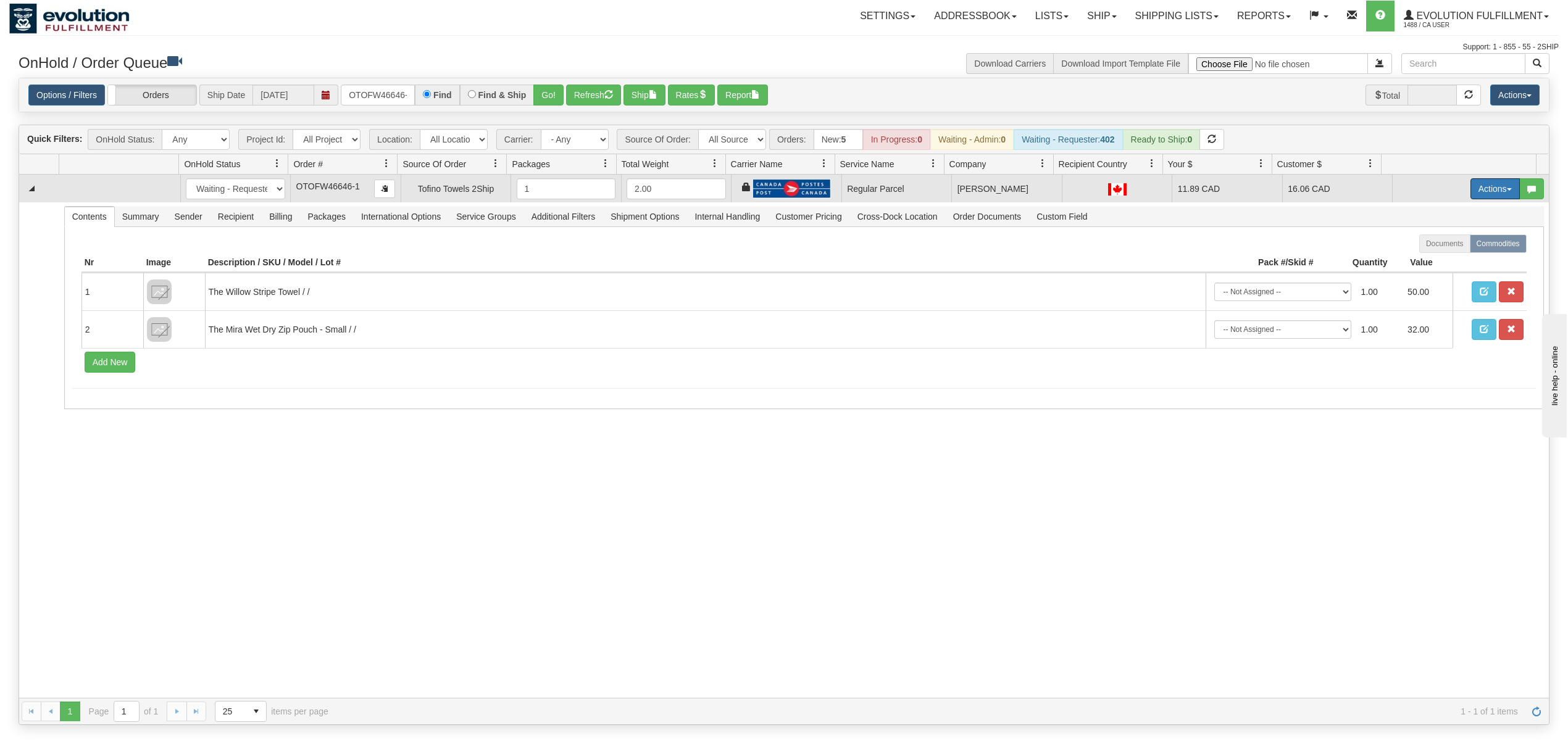
drag, startPoint x: 1480, startPoint y: 191, endPoint x: 1479, endPoint y: 212, distance: 21.0
click at [1480, 191] on button "Actions" at bounding box center [1494, 188] width 49 height 21
click at [1452, 243] on span "Rate All Services" at bounding box center [1469, 243] width 74 height 9
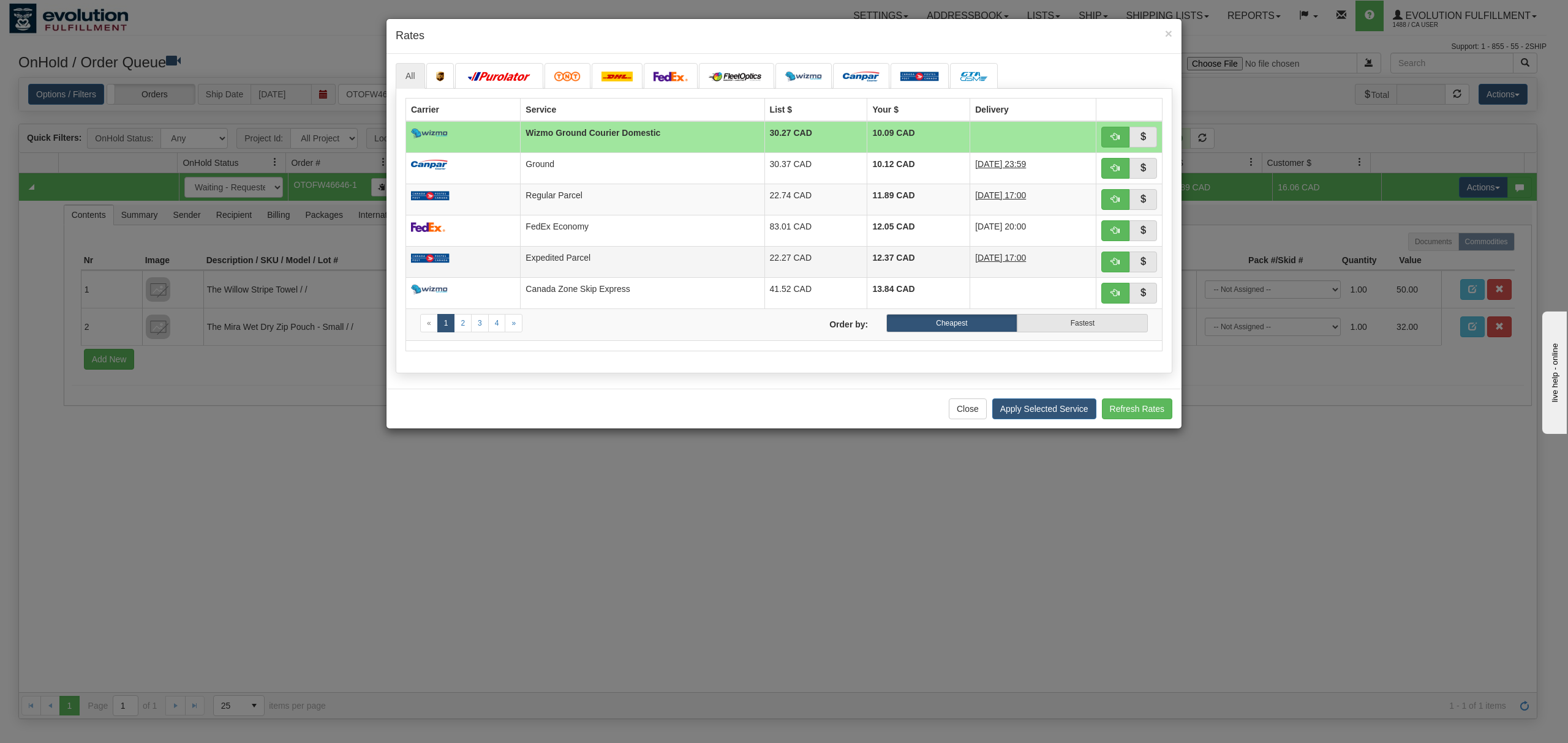
click at [583, 253] on td "Expedited Parcel" at bounding box center [643, 261] width 244 height 32
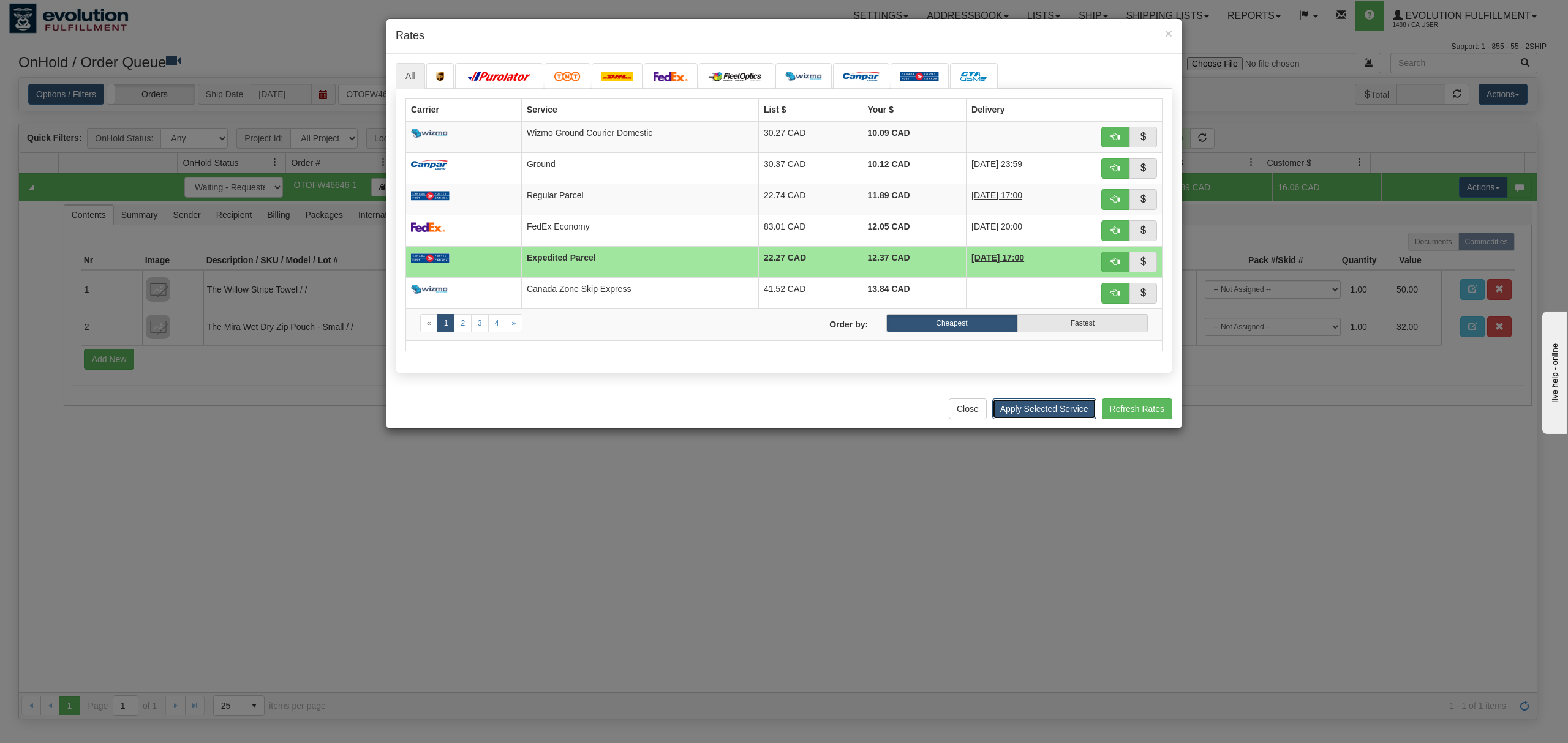
click at [1036, 406] on button "Apply Selected Service" at bounding box center [1044, 409] width 104 height 20
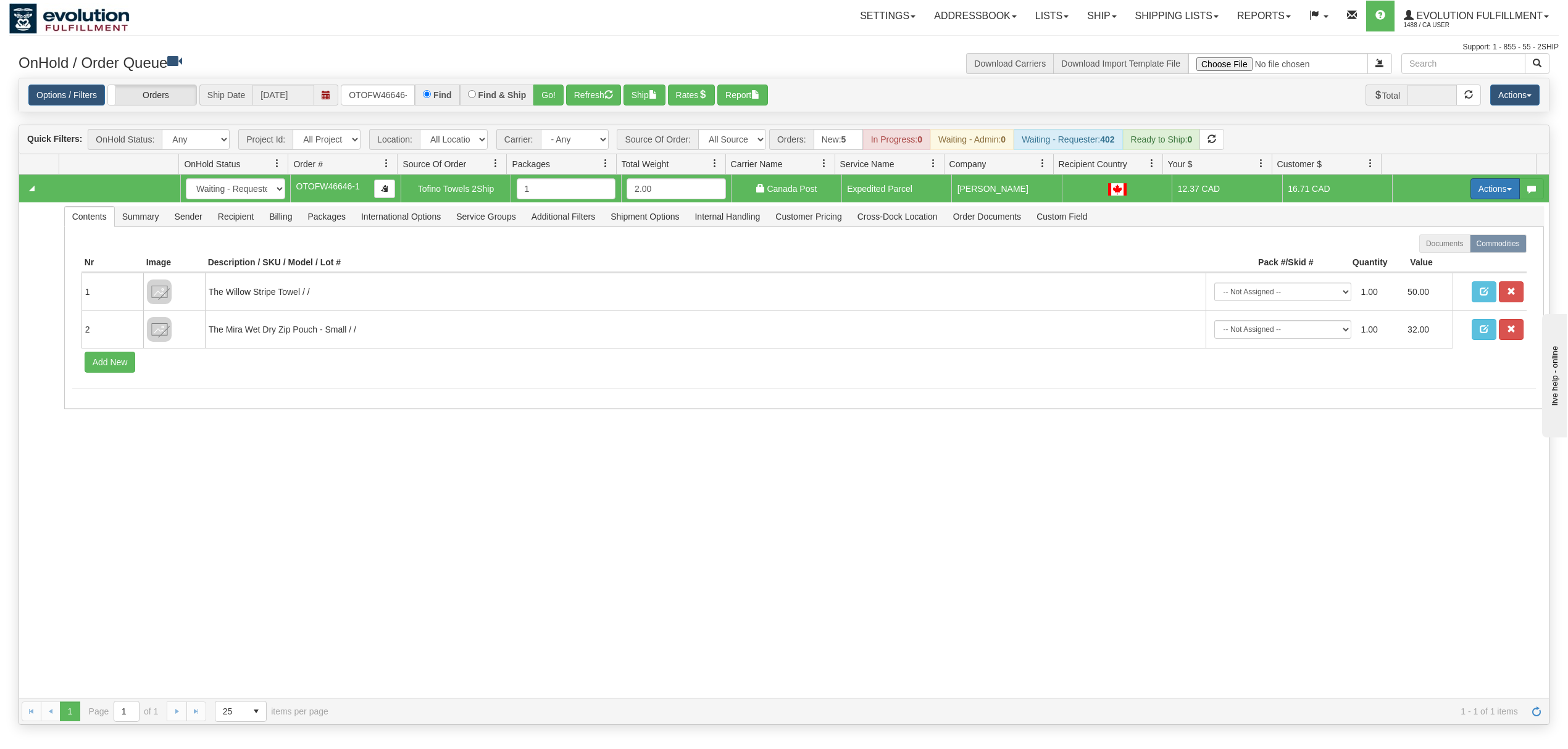
click at [1480, 199] on button "Actions" at bounding box center [1494, 188] width 49 height 21
click at [1432, 259] on span "Ship" at bounding box center [1445, 260] width 26 height 9
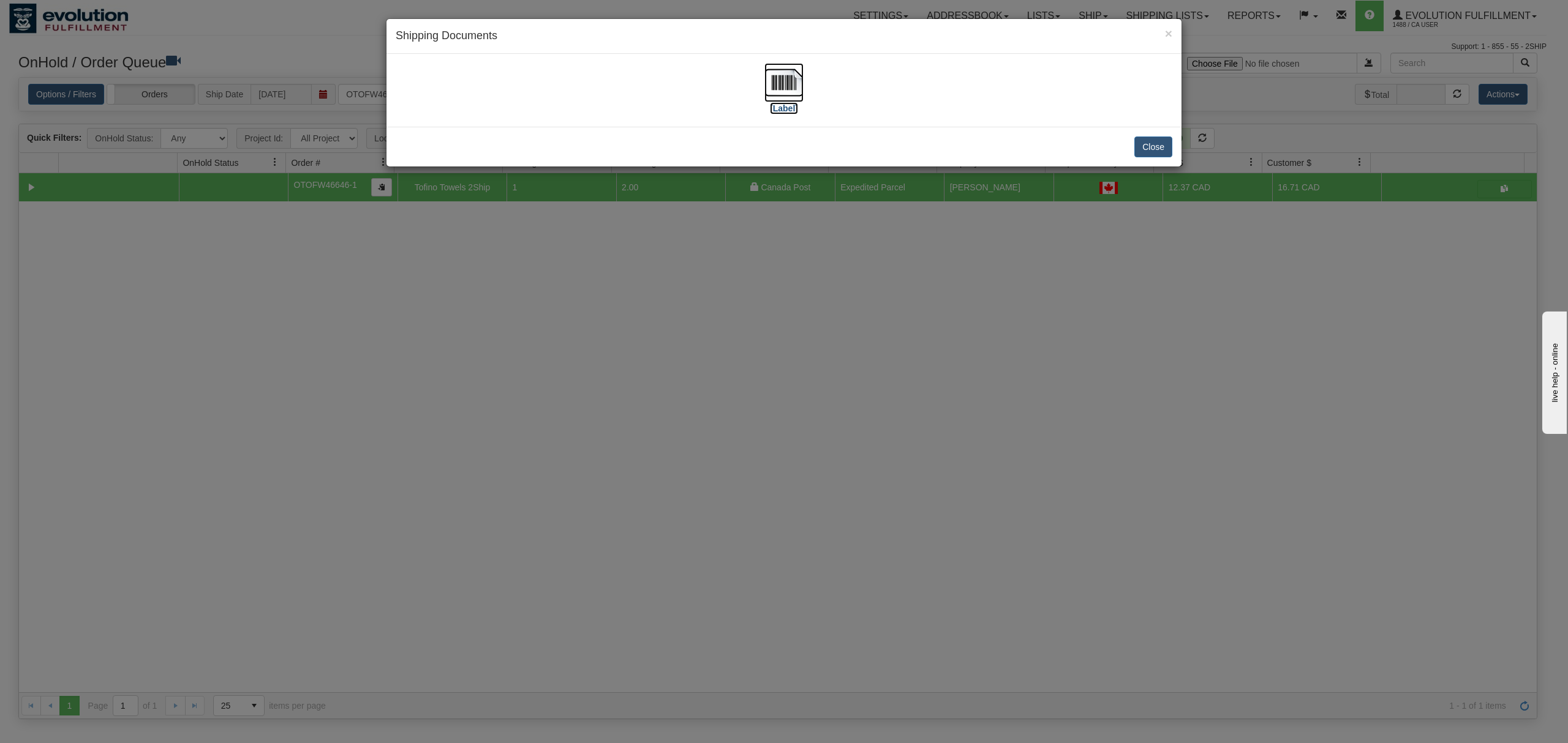
click at [792, 81] on img at bounding box center [784, 83] width 39 height 39
click at [1155, 146] on button "Close" at bounding box center [1153, 147] width 38 height 20
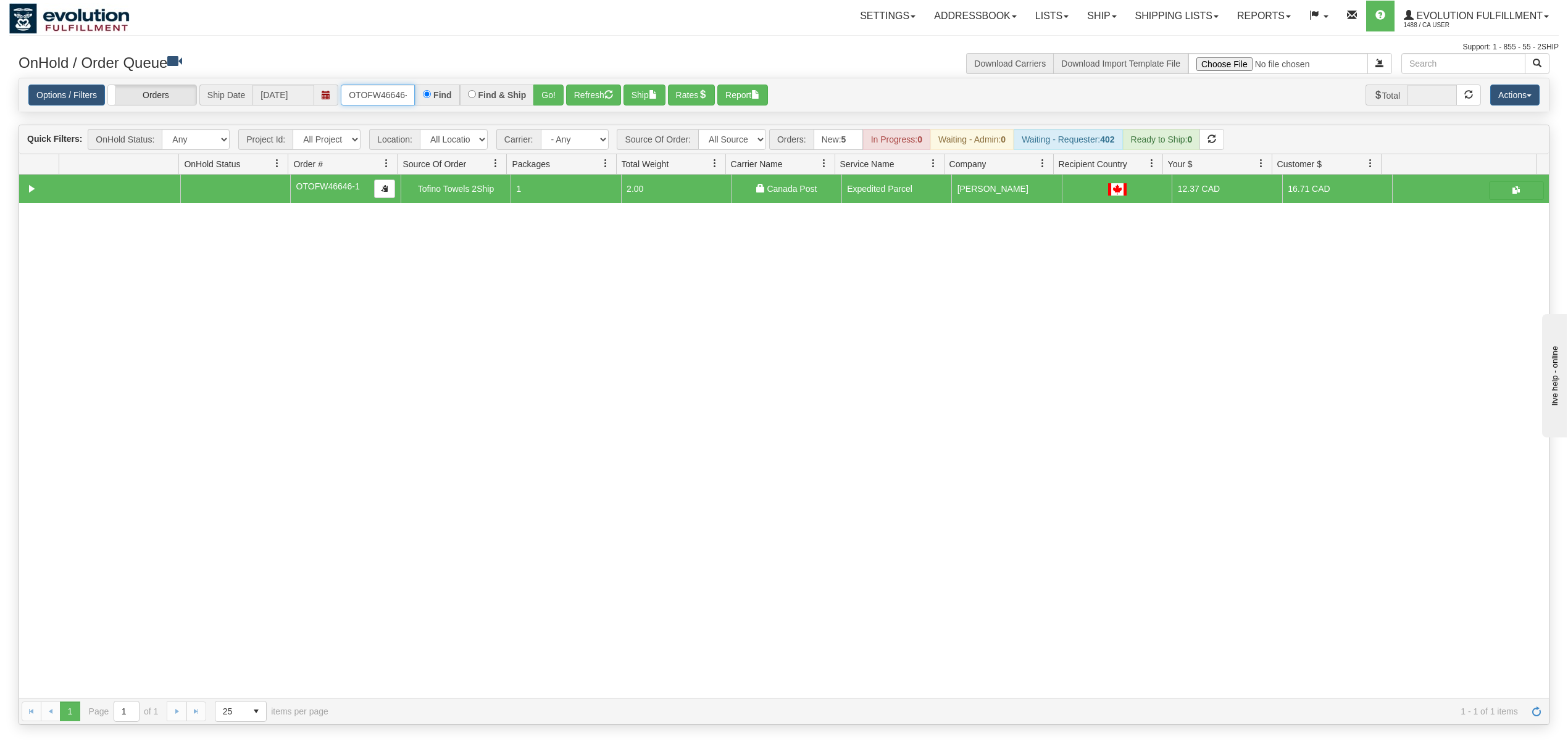
click at [366, 95] on input "OTOFW46646-1" at bounding box center [378, 95] width 74 height 21
type input "OGF318282922"
click at [569, 93] on button "Refresh" at bounding box center [593, 95] width 55 height 21
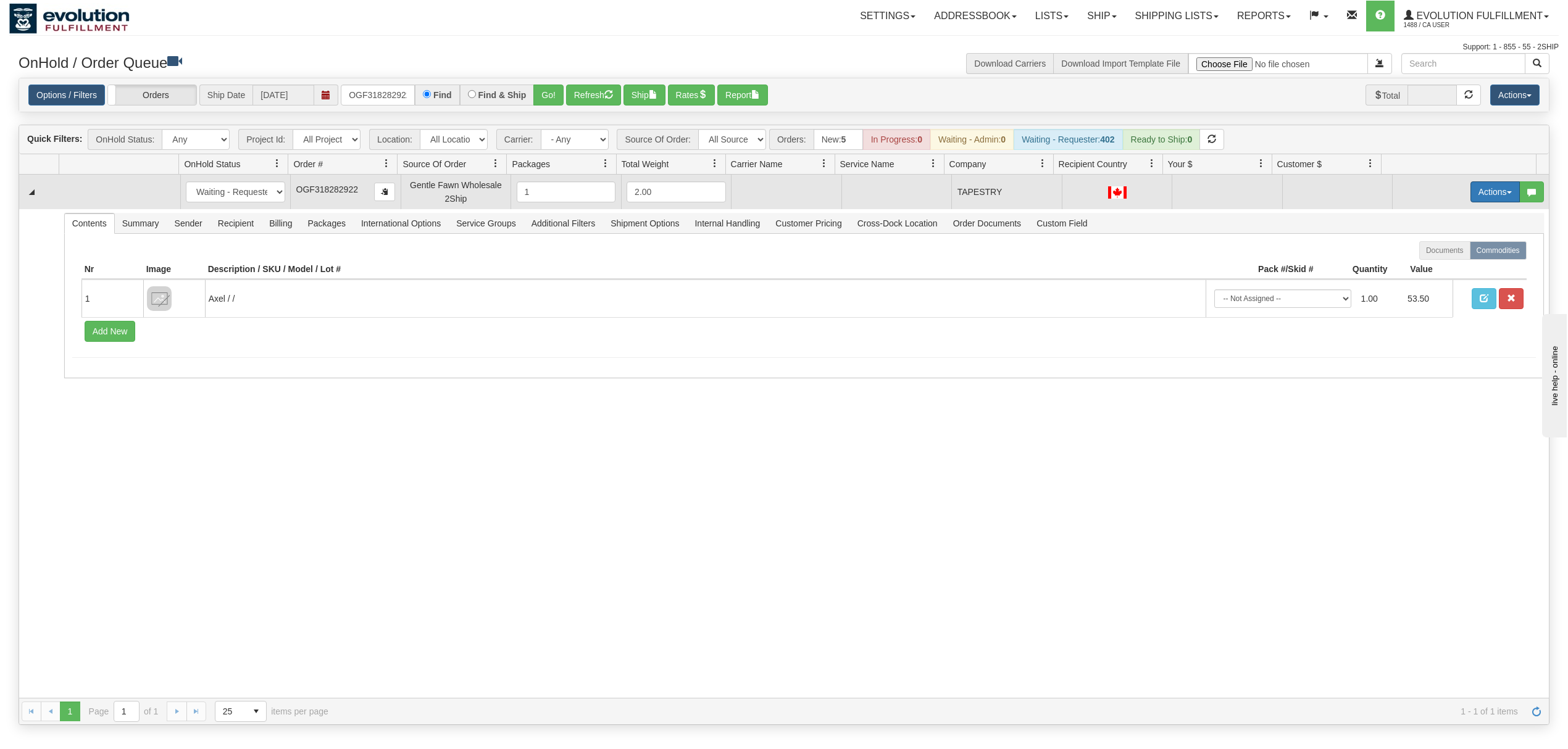
click at [1473, 193] on button "Actions" at bounding box center [1494, 192] width 49 height 21
click at [1444, 245] on span "Rate All Services" at bounding box center [1469, 247] width 74 height 9
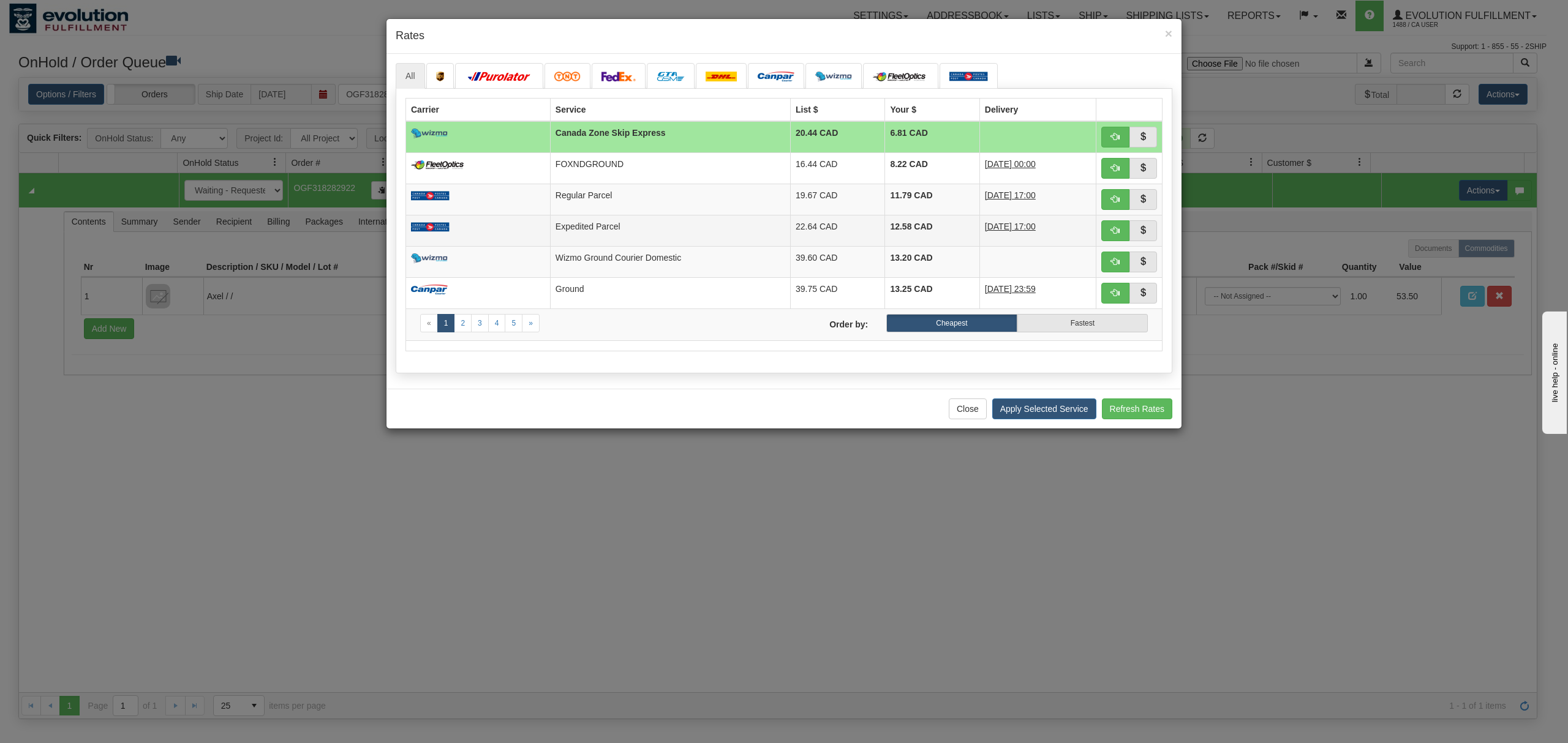
drag, startPoint x: 614, startPoint y: 231, endPoint x: 620, endPoint y: 231, distance: 6.0
click at [615, 231] on td "Expedited Parcel" at bounding box center [669, 230] width 240 height 32
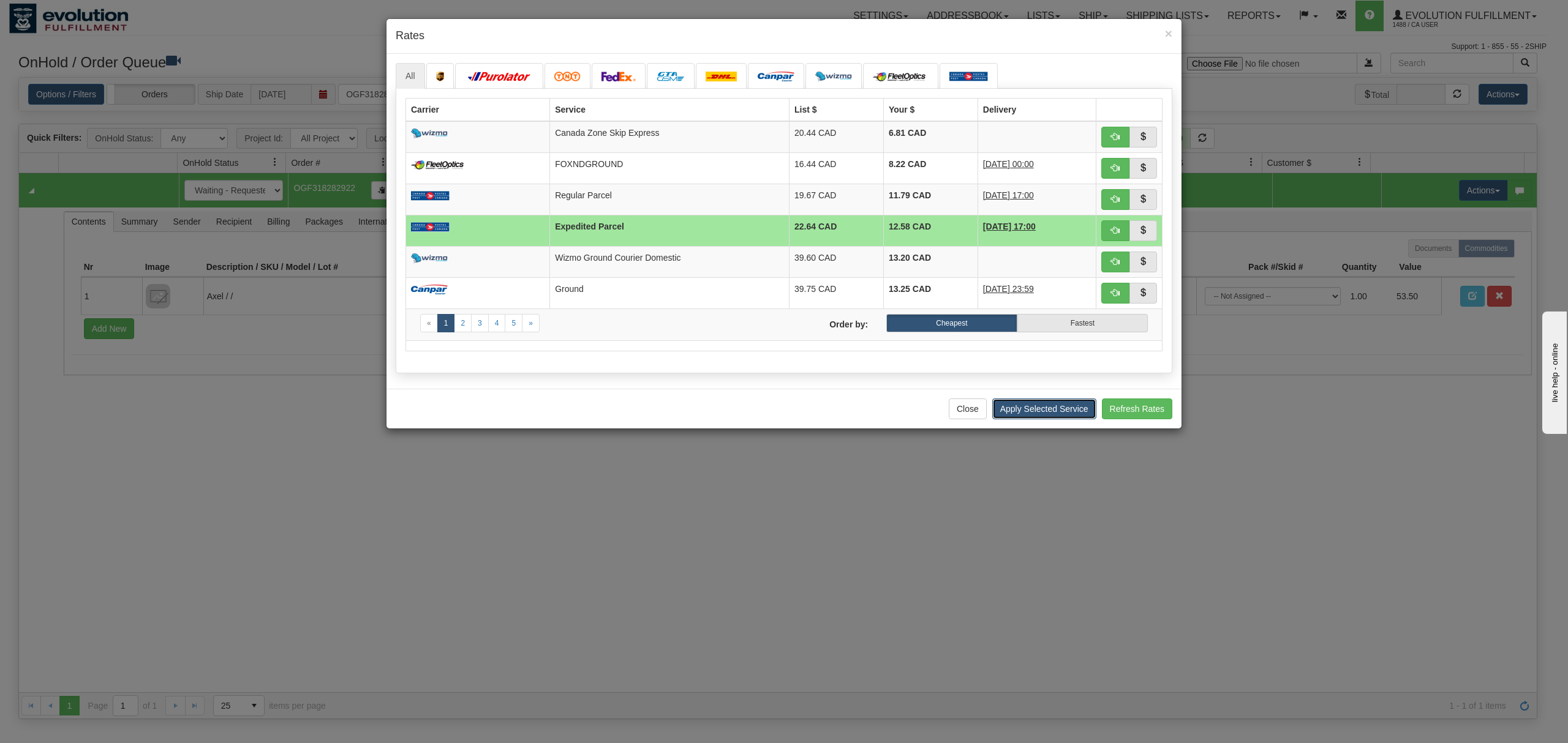
click at [1069, 420] on button "Apply Selected Service" at bounding box center [1044, 409] width 104 height 20
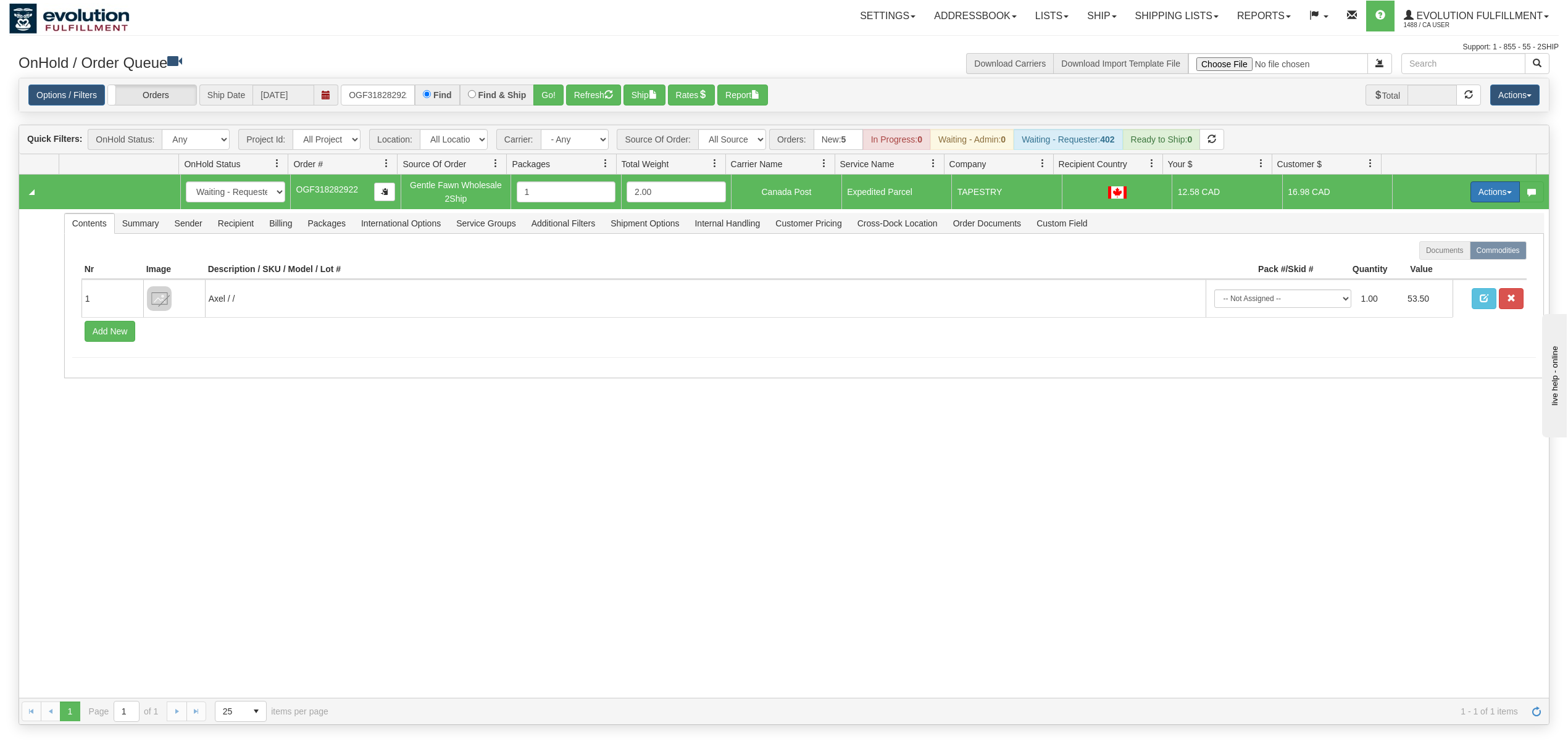
click at [1493, 198] on button "Actions" at bounding box center [1494, 192] width 49 height 21
click at [1430, 259] on link "Ship" at bounding box center [1469, 263] width 99 height 16
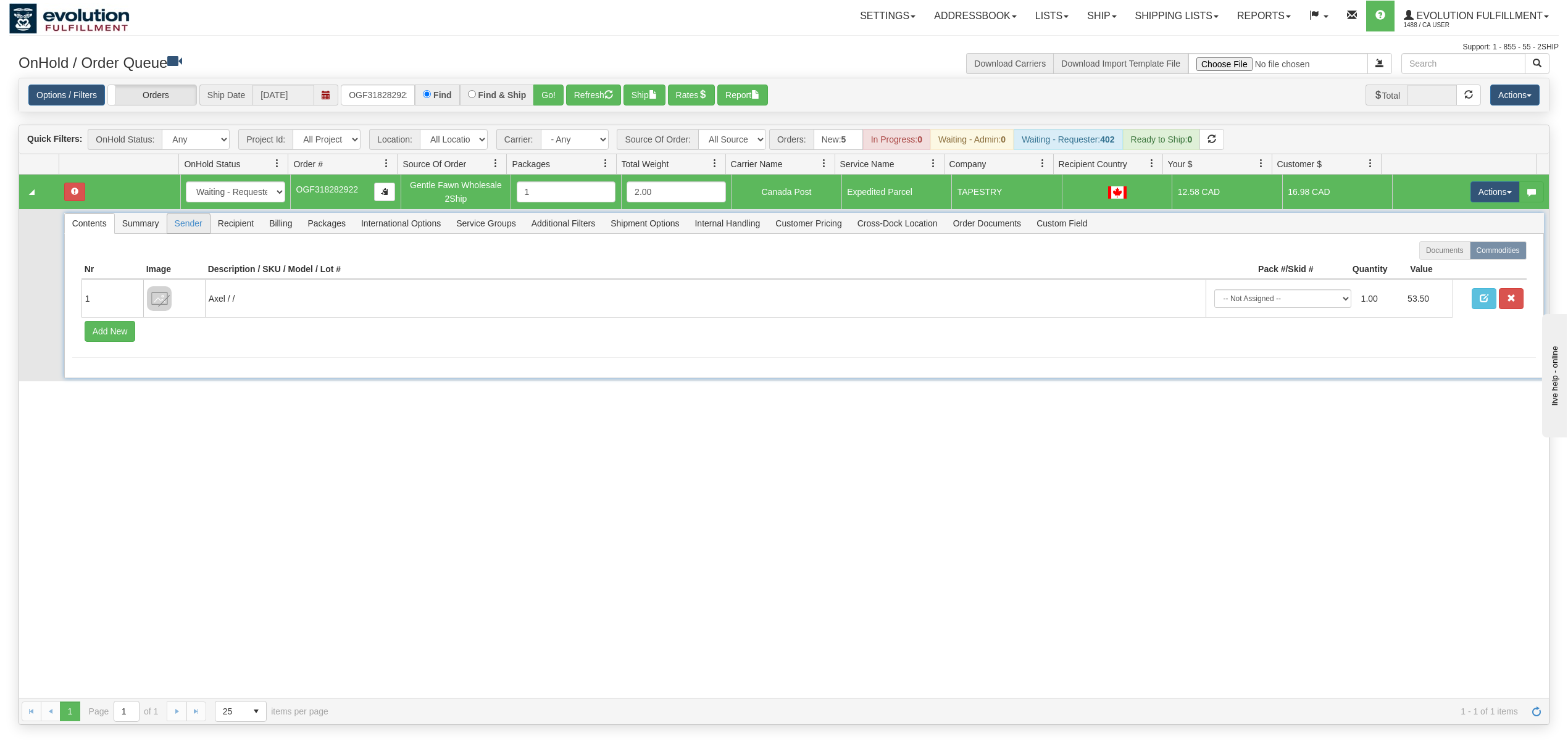
click at [185, 222] on span "Sender" at bounding box center [188, 223] width 43 height 20
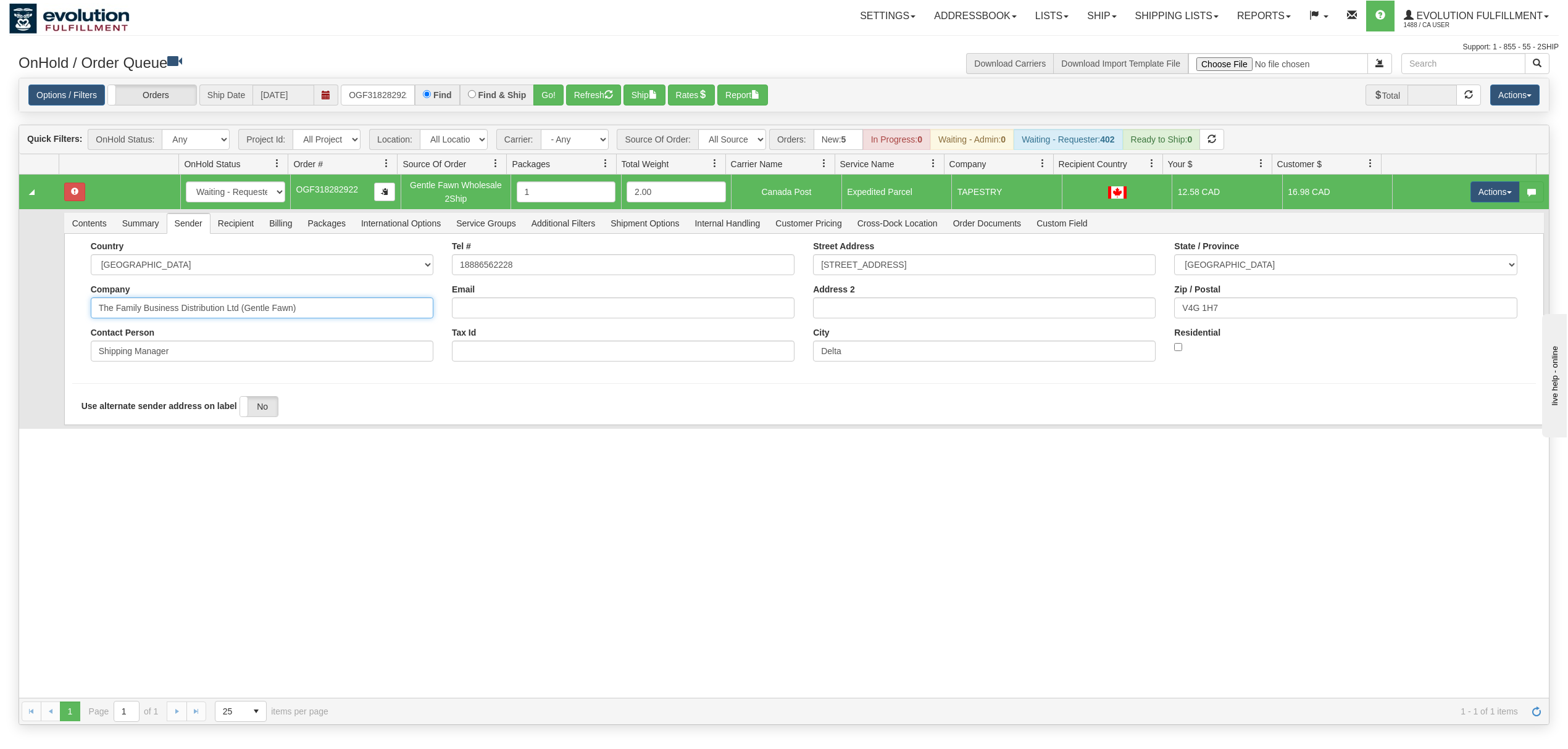
drag, startPoint x: 320, startPoint y: 311, endPoint x: 178, endPoint y: 323, distance: 142.5
click at [178, 323] on div "Country AFGHANISTAN ALAND ISLANDS ALBANIA ALGERIA AMERICAN SAMOA ANDORRA ANGOLA…" at bounding box center [262, 306] width 361 height 130
type input "The Family Business"
drag, startPoint x: 124, startPoint y: 429, endPoint x: 124, endPoint y: 437, distance: 8.0
click at [124, 429] on td "Contents Summary Sender Recipient Billing Packages International Options Servic…" at bounding box center [803, 318] width 1490 height 219
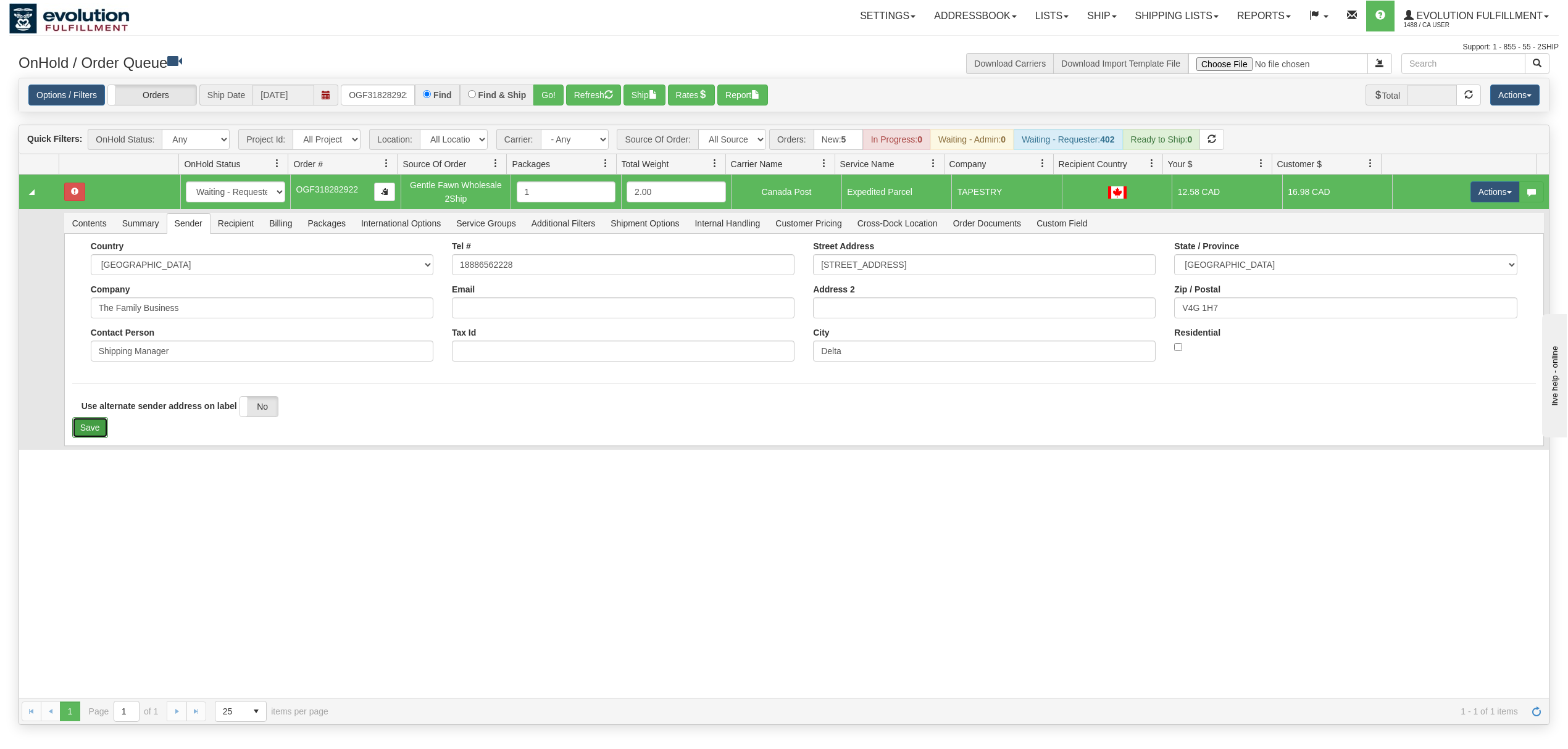
click at [80, 431] on button "Save" at bounding box center [90, 427] width 36 height 21
click at [1472, 199] on button "Actions" at bounding box center [1494, 192] width 49 height 21
click at [1442, 262] on span "Ship" at bounding box center [1445, 263] width 26 height 9
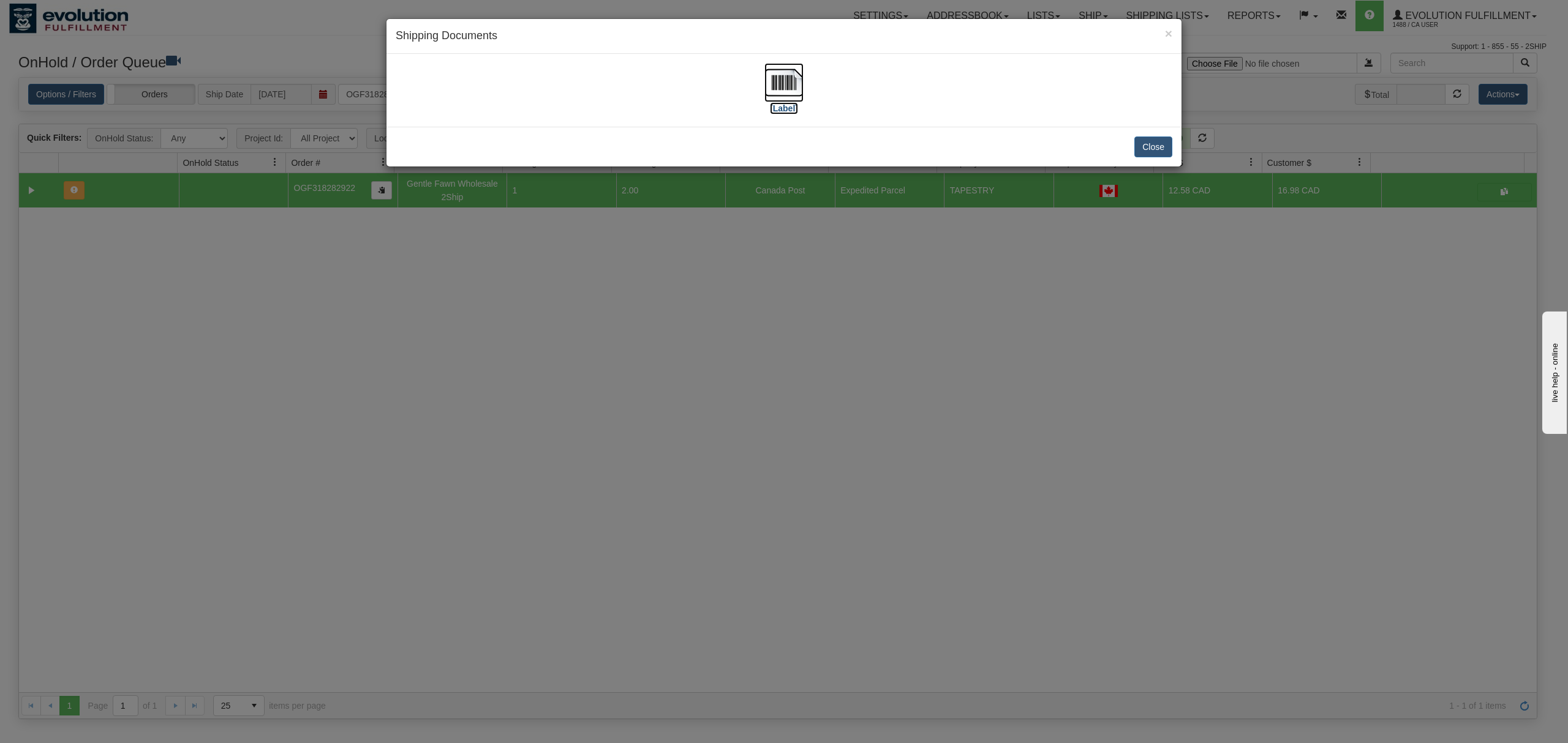
click at [782, 79] on img at bounding box center [784, 83] width 39 height 39
click at [1157, 137] on button "Close" at bounding box center [1153, 147] width 38 height 20
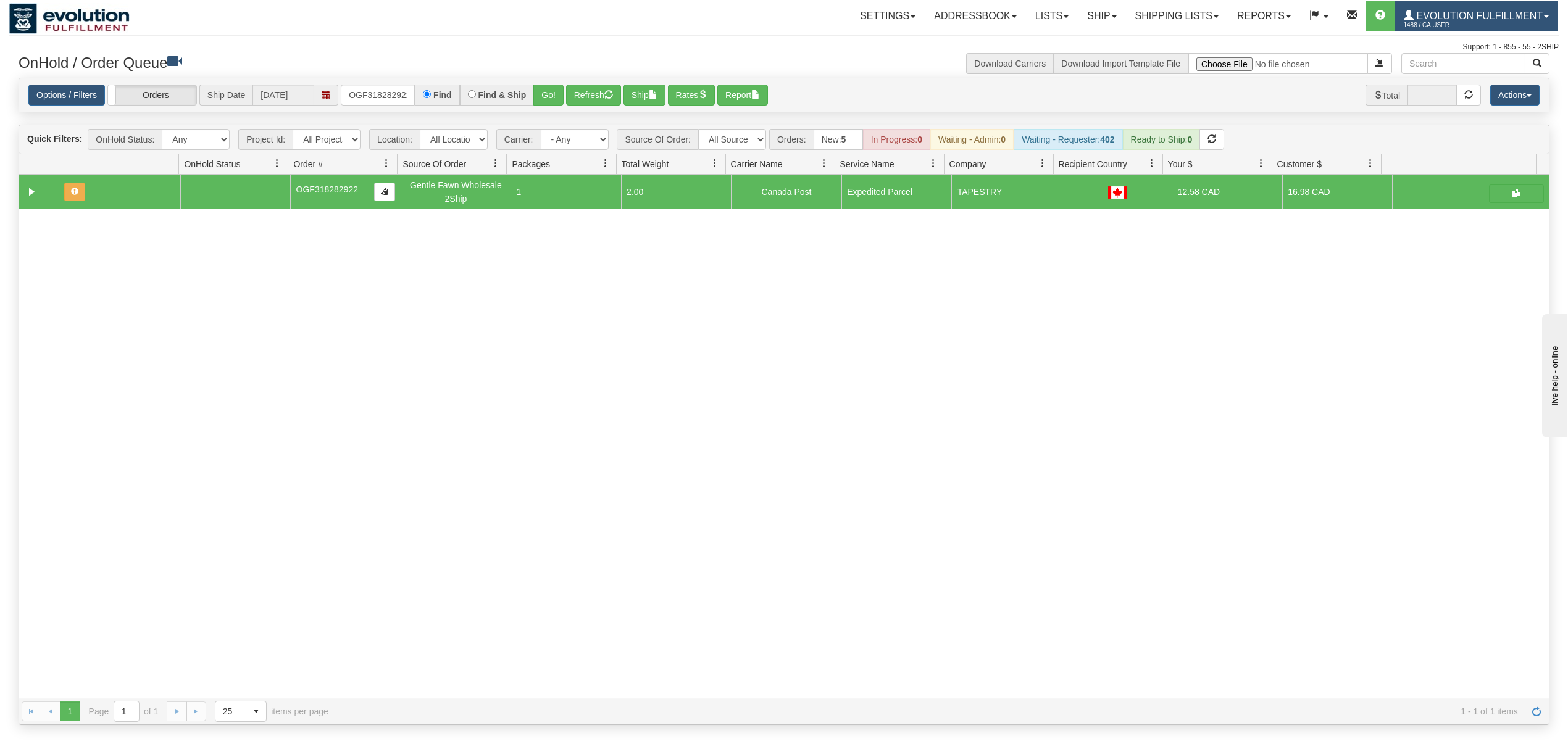
click at [1470, 28] on span "1488 / CA User" at bounding box center [1450, 25] width 93 height 12
click at [1467, 76] on span "LOG OUT" at bounding box center [1475, 75] width 39 height 9
